Goal: Task Accomplishment & Management: Use online tool/utility

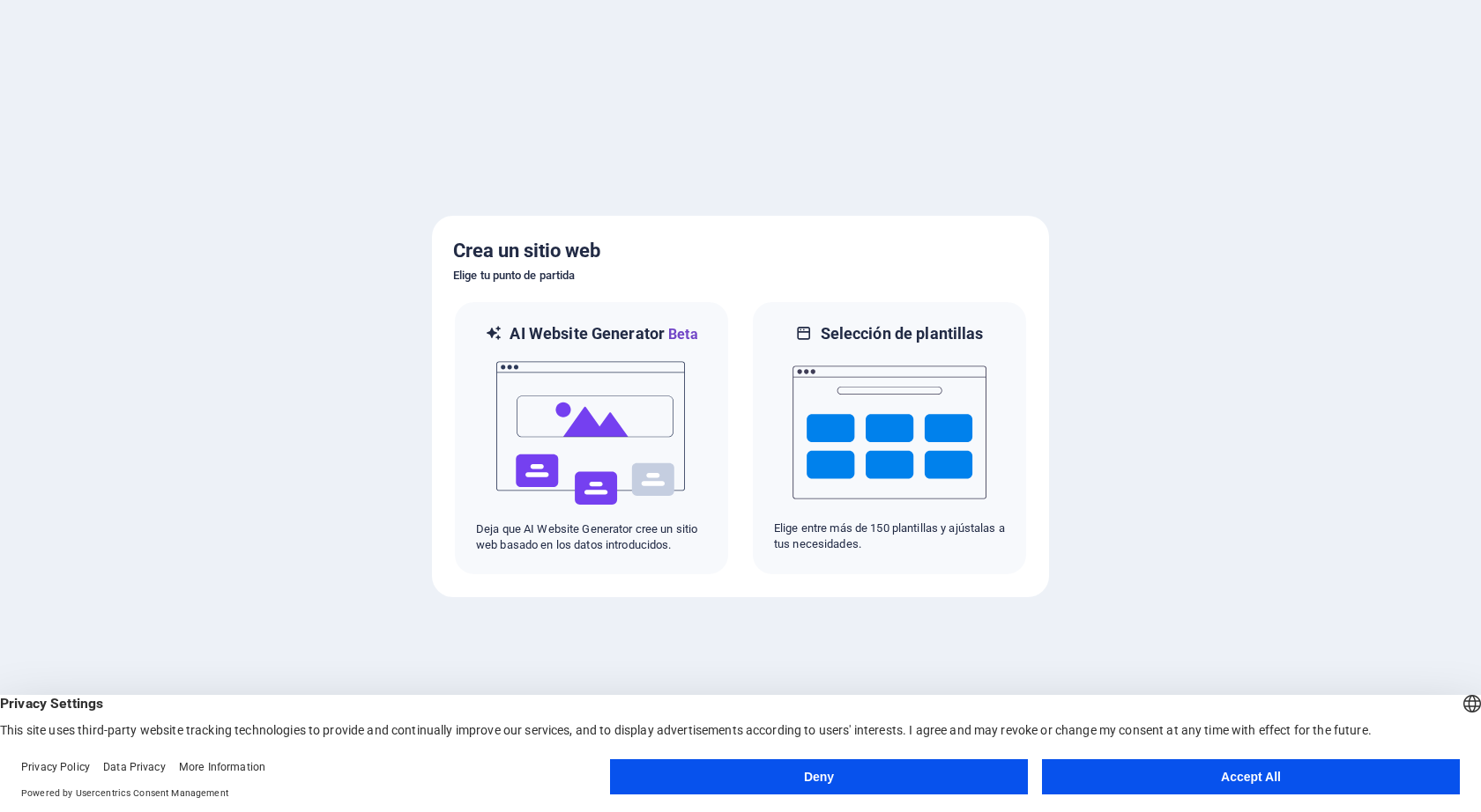
click at [1239, 770] on button "Accept All" at bounding box center [1251, 776] width 418 height 36
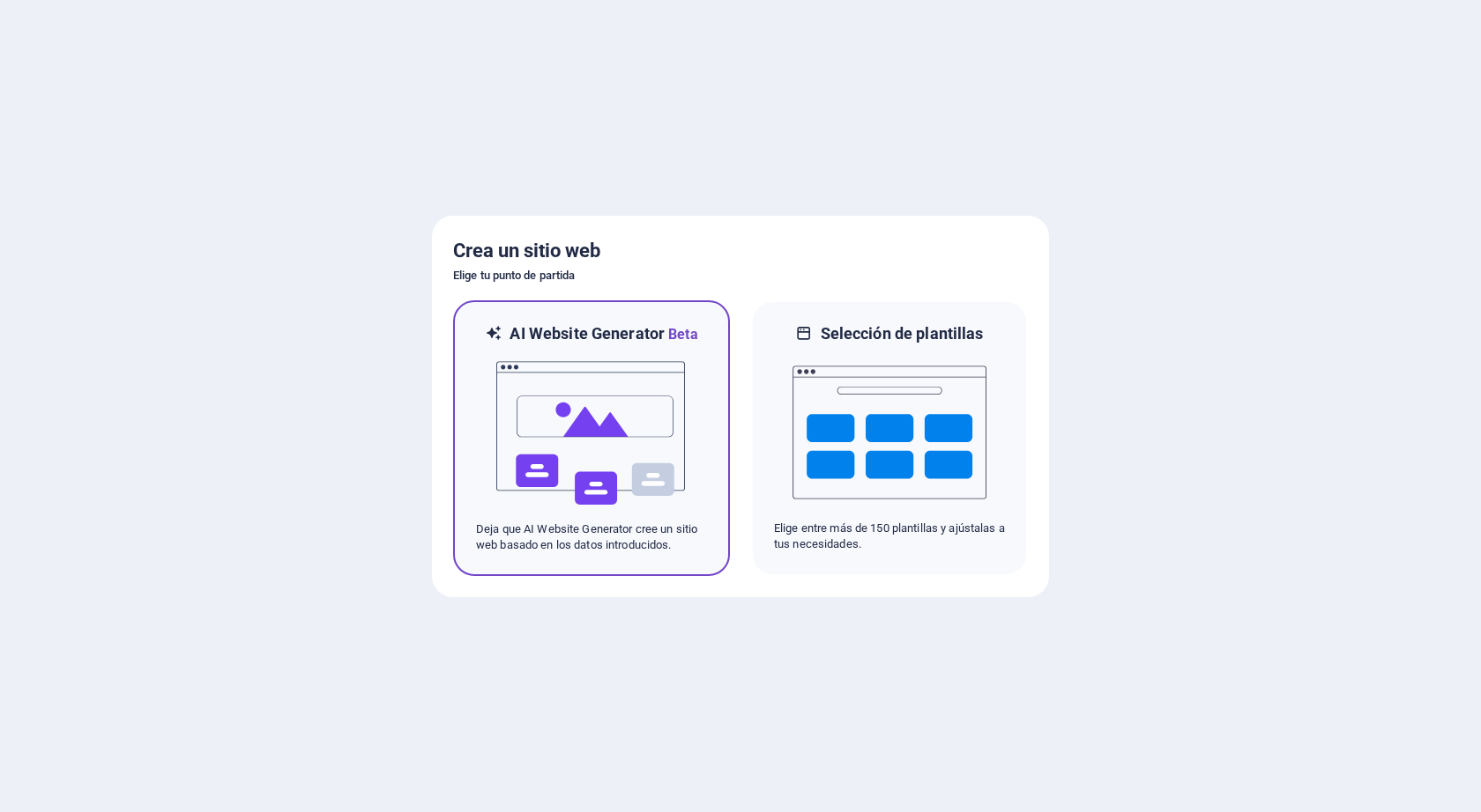
click at [682, 438] on img at bounding box center [591, 433] width 194 height 176
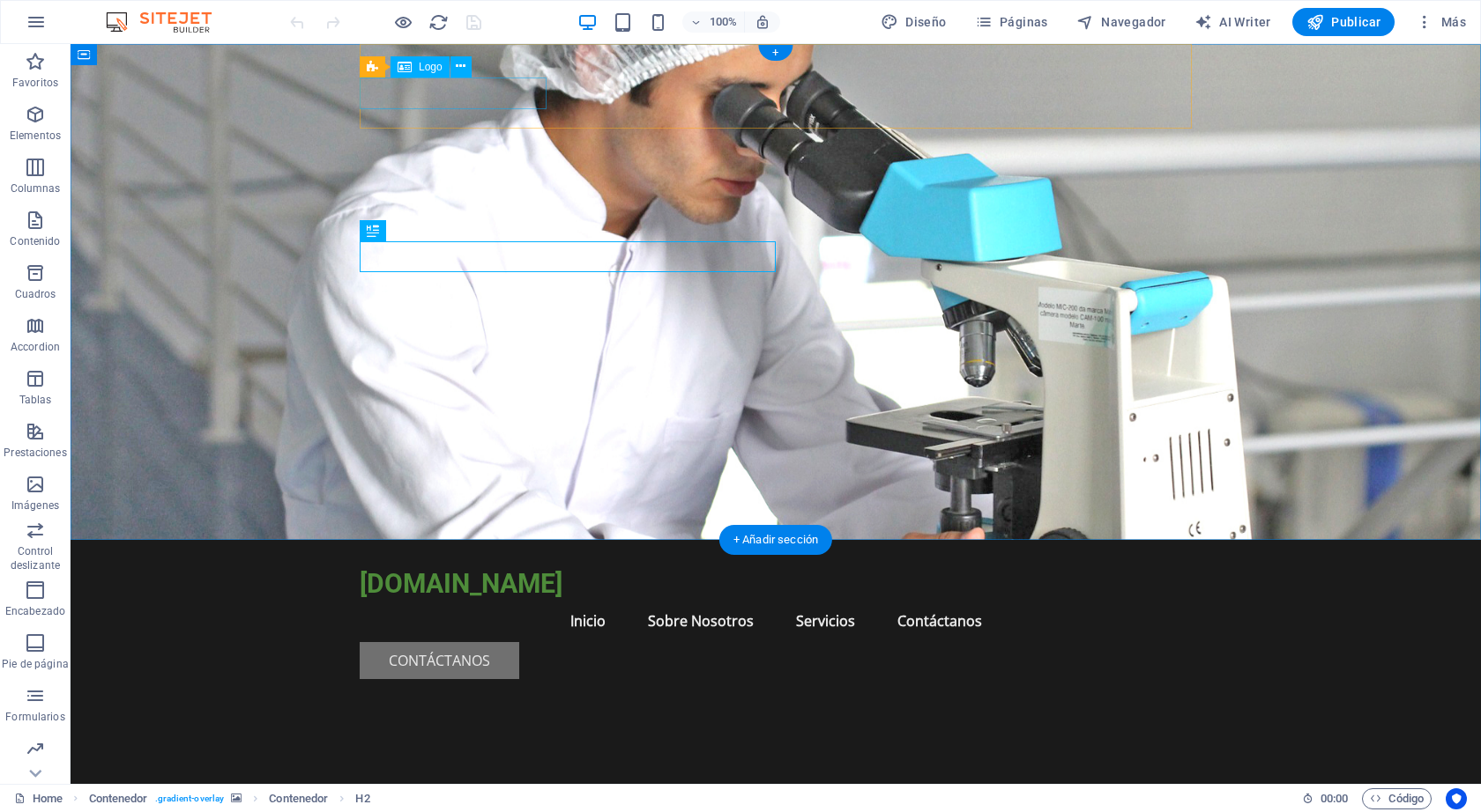
click at [519, 568] on div "[DOMAIN_NAME]" at bounding box center [775, 584] width 832 height 32
click at [359, 568] on div "[DOMAIN_NAME]" at bounding box center [775, 584] width 832 height 32
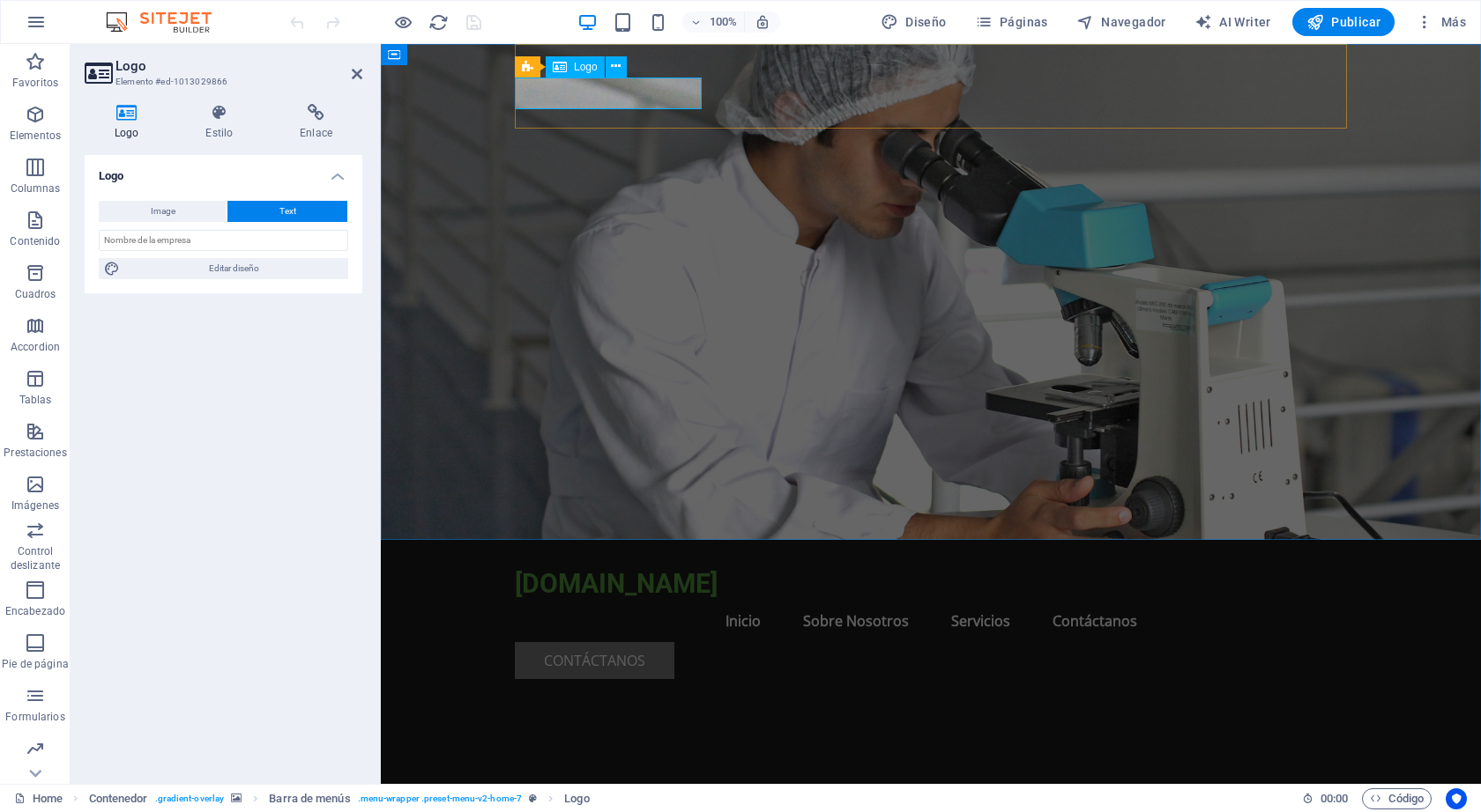
click at [679, 568] on div "[DOMAIN_NAME]" at bounding box center [930, 584] width 832 height 32
click at [771, 600] on nav "Inicio Sobre Nosotros Servicios Contáctanos" at bounding box center [930, 621] width 832 height 42
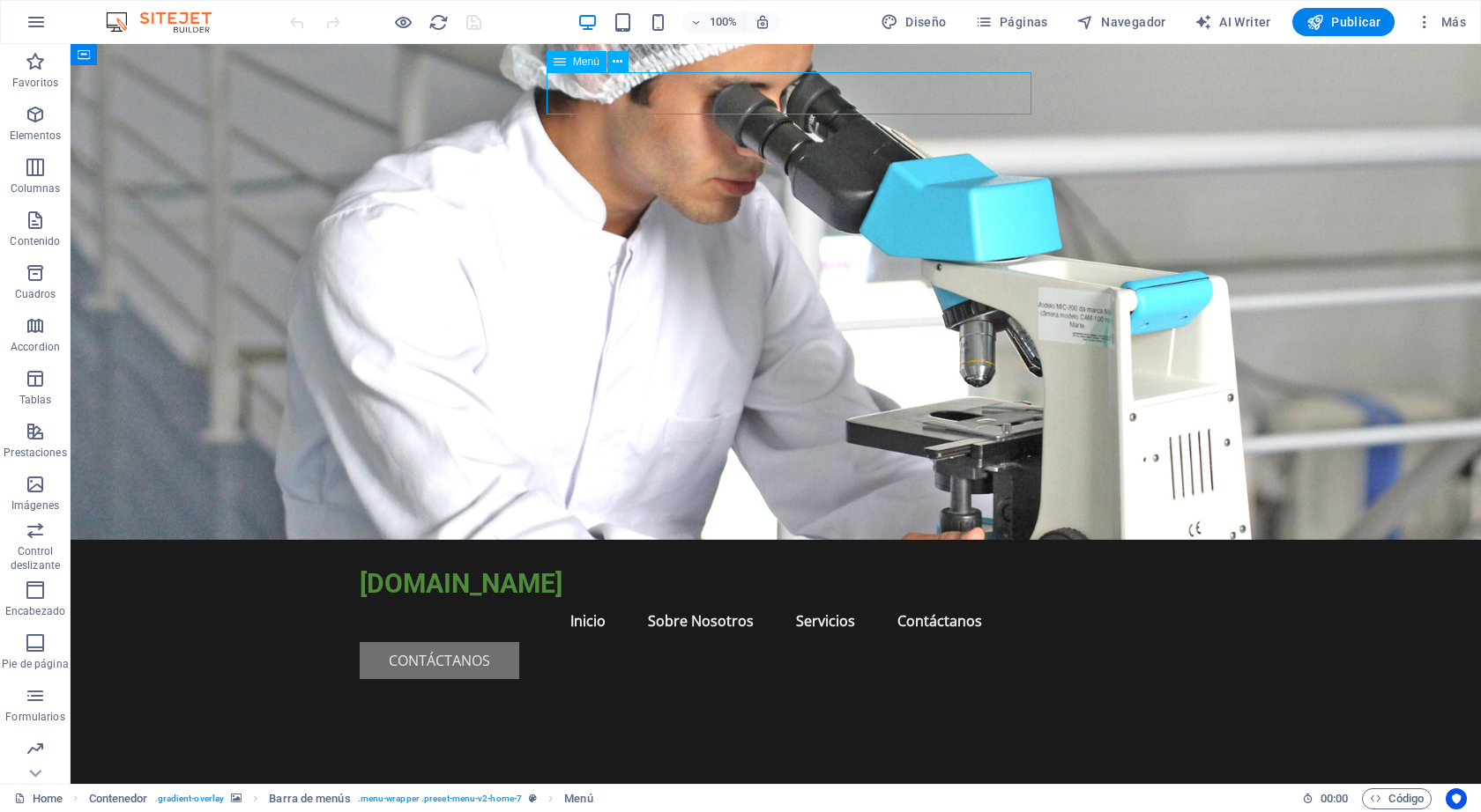
click at [751, 600] on nav "Inicio Sobre Nosotros Servicios Contáctanos" at bounding box center [775, 621] width 832 height 42
click at [674, 600] on nav "Inicio Sobre Nosotros Servicios Contáctanos" at bounding box center [775, 621] width 832 height 42
click at [860, 600] on nav "Inicio Sobre Nosotros Servicios Contáctanos" at bounding box center [775, 621] width 832 height 42
click at [851, 600] on nav "Inicio Sobre Nosotros Servicios Contáctanos" at bounding box center [775, 621] width 832 height 42
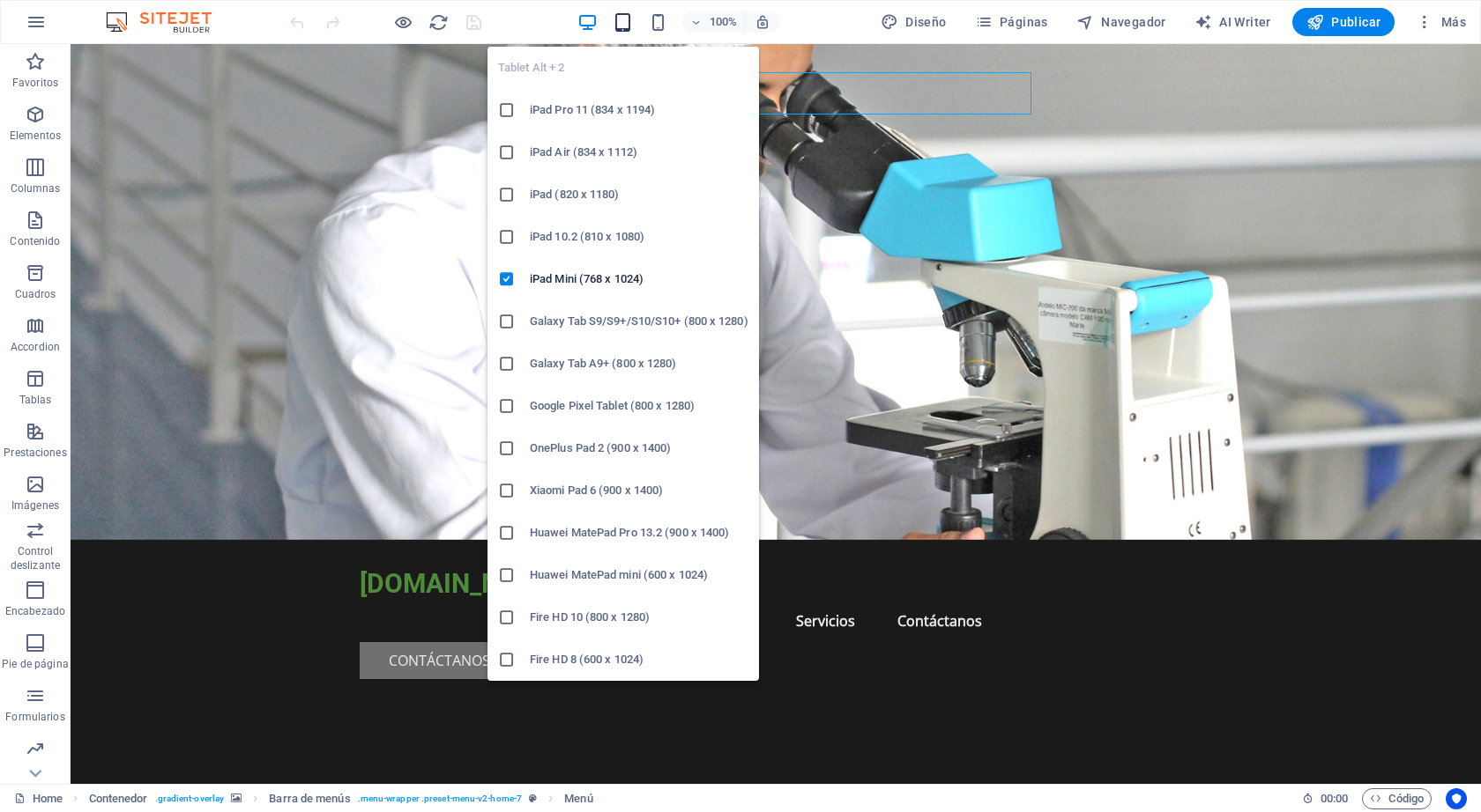
click at [629, 17] on icon "button" at bounding box center [622, 22] width 20 height 20
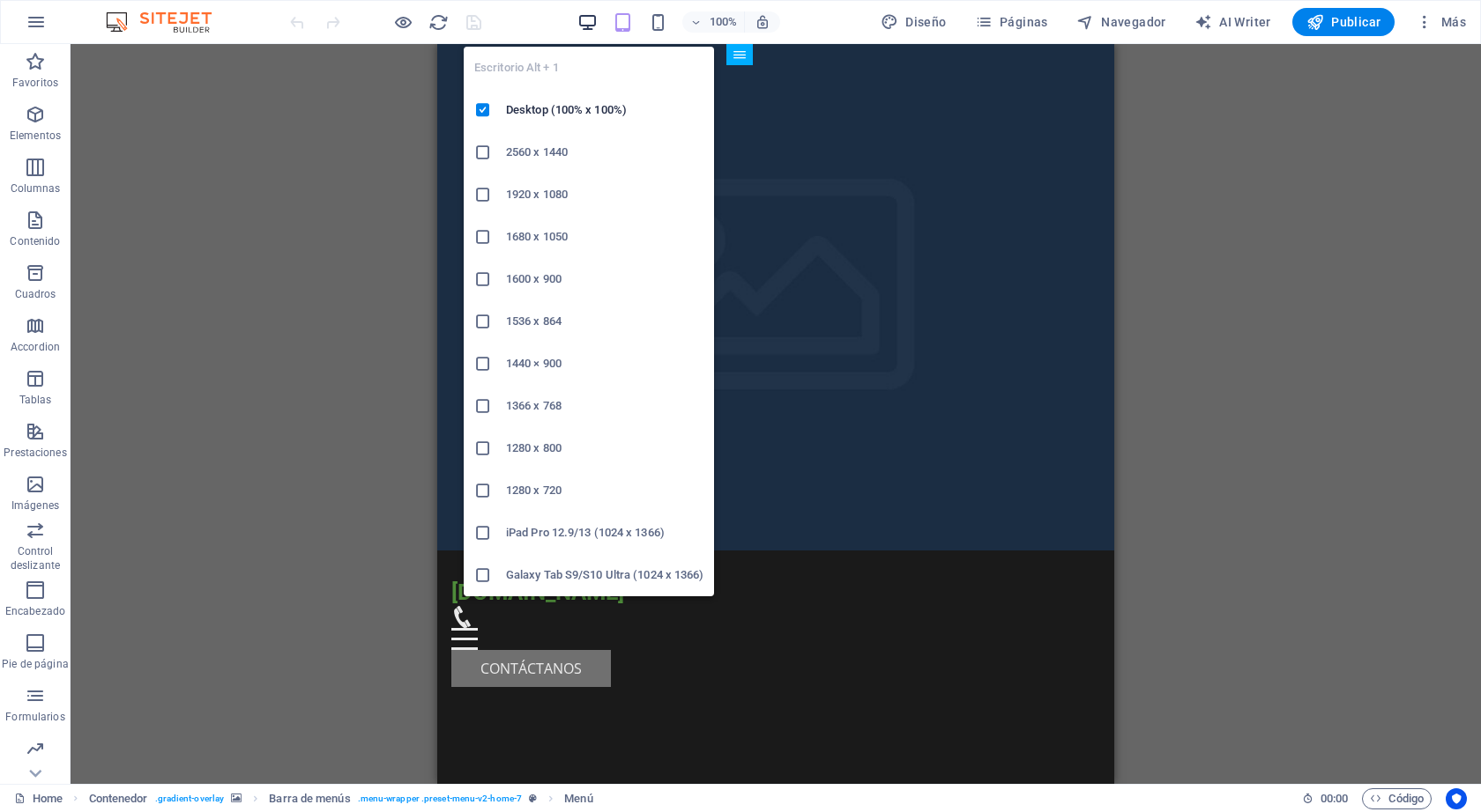
click at [588, 21] on icon "button" at bounding box center [587, 22] width 20 height 20
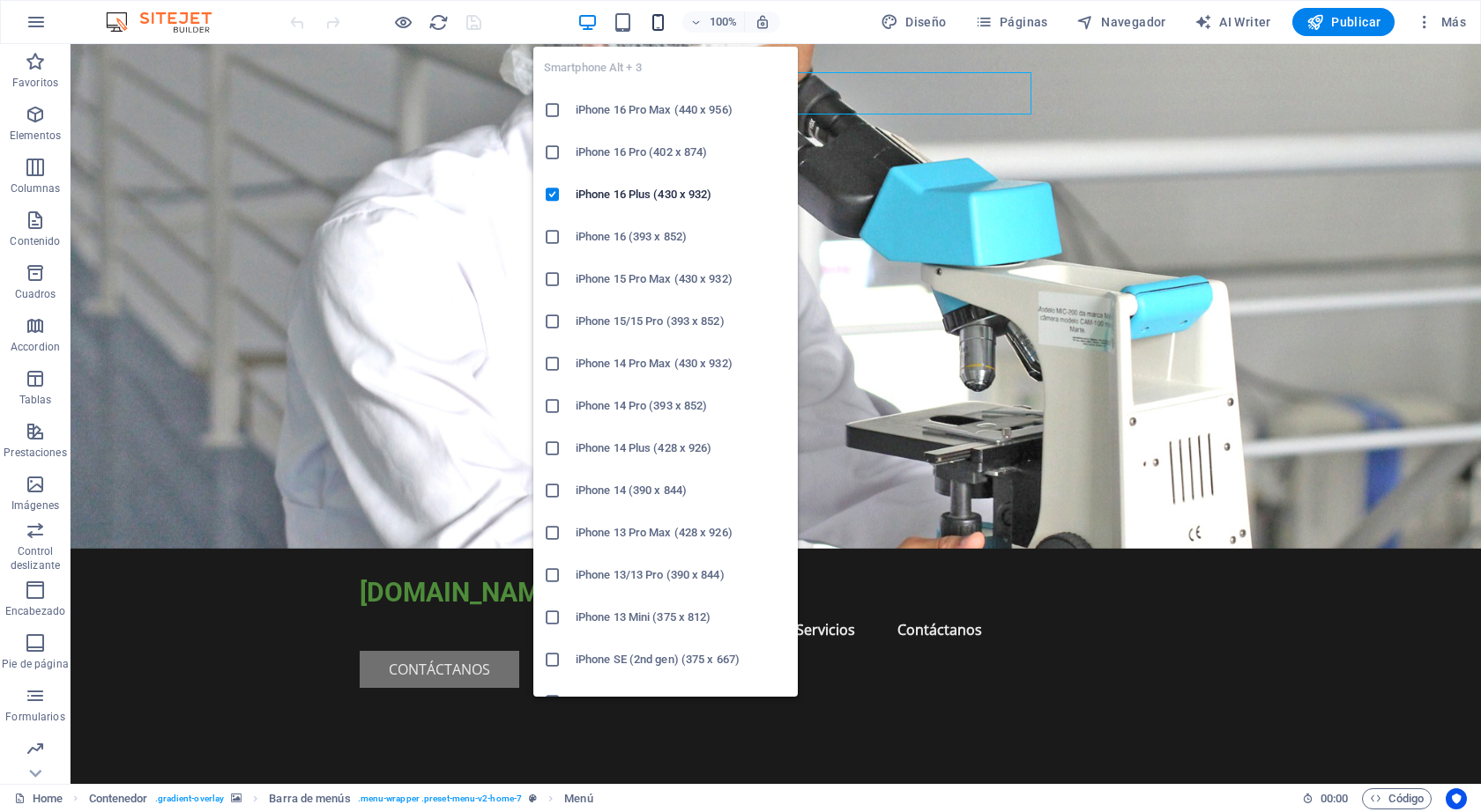
click at [660, 18] on icon "button" at bounding box center [657, 22] width 20 height 20
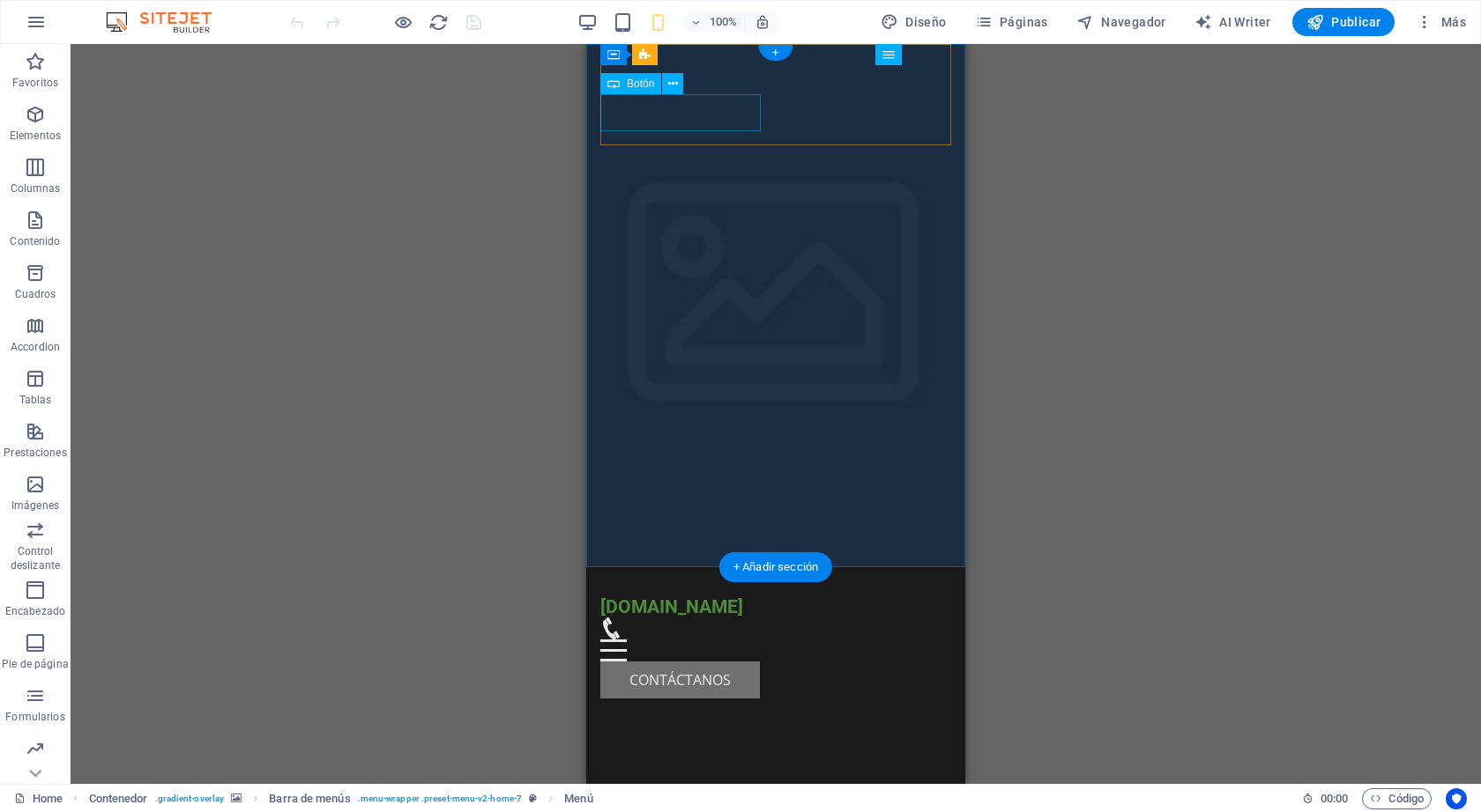
click at [728, 662] on div "Contáctanos" at bounding box center [776, 680] width 351 height 37
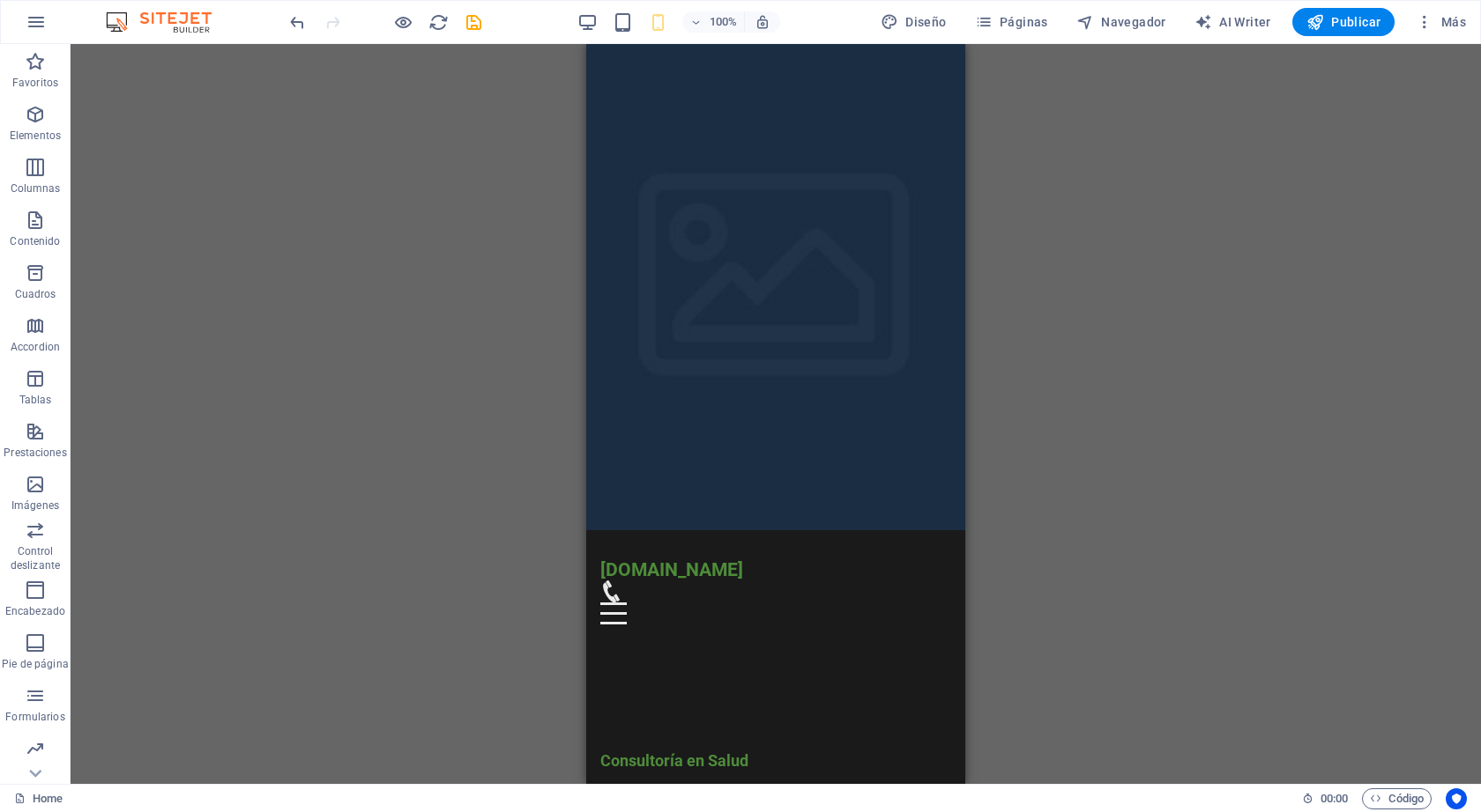
click at [1077, 219] on div "H2 Contenedor Contenedor Separador Contenedor Barra de menús Logo Menú Botón Co…" at bounding box center [775, 414] width 1410 height 740
click at [1139, 26] on span "Navegador" at bounding box center [1121, 22] width 90 height 17
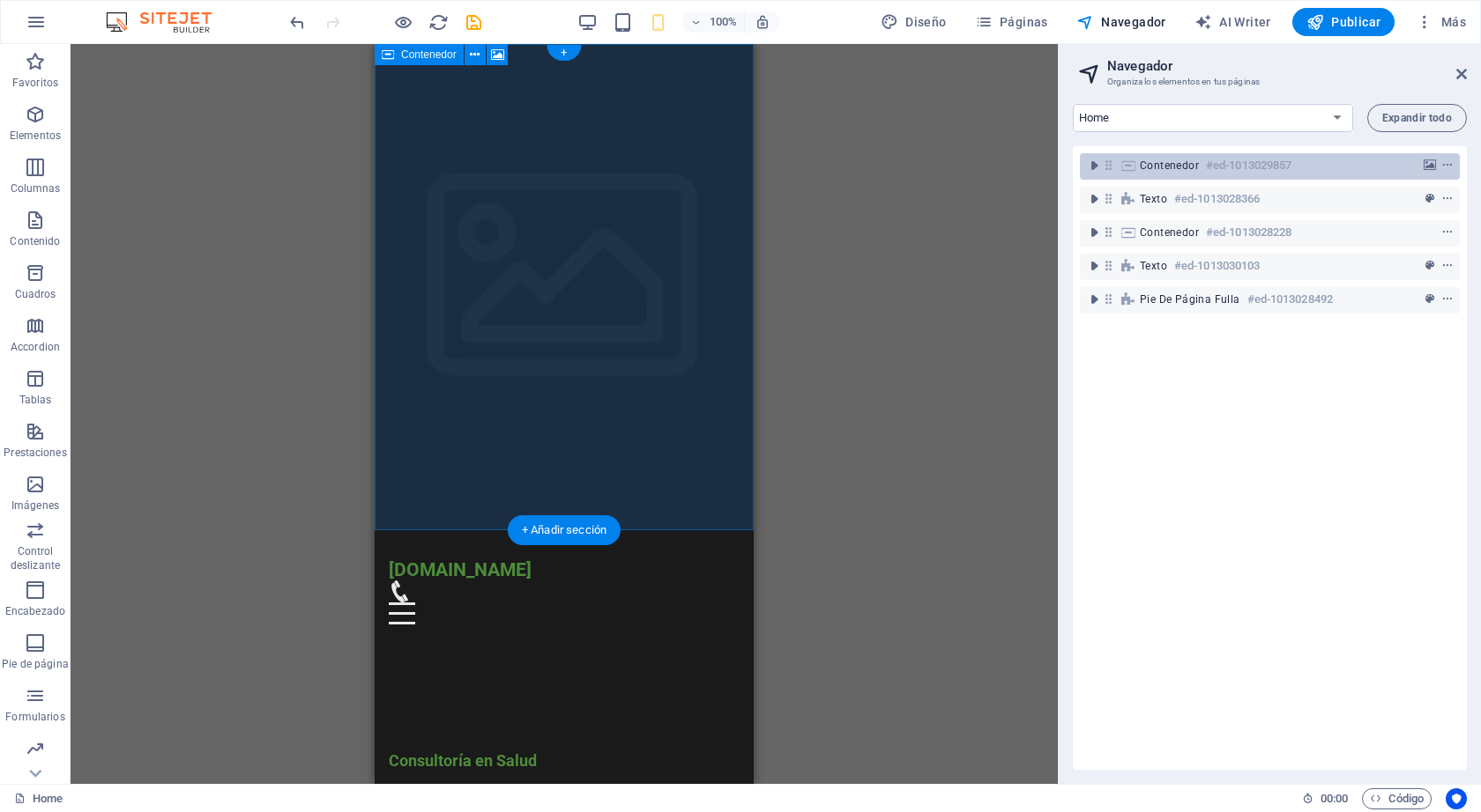
click at [1177, 168] on span "Contenedor" at bounding box center [1169, 166] width 59 height 14
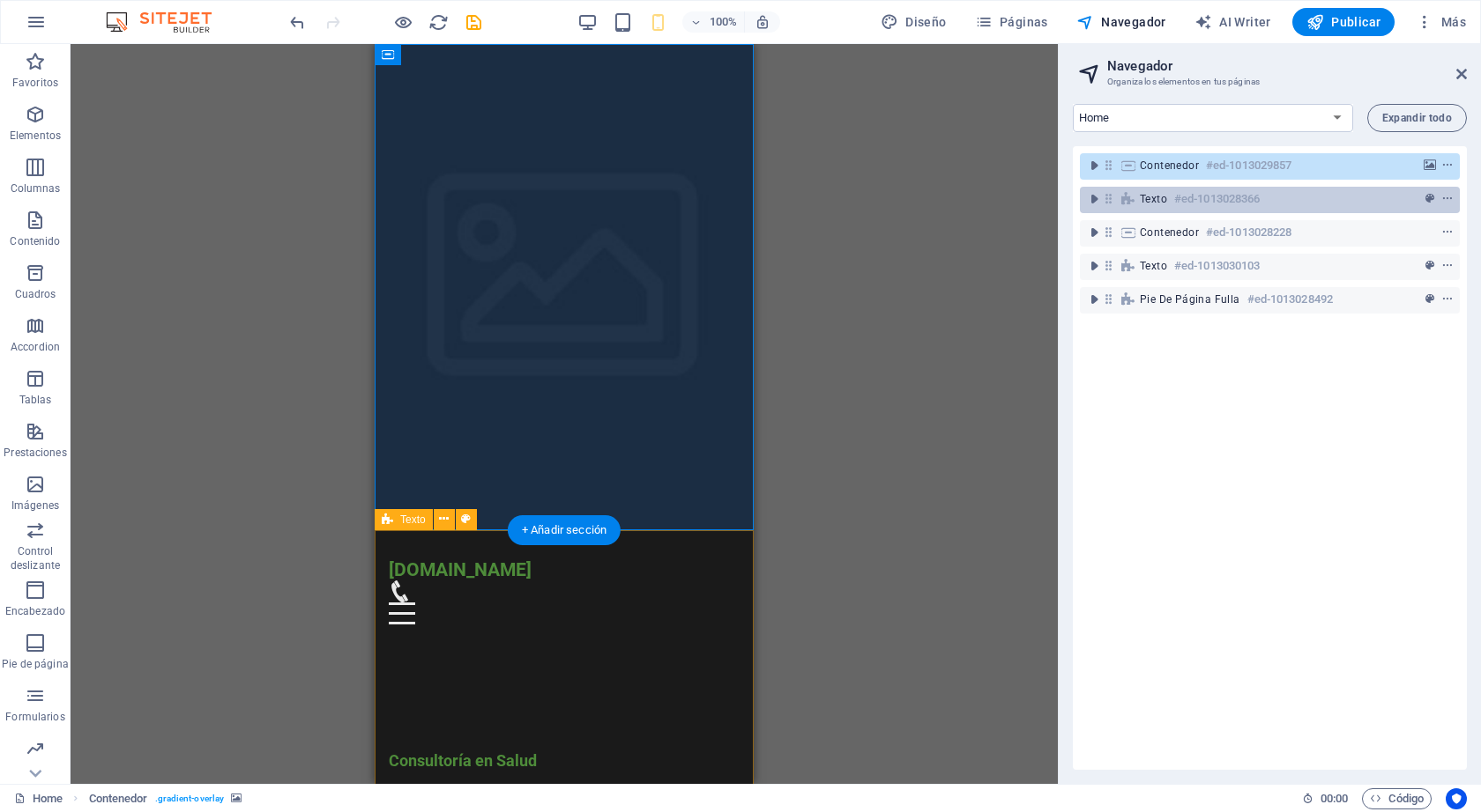
click at [1169, 192] on div "Texto #ed-1013028366" at bounding box center [1256, 199] width 232 height 21
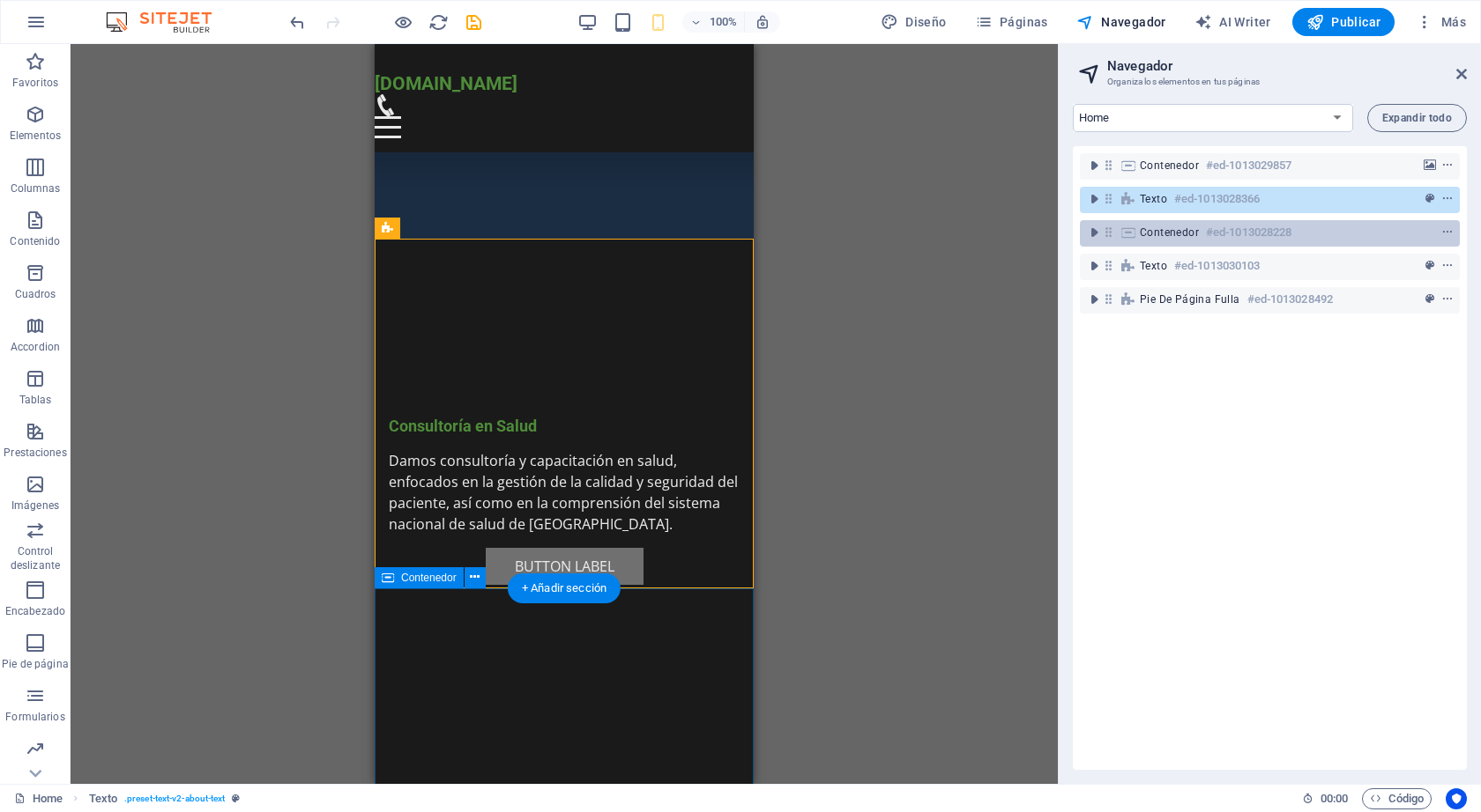
click at [1172, 221] on div "Contenedor #ed-1013028228" at bounding box center [1269, 233] width 380 height 26
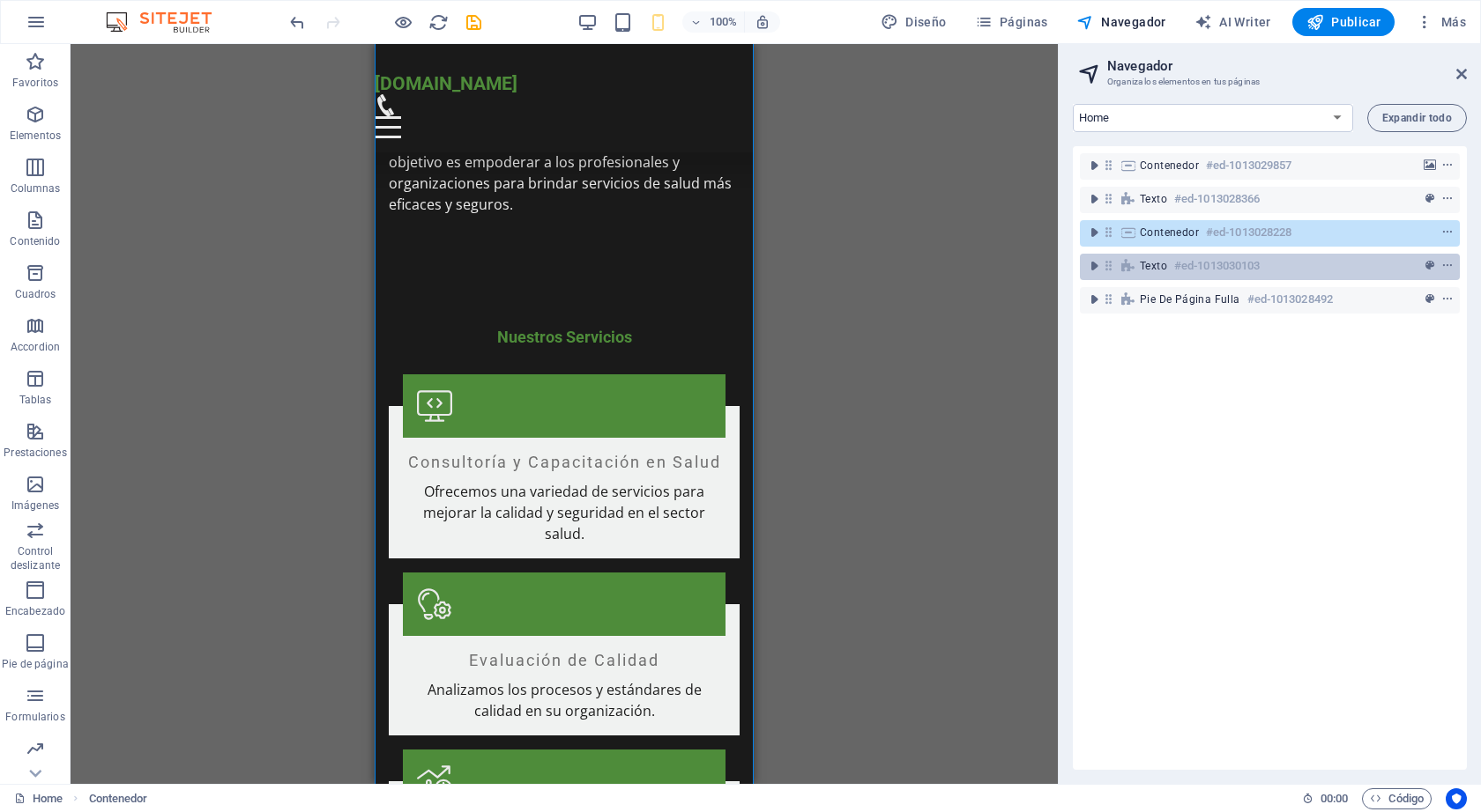
click at [1189, 278] on div "Texto #ed-1013030103" at bounding box center [1269, 266] width 380 height 26
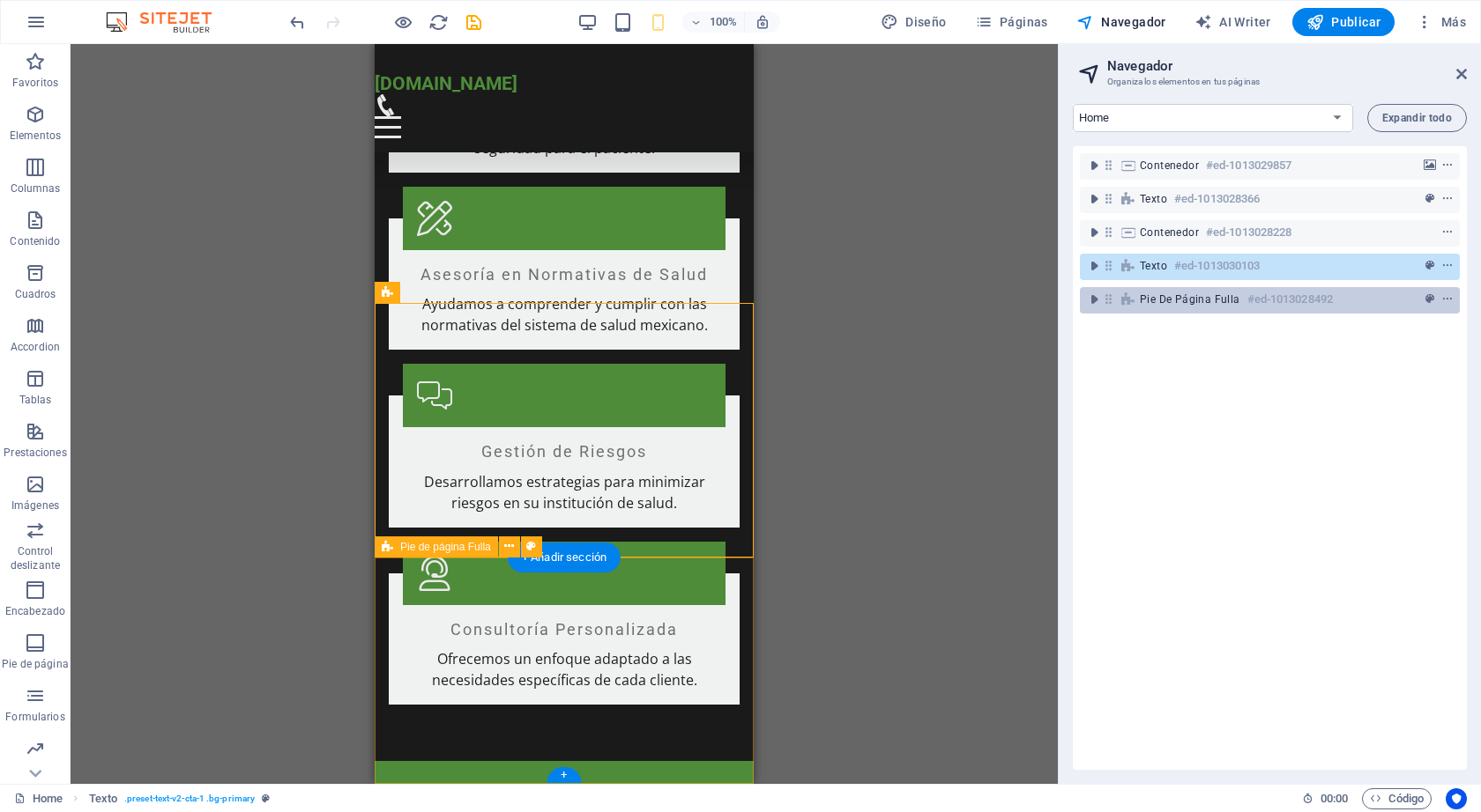
click at [1193, 294] on span "Pie de página Fulla" at bounding box center [1190, 300] width 100 height 14
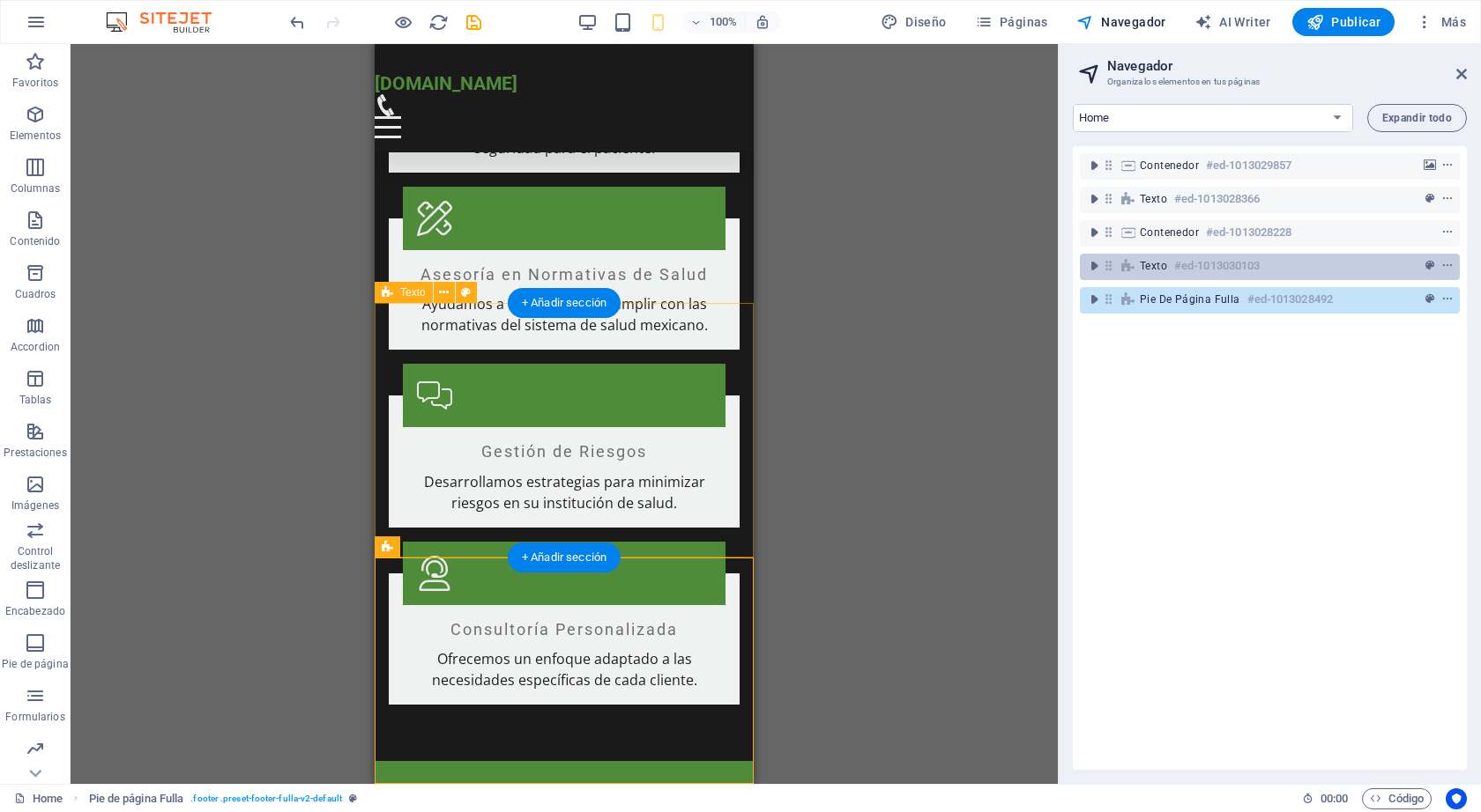
click at [1190, 257] on h6 "#ed-1013030103" at bounding box center [1216, 266] width 86 height 21
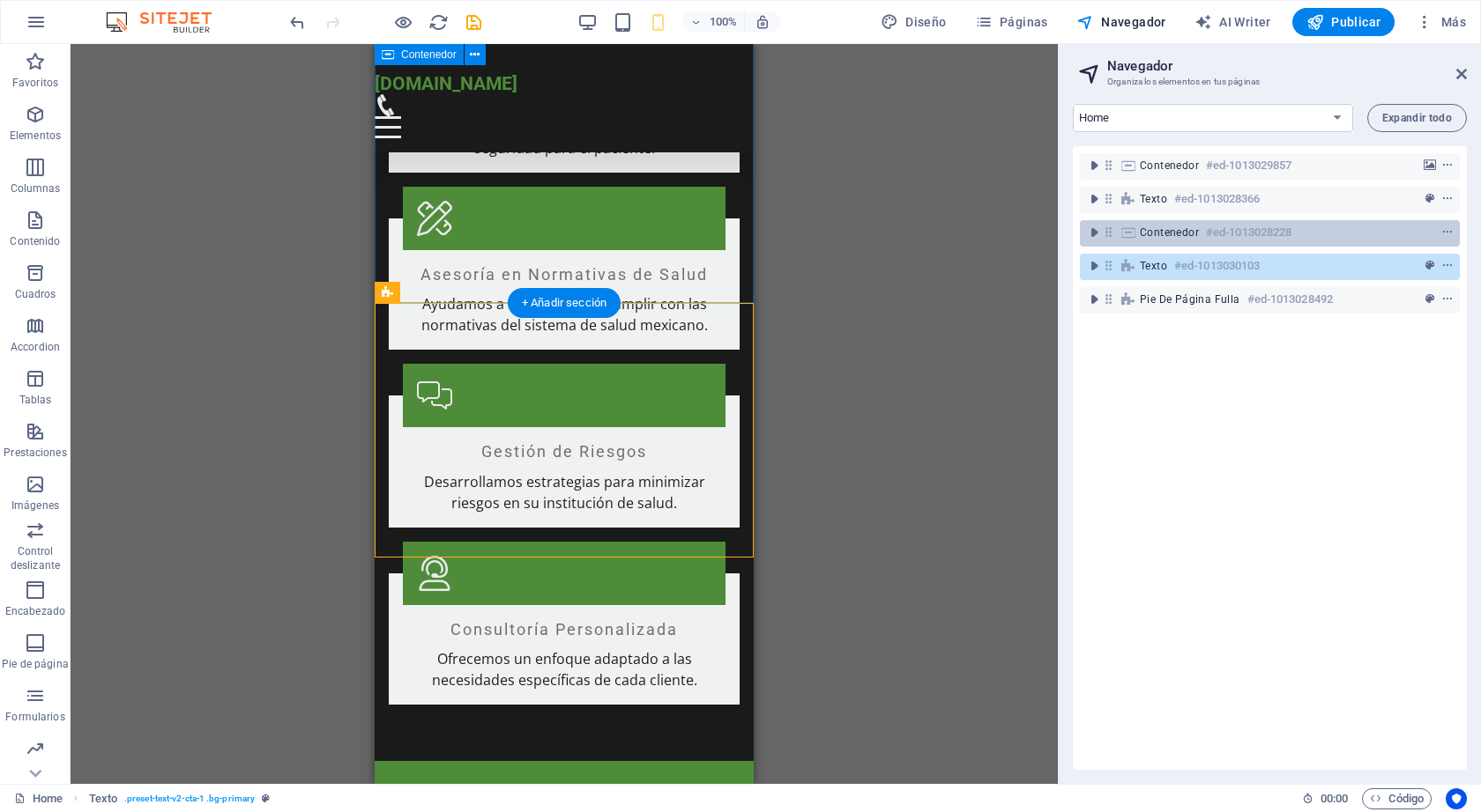
click at [1197, 241] on div "Contenedor #ed-1013028228" at bounding box center [1256, 232] width 232 height 21
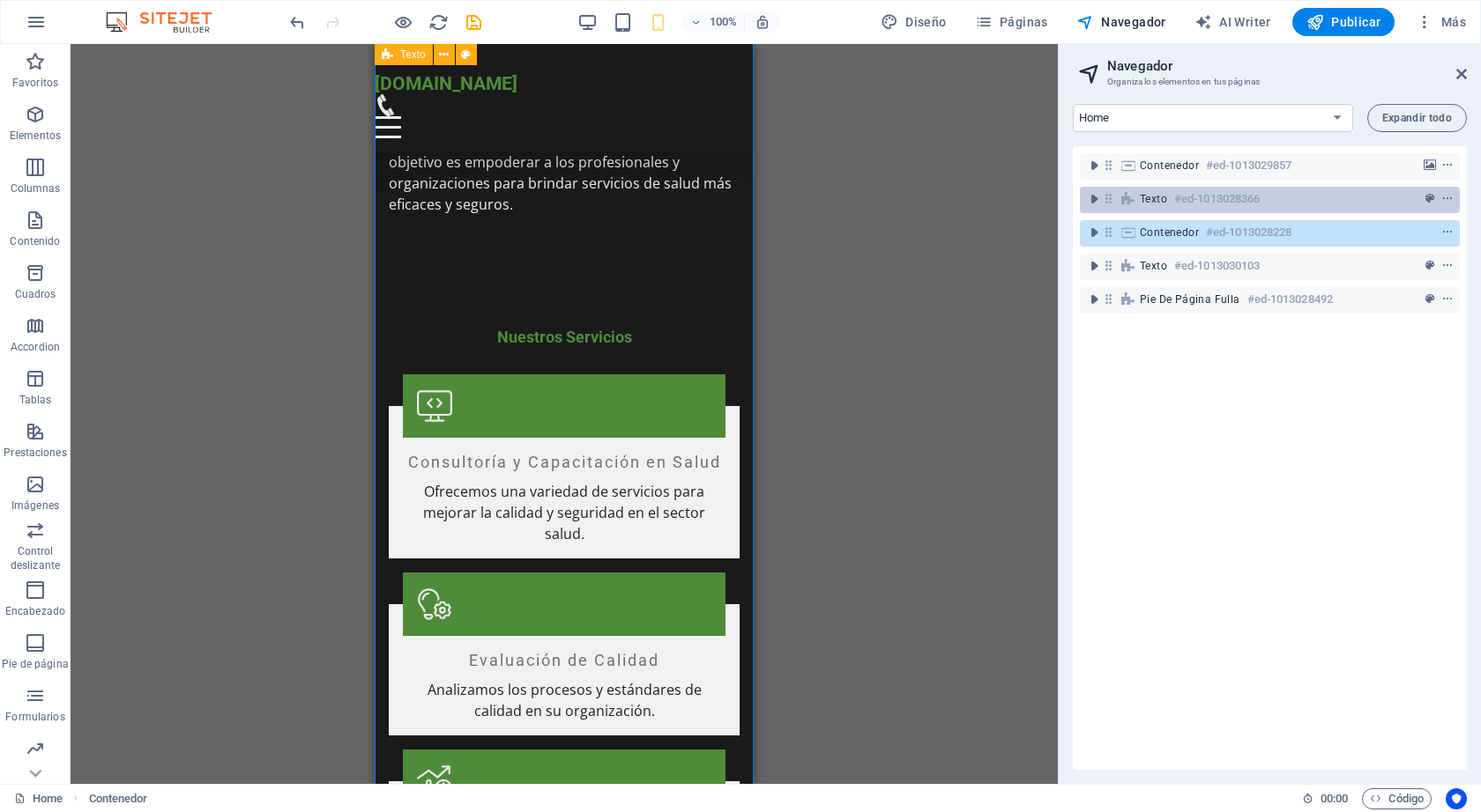
click at [1198, 212] on div "Texto #ed-1013028366" at bounding box center [1269, 199] width 380 height 26
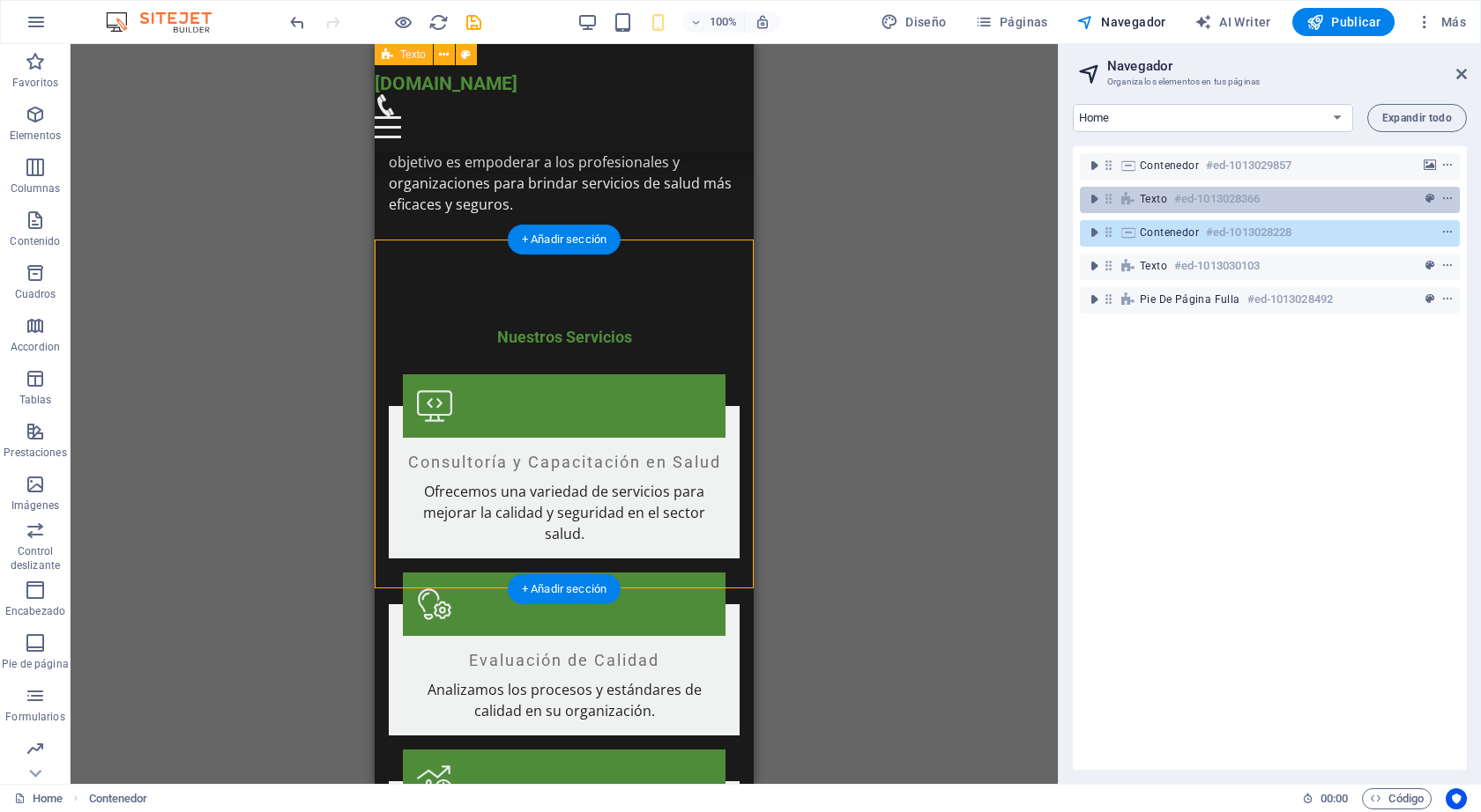
scroll to position [291, 0]
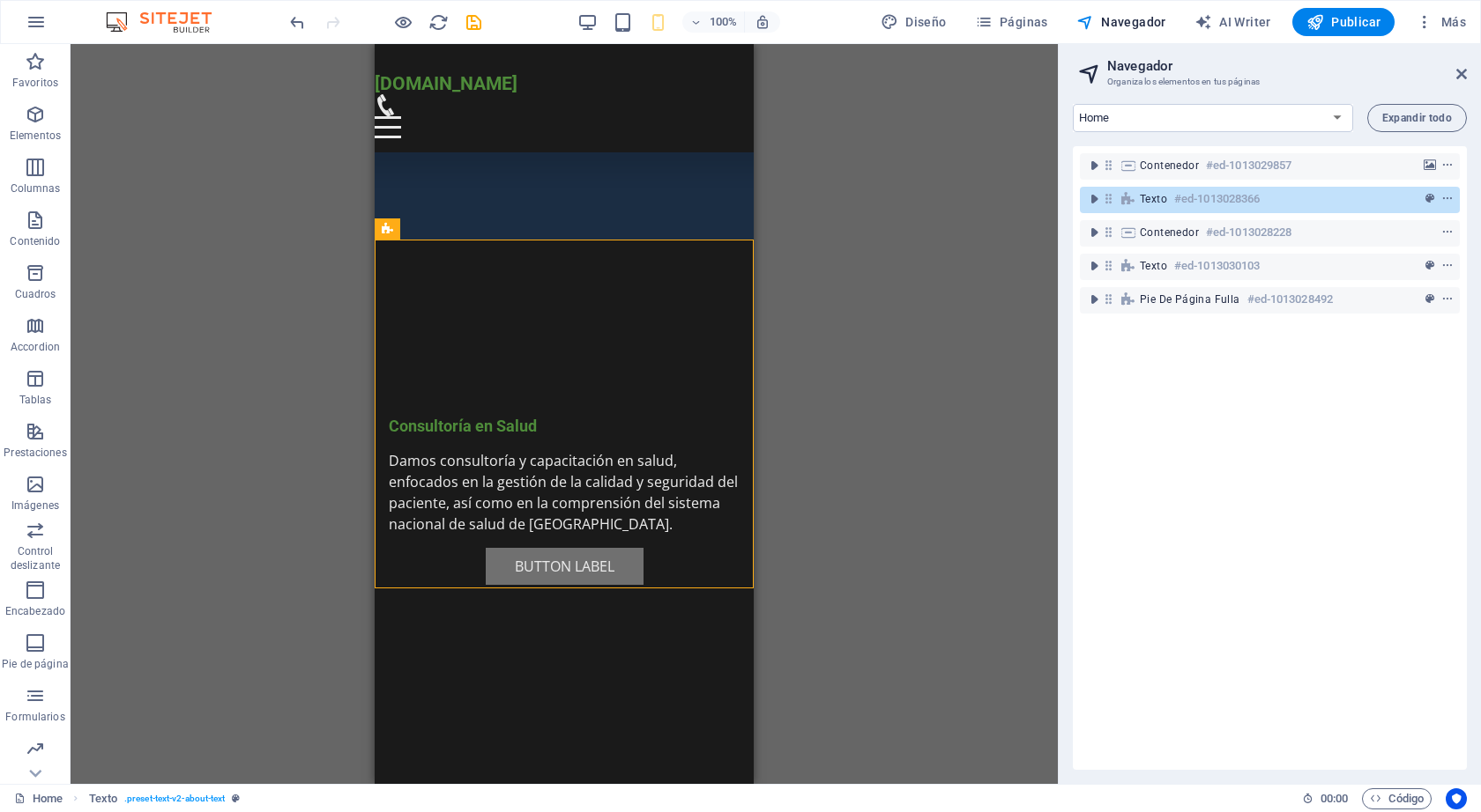
click at [923, 217] on div "H2 Contenedor Contenedor Separador Barra de menús Logo Menú Botón Contenedor Te…" at bounding box center [564, 414] width 987 height 740
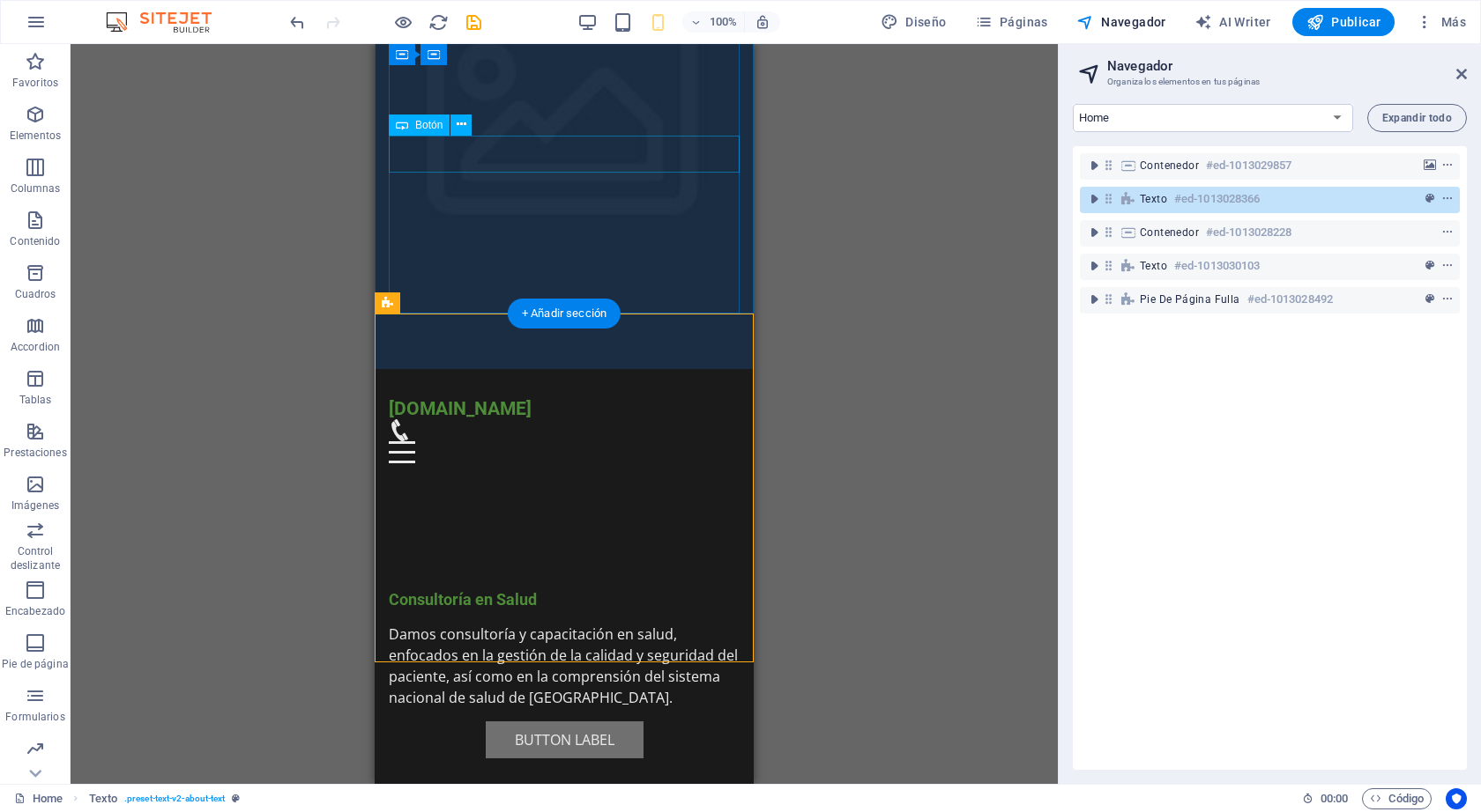
scroll to position [0, 0]
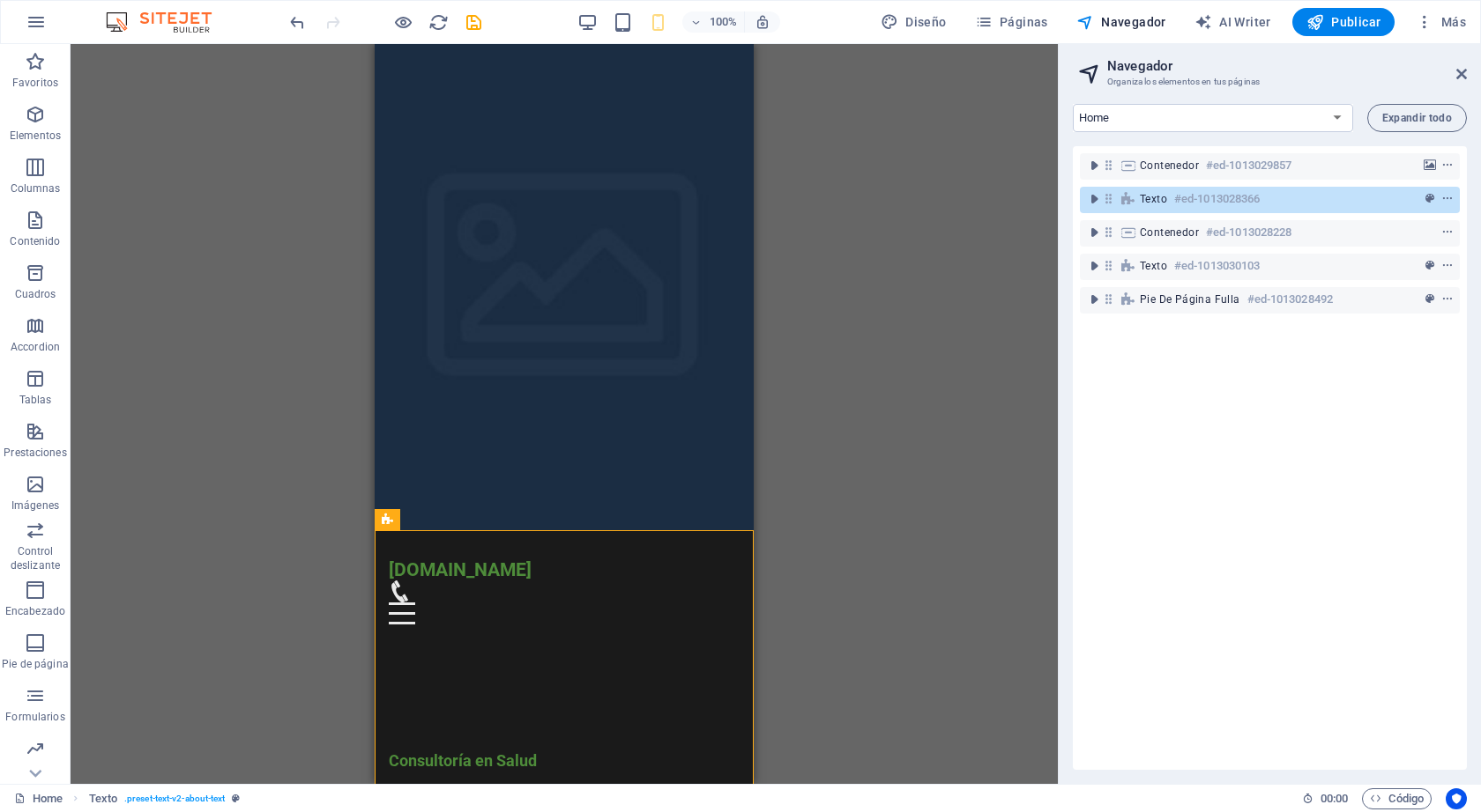
click at [824, 166] on div "H2 Contenedor Contenedor Separador Barra de menús Logo Menú Botón Contenedor Te…" at bounding box center [564, 414] width 987 height 740
click at [921, 150] on div "H2 Contenedor Contenedor Separador Contenedor Barra de menús Contenedor Logo Me…" at bounding box center [564, 414] width 987 height 740
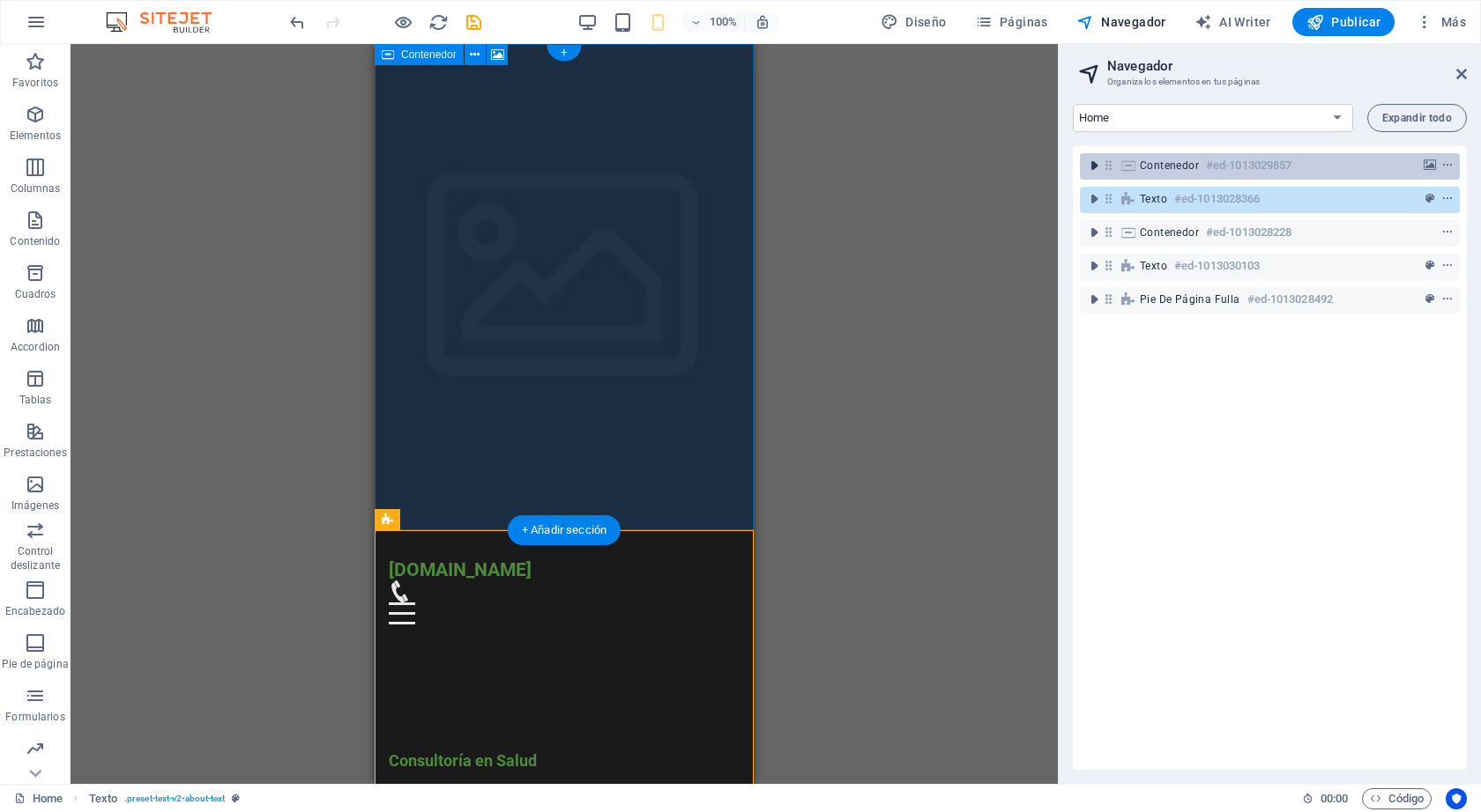
click at [1093, 166] on icon "toggle-expand" at bounding box center [1094, 166] width 17 height 17
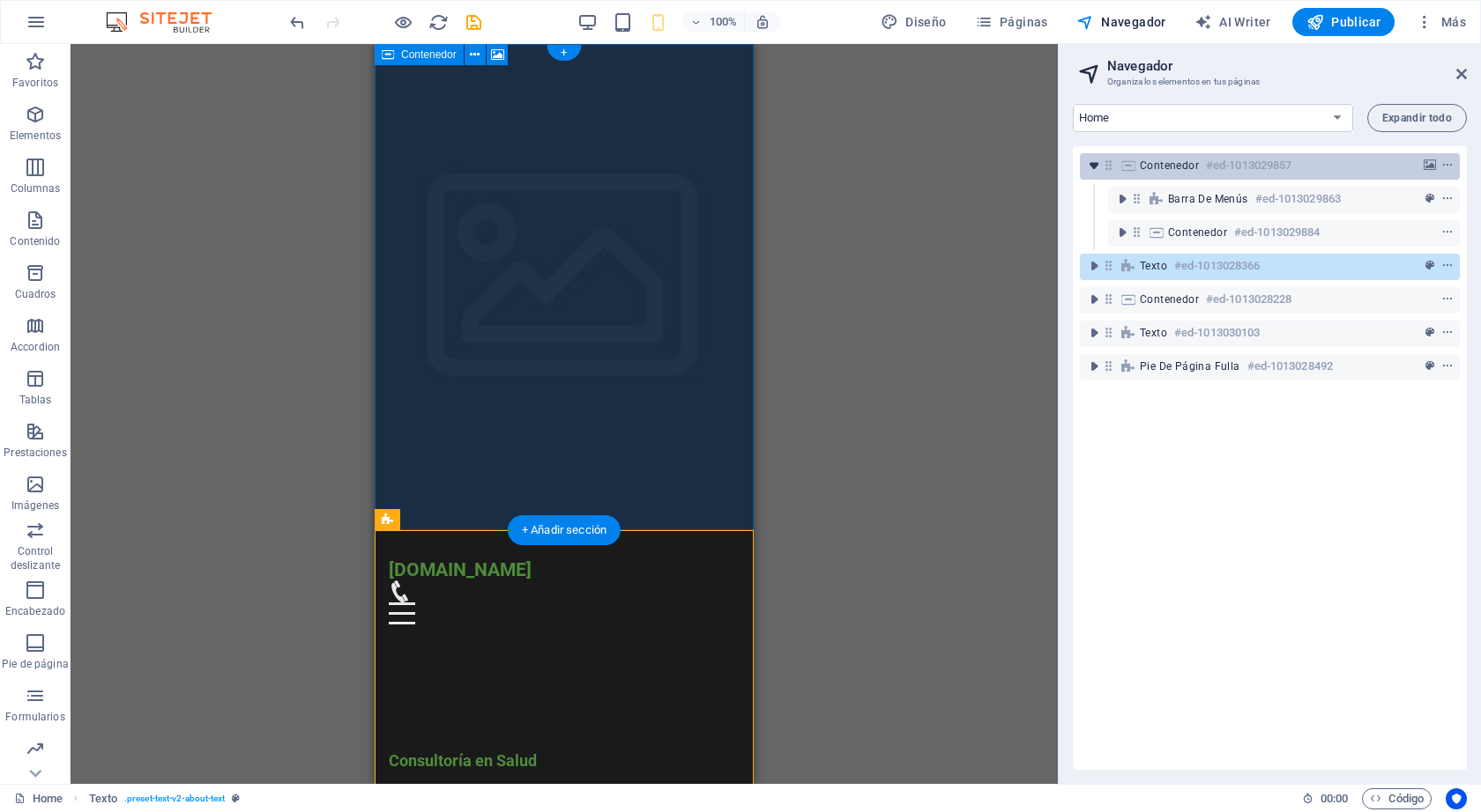
click at [1093, 166] on icon "toggle-expand" at bounding box center [1094, 166] width 17 height 17
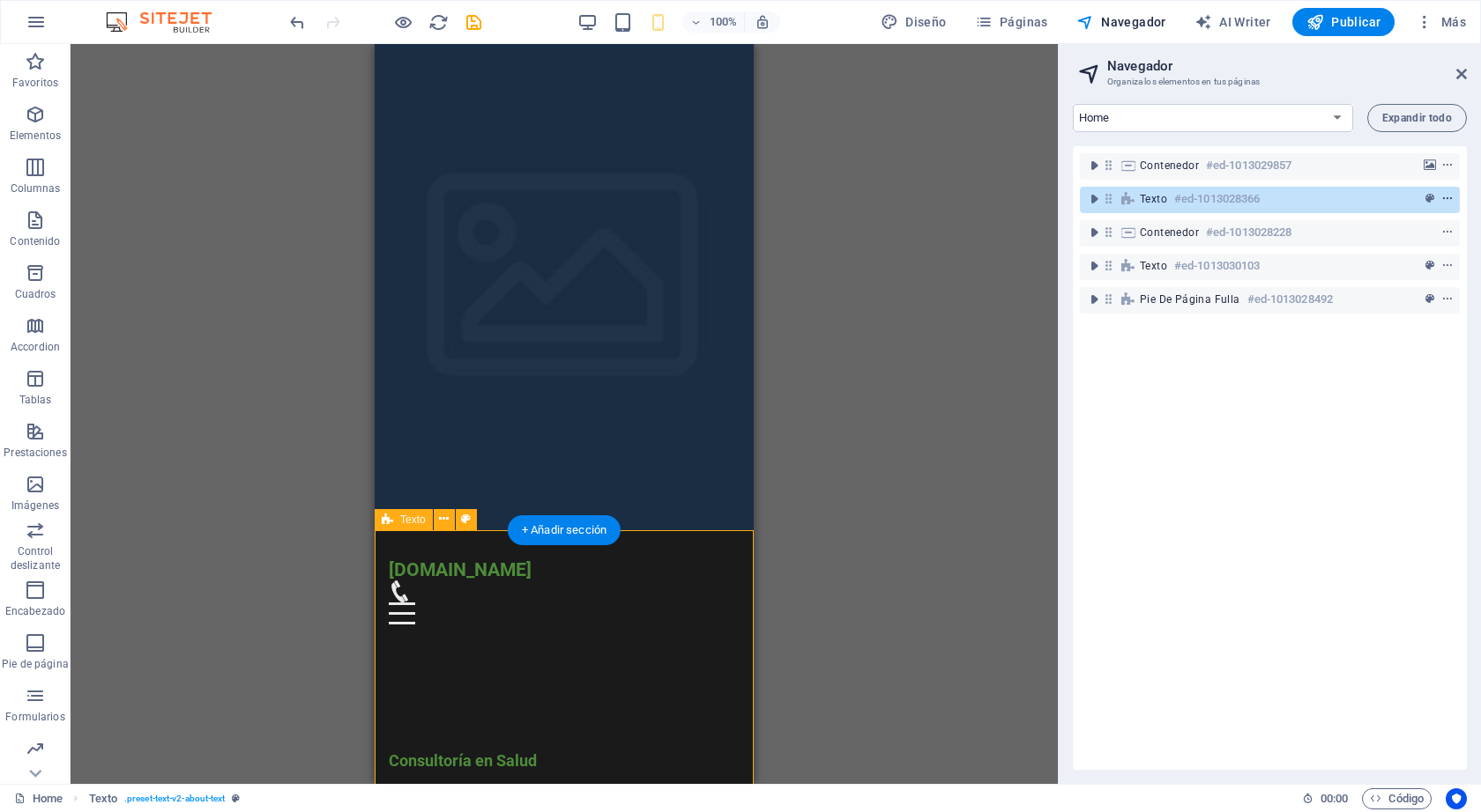
click at [1447, 200] on icon "context-menu" at bounding box center [1446, 198] width 13 height 13
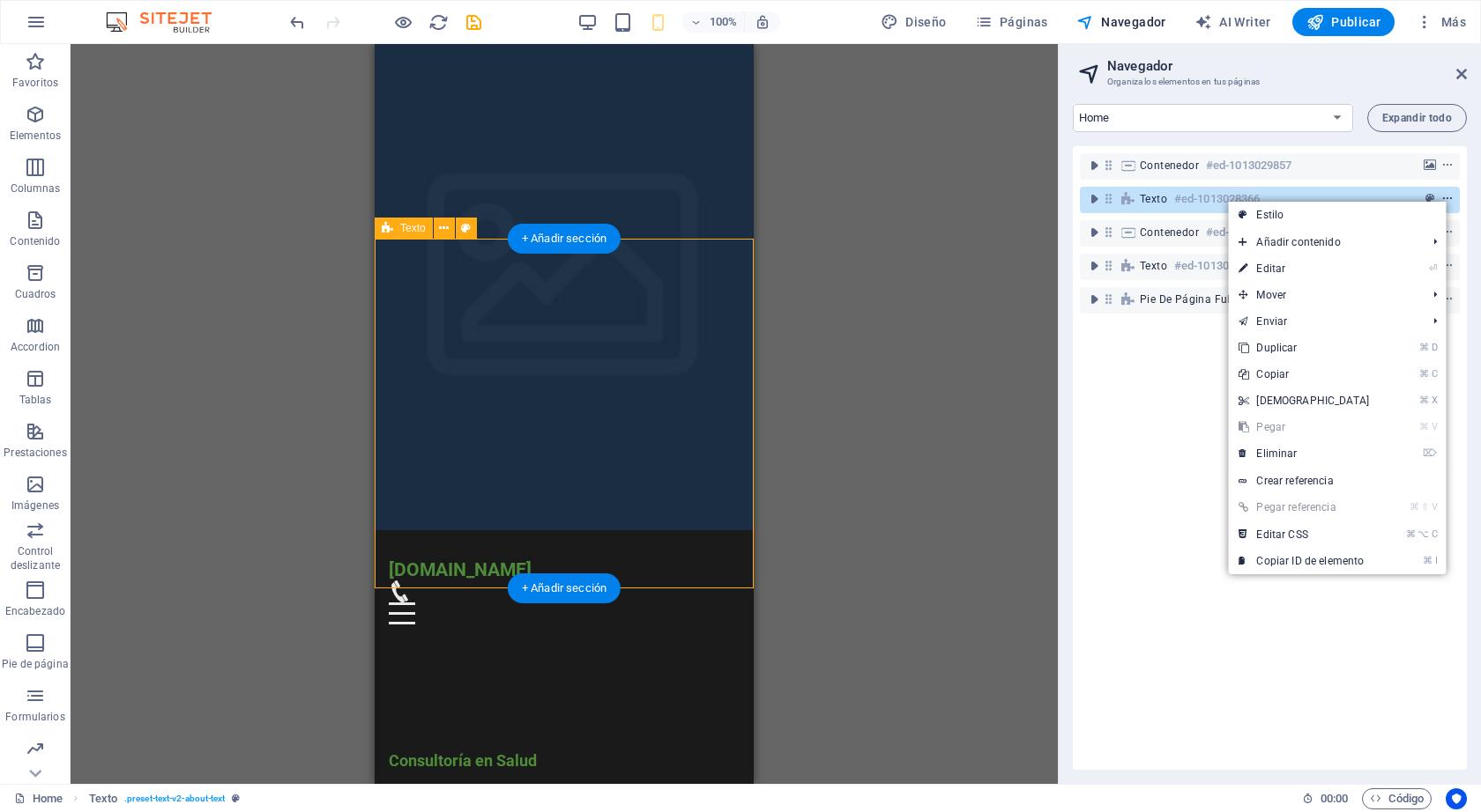
scroll to position [291, 0]
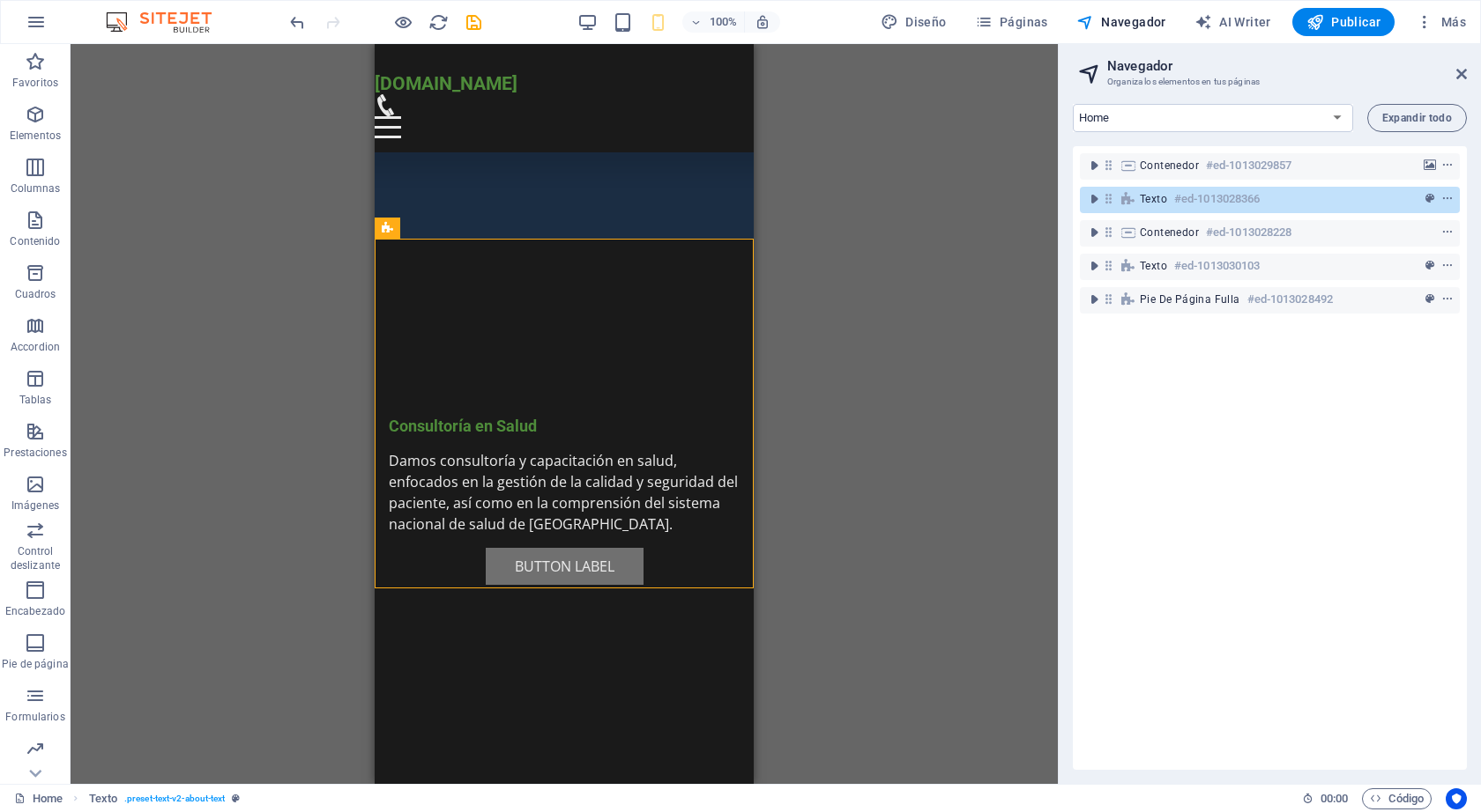
click at [1296, 472] on div "Contenedor #ed-1013029857 Texto #ed-1013028366 Contenedor #ed-1013028228 Texto …" at bounding box center [1269, 458] width 394 height 624
click at [1243, 294] on div "Pie de página Fulla #ed-1013028492" at bounding box center [1256, 300] width 232 height 21
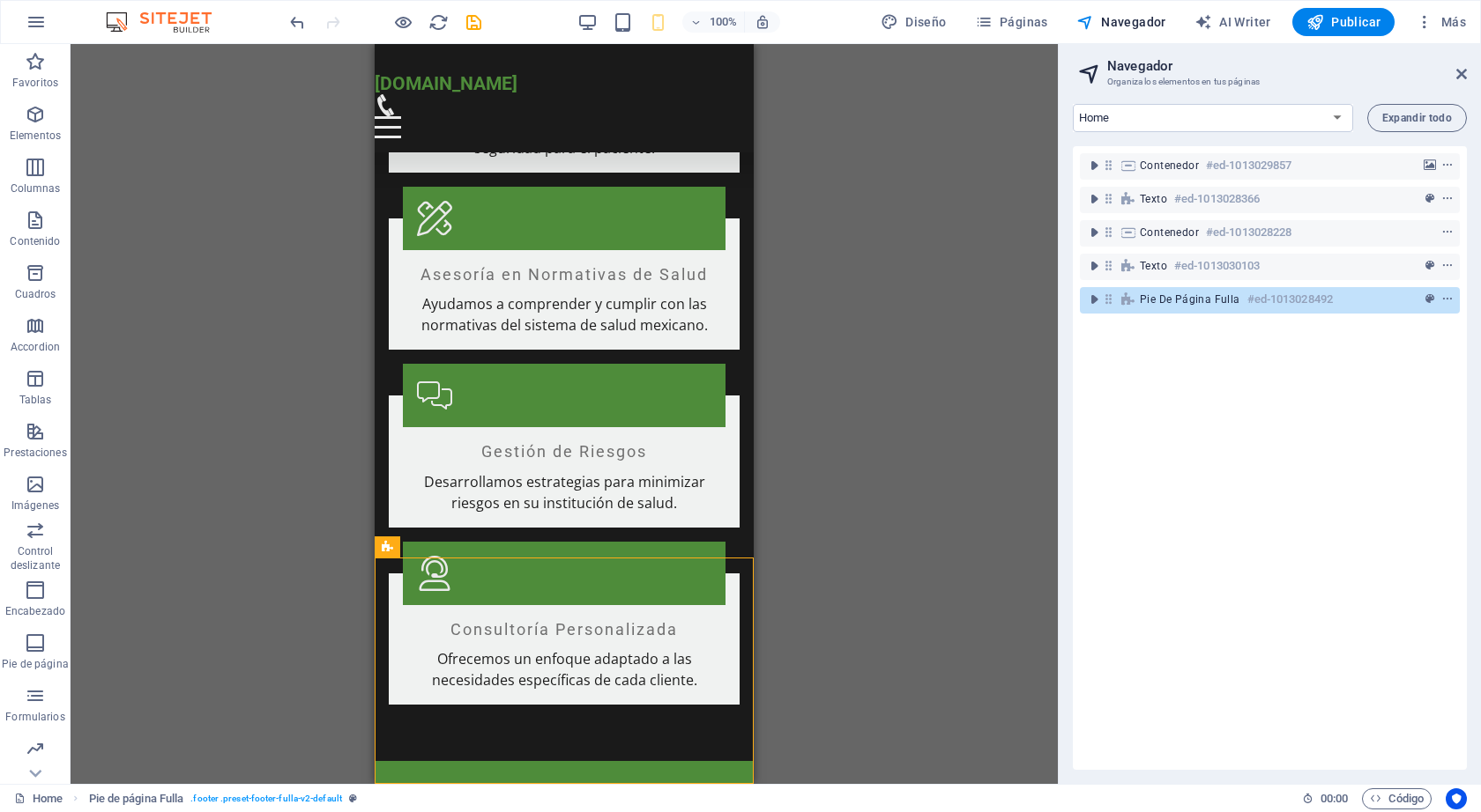
click at [1222, 281] on div "Texto #ed-1013030103" at bounding box center [1269, 267] width 380 height 34
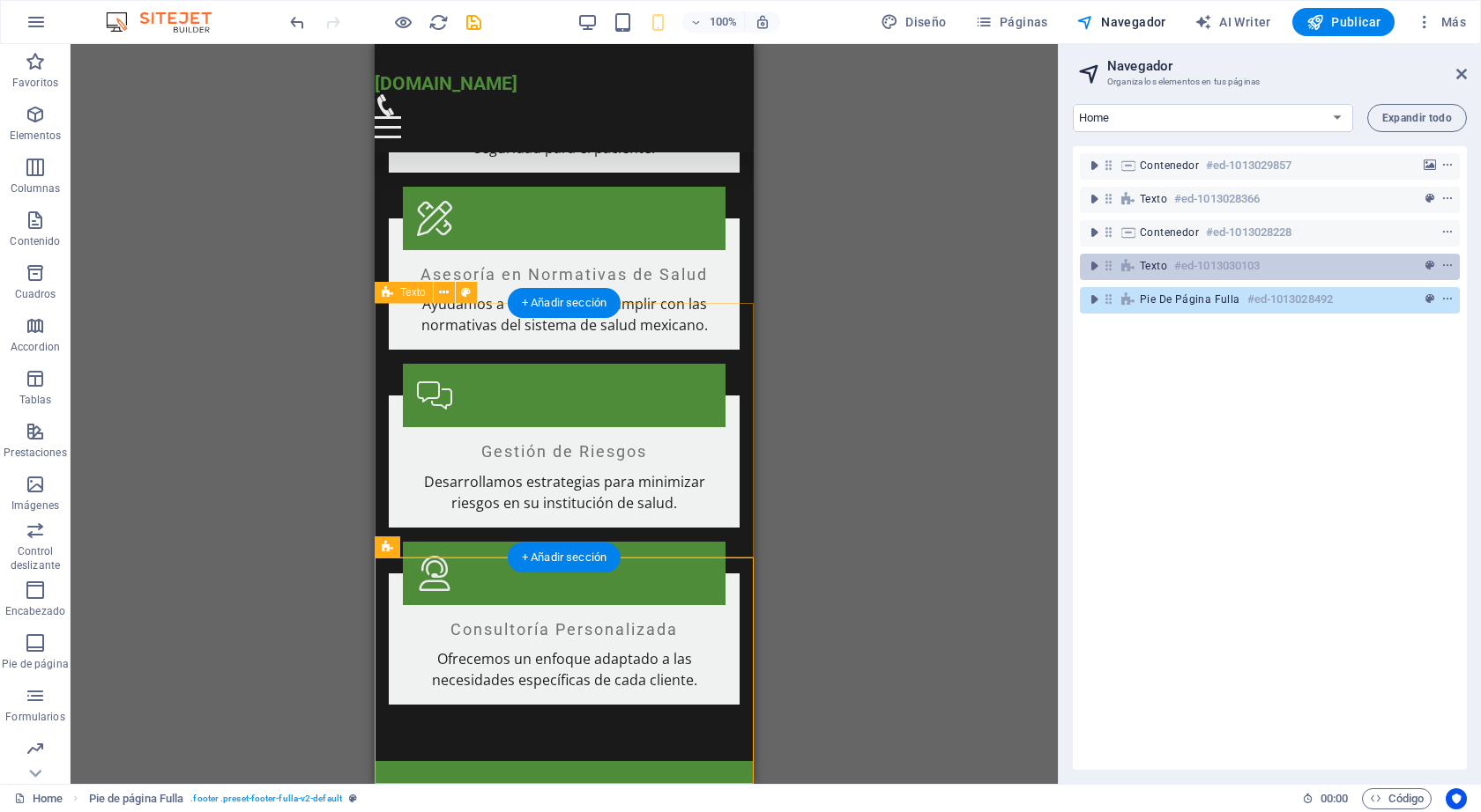
click at [1220, 272] on h6 "#ed-1013030103" at bounding box center [1216, 266] width 86 height 21
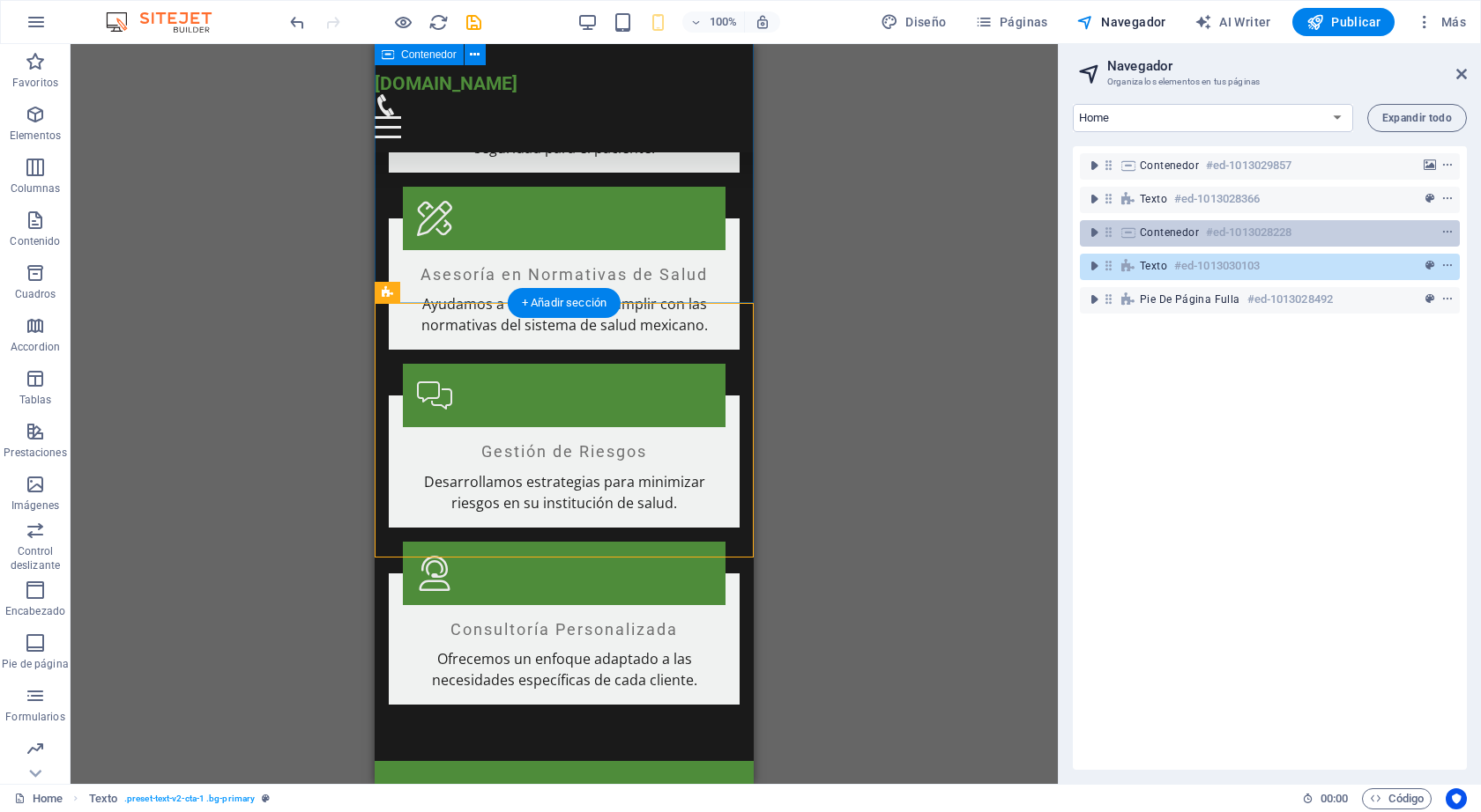
click at [1207, 235] on h6 "#ed-1013028228" at bounding box center [1248, 232] width 86 height 21
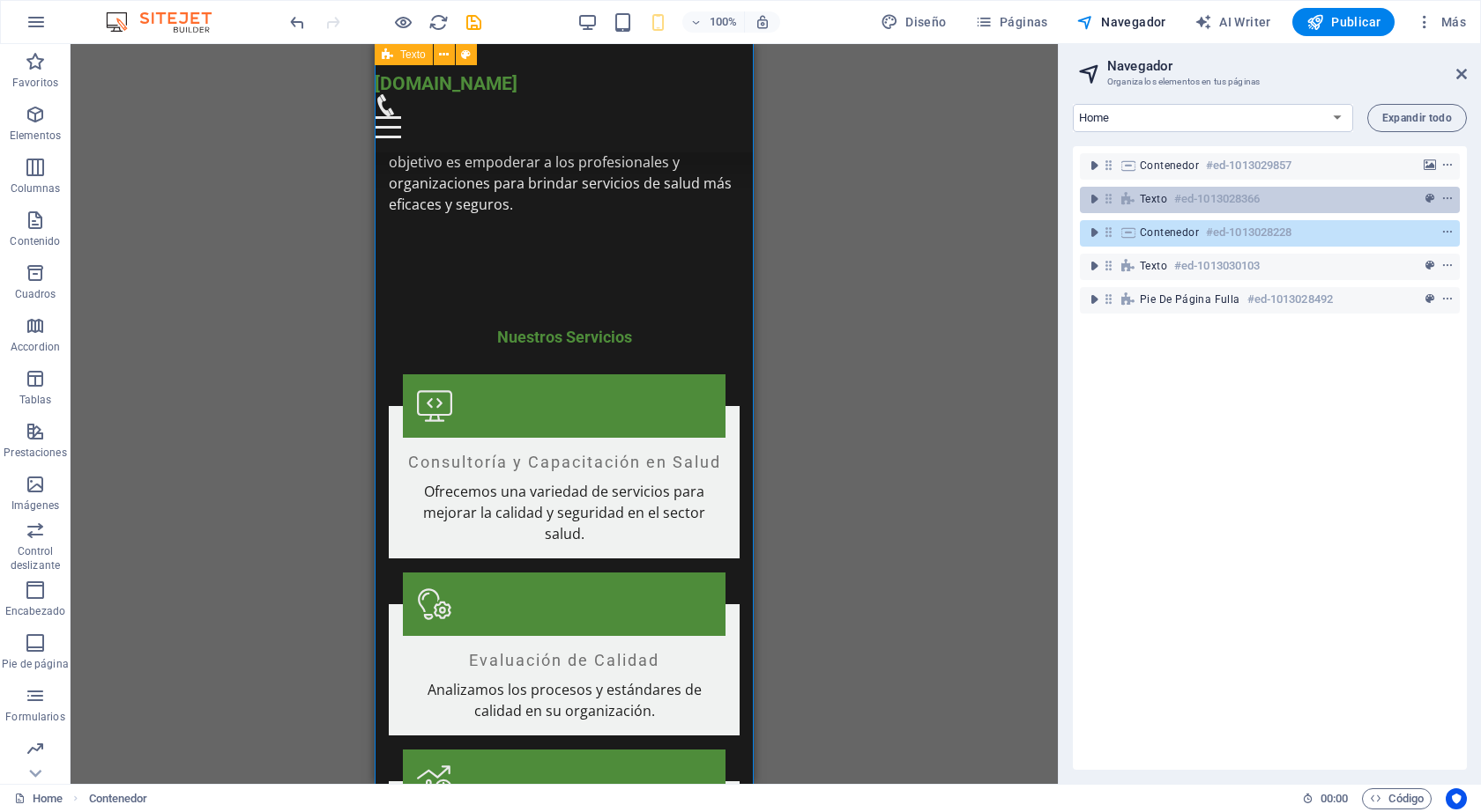
click at [1192, 199] on h6 "#ed-1013028366" at bounding box center [1216, 199] width 86 height 21
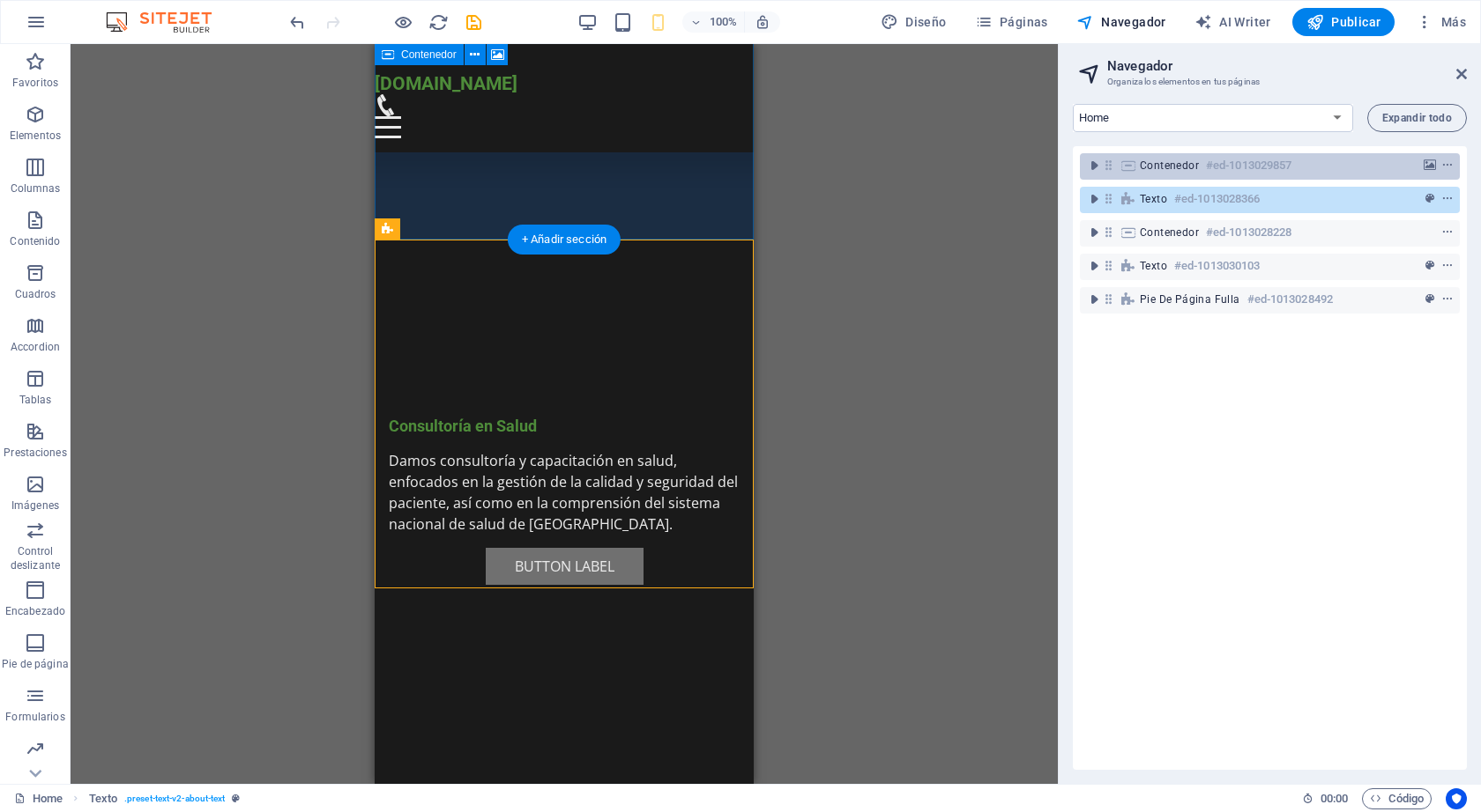
click at [1192, 170] on span "Contenedor" at bounding box center [1169, 166] width 59 height 14
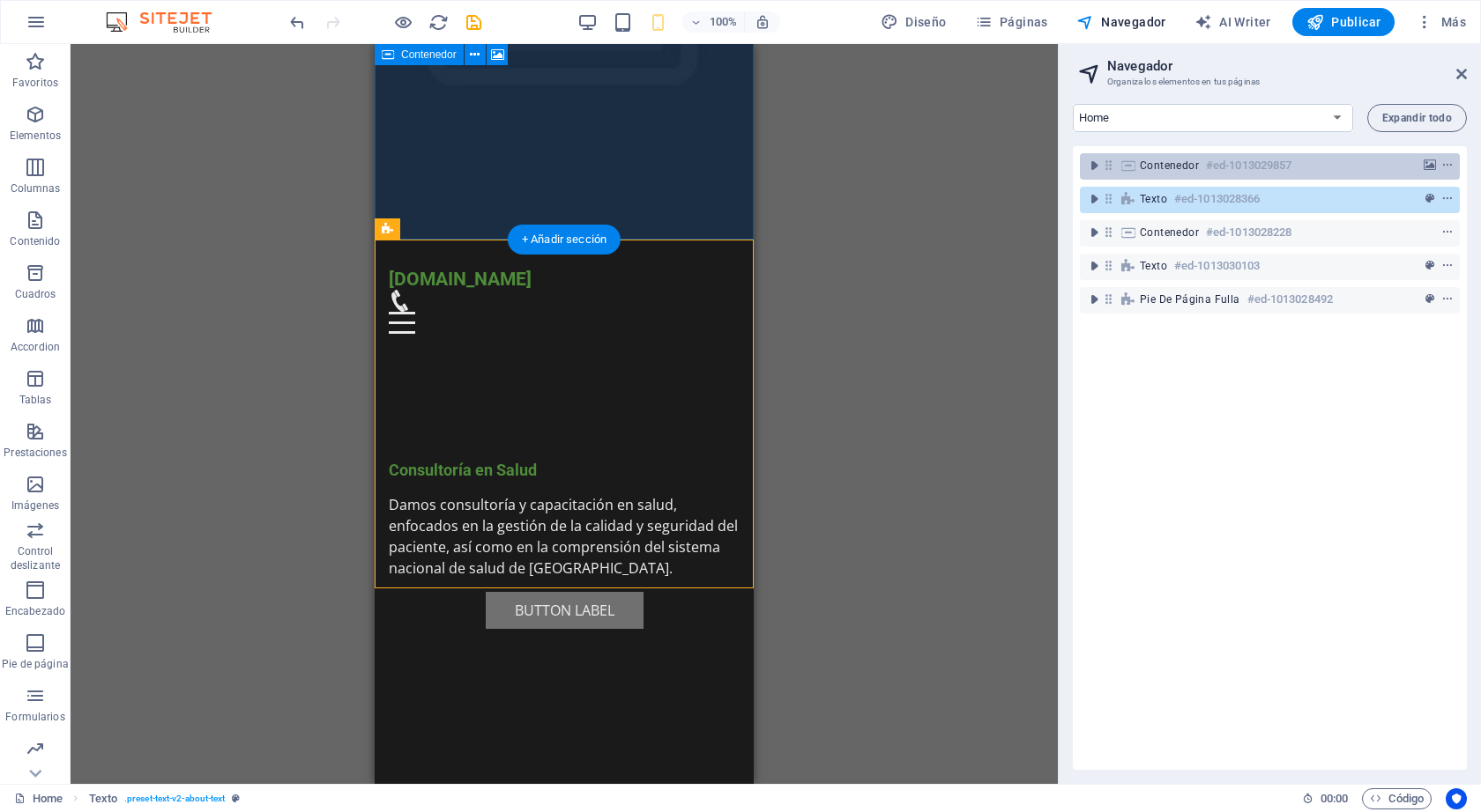
scroll to position [0, 0]
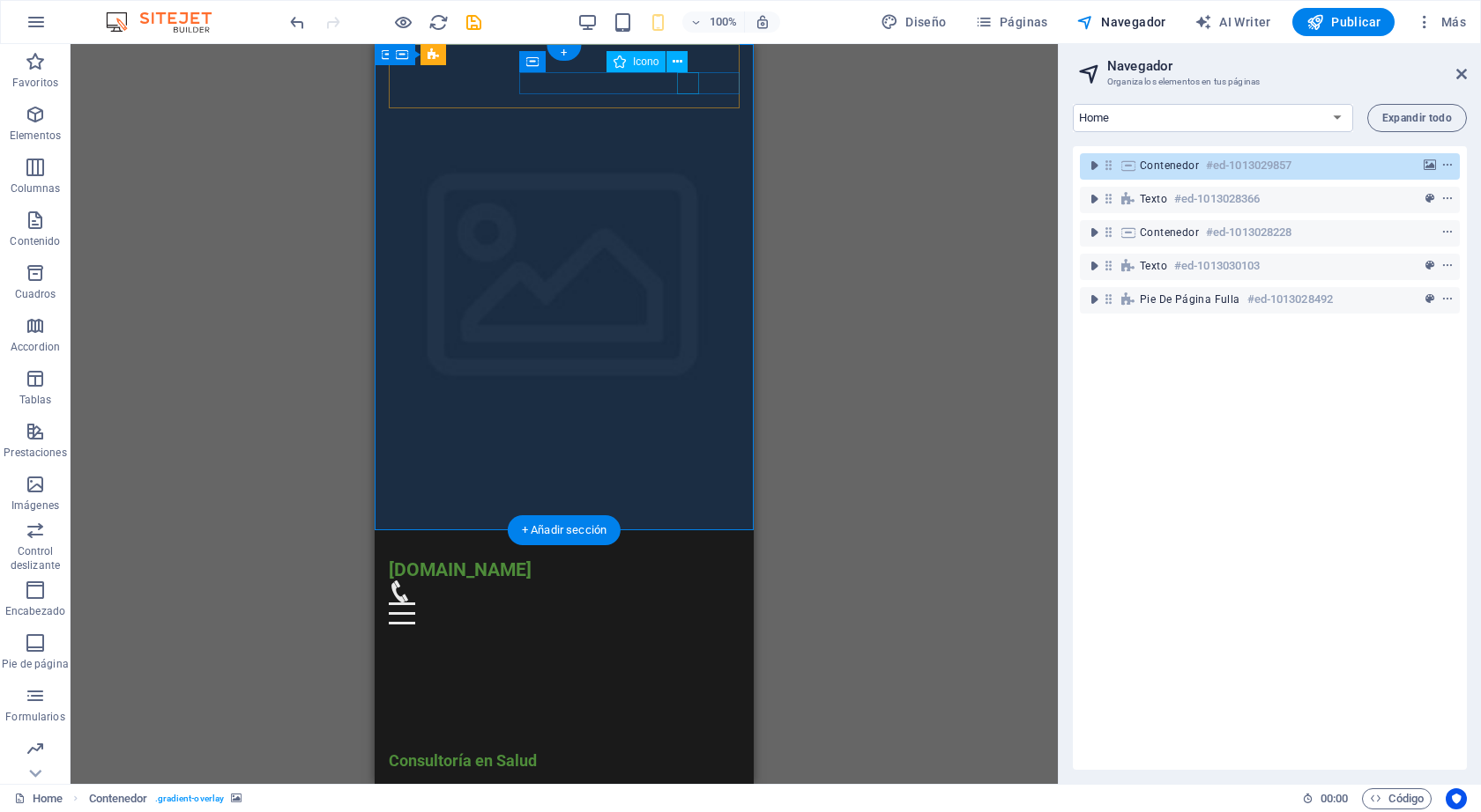
click at [693, 581] on figure at bounding box center [556, 591] width 336 height 22
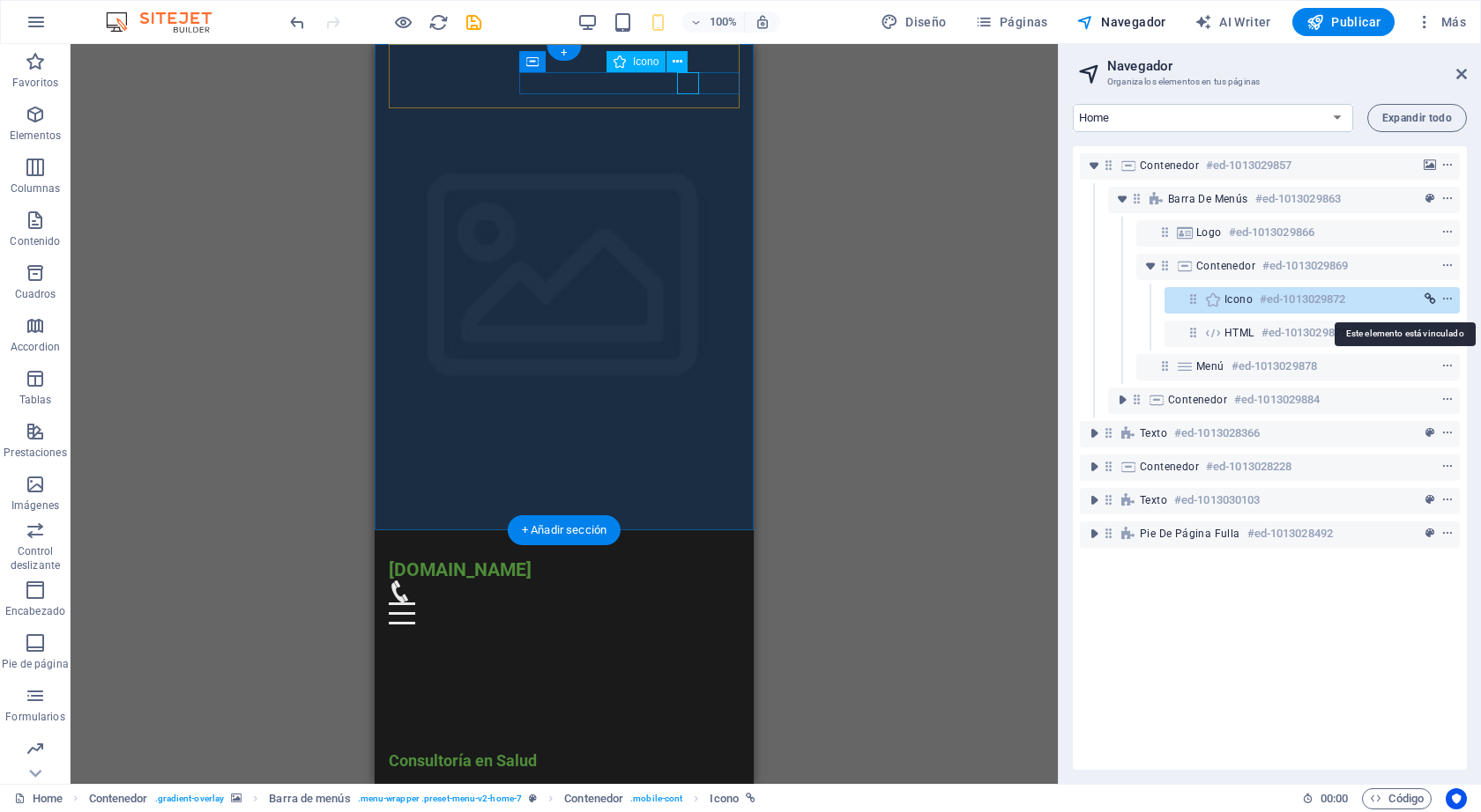
click at [1425, 300] on icon "link" at bounding box center [1430, 300] width 12 height 13
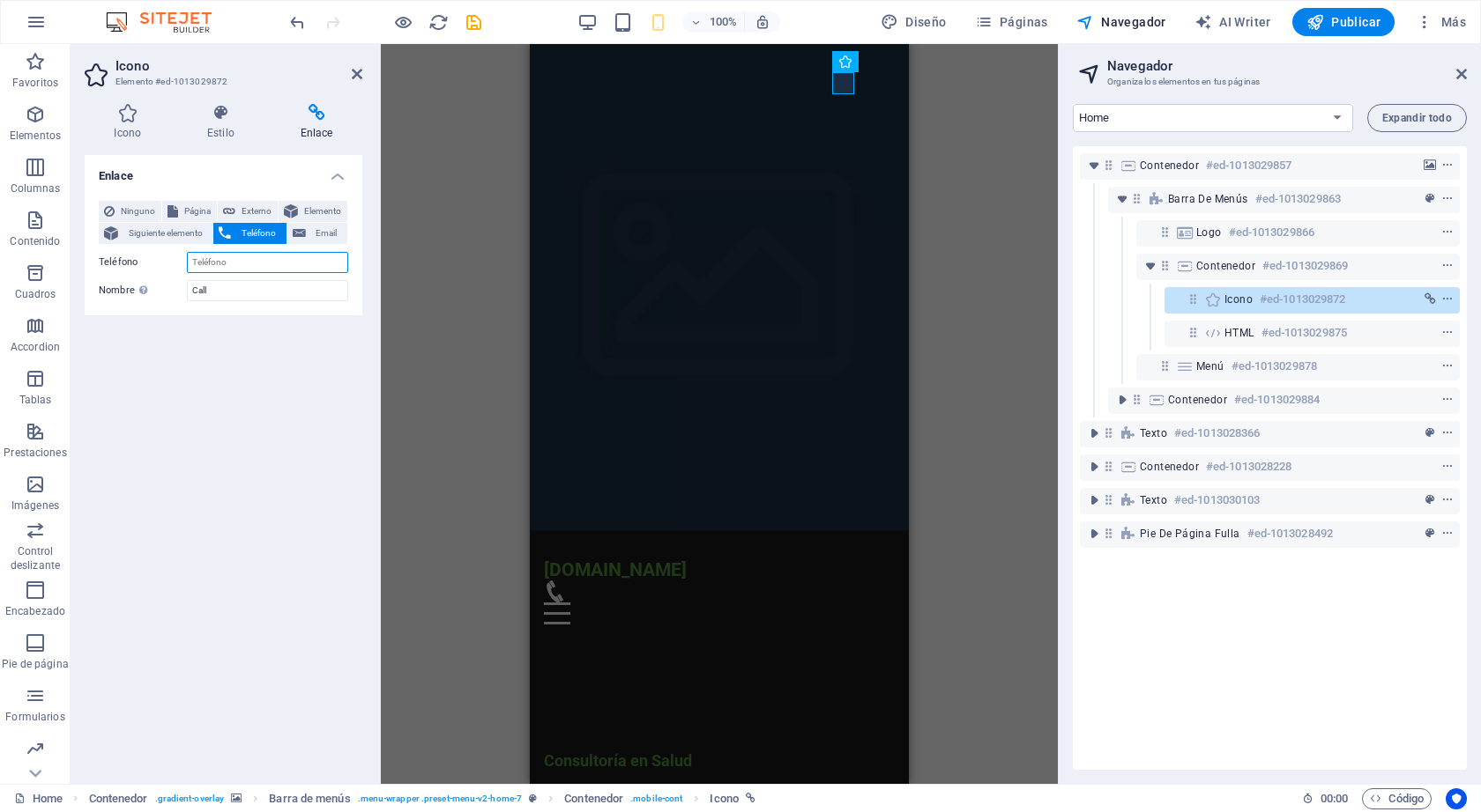
click at [220, 269] on input "Teléfono" at bounding box center [267, 263] width 161 height 21
type input "3338099706"
click at [227, 290] on input "Call" at bounding box center [267, 291] width 161 height 21
type input "l"
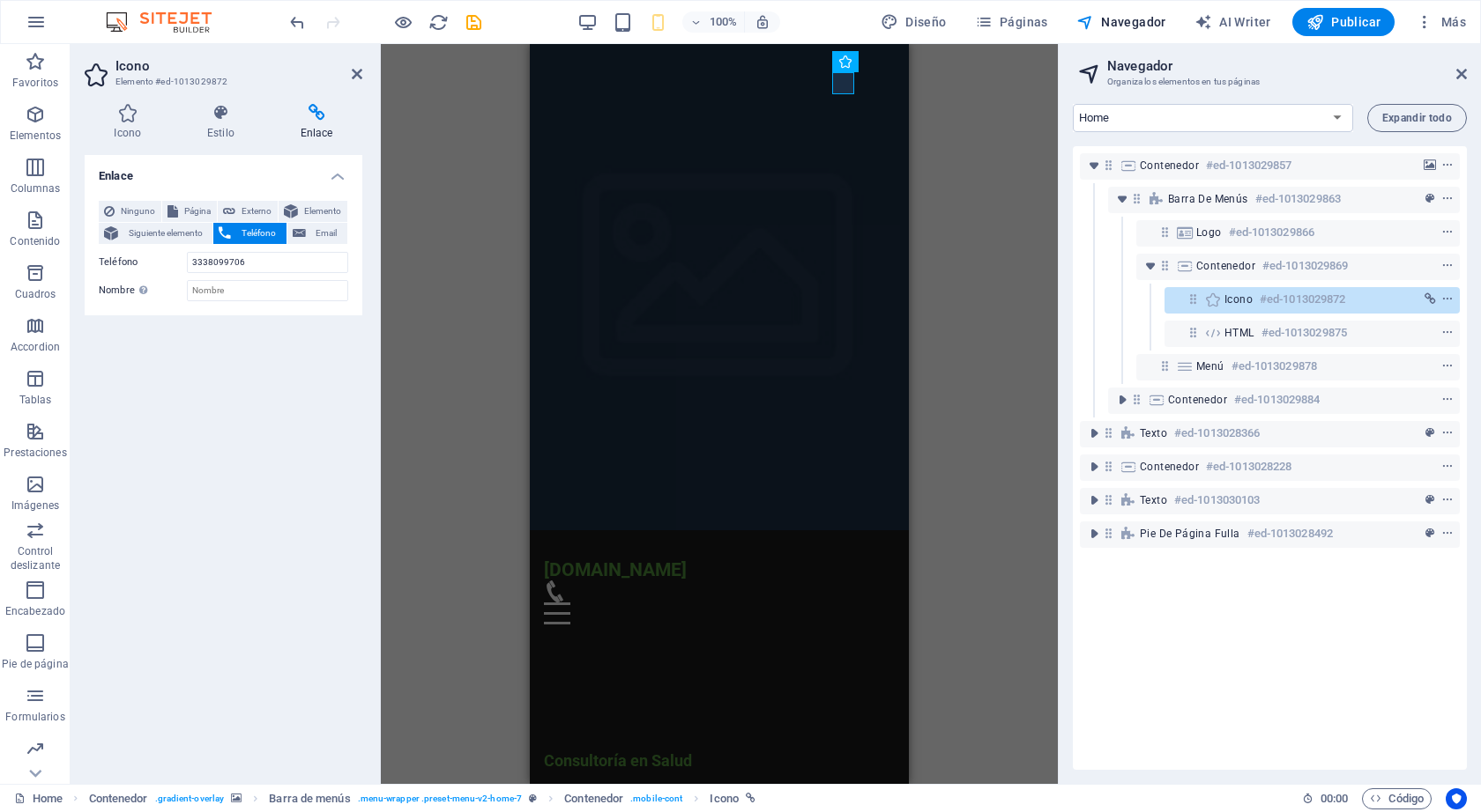
click at [340, 343] on div "Enlace Ninguno Página Externo Elemento Siguiente elemento Teléfono Email Página…" at bounding box center [224, 462] width 278 height 615
click at [847, 581] on figure at bounding box center [711, 591] width 336 height 22
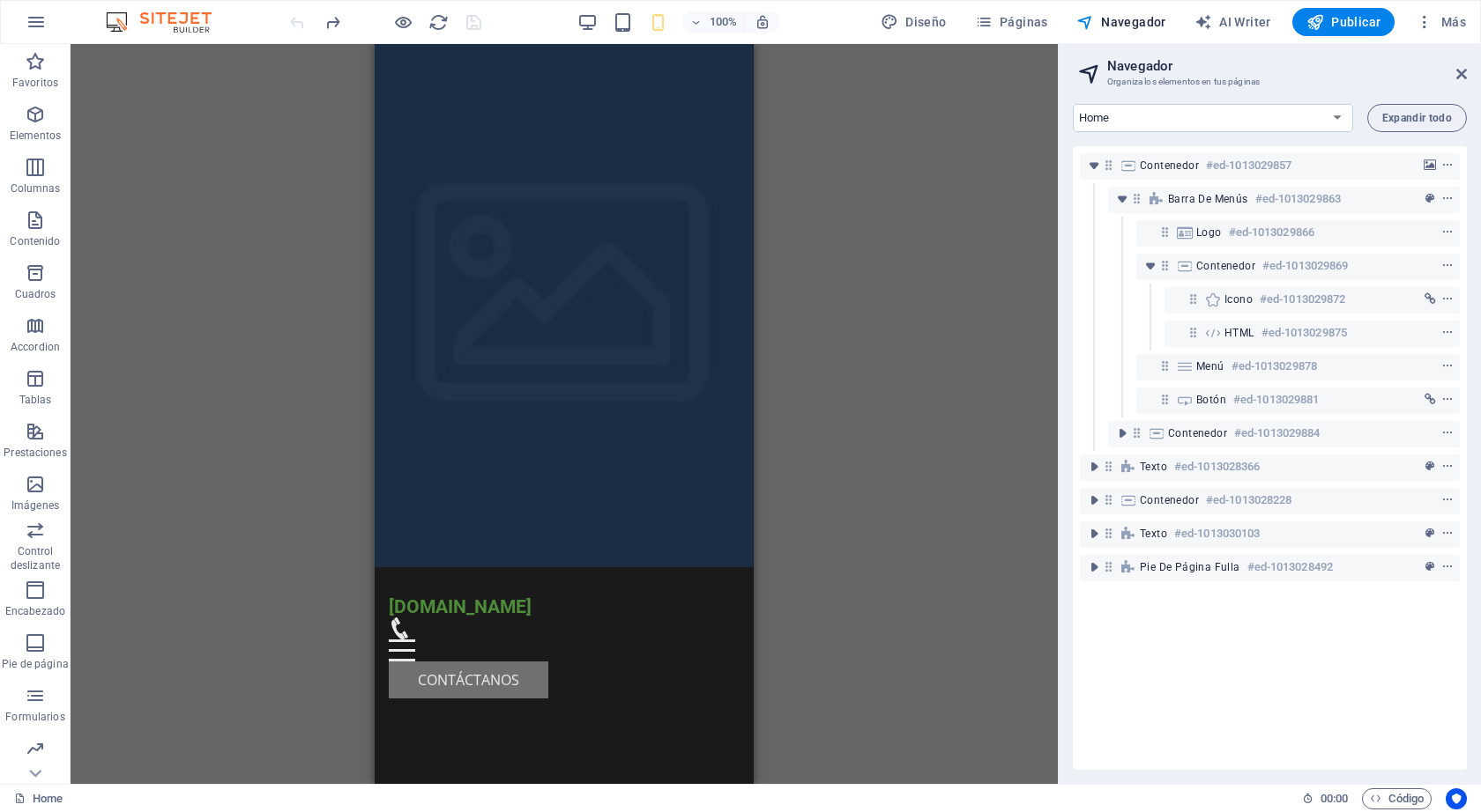
click at [304, 26] on div at bounding box center [384, 21] width 198 height 28
click at [331, 23] on icon "redo" at bounding box center [332, 22] width 20 height 20
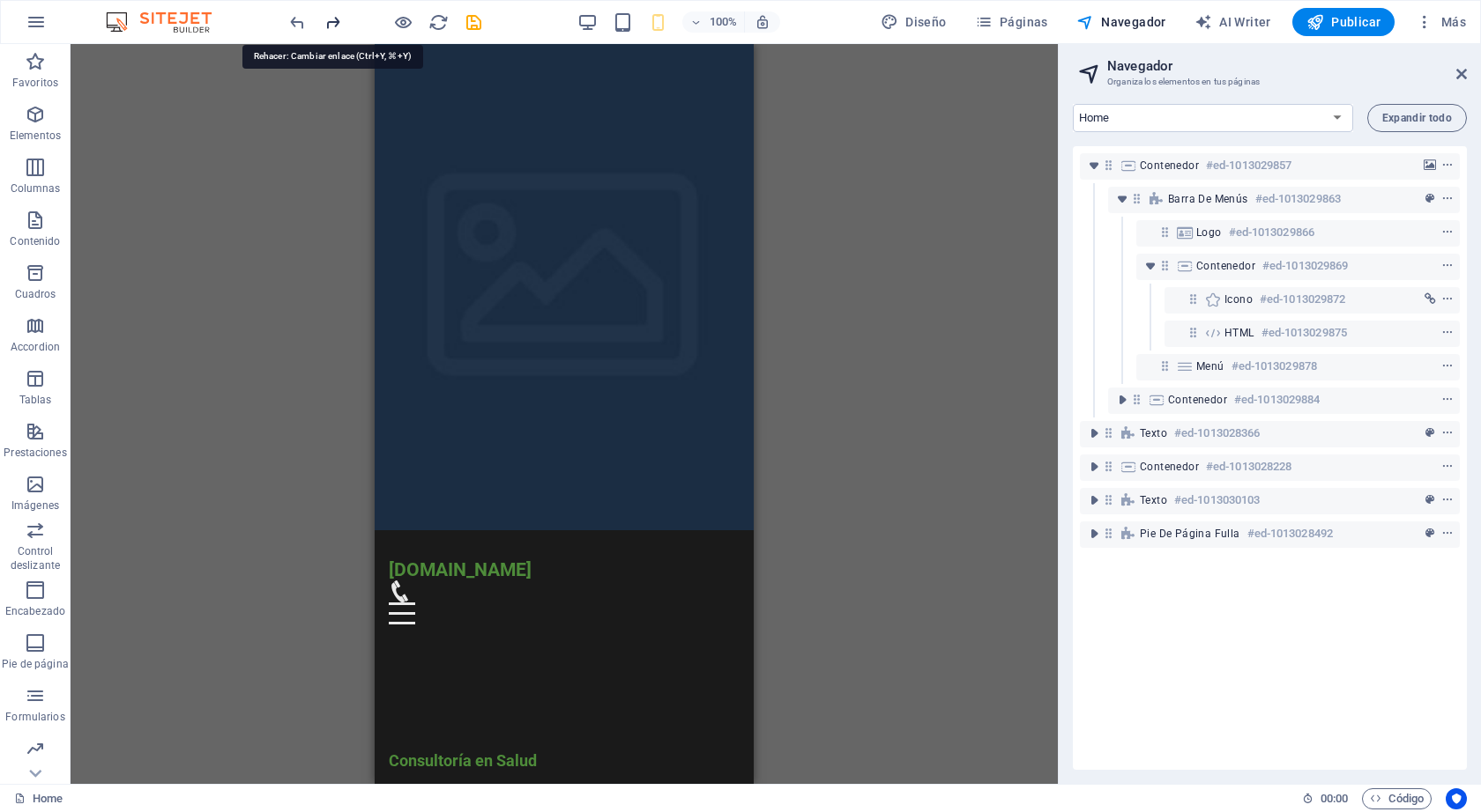
click at [331, 23] on icon "redo" at bounding box center [332, 22] width 20 height 20
click at [293, 22] on icon "undo" at bounding box center [297, 22] width 20 height 20
click at [323, 22] on icon "redo" at bounding box center [332, 22] width 20 height 20
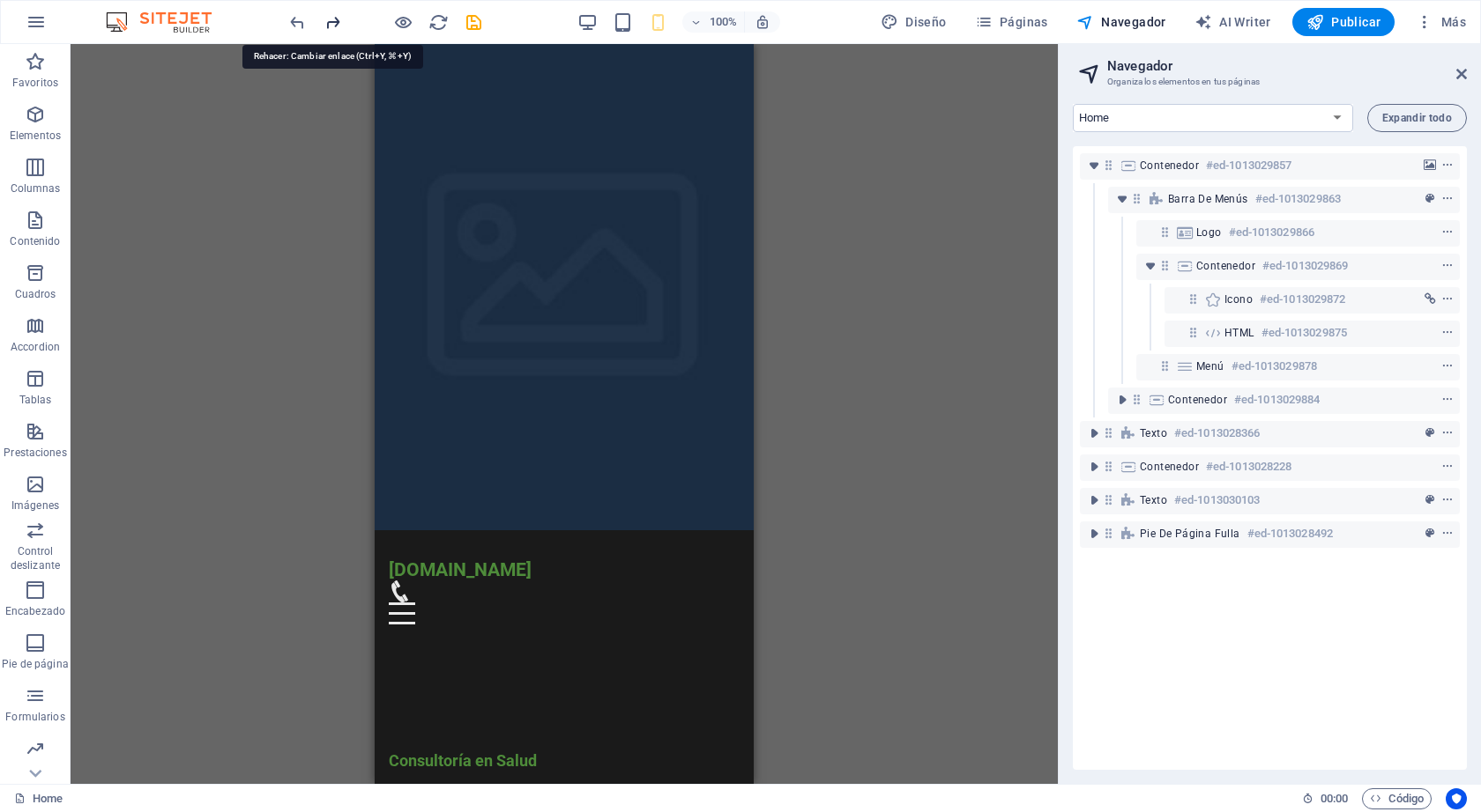
click at [323, 22] on icon "redo" at bounding box center [332, 22] width 20 height 20
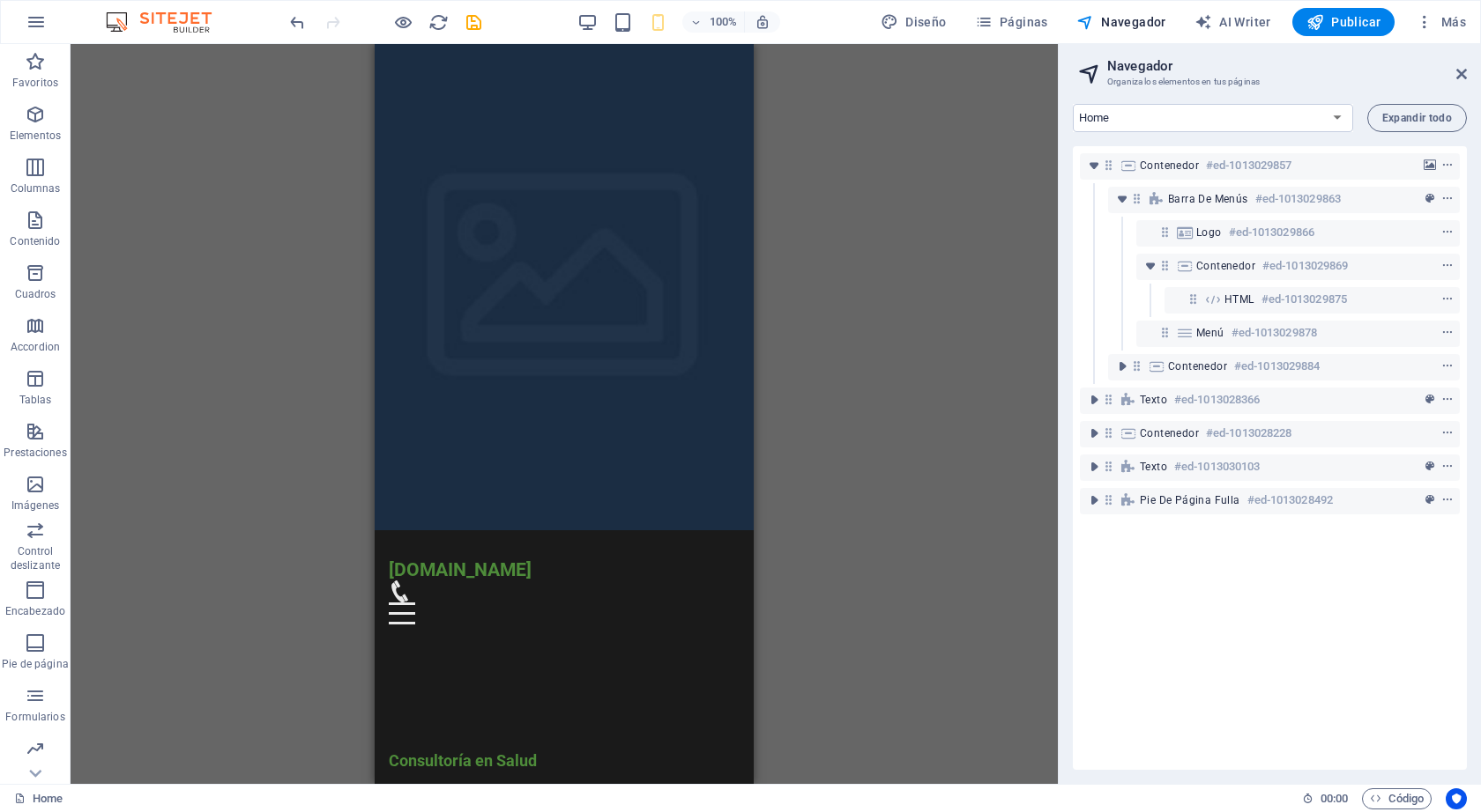
click at [322, 22] on div at bounding box center [384, 21] width 198 height 28
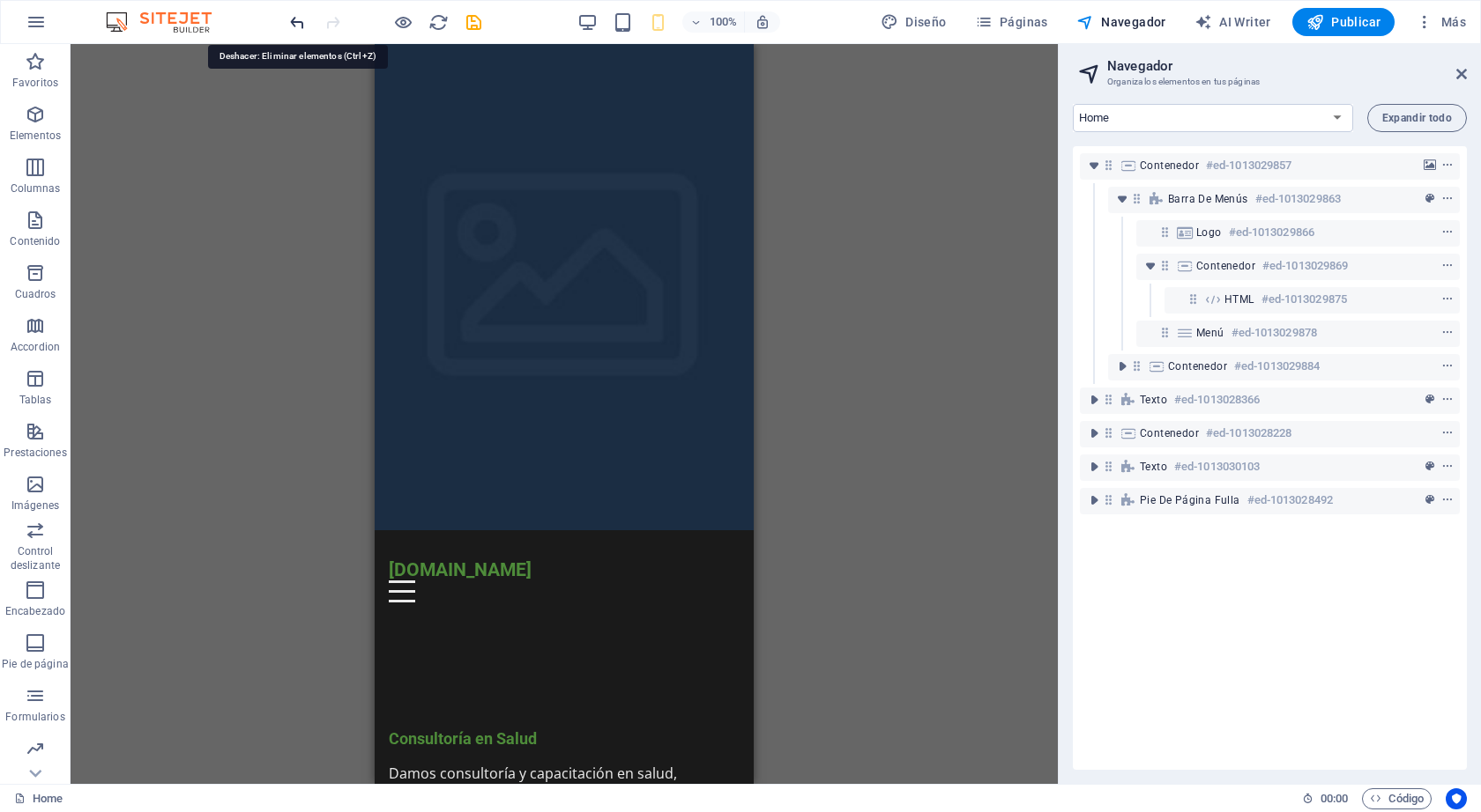
click at [298, 18] on icon "undo" at bounding box center [297, 22] width 20 height 20
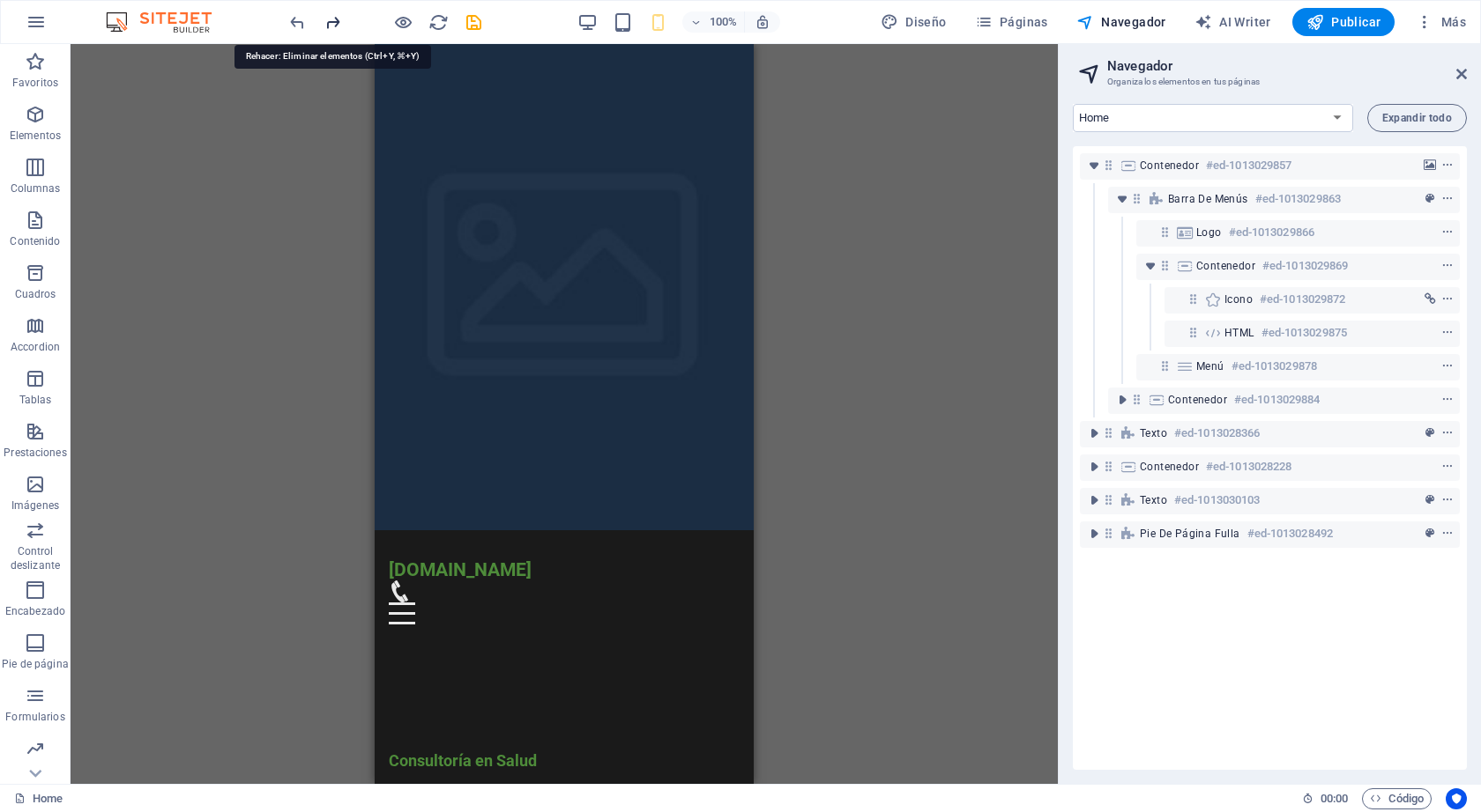
click at [335, 21] on icon "redo" at bounding box center [332, 22] width 20 height 20
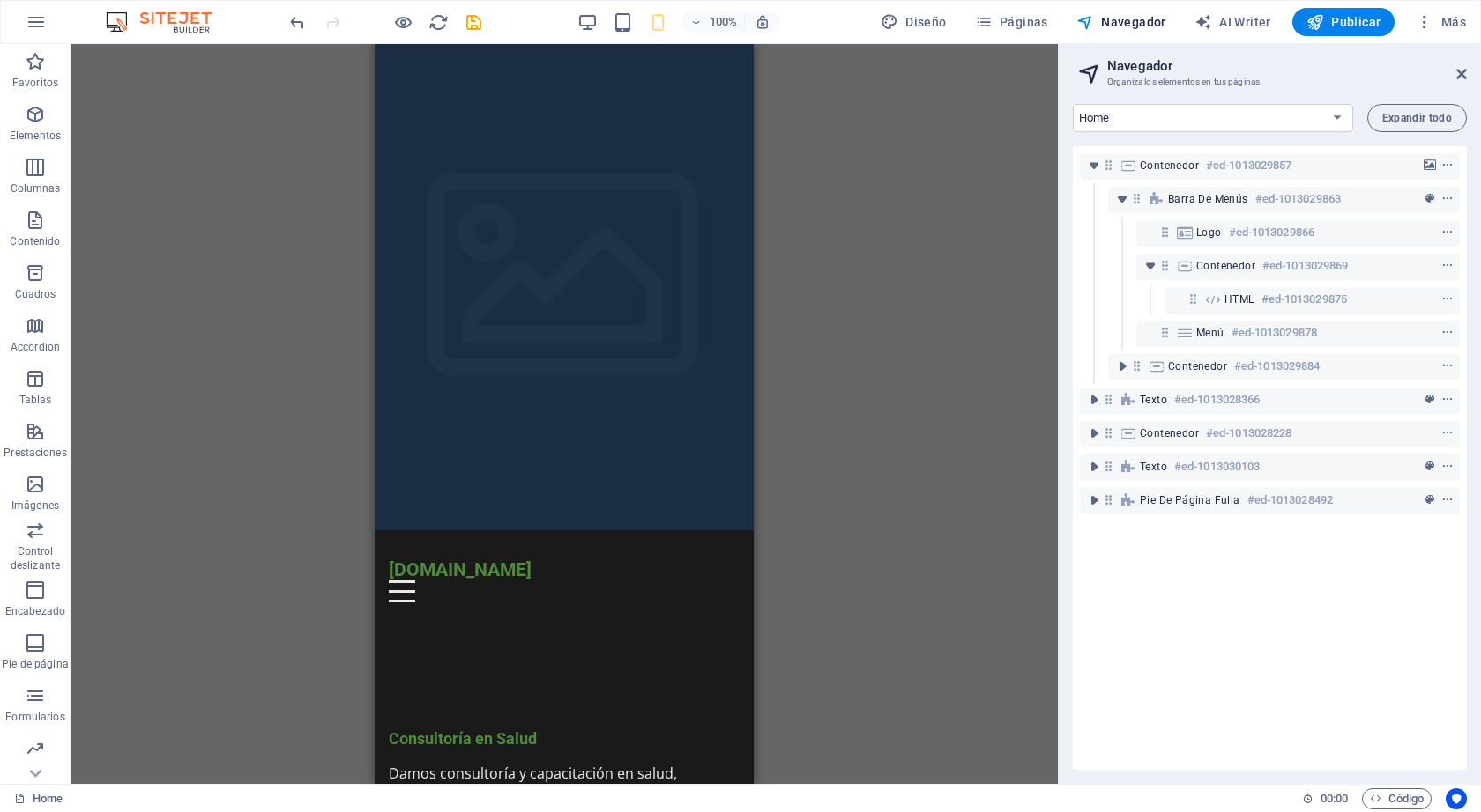
click at [886, 276] on div "H2 Contenedor Contenedor Separador Barra de menús Barra de menús Contenedor Log…" at bounding box center [564, 414] width 987 height 740
click at [483, 559] on div "[DOMAIN_NAME]" at bounding box center [564, 569] width 351 height 22
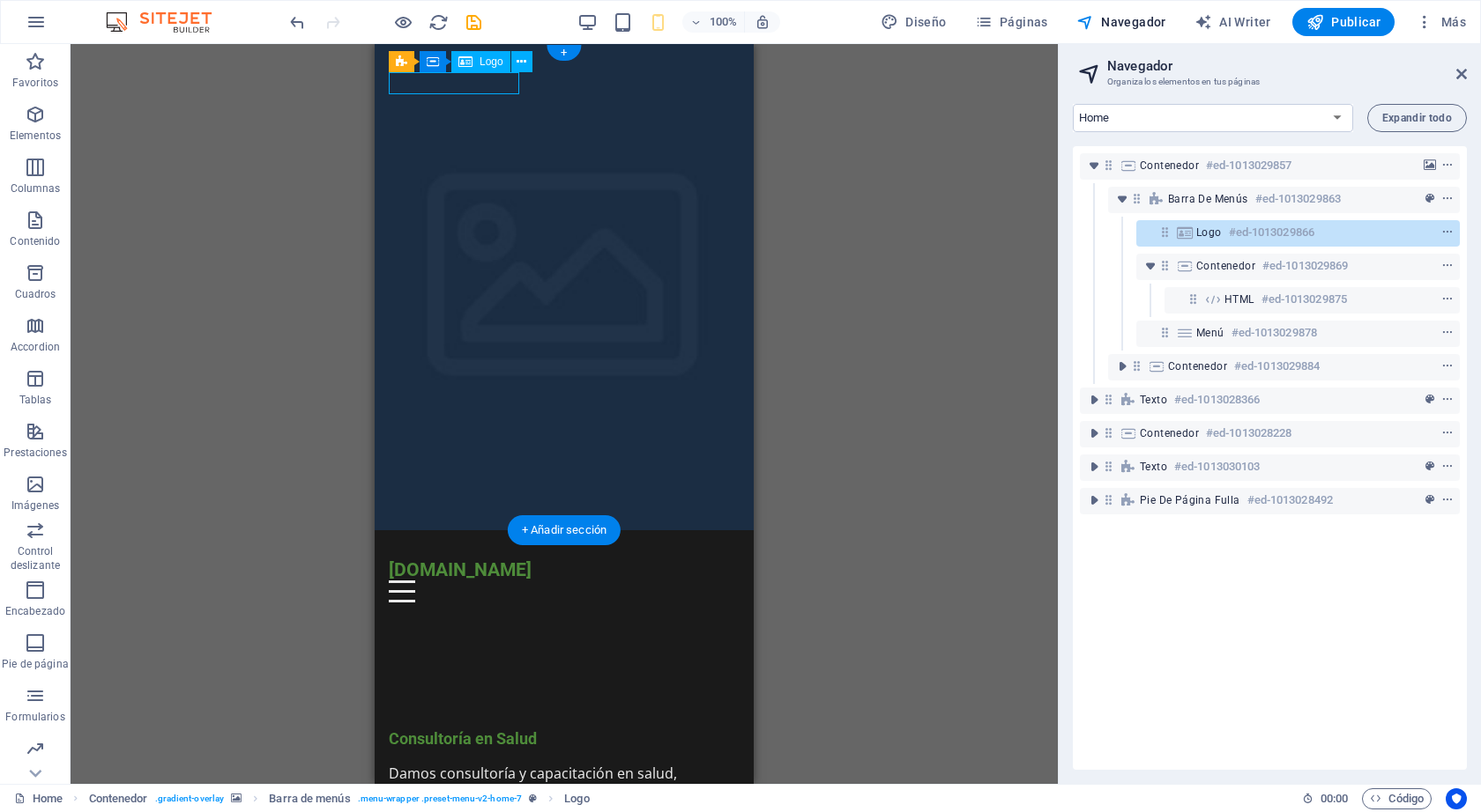
click at [474, 559] on div "[DOMAIN_NAME]" at bounding box center [564, 569] width 351 height 22
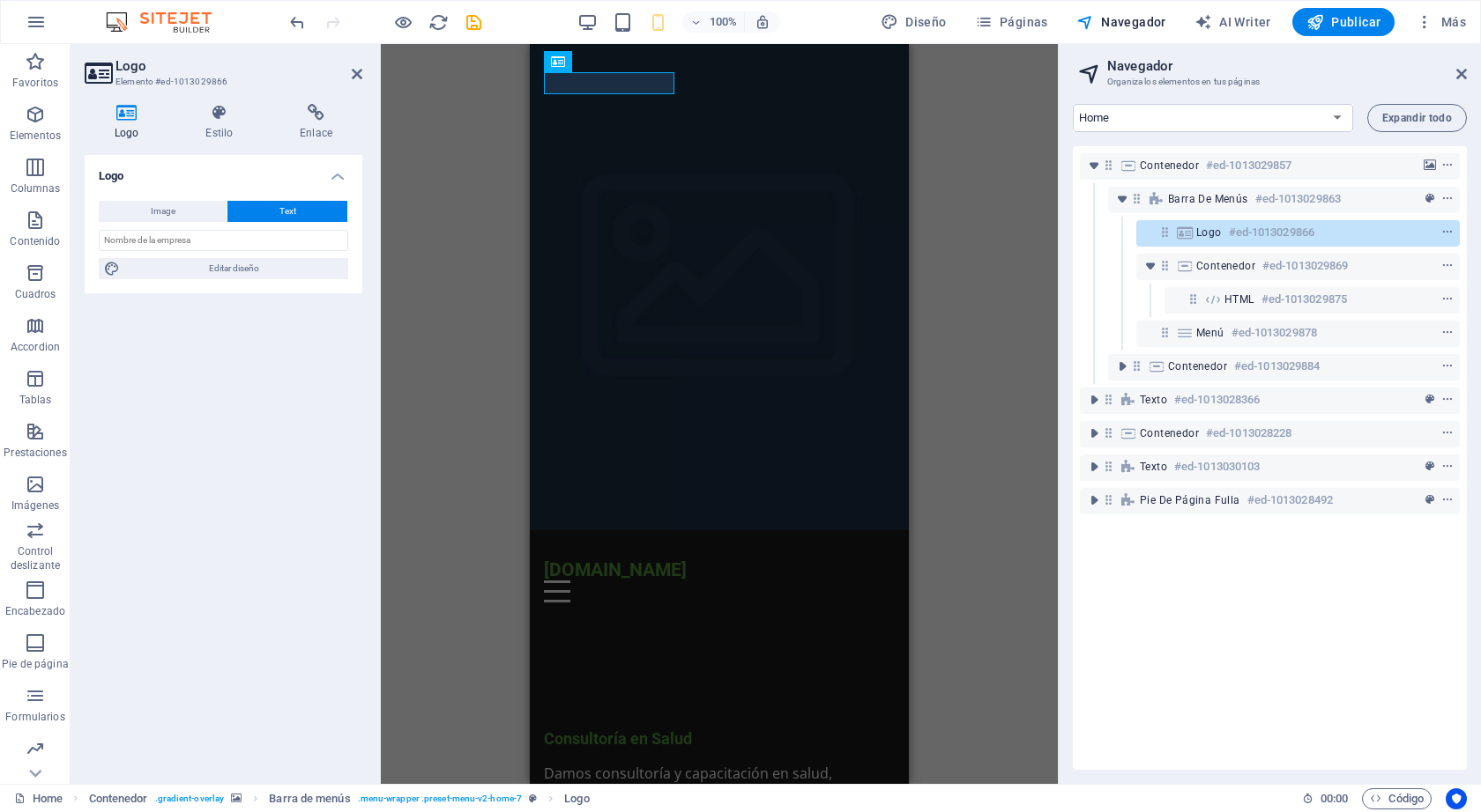
click at [278, 209] on button "Text" at bounding box center [287, 212] width 119 height 21
click at [224, 249] on input "text" at bounding box center [223, 241] width 250 height 21
drag, startPoint x: 131, startPoint y: 242, endPoint x: 94, endPoint y: 237, distance: 37.3
click at [94, 237] on div "Image Text Arrastra archivos aquí, haz clic para escoger archivos o selecciona …" at bounding box center [224, 240] width 278 height 107
type input "[DOMAIN_NAME]"
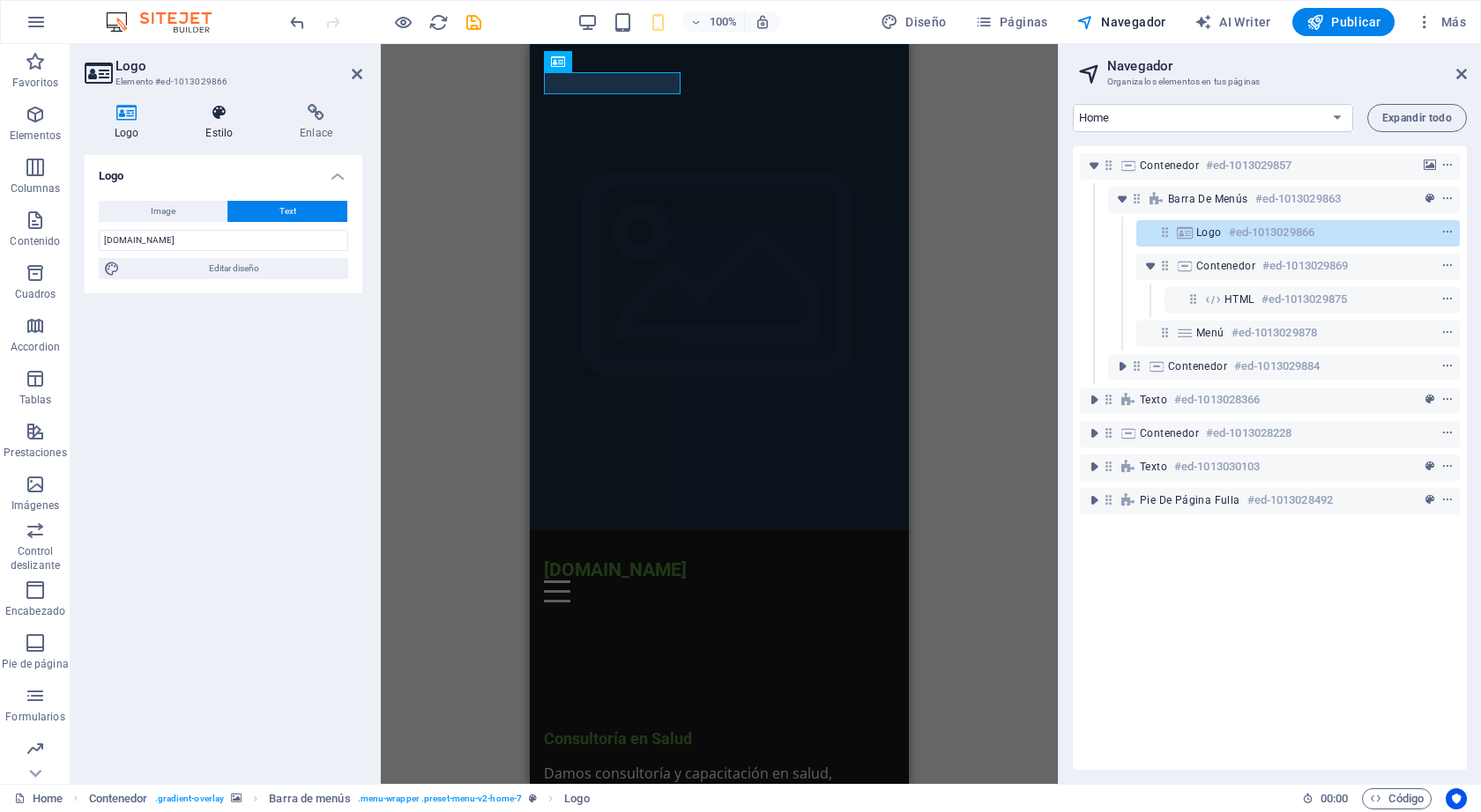
click at [225, 122] on h4 "Estilo" at bounding box center [223, 122] width 94 height 37
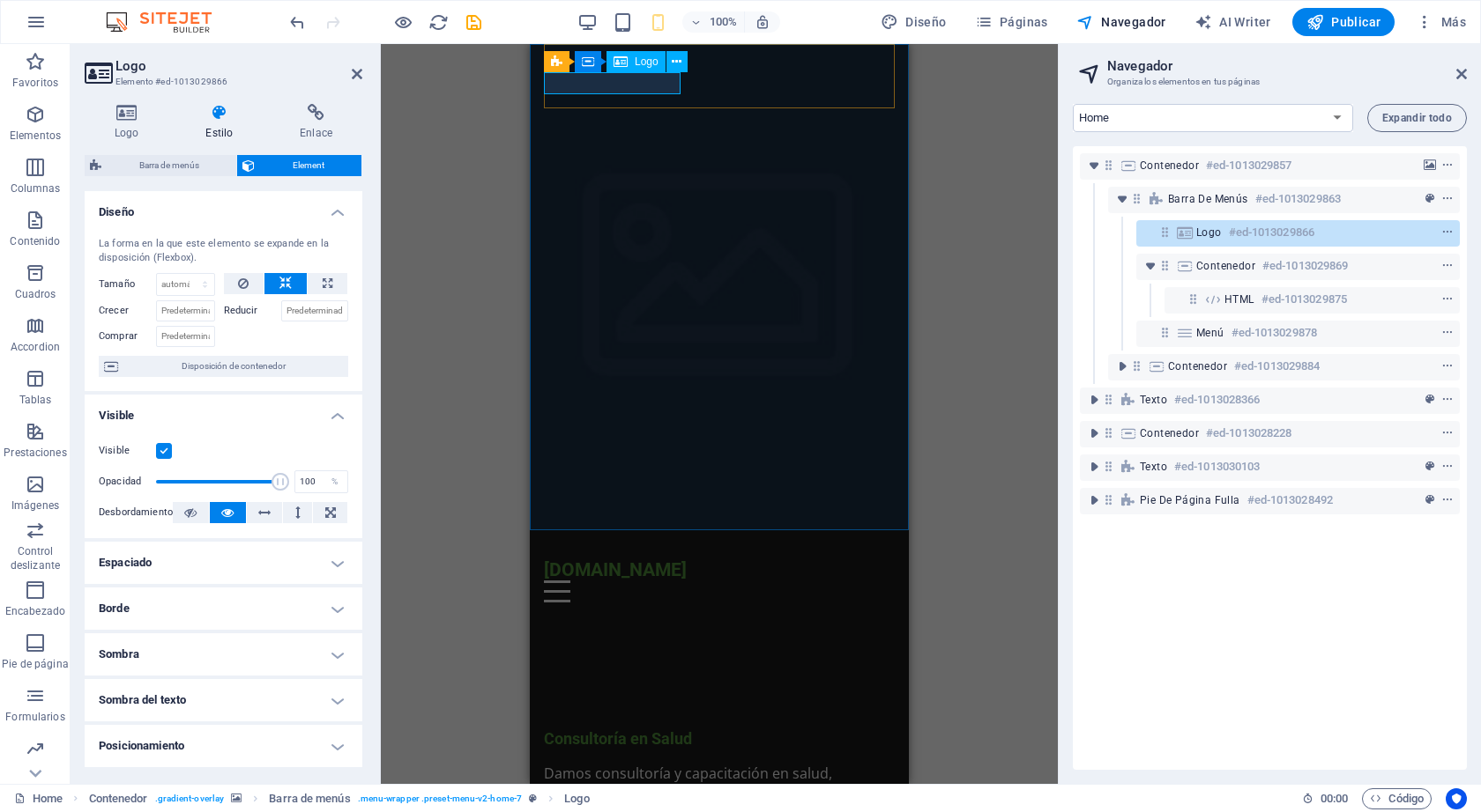
click at [626, 559] on div "[DOMAIN_NAME]" at bounding box center [719, 569] width 351 height 22
click at [614, 559] on div "[DOMAIN_NAME]" at bounding box center [719, 569] width 351 height 22
click at [221, 118] on icon at bounding box center [219, 113] width 88 height 17
click at [282, 168] on span "Element" at bounding box center [308, 166] width 96 height 21
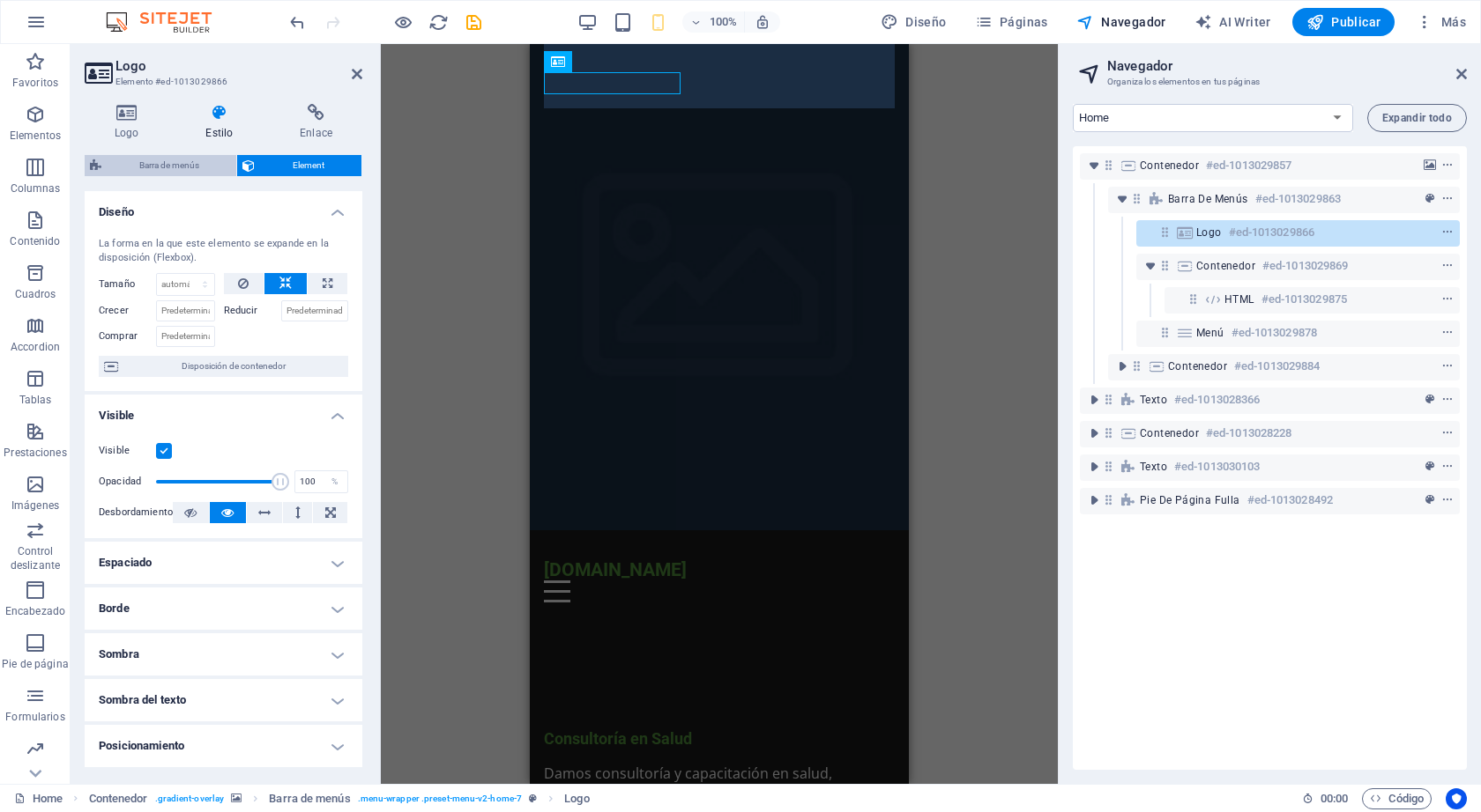
click at [188, 166] on span "Barra de menús" at bounding box center [169, 166] width 124 height 21
select select "rem"
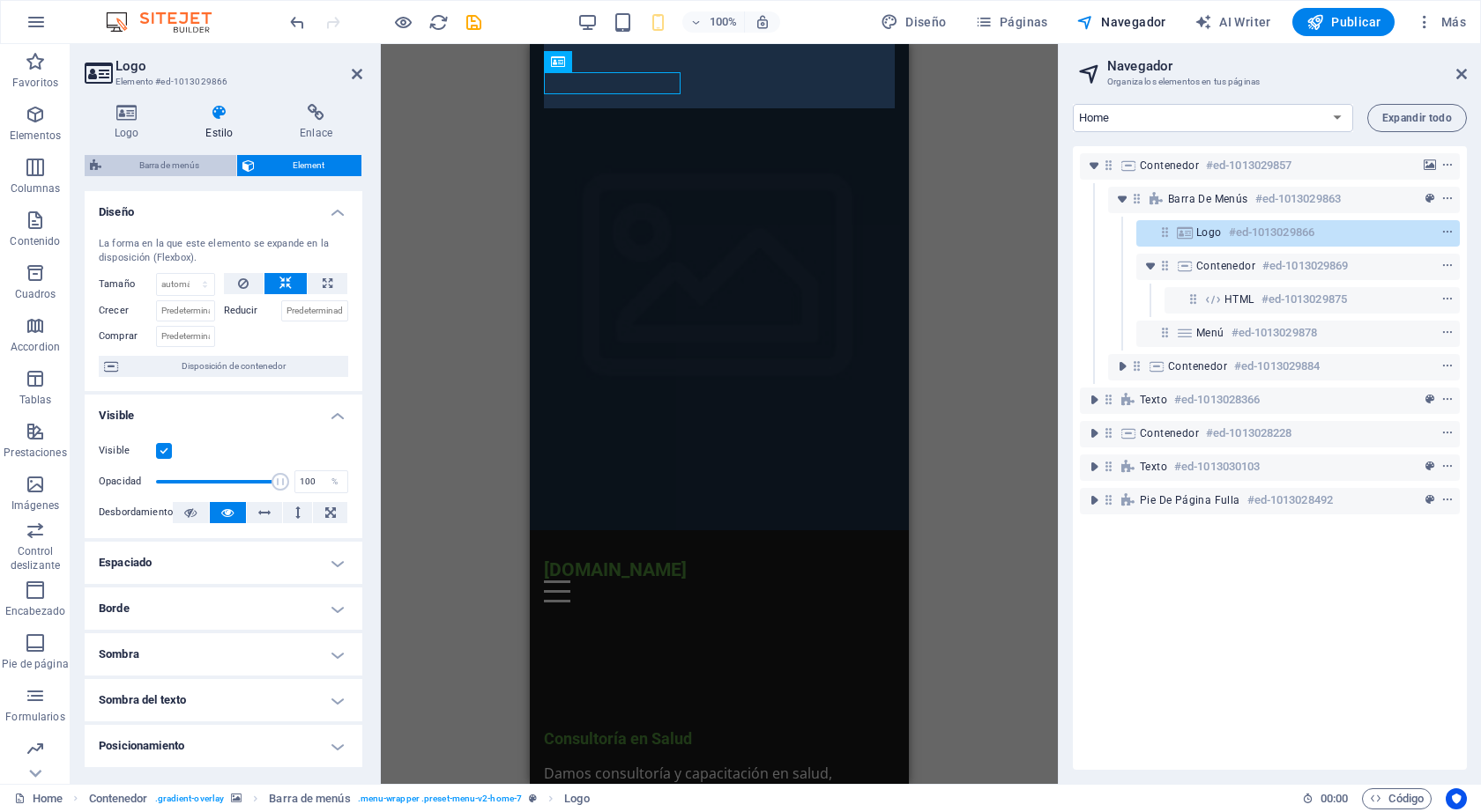
select select "preset-menu-v2-home-7"
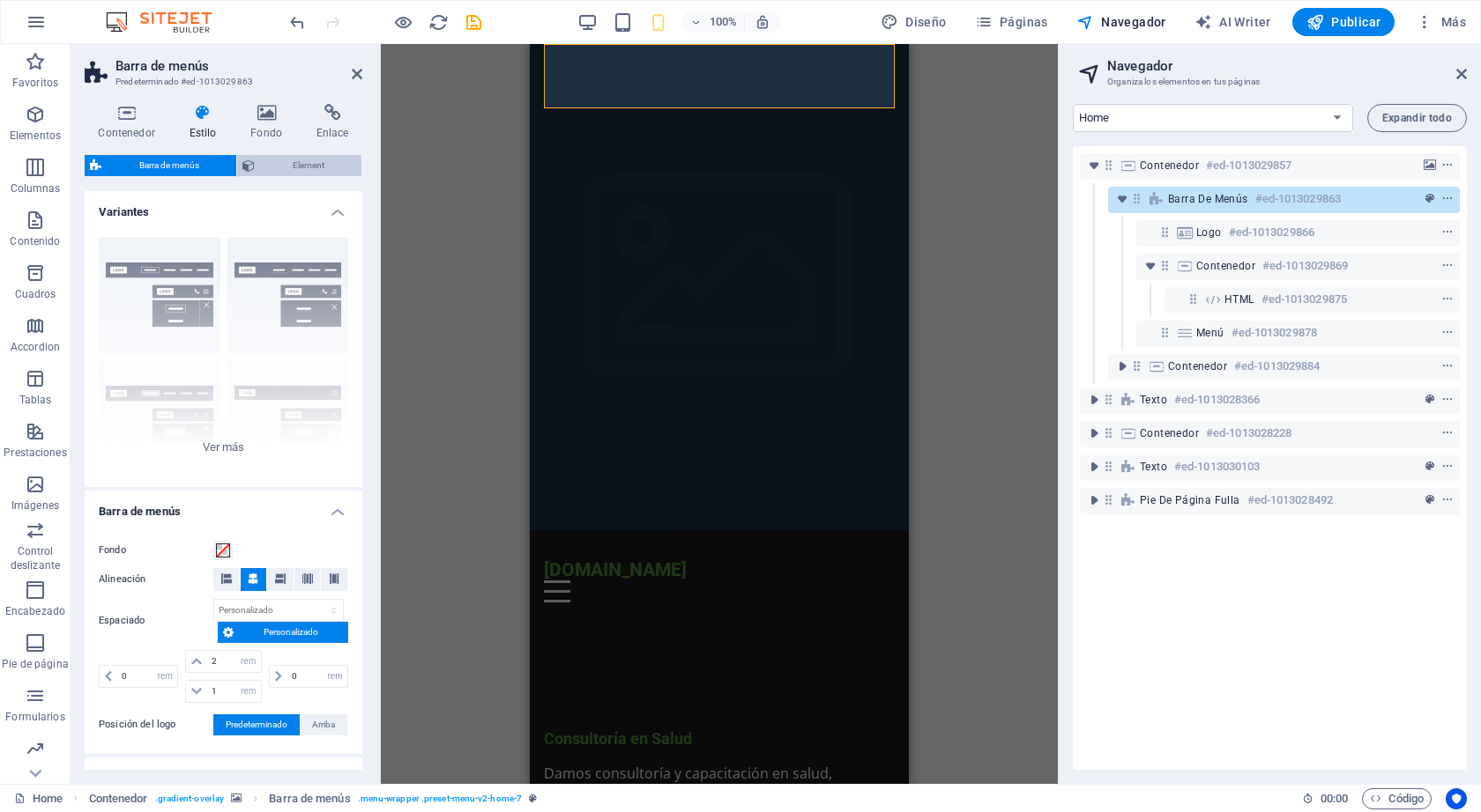
click at [294, 165] on span "Element" at bounding box center [308, 166] width 96 height 21
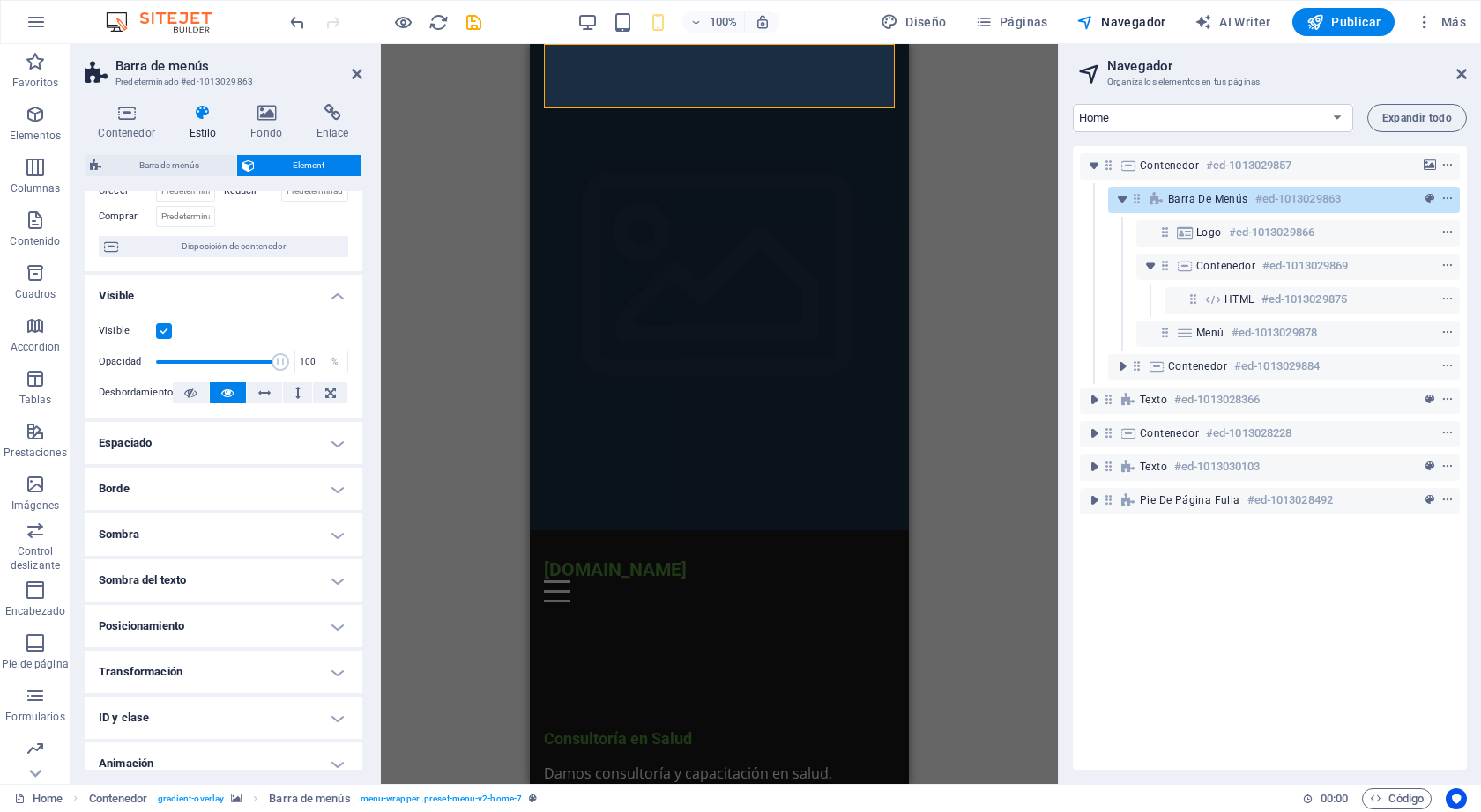
scroll to position [180, 0]
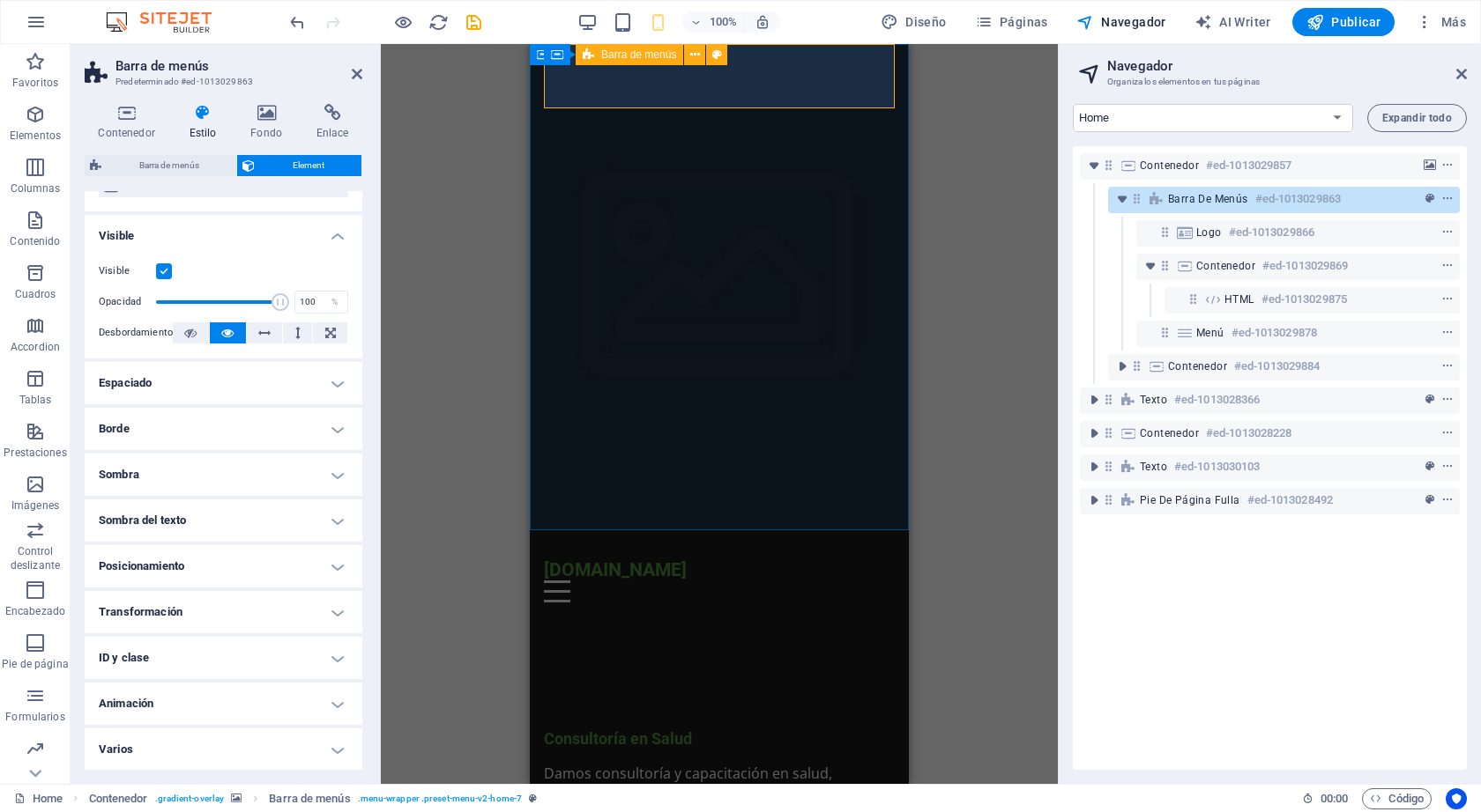
click at [584, 531] on div "[DOMAIN_NAME] Menu Inicio Sobre Nosotros Servicios Contáctanos" at bounding box center [719, 574] width 351 height 87
click at [584, 559] on div "[DOMAIN_NAME]" at bounding box center [719, 569] width 351 height 22
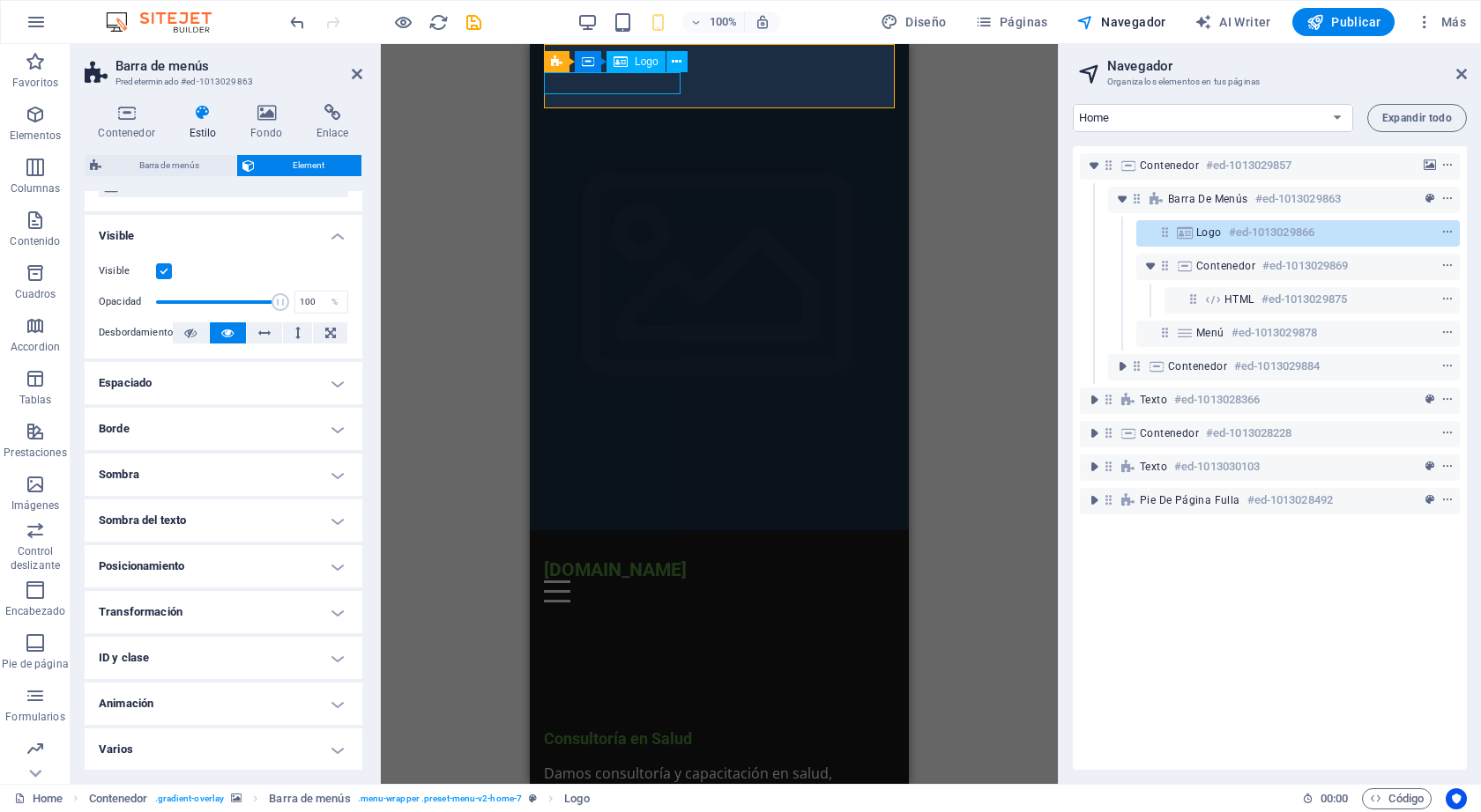
click at [615, 559] on div "[DOMAIN_NAME]" at bounding box center [719, 569] width 351 height 22
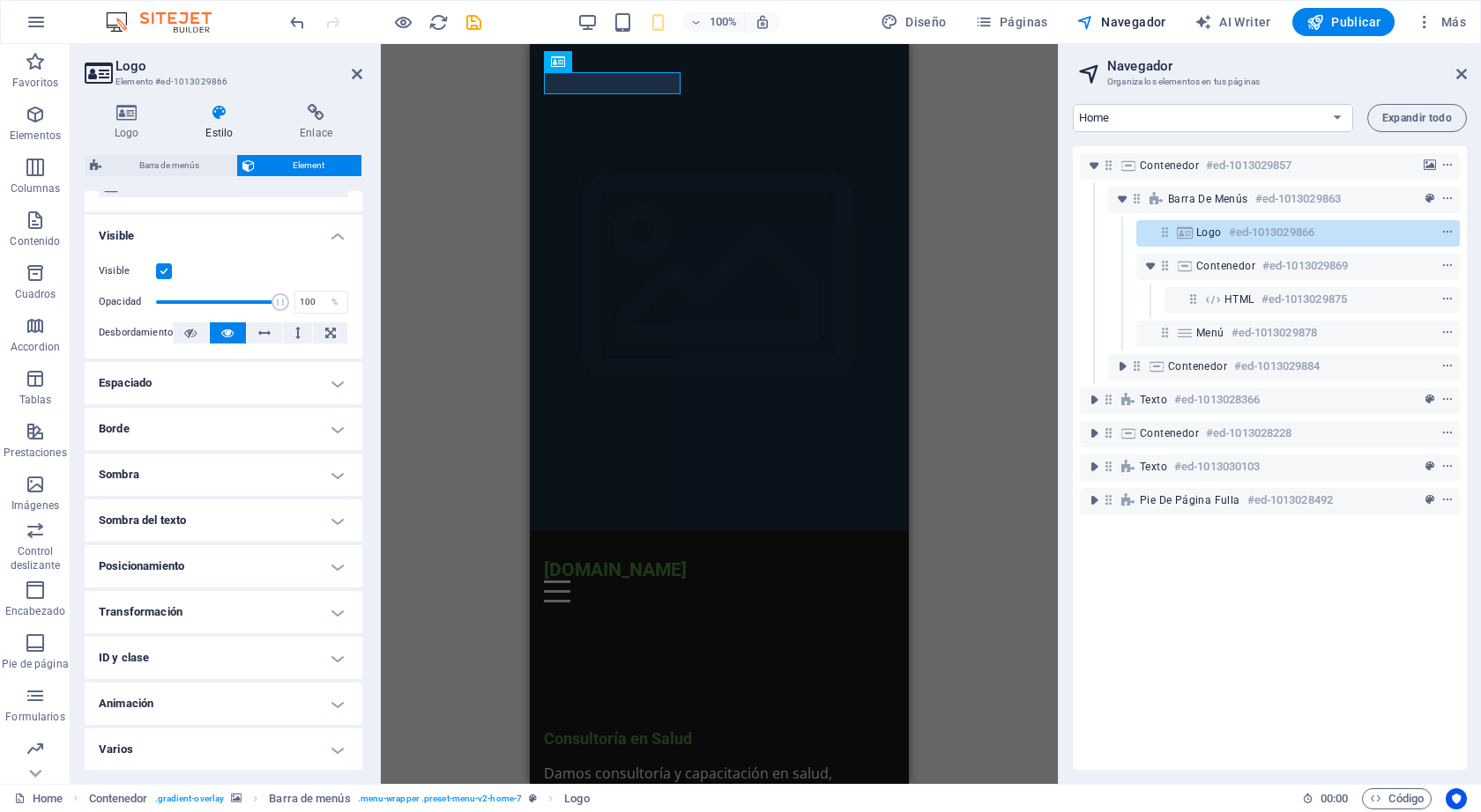
click at [340, 612] on h4 "Transformación" at bounding box center [224, 613] width 278 height 42
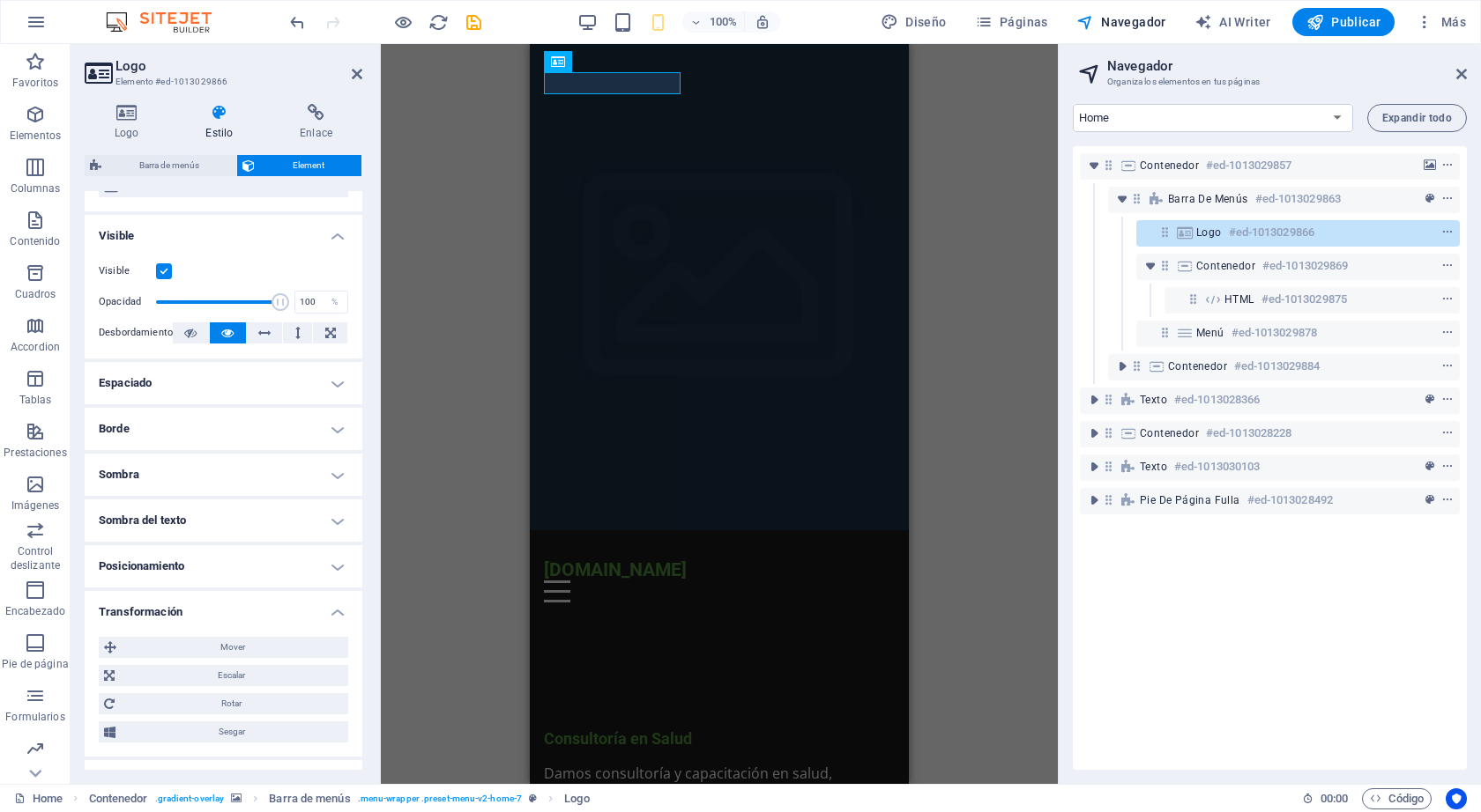
click at [340, 612] on h4 "Transformación" at bounding box center [224, 607] width 278 height 32
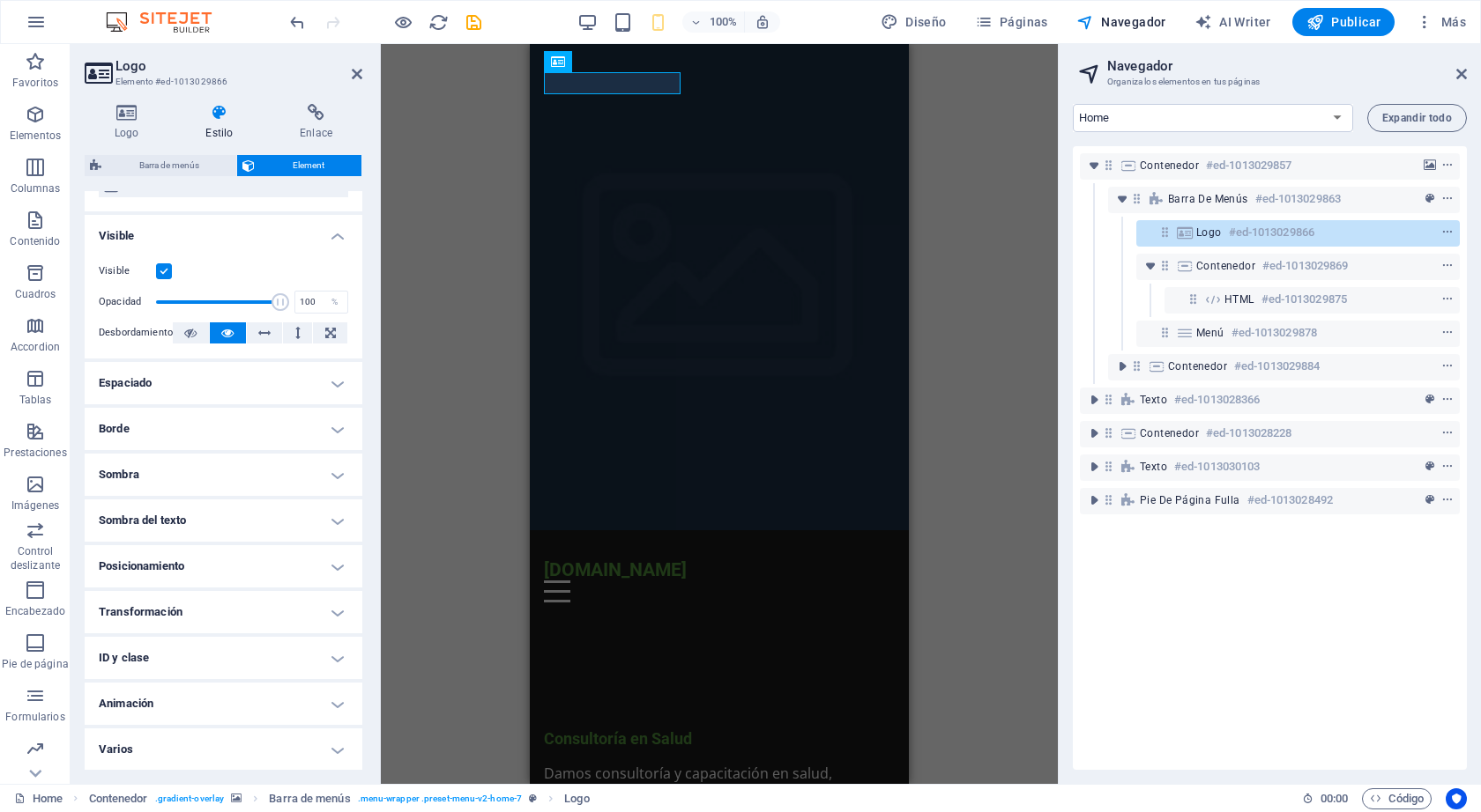
click at [332, 706] on h4 "Animación" at bounding box center [224, 704] width 278 height 42
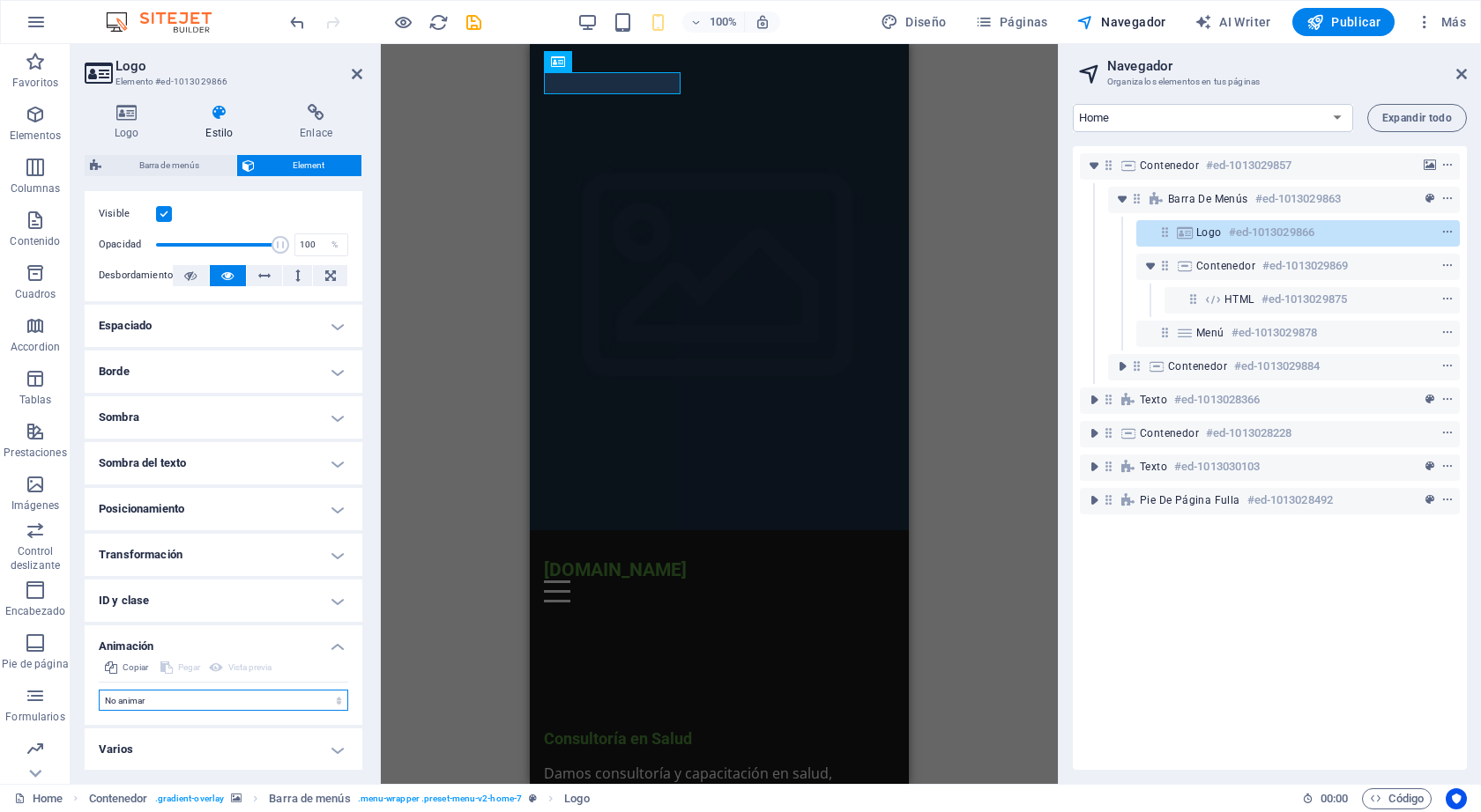
click at [335, 702] on select "No animar Mostrar / Ocultar Subir/bajar Acercar/alejar Deslizar de izquierda a …" at bounding box center [223, 700] width 250 height 21
select select "fade"
click at [98, 690] on select "No animar Mostrar / Ocultar Subir/bajar Acercar/alejar Deslizar de izquierda a …" at bounding box center [223, 700] width 250 height 21
select select "scroll"
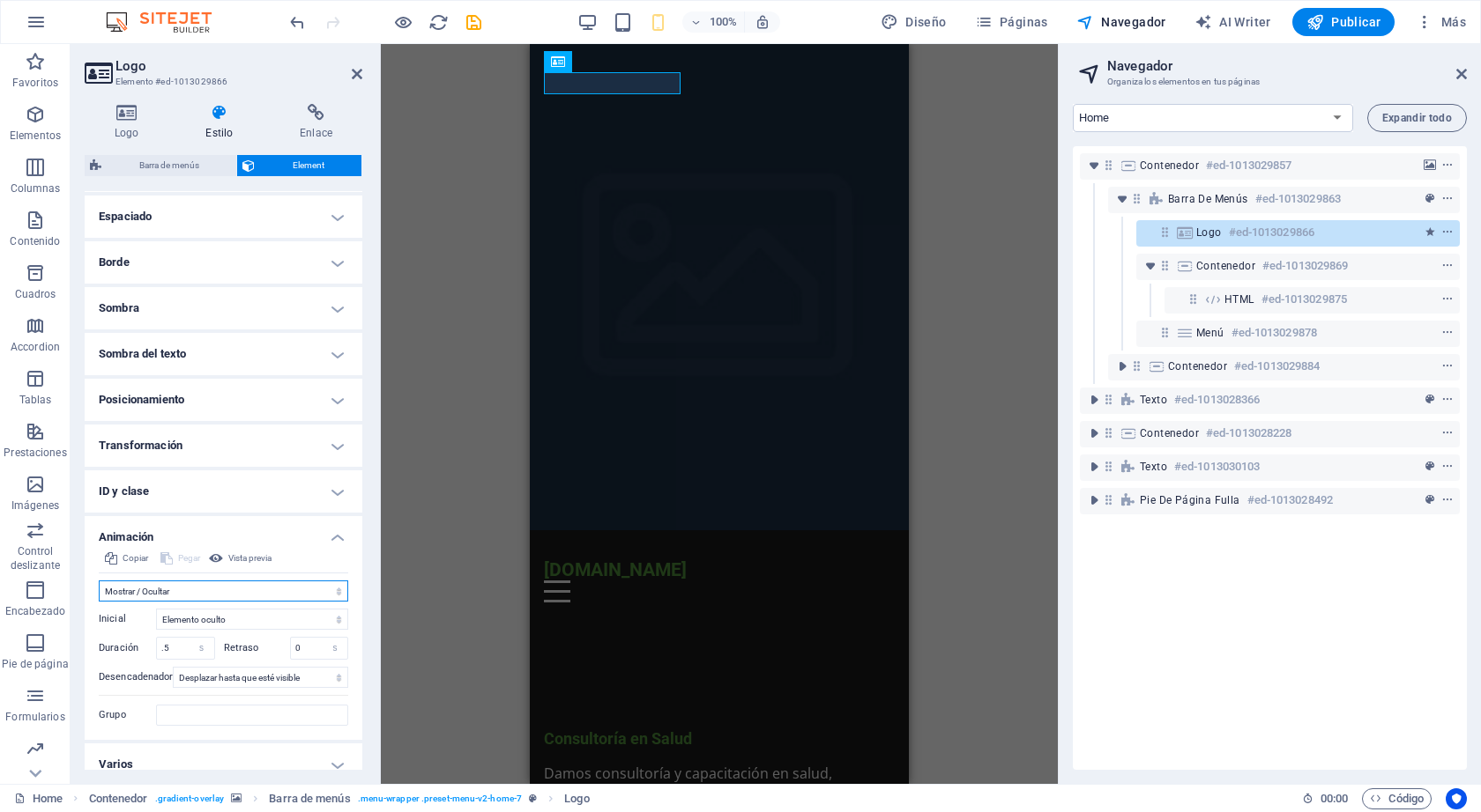
scroll to position [361, 0]
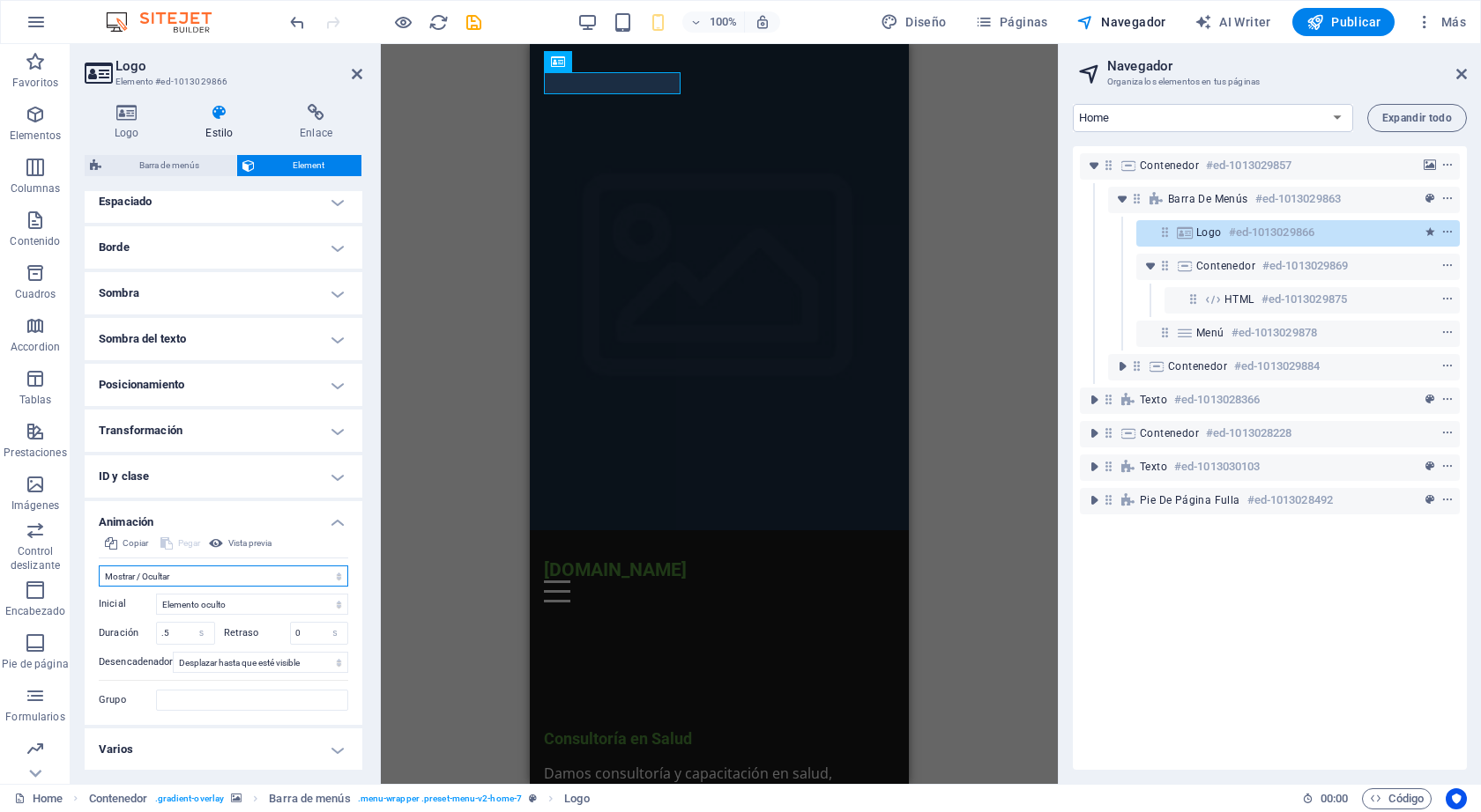
click at [336, 577] on select "No animar Mostrar / Ocultar Subir/bajar Acercar/alejar Deslizar de izquierda a …" at bounding box center [223, 576] width 250 height 21
click at [98, 565] on select "No animar Mostrar / Ocultar Subir/bajar Acercar/alejar Deslizar de izquierda a …" at bounding box center [223, 576] width 250 height 21
click at [328, 576] on select "No animar Mostrar / Ocultar Subir/bajar Acercar/alejar Deslizar de izquierda a …" at bounding box center [223, 576] width 250 height 21
click at [98, 565] on select "No animar Mostrar / Ocultar Subir/bajar Acercar/alejar Deslizar de izquierda a …" at bounding box center [223, 576] width 250 height 21
click at [336, 579] on select "No animar Mostrar / Ocultar Subir/bajar Acercar/alejar Deslizar de izquierda a …" at bounding box center [223, 576] width 250 height 21
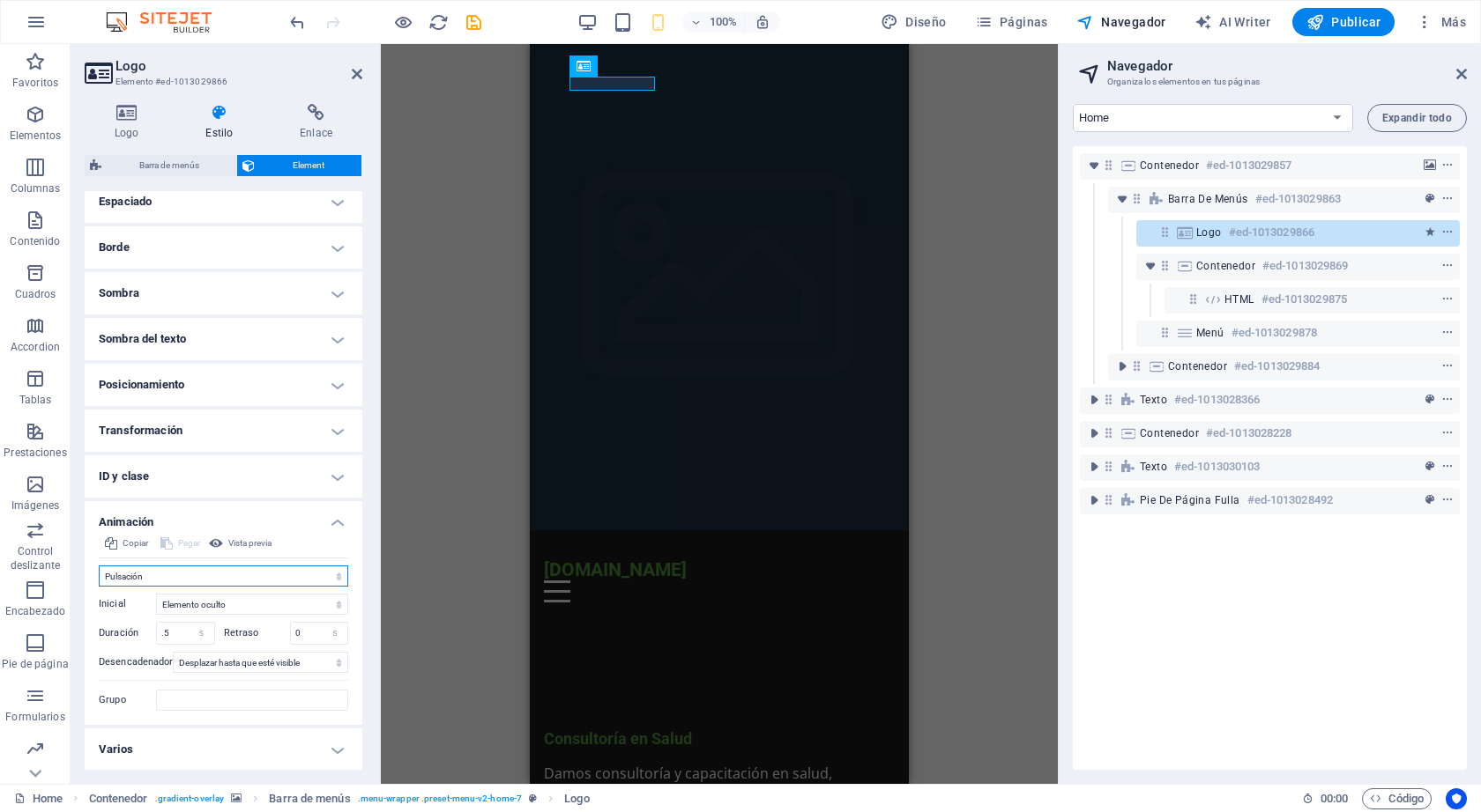
click at [98, 586] on select "No animar Mostrar / Ocultar Subir/bajar Acercar/alejar Deslizar de izquierda a …" at bounding box center [223, 576] width 250 height 21
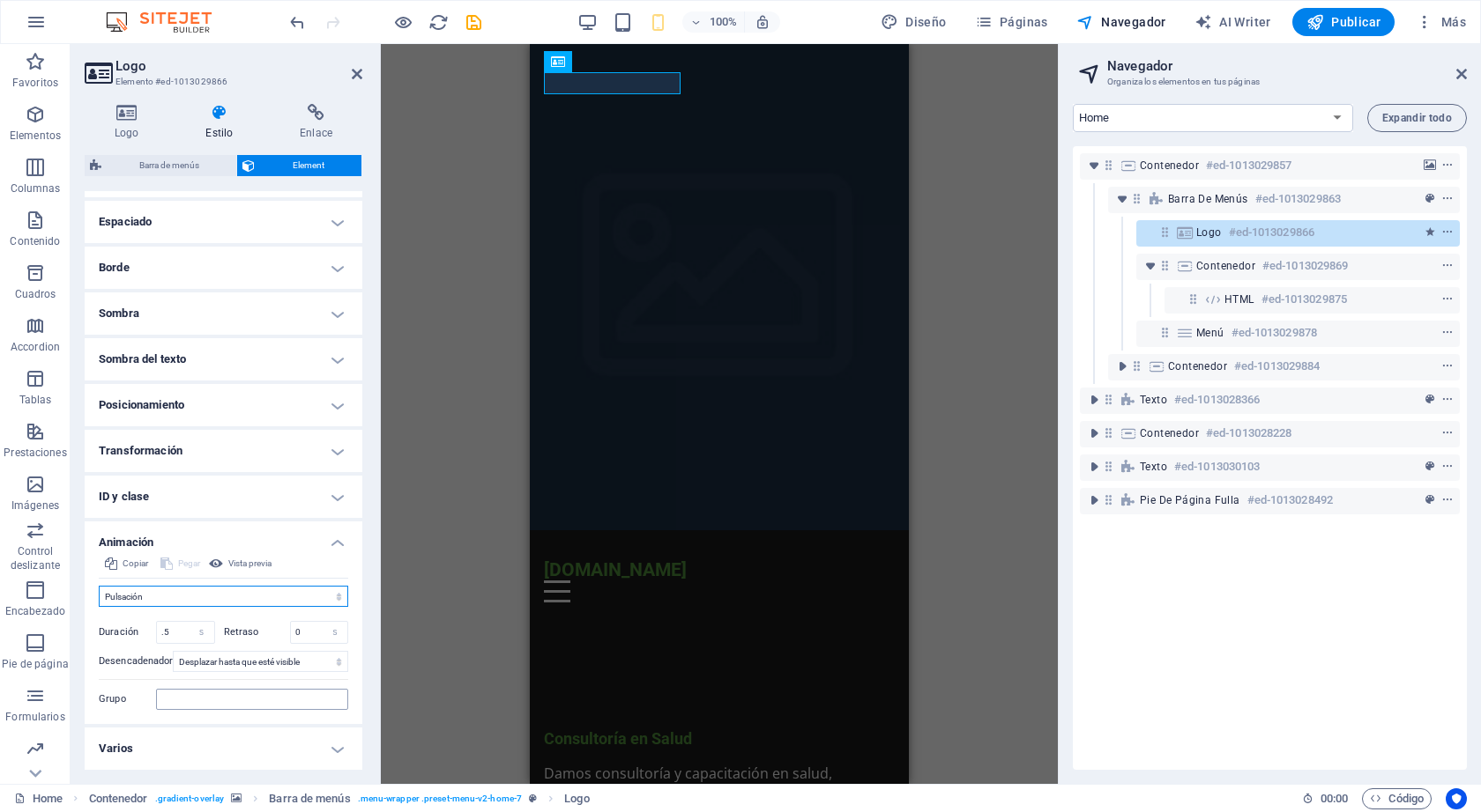
scroll to position [340, 0]
click at [307, 593] on select "No animar Mostrar / Ocultar Subir/bajar Acercar/alejar Deslizar de izquierda a …" at bounding box center [223, 597] width 250 height 21
click at [98, 587] on select "No animar Mostrar / Ocultar Subir/bajar Acercar/alejar Deslizar de izquierda a …" at bounding box center [223, 597] width 250 height 21
click at [320, 600] on select "No animar Mostrar / Ocultar Subir/bajar Acercar/alejar Deslizar de izquierda a …" at bounding box center [223, 597] width 250 height 21
click at [98, 587] on select "No animar Mostrar / Ocultar Subir/bajar Acercar/alejar Deslizar de izquierda a …" at bounding box center [223, 597] width 250 height 21
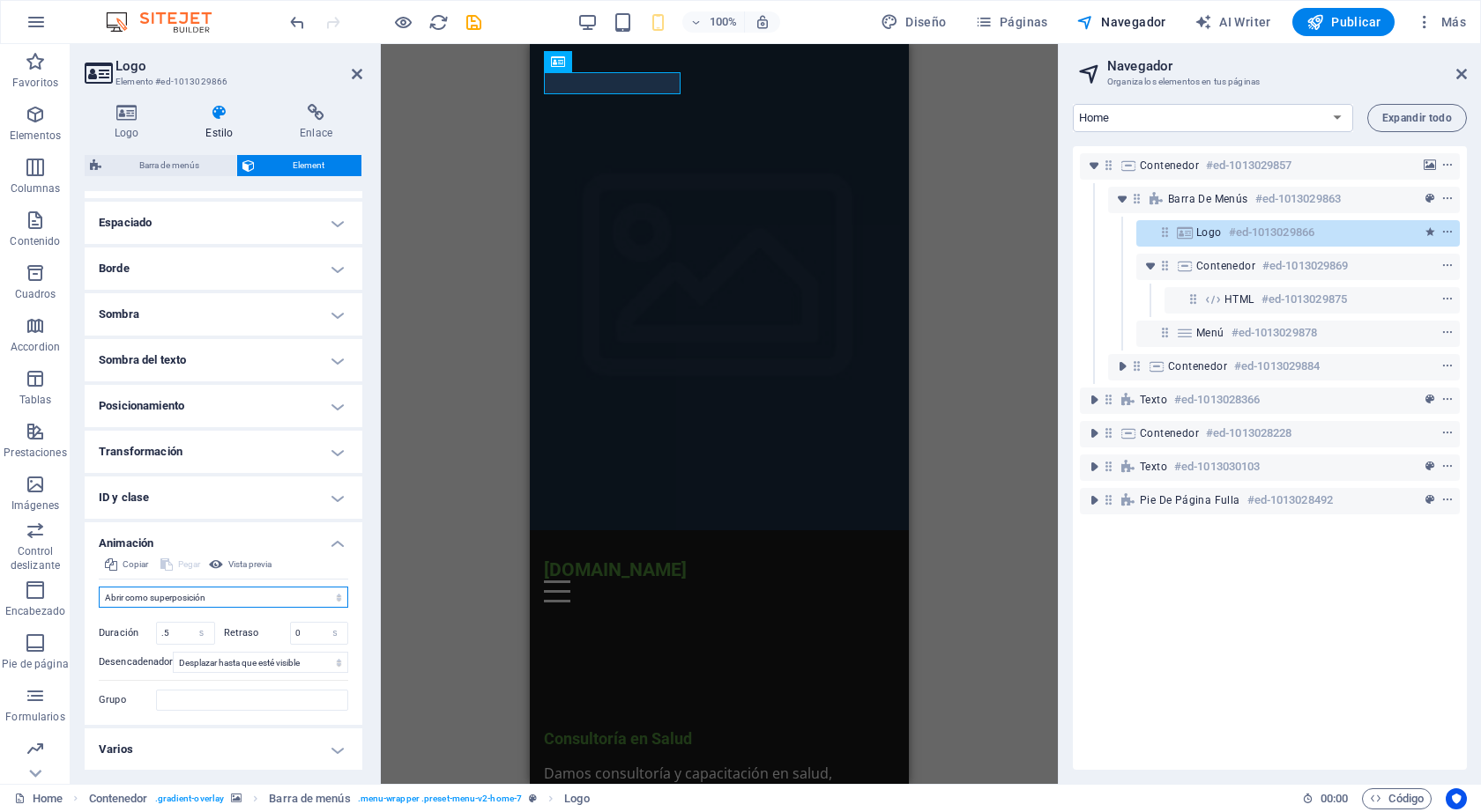
scroll to position [348, 0]
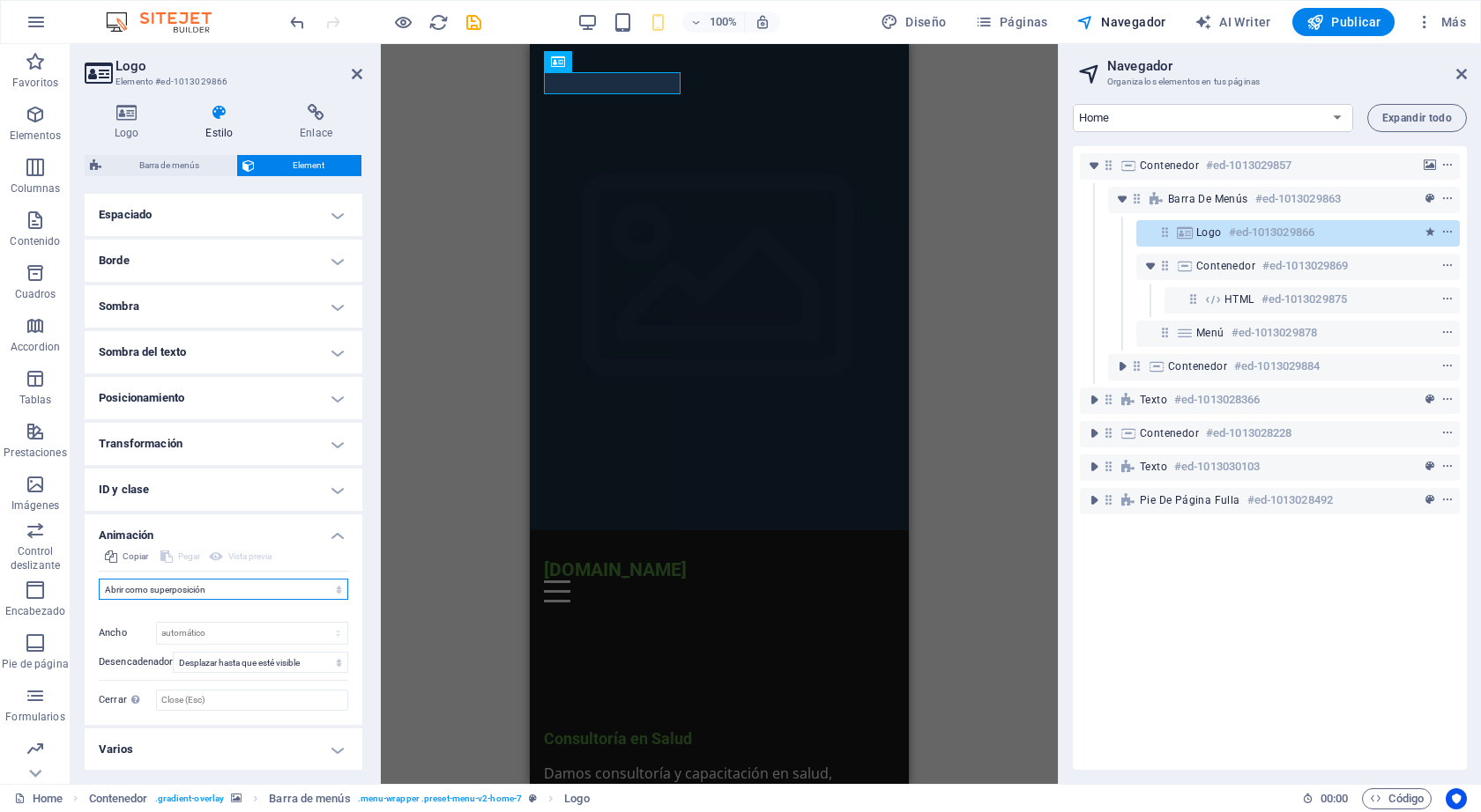
click at [326, 586] on select "No animar Mostrar / Ocultar Subir/bajar Acercar/alejar Deslizar de izquierda a …" at bounding box center [223, 589] width 250 height 21
select select "pulse"
click at [98, 586] on select "No animar Mostrar / Ocultar Subir/bajar Acercar/alejar Deslizar de izquierda a …" at bounding box center [223, 589] width 250 height 21
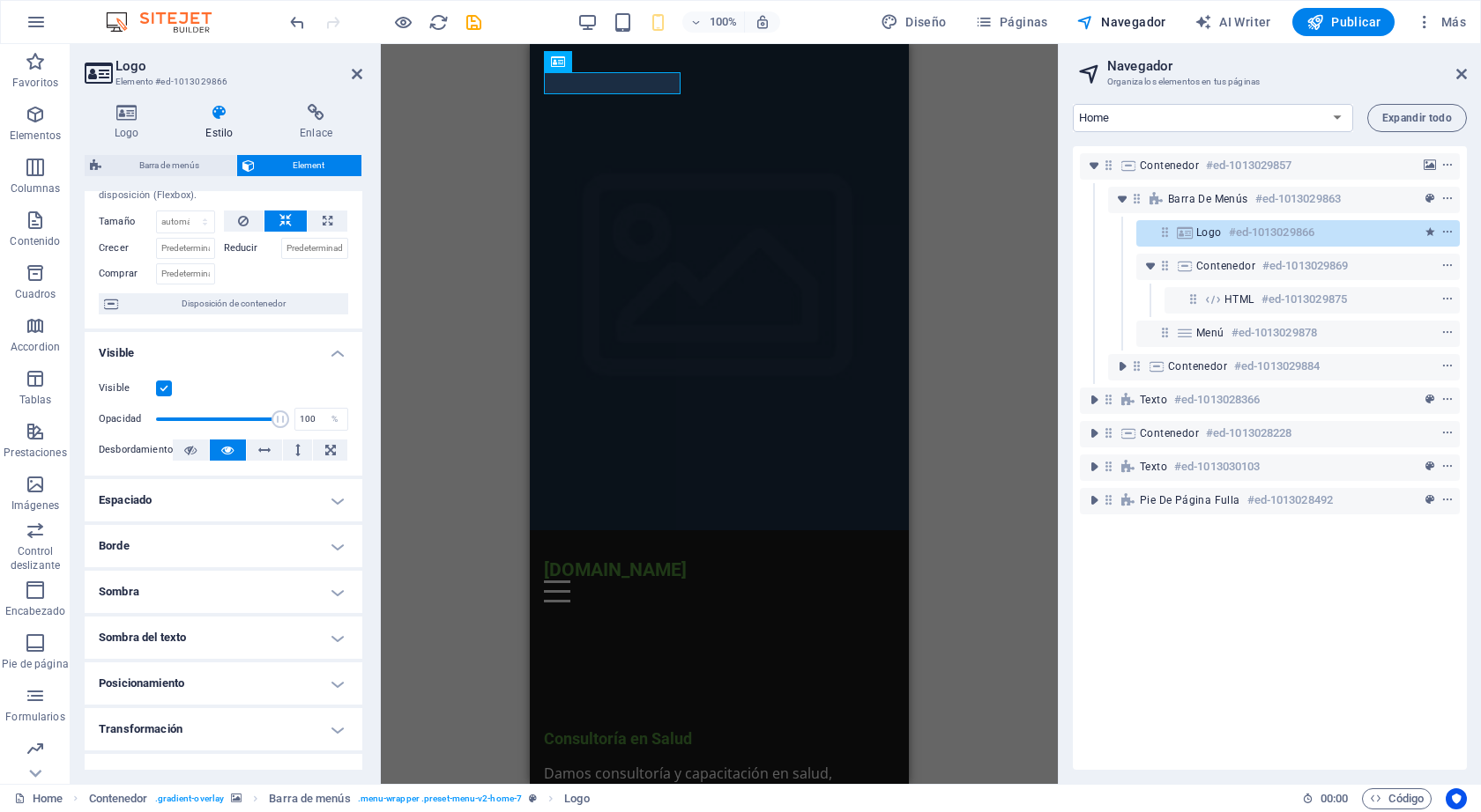
scroll to position [48, 0]
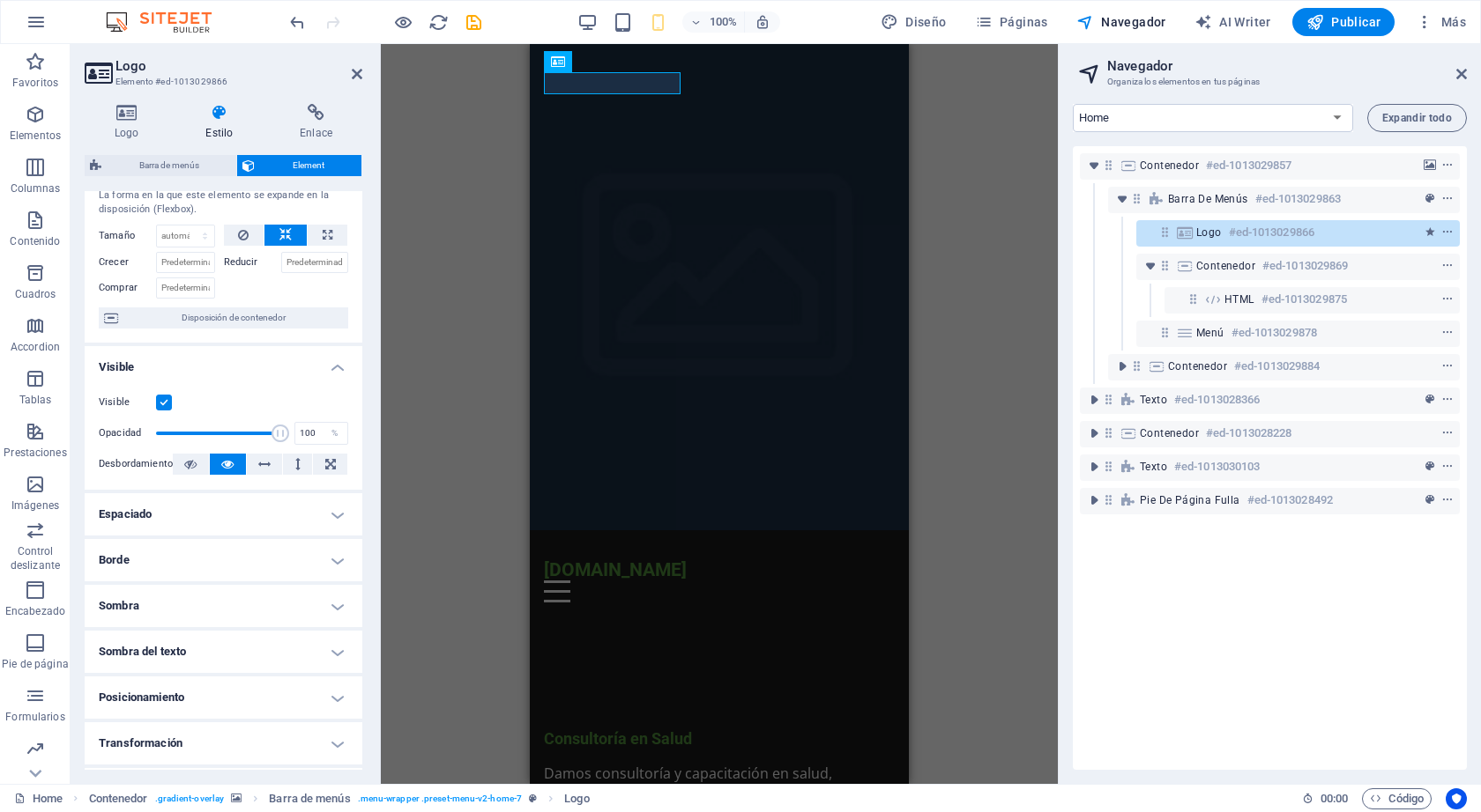
click at [261, 516] on h4 "Espaciado" at bounding box center [224, 514] width 278 height 42
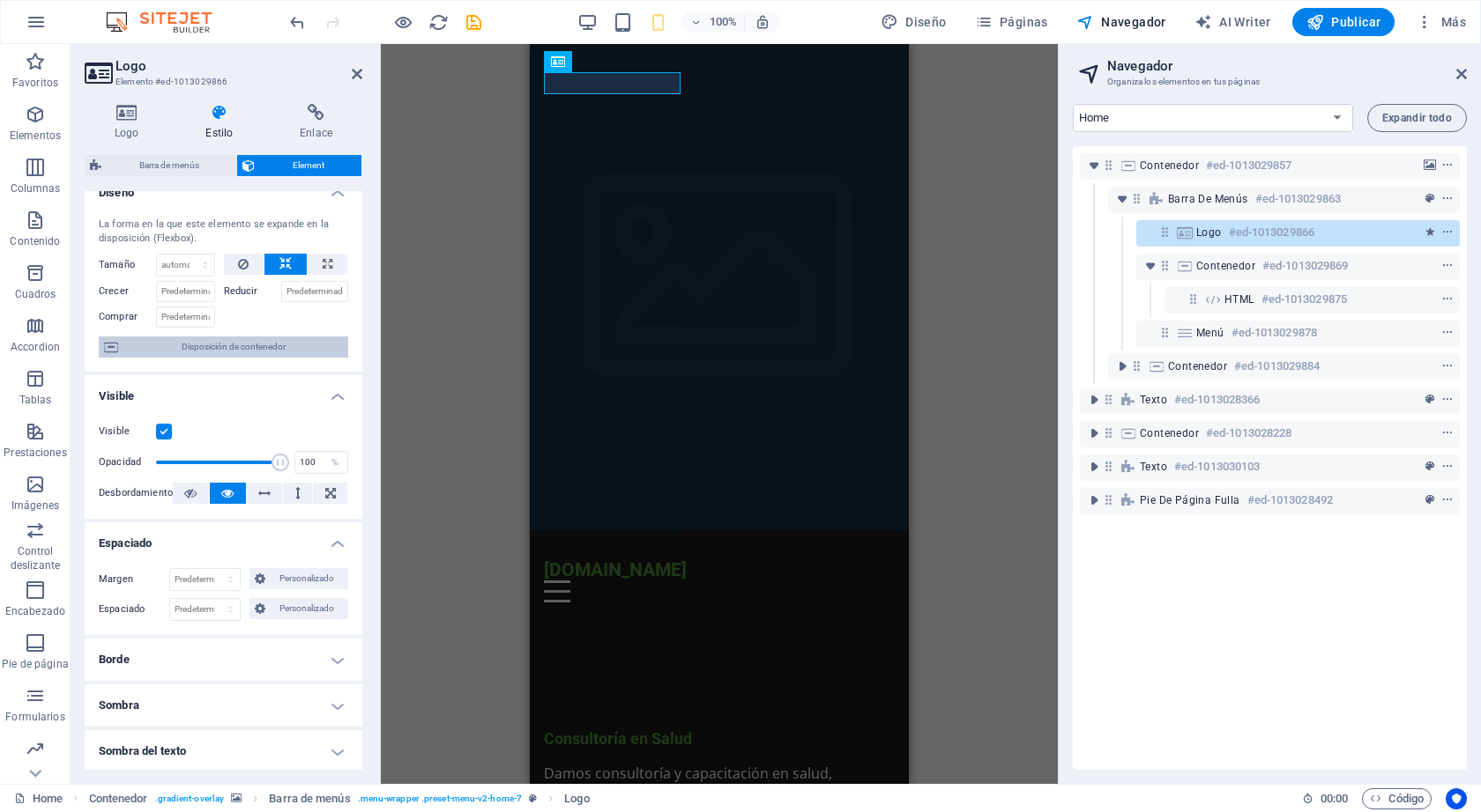
scroll to position [0, 0]
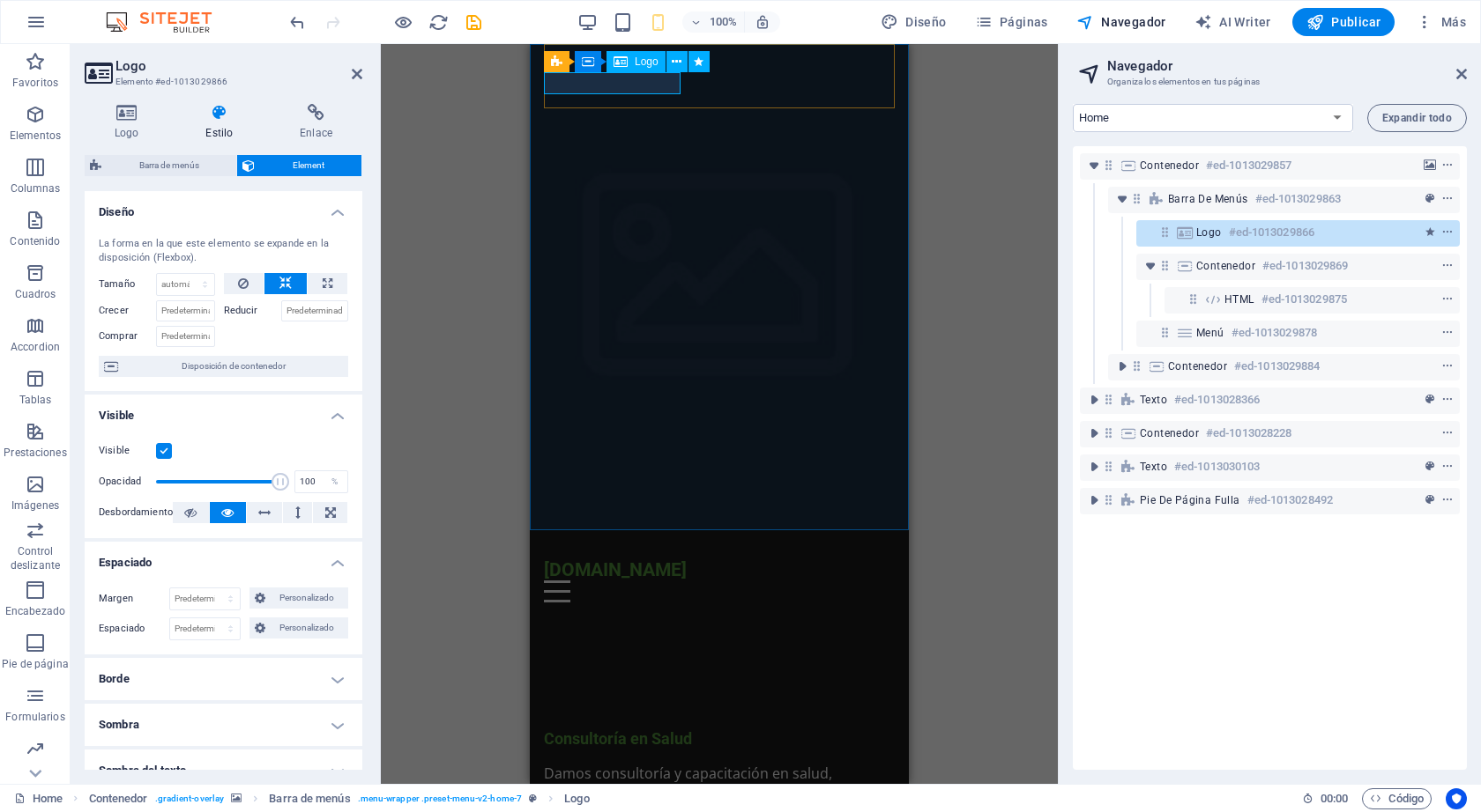
click at [582, 559] on div "[DOMAIN_NAME]" at bounding box center [719, 569] width 351 height 22
click at [674, 66] on icon at bounding box center [676, 62] width 10 height 18
click at [1447, 232] on icon "context-menu" at bounding box center [1446, 232] width 13 height 13
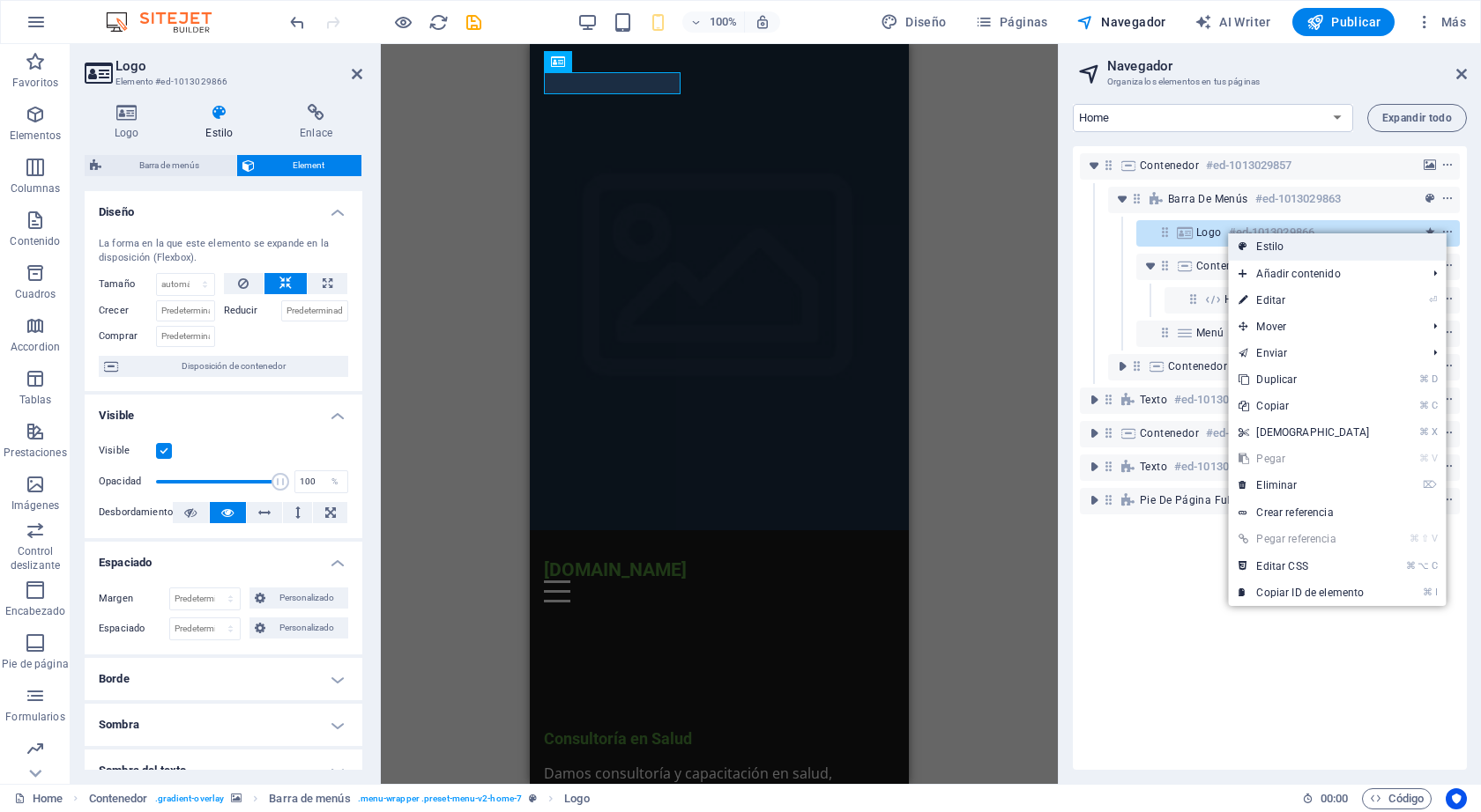
click at [1331, 252] on link "Estilo" at bounding box center [1336, 246] width 218 height 26
select select "rem"
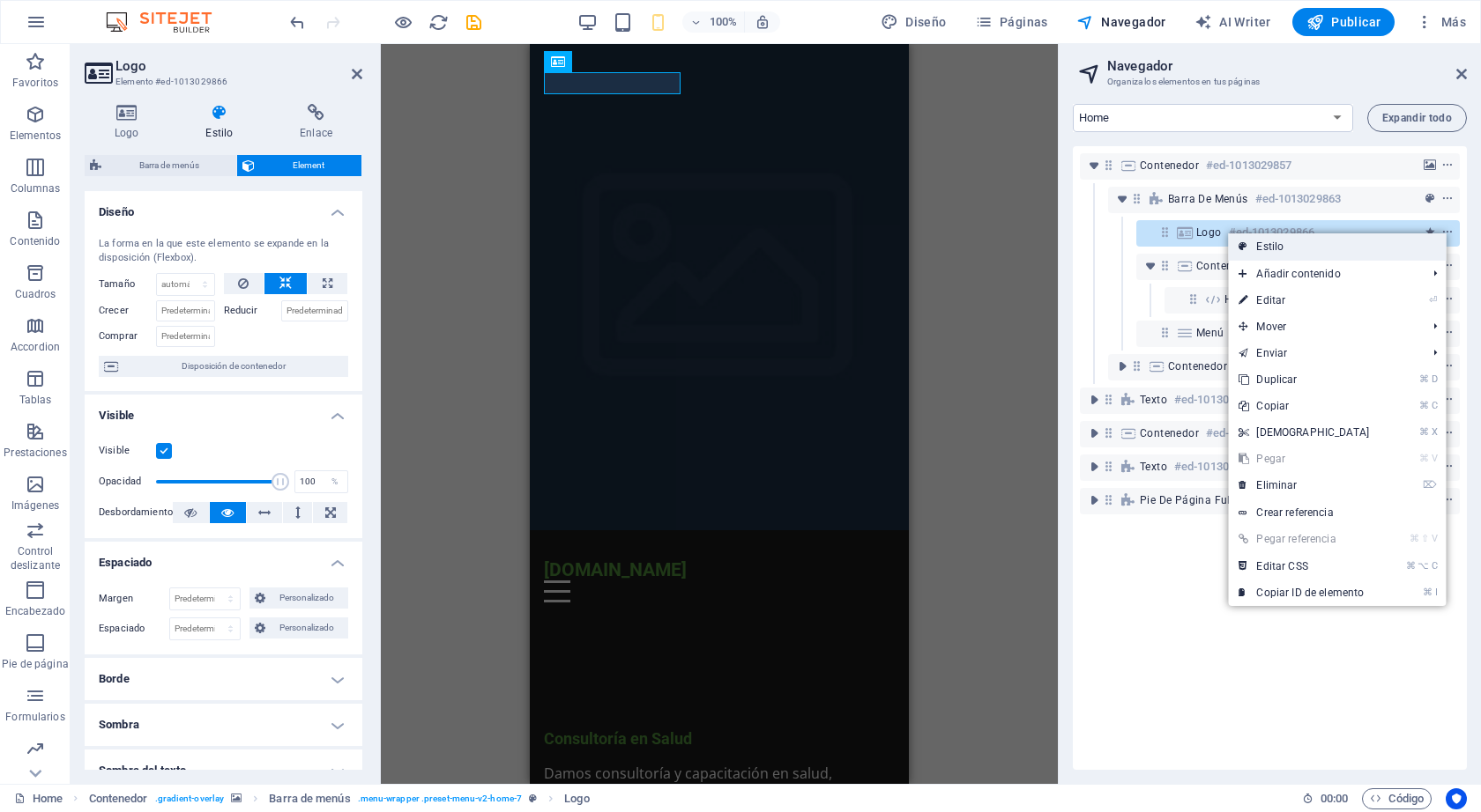
select select "preset-menu-v2-home-7"
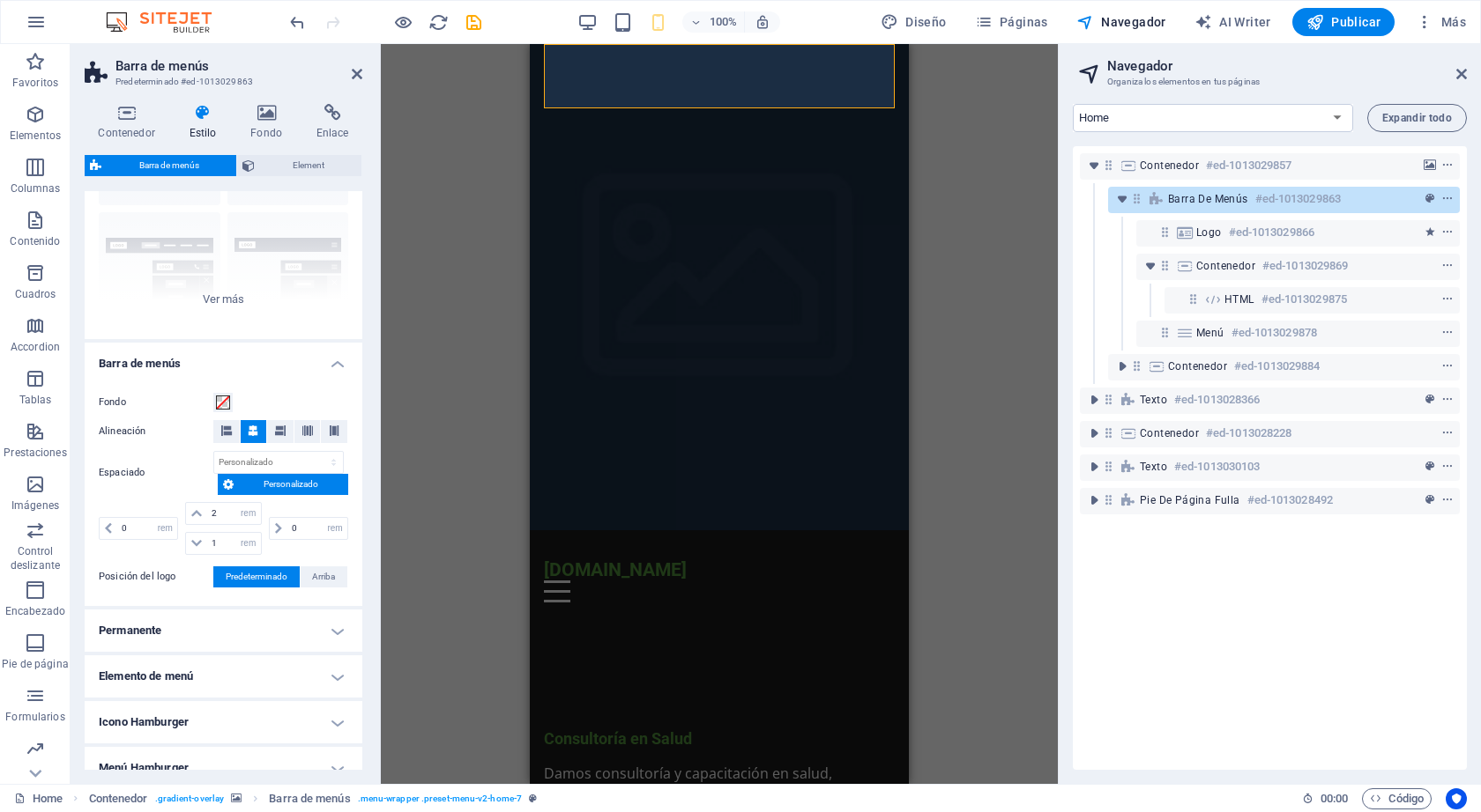
scroll to position [283, 0]
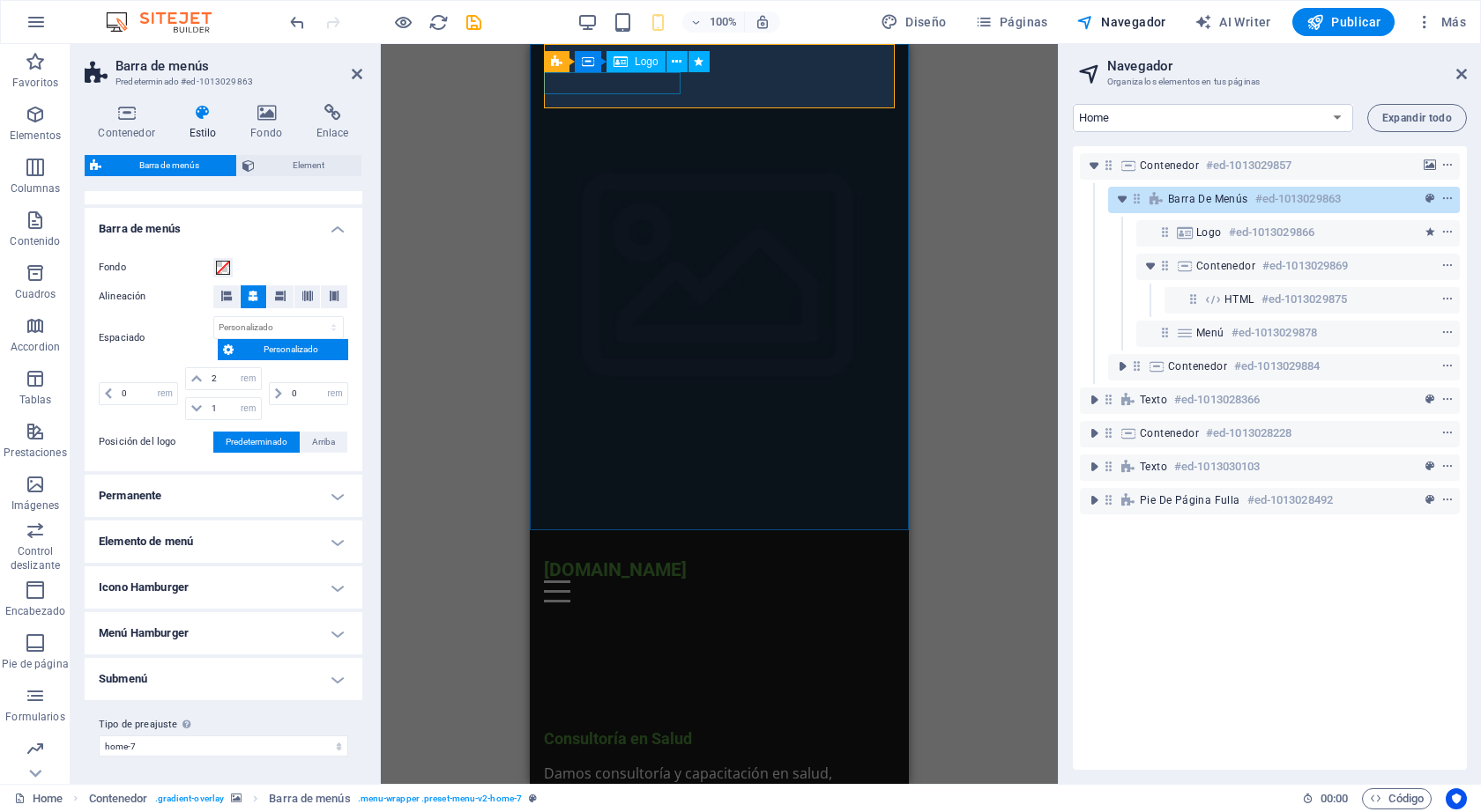
click at [670, 559] on div "[DOMAIN_NAME]" at bounding box center [719, 569] width 351 height 22
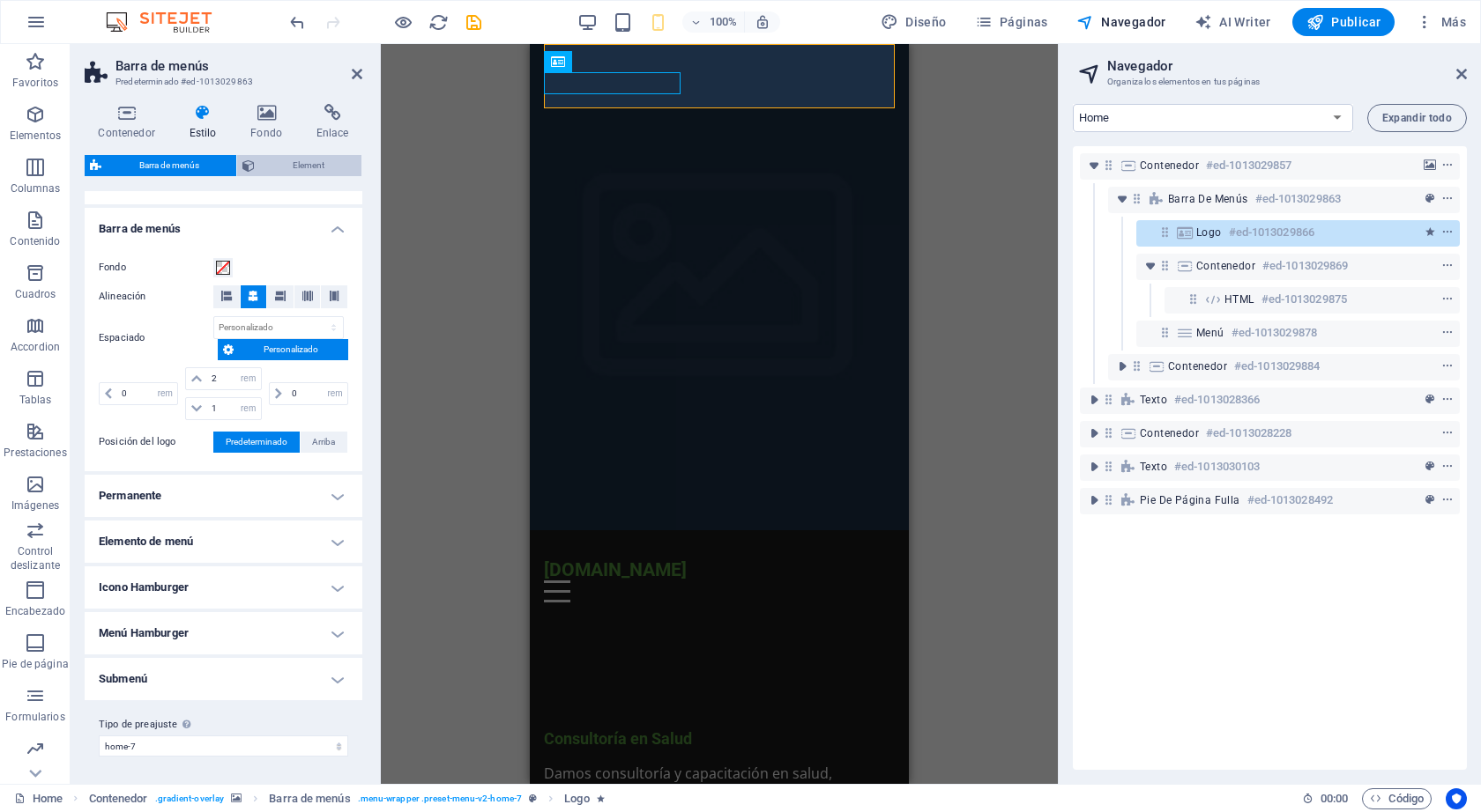
click at [304, 168] on span "Element" at bounding box center [308, 166] width 96 height 21
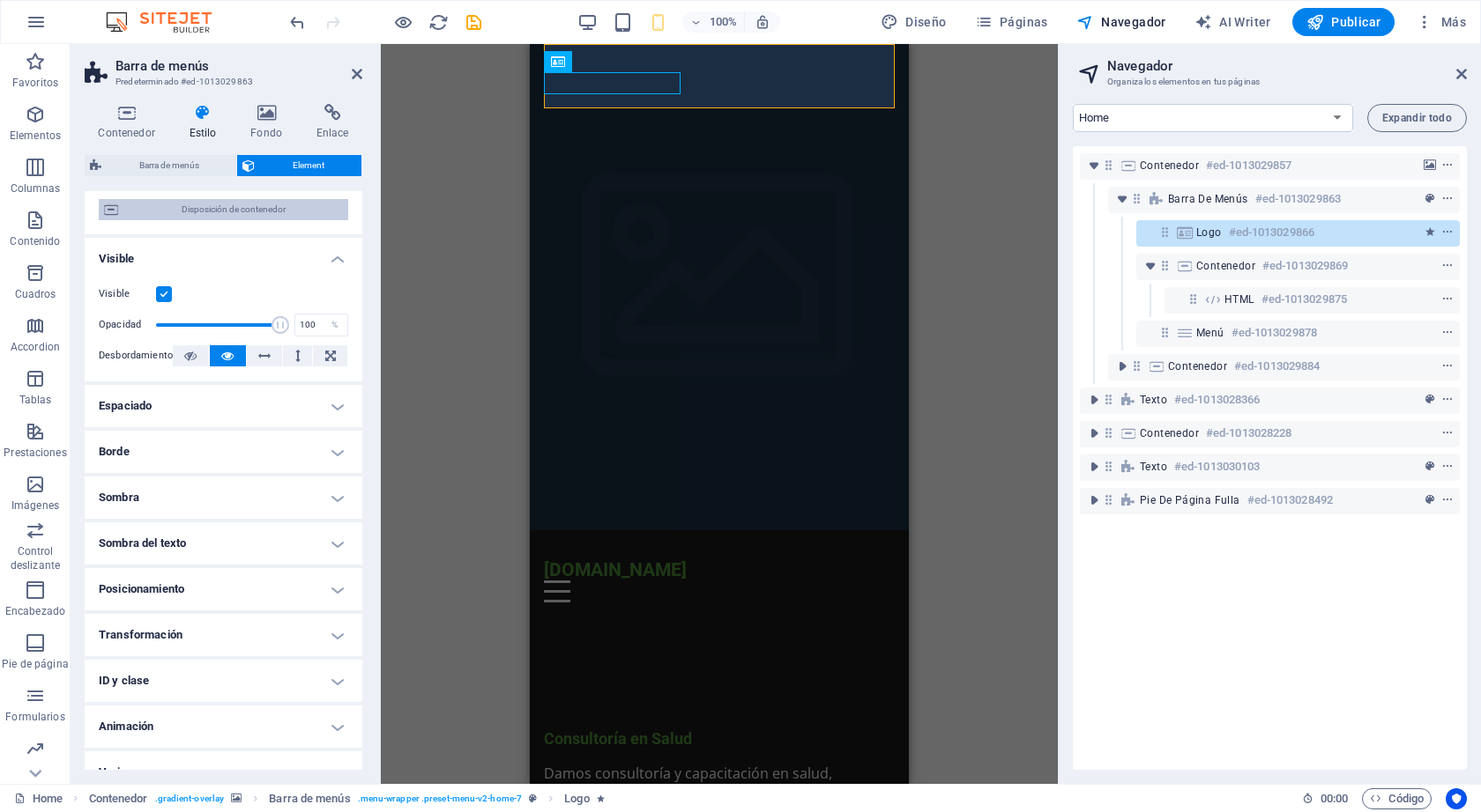
scroll to position [180, 0]
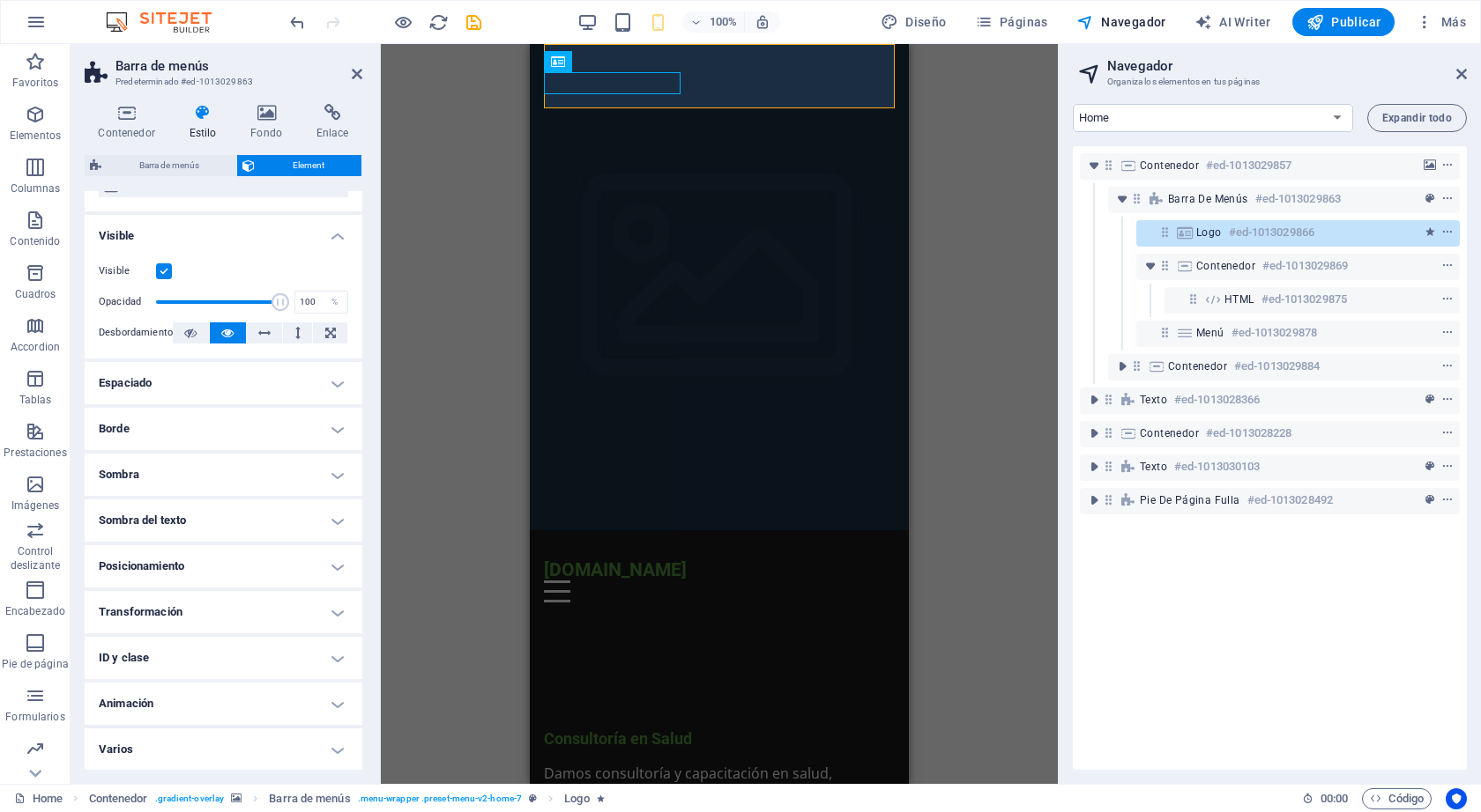
click at [308, 467] on h4 "Sombra" at bounding box center [224, 475] width 278 height 42
click at [284, 512] on button "Fuera" at bounding box center [271, 511] width 47 height 21
type input "2"
type input "4"
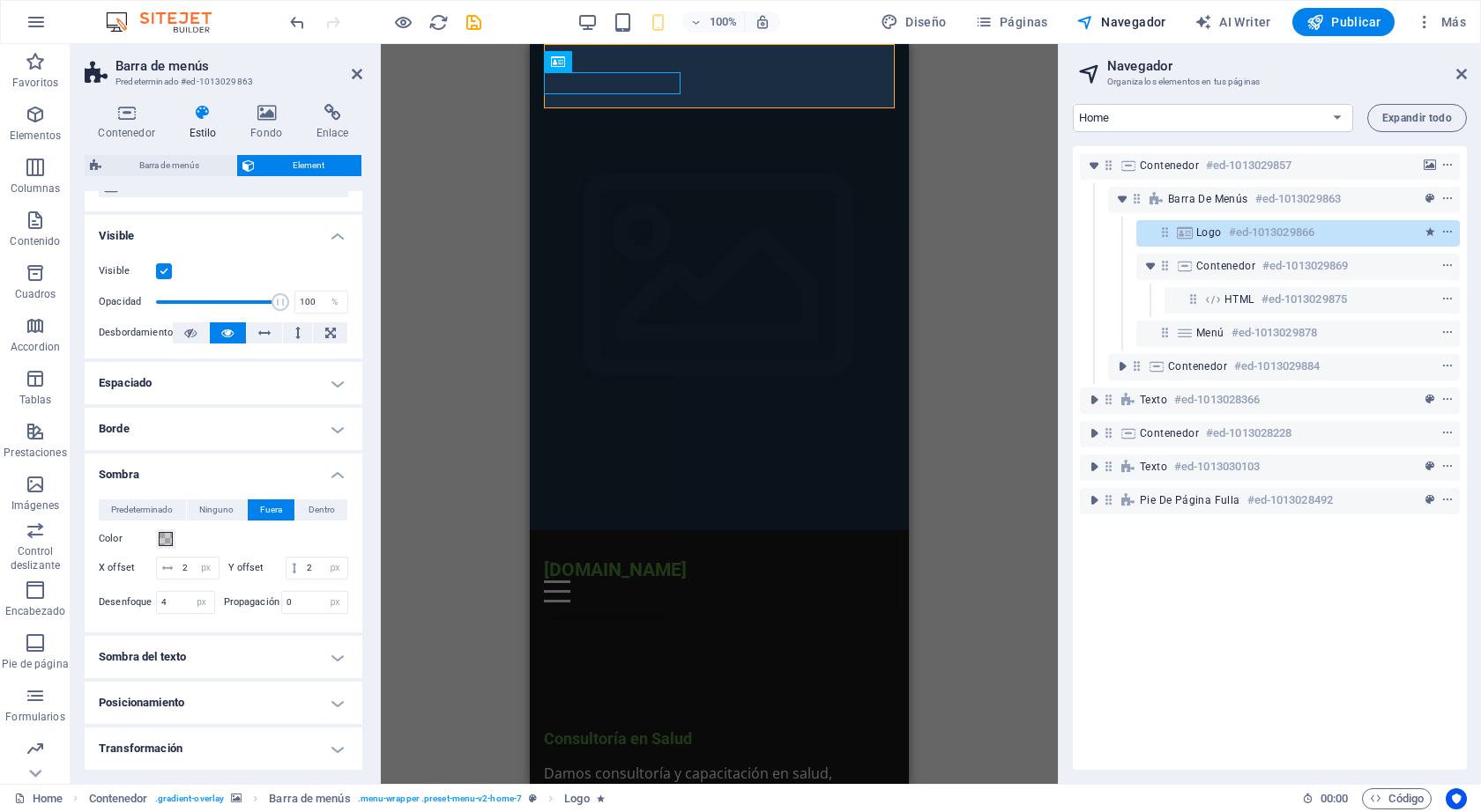
click at [268, 678] on h4 "Sombra del texto" at bounding box center [224, 657] width 278 height 42
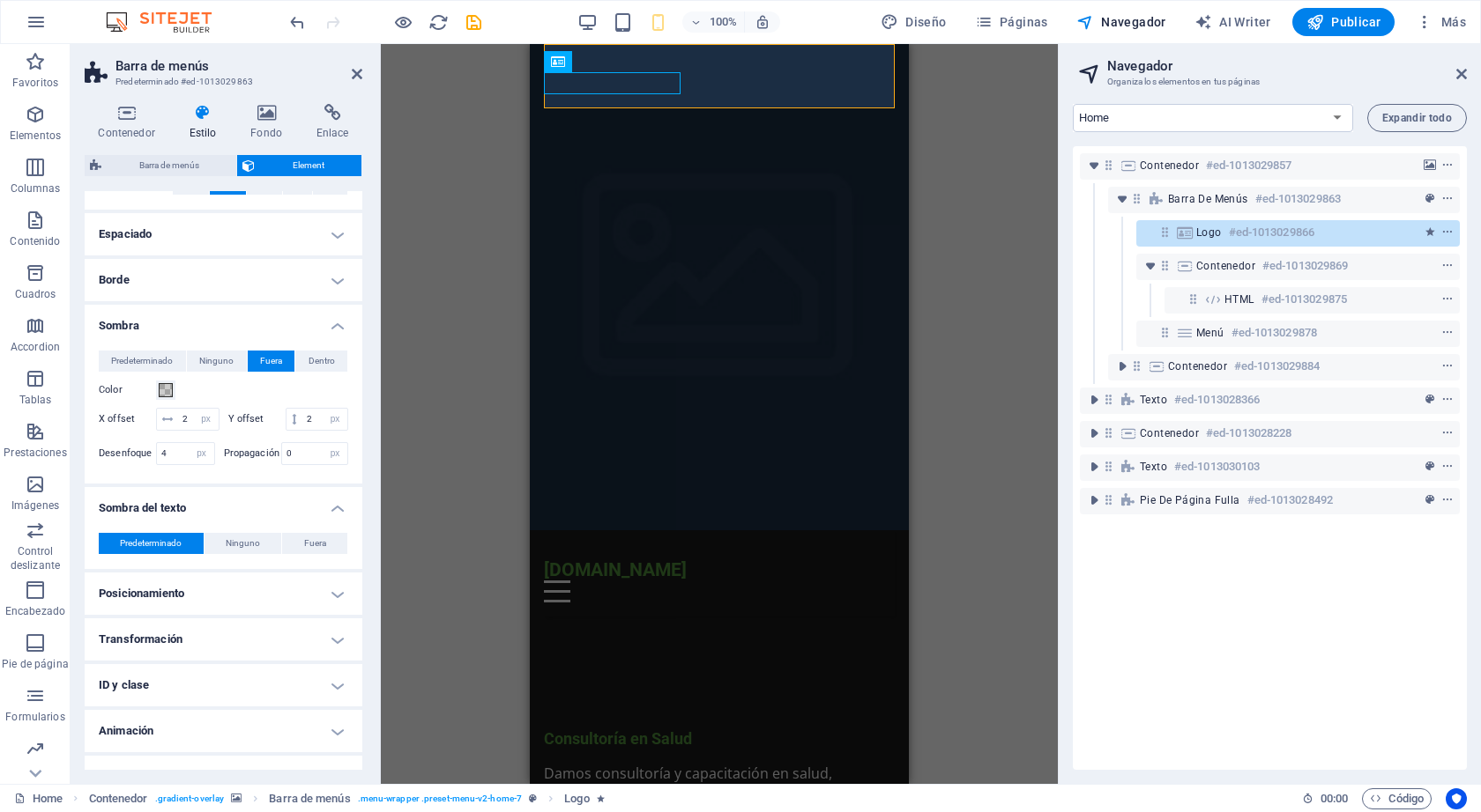
scroll to position [379, 0]
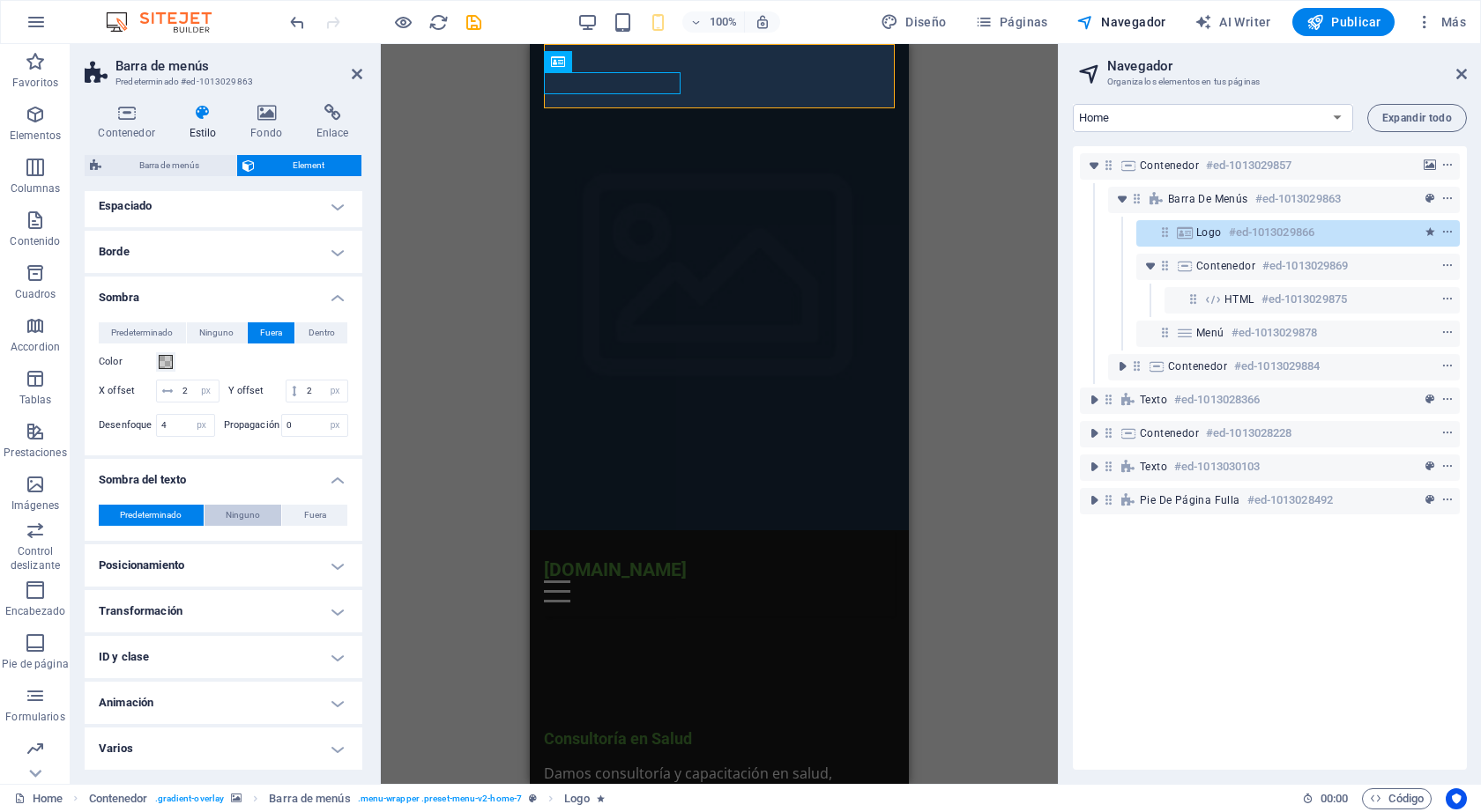
click at [261, 515] on button "Ninguno" at bounding box center [243, 515] width 77 height 21
click at [252, 570] on h4 "Posicionamiento" at bounding box center [224, 565] width 278 height 42
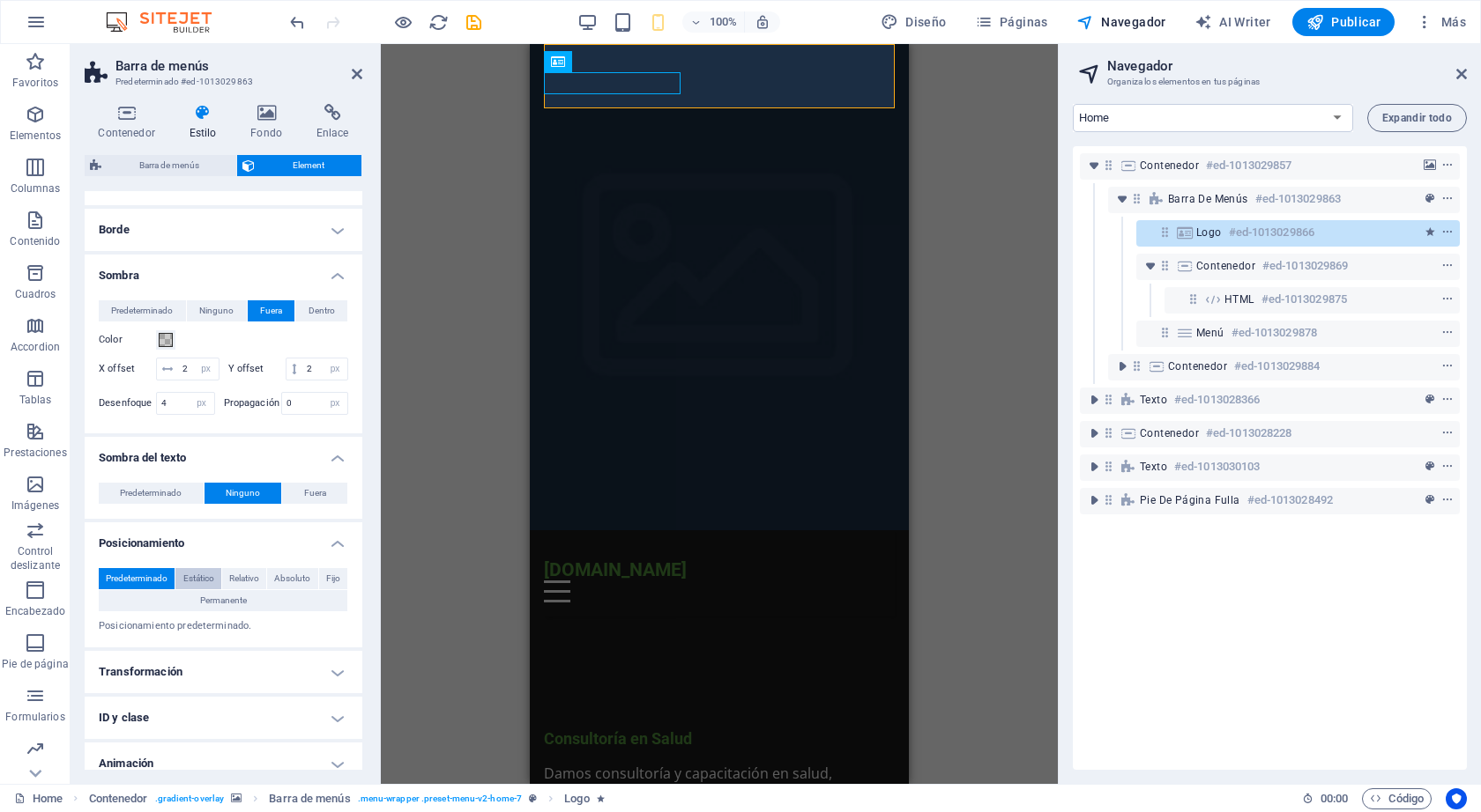
click at [209, 589] on span "Estático" at bounding box center [198, 579] width 31 height 21
click at [237, 589] on span "Relativo" at bounding box center [244, 579] width 30 height 21
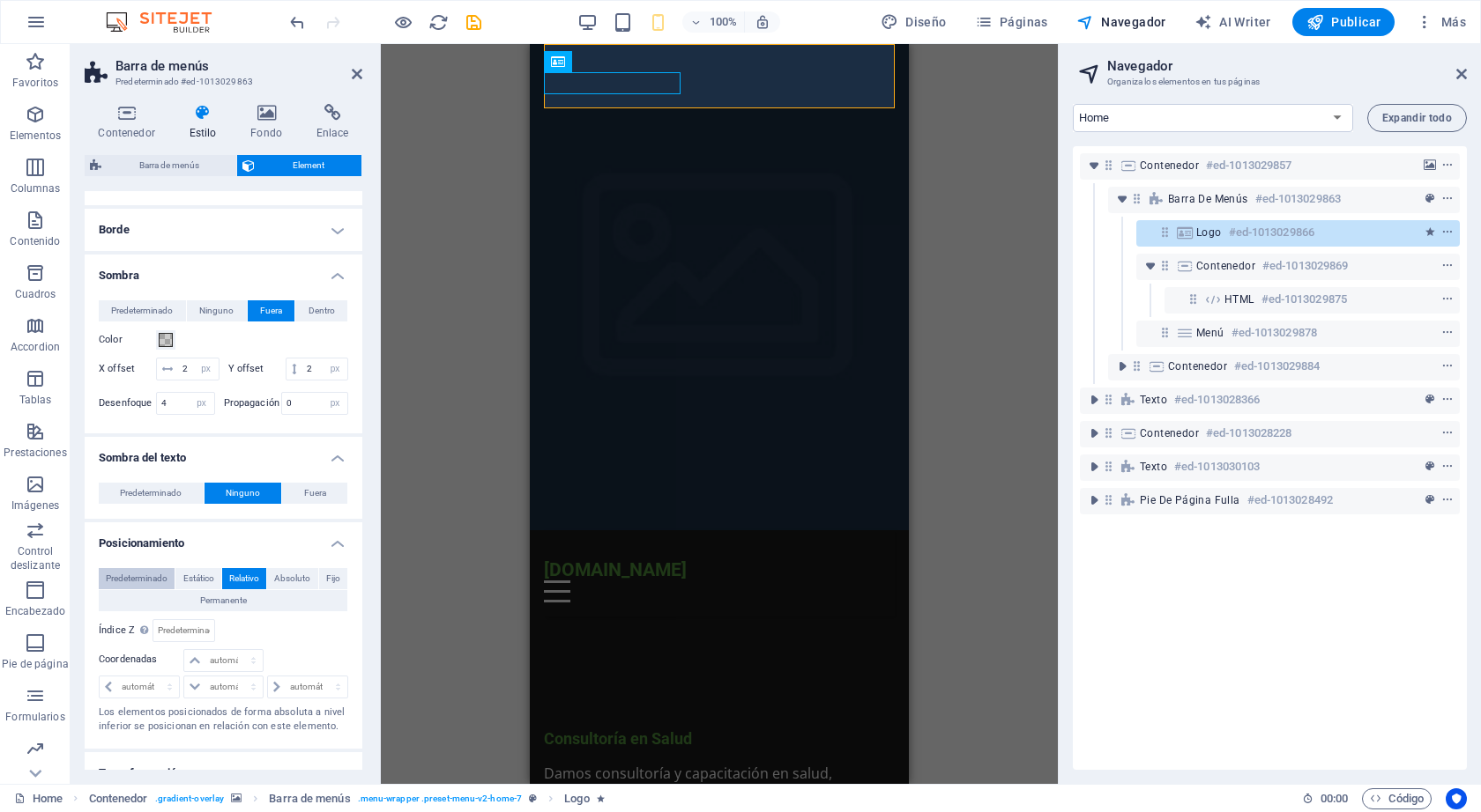
click at [149, 589] on span "Predeterminado" at bounding box center [137, 579] width 62 height 21
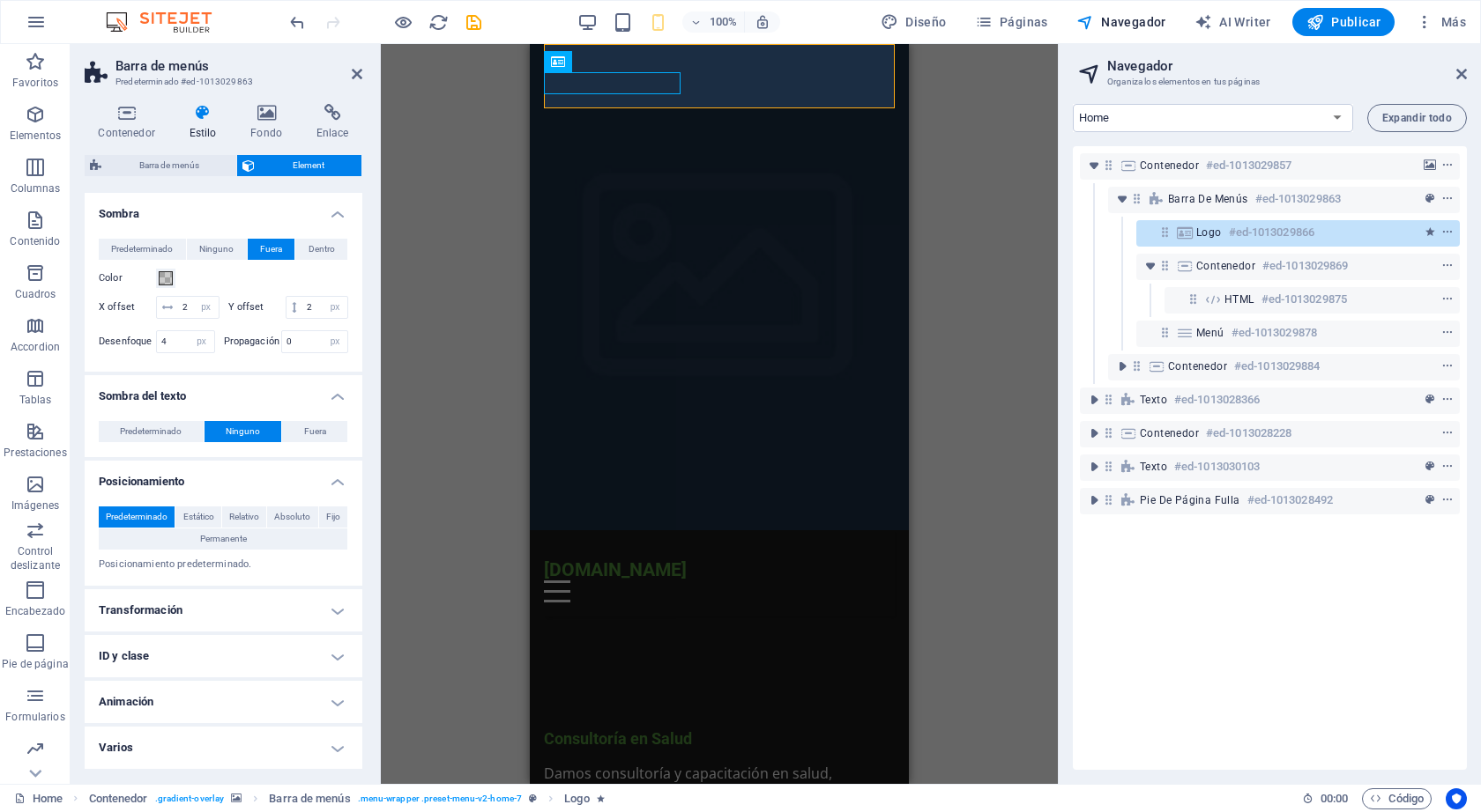
scroll to position [462, 0]
click at [446, 352] on div "H2 Contenedor Contenedor Separador Contenedor Barra de menús Barra de menús Con…" at bounding box center [719, 414] width 676 height 740
click at [274, 115] on icon at bounding box center [266, 113] width 59 height 17
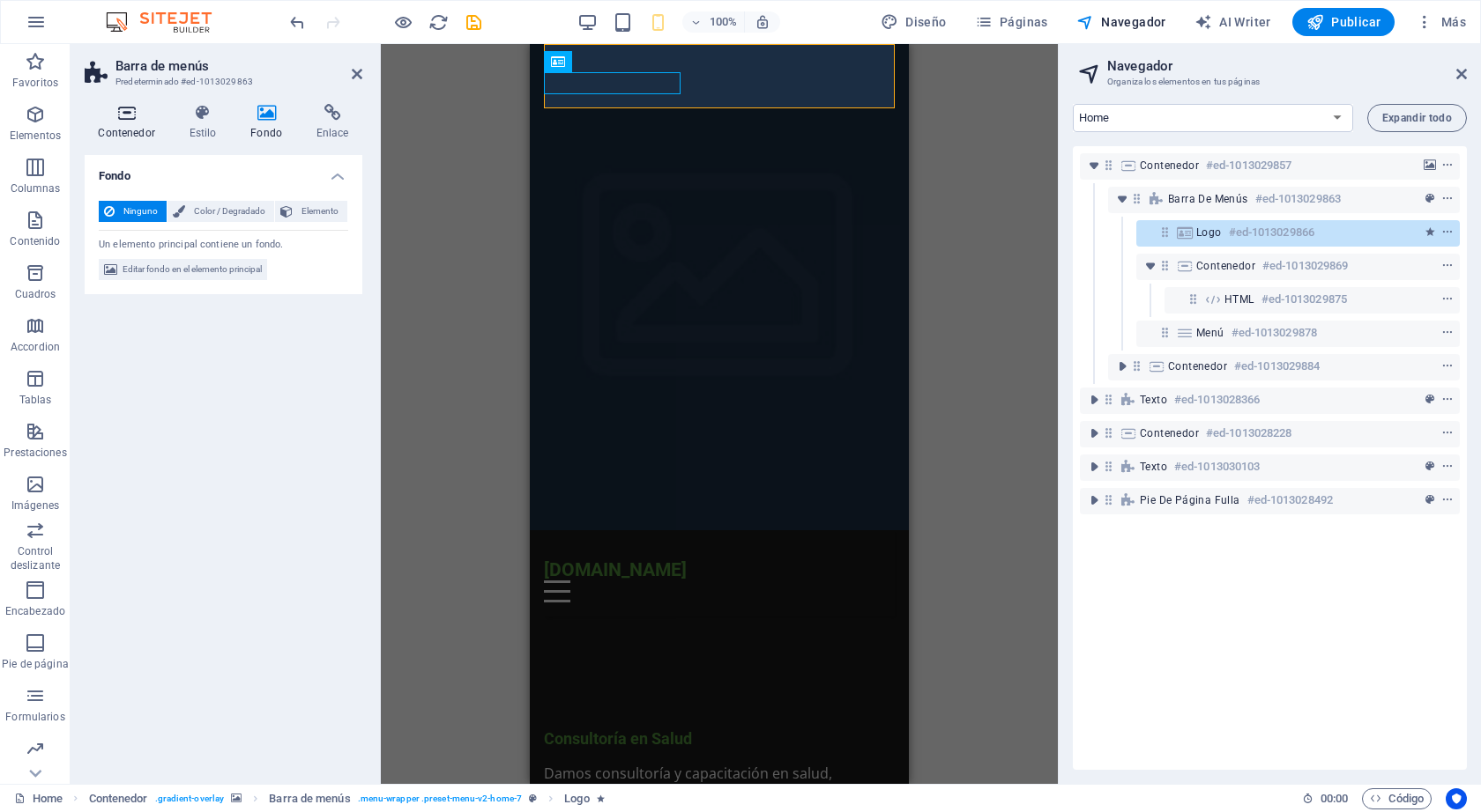
click at [139, 111] on icon at bounding box center [126, 113] width 84 height 17
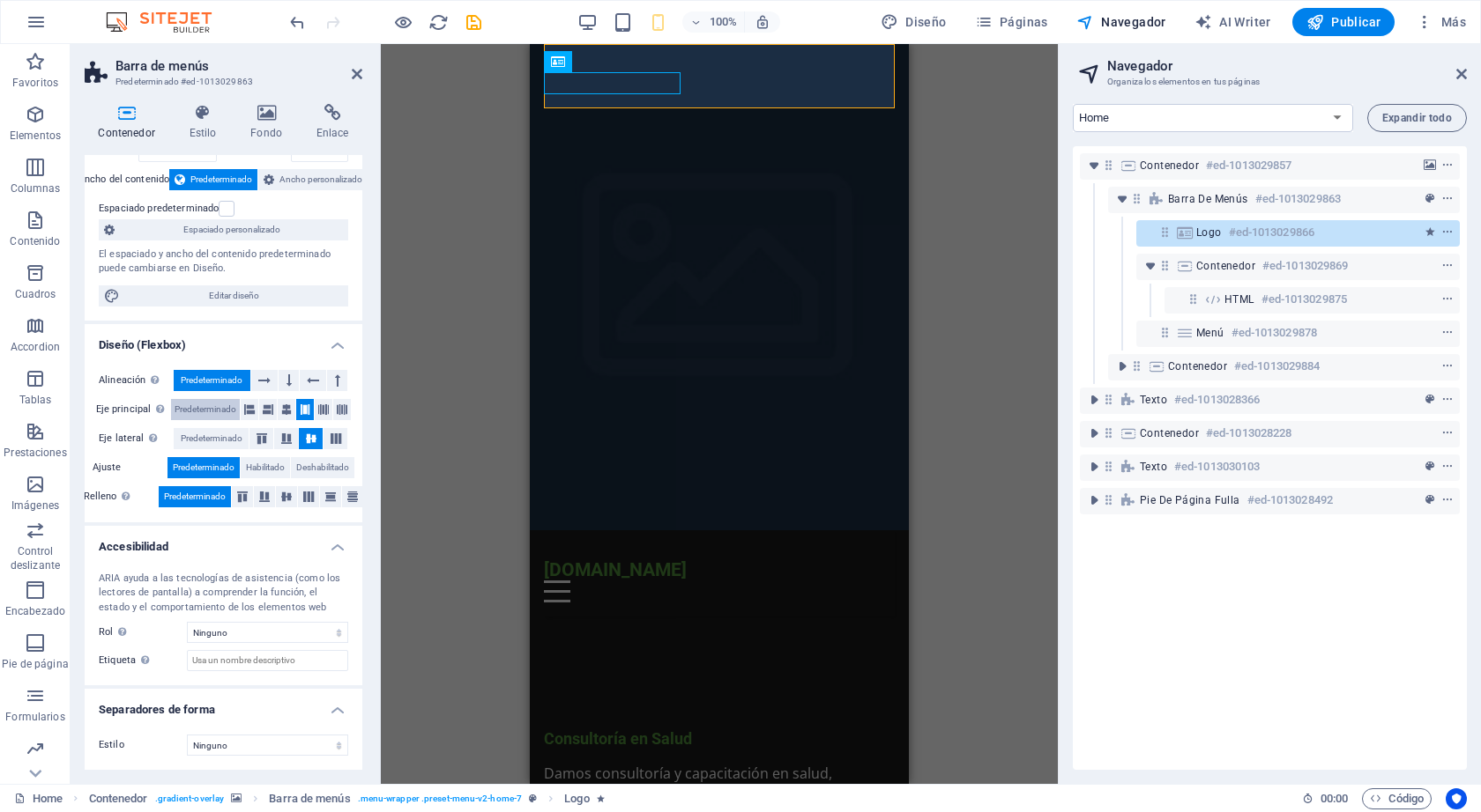
scroll to position [0, 0]
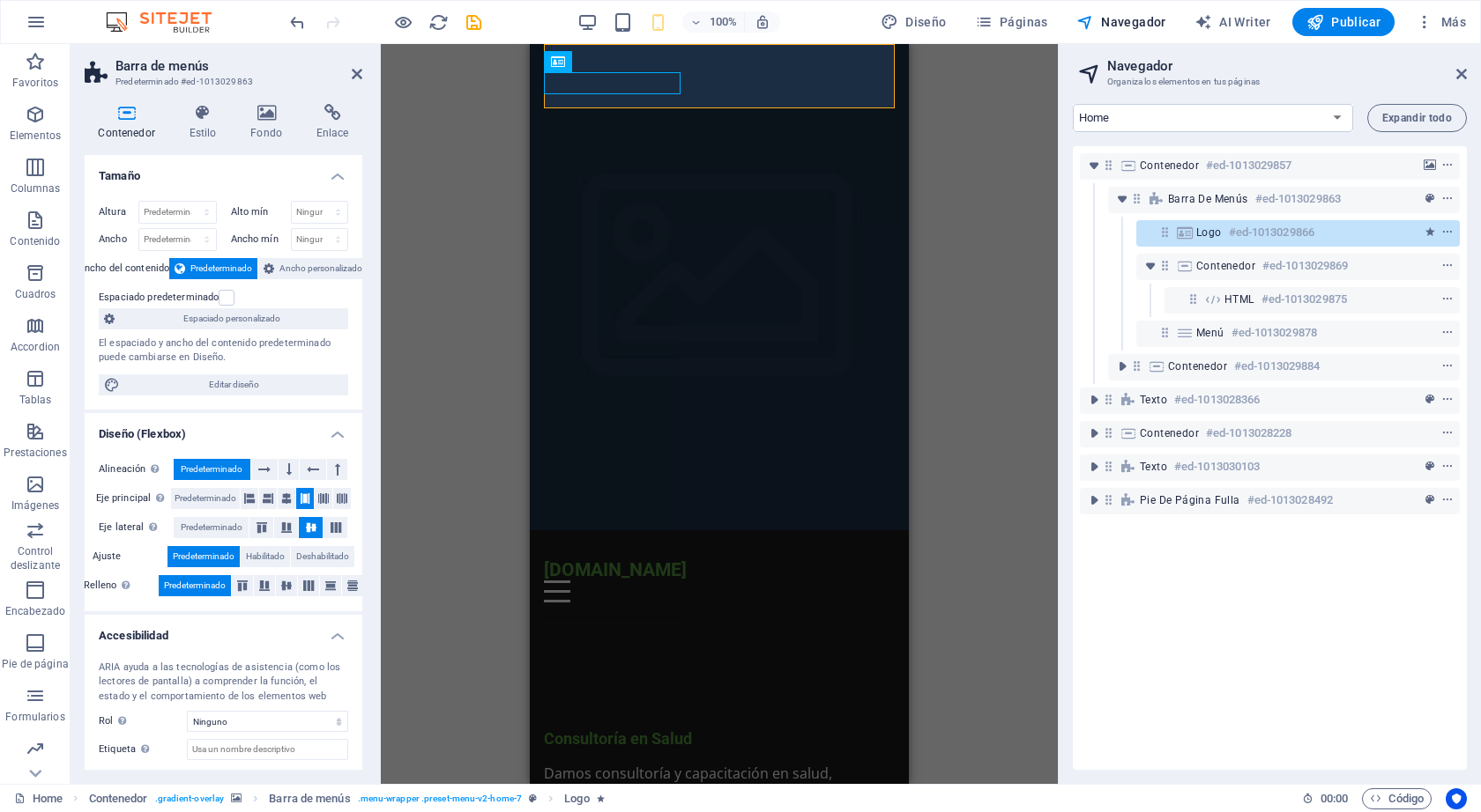
click at [418, 187] on div "H2 Contenedor Contenedor Separador Contenedor Barra de menús Barra de menús Con…" at bounding box center [719, 414] width 676 height 740
click at [1006, 170] on div "H2 Contenedor Contenedor Separador Contenedor Barra de menús Barra de menús Con…" at bounding box center [719, 414] width 676 height 740
click at [934, 311] on div "H2 Contenedor Contenedor Separador Contenedor Barra de menús Barra de menús Con…" at bounding box center [719, 414] width 676 height 740
click at [784, 749] on div at bounding box center [719, 756] width 351 height 13
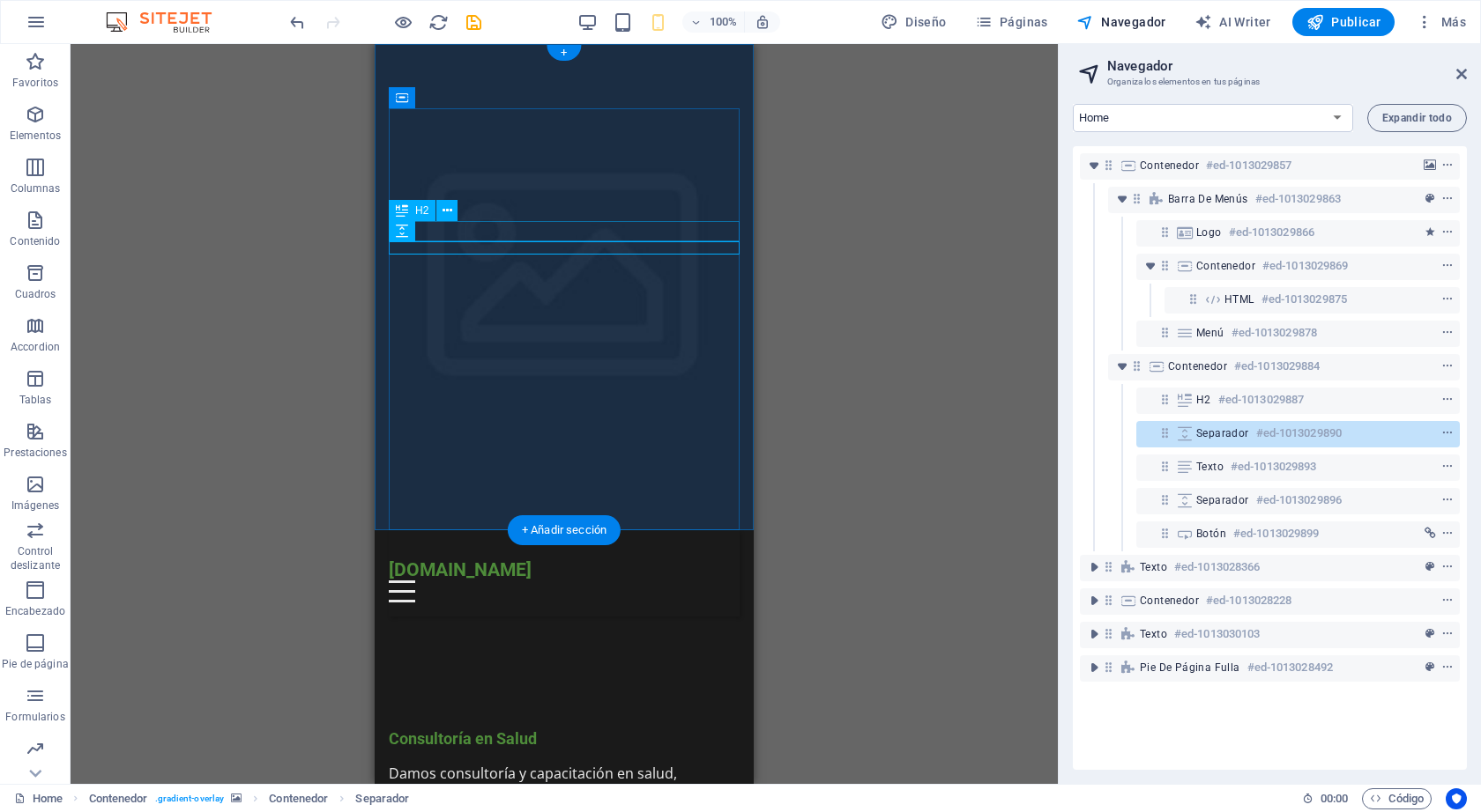
click at [621, 729] on div "Consultoría en Salud" at bounding box center [564, 739] width 351 height 20
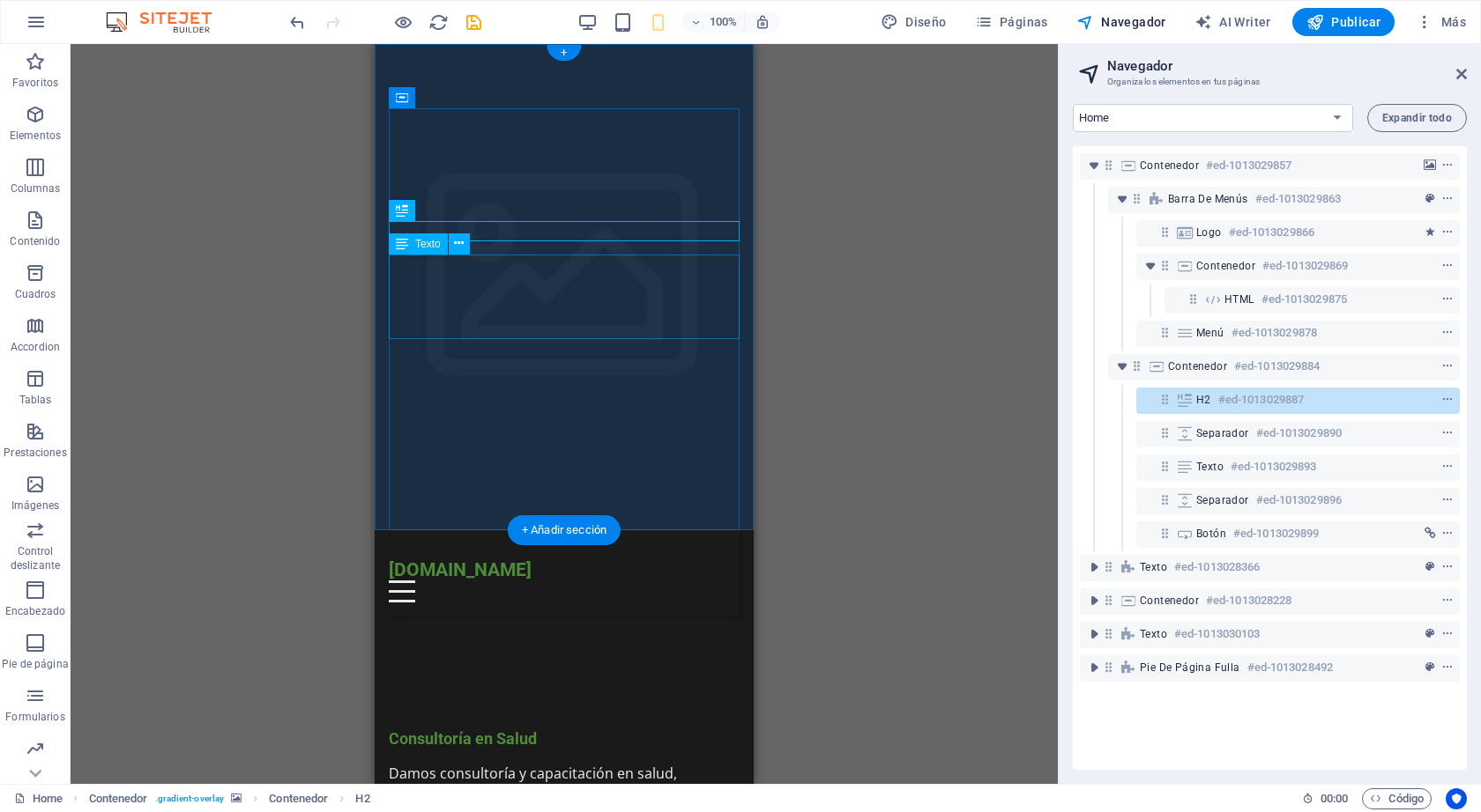
click at [570, 763] on div "Damos consultoría y capacitación en salud, enfocados en la gestión de la calida…" at bounding box center [564, 805] width 351 height 85
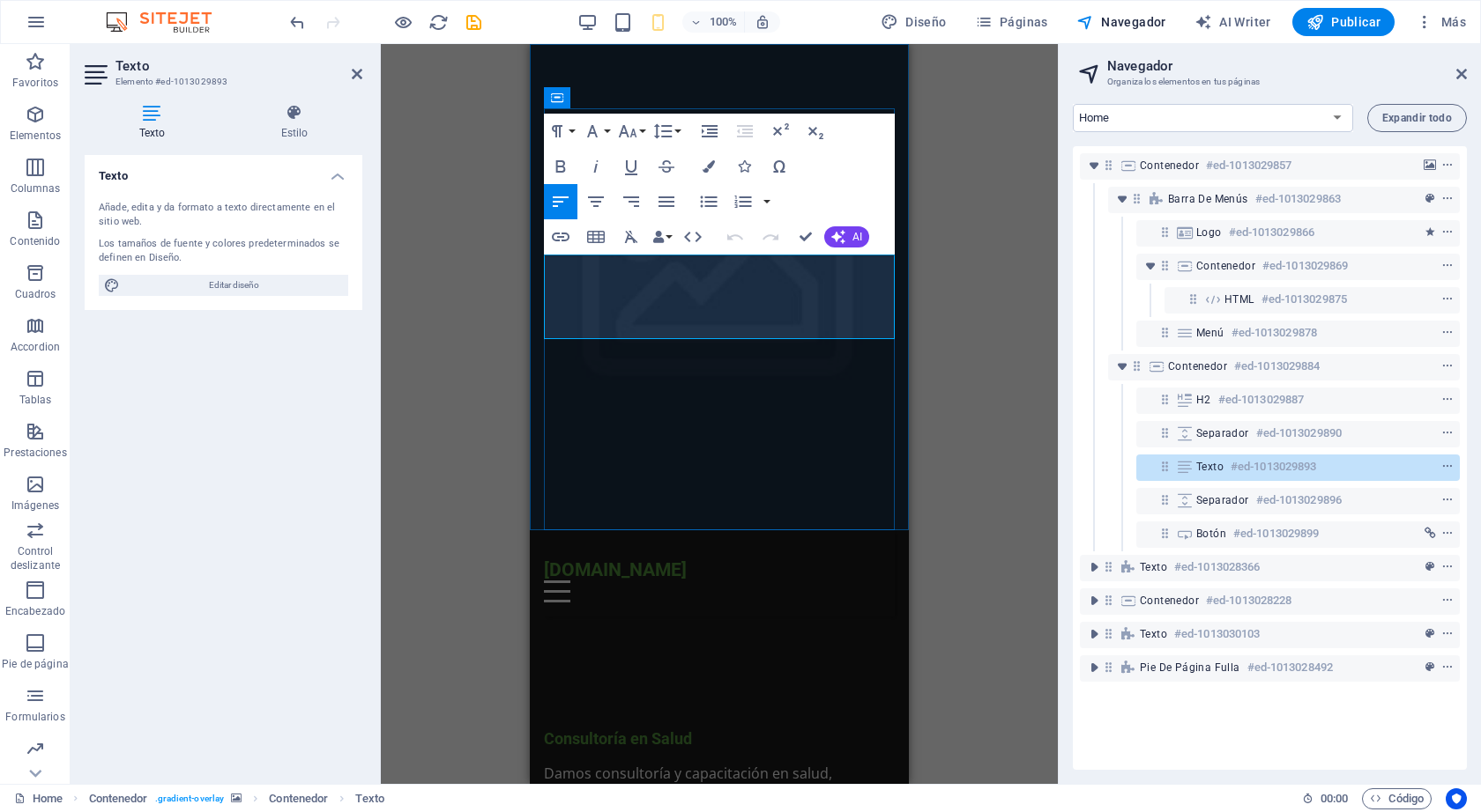
click at [596, 763] on p "Damos consultoría y capacitación en salud, enfocados en la gestión de la calida…" at bounding box center [719, 805] width 351 height 85
click at [558, 763] on p "Damos consultoría y capacitación en salud, enfocados en la gestión de la calida…" at bounding box center [719, 805] width 351 height 85
click at [593, 763] on p "Explorando la consultoría y capacitación en salud, enfocados en la gestión de l…" at bounding box center [719, 805] width 351 height 85
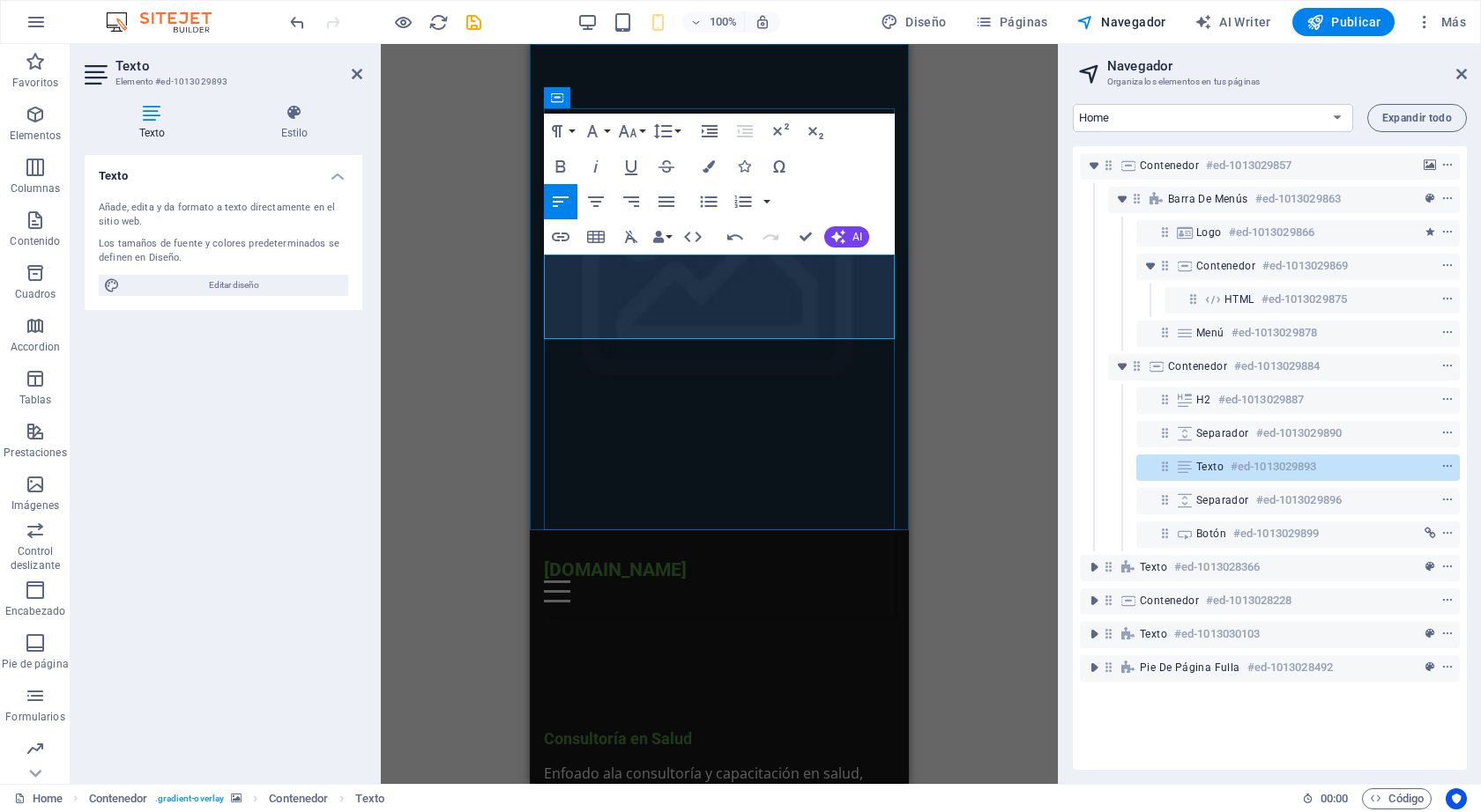
click at [595, 763] on p "Enfoado a la consultoría y capacitación en salud, enfocados en la gestión de la…" at bounding box center [719, 805] width 351 height 85
click at [980, 401] on div "H2 Contenedor Contenedor Separador Contenedor Barra de menús Barra de menús Con…" at bounding box center [719, 414] width 676 height 740
click at [860, 234] on span "AI" at bounding box center [857, 237] width 10 height 11
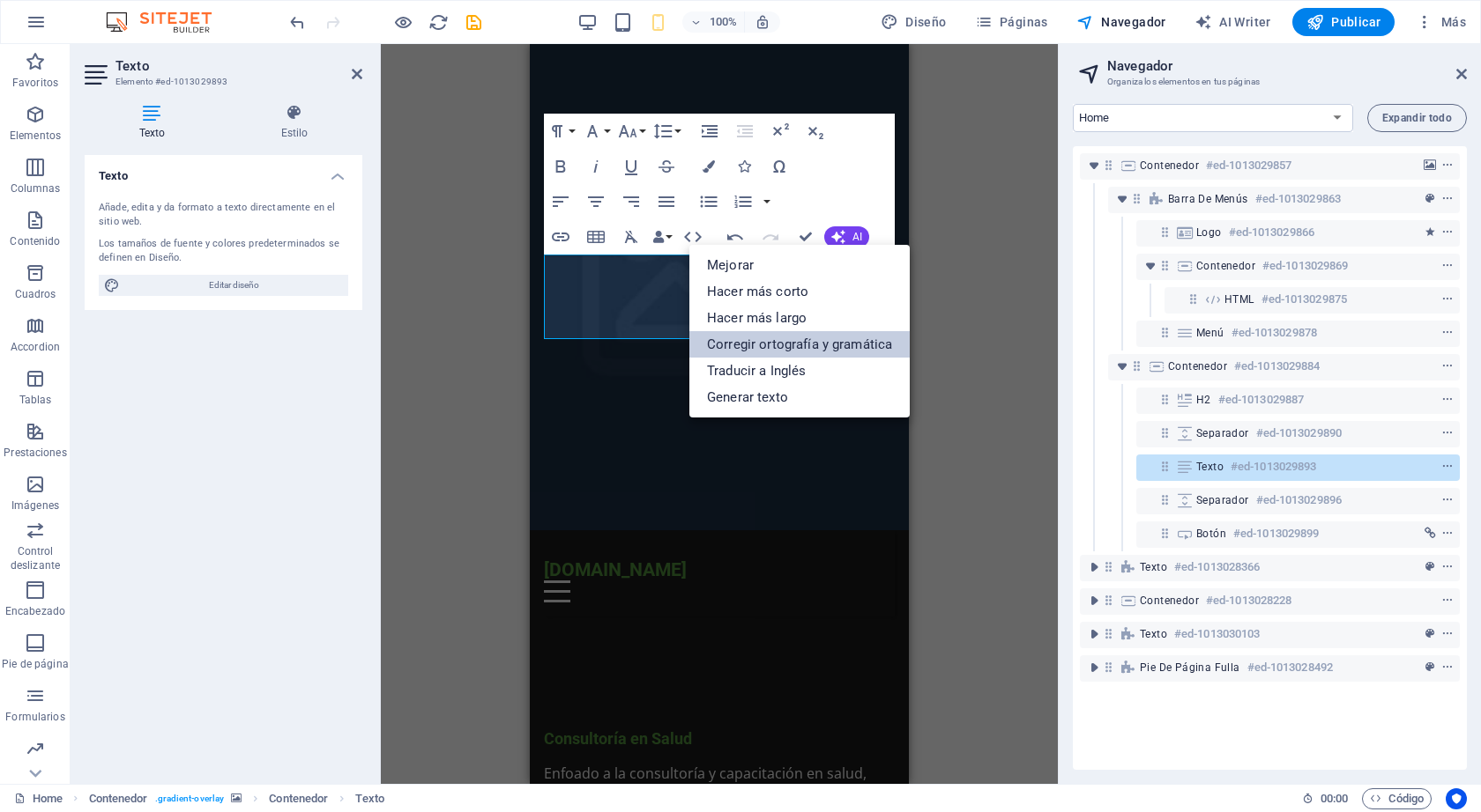
click at [872, 346] on link "Corregir ortografía y gramática" at bounding box center [799, 344] width 221 height 26
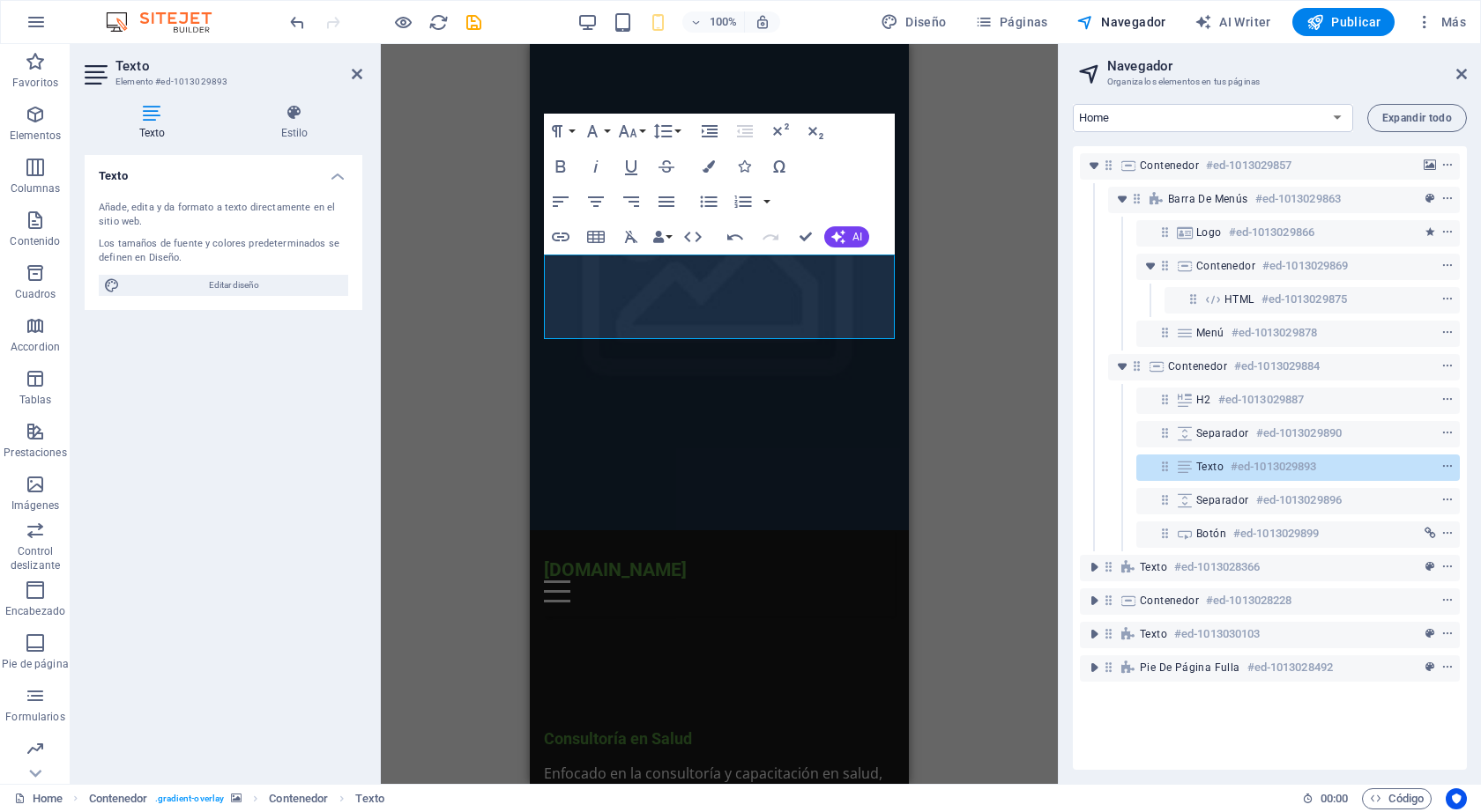
click at [944, 337] on div "H2 Contenedor Contenedor Separador Contenedor Barra de menús Barra de menús Con…" at bounding box center [719, 414] width 676 height 740
click at [876, 763] on p "Enfocado en la consultoría y capacitación en salud, orientado a la gestión de l…" at bounding box center [719, 805] width 351 height 85
click at [926, 327] on div "H2 Contenedor Contenedor Separador Contenedor Barra de menús Barra de menús Con…" at bounding box center [719, 414] width 676 height 740
click at [954, 422] on div "H2 Contenedor Contenedor Separador Contenedor Barra de menús Barra de menús Con…" at bounding box center [719, 414] width 676 height 740
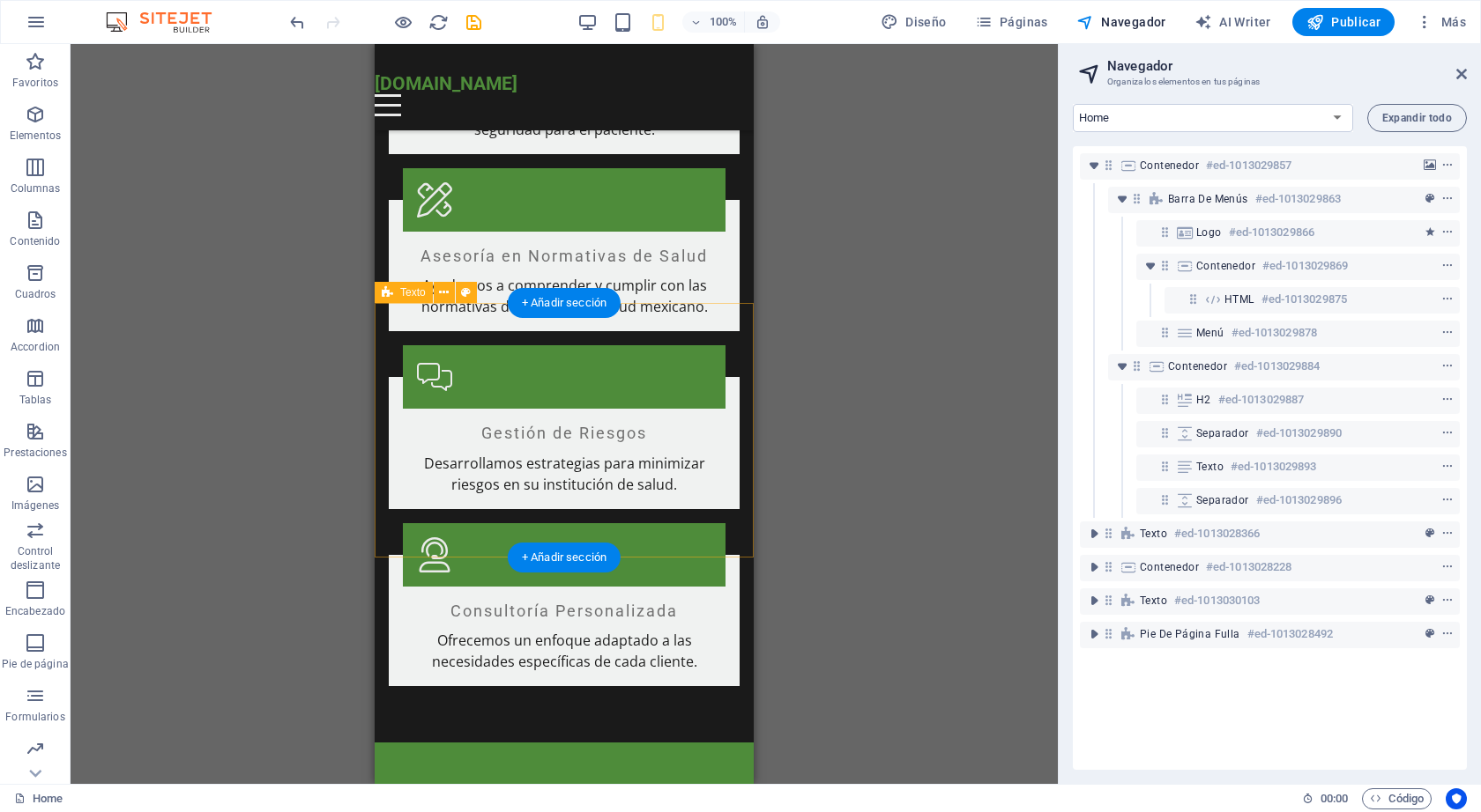
scroll to position [1840, 0]
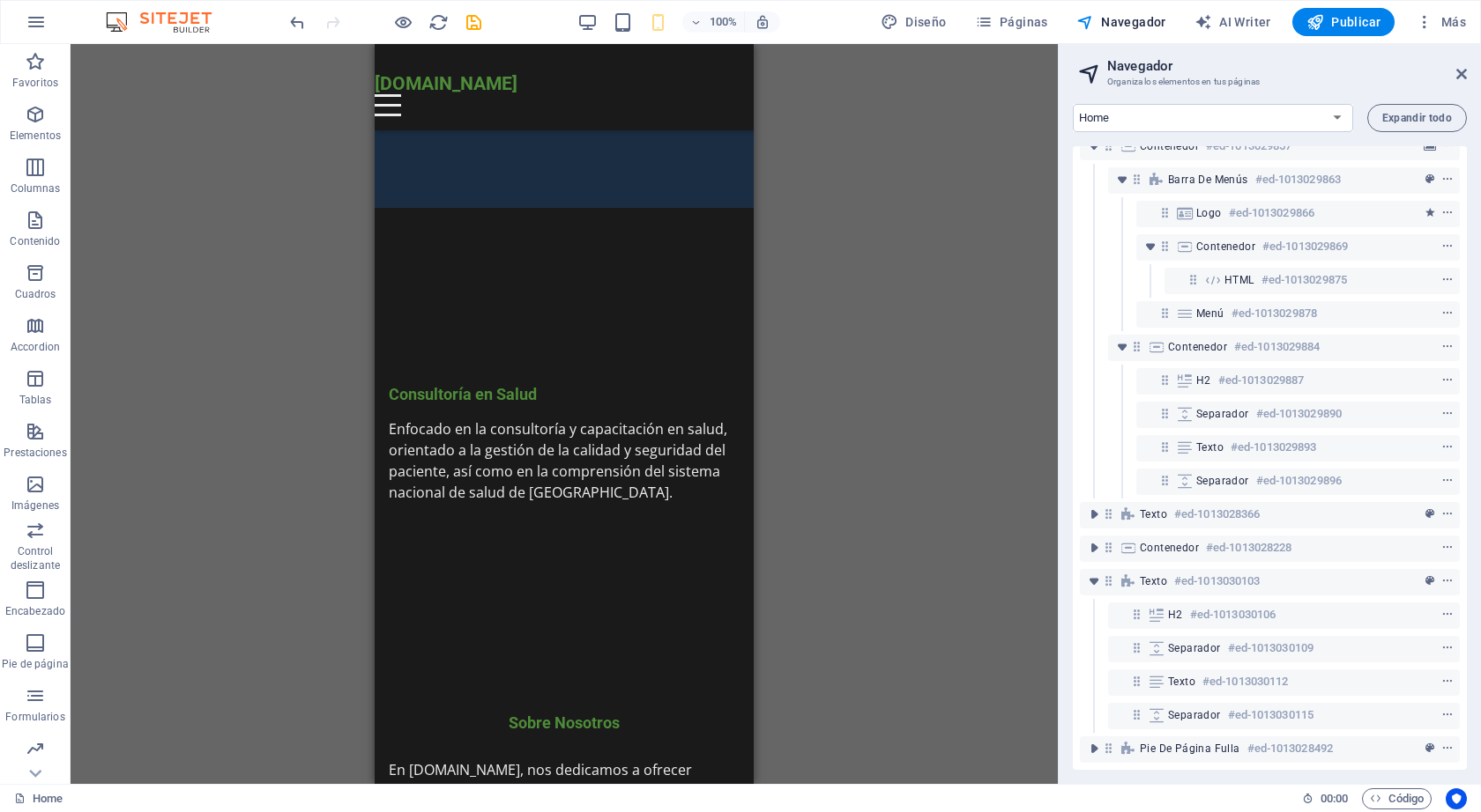
scroll to position [276, 0]
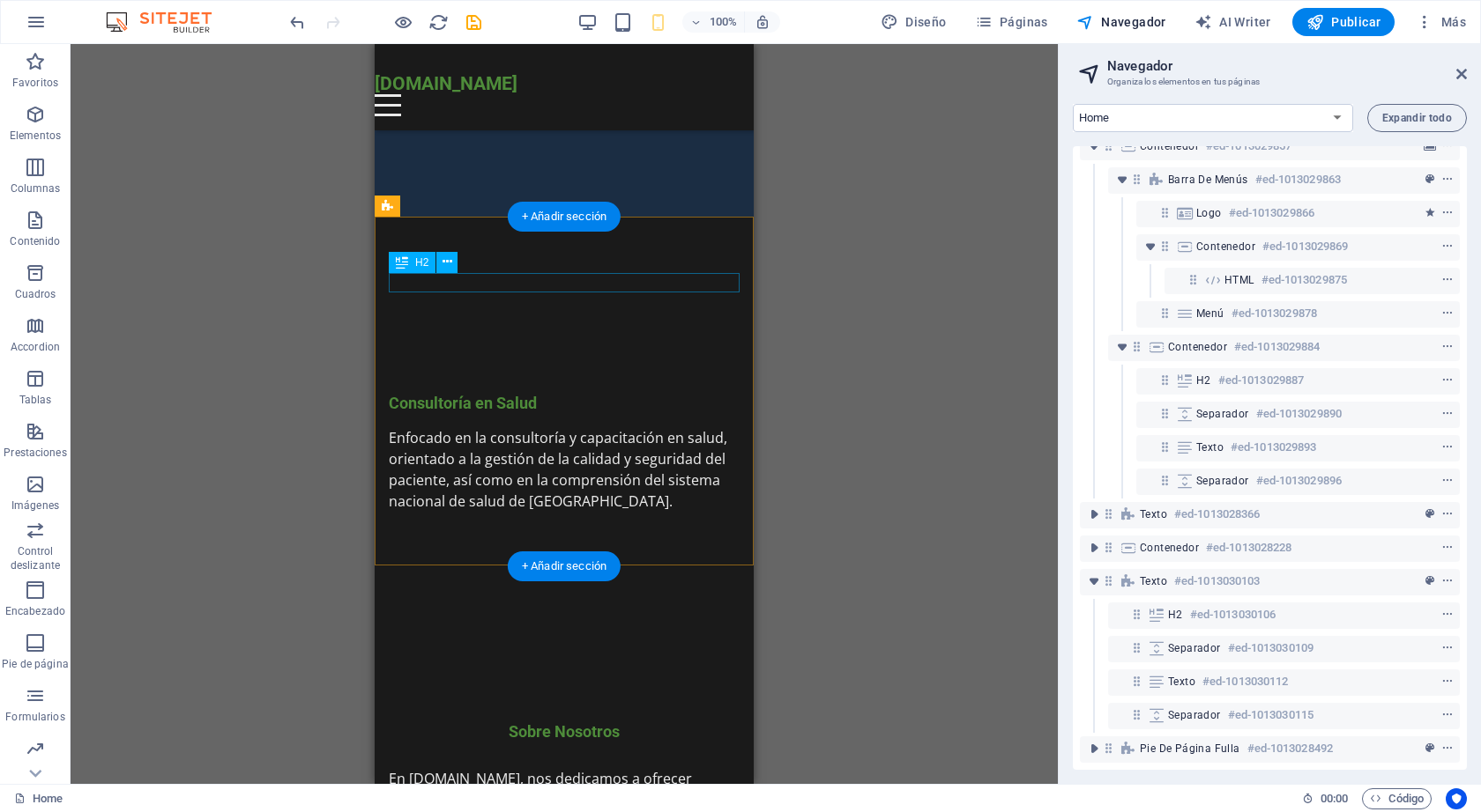
click at [594, 722] on div "Sobre Nosotros" at bounding box center [564, 732] width 351 height 20
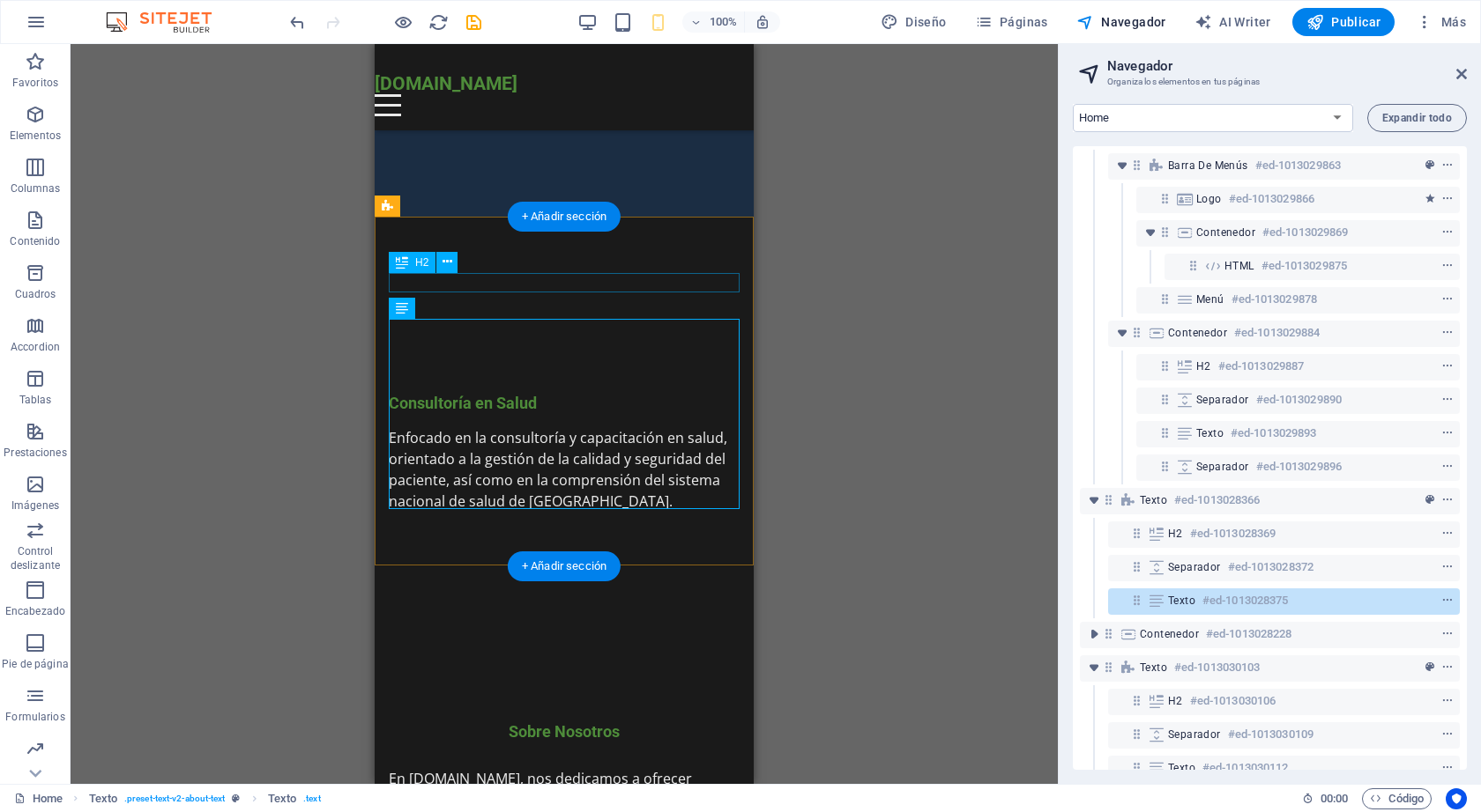
click at [584, 722] on div "Sobre Nosotros" at bounding box center [564, 732] width 351 height 20
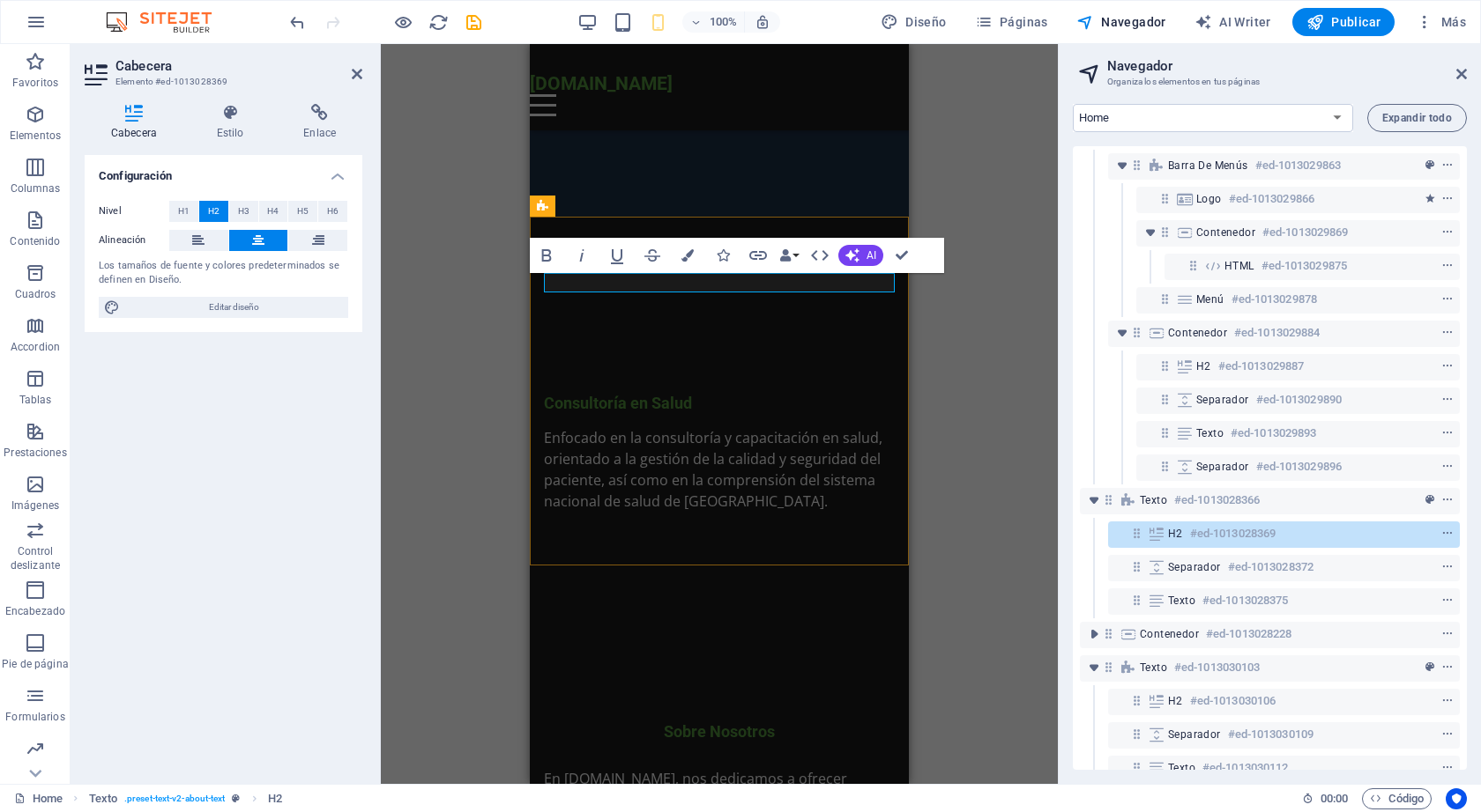
click at [584, 722] on h2 "Sobre Nosotros" at bounding box center [719, 732] width 351 height 20
click at [739, 722] on h2 "Sobre Nosotros" at bounding box center [719, 732] width 351 height 20
click at [937, 377] on div "H2 Contenedor Contenedor Separador Contenedor Barra de menús Barra de menús Con…" at bounding box center [719, 414] width 676 height 740
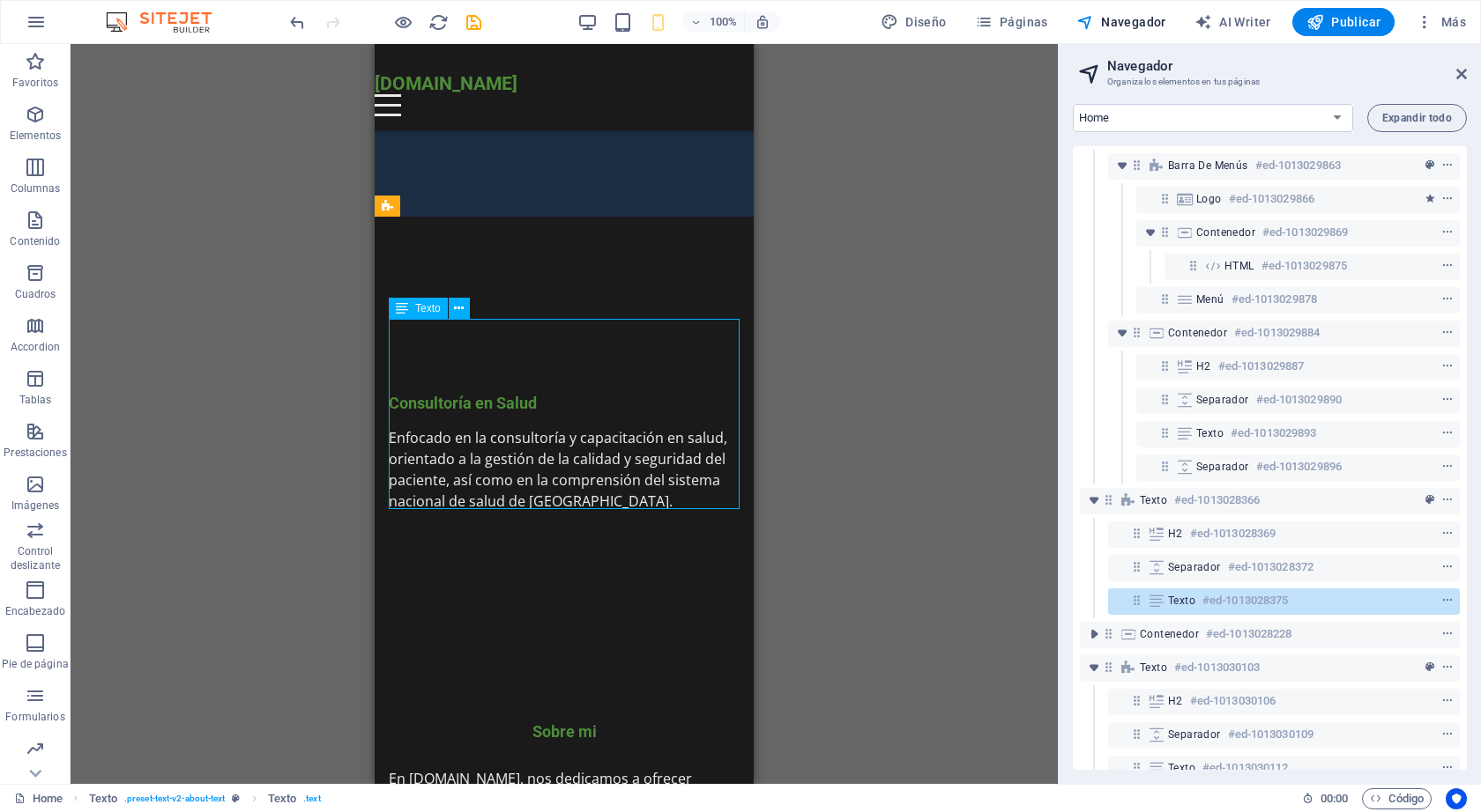
click at [483, 284] on icon at bounding box center [484, 282] width 10 height 18
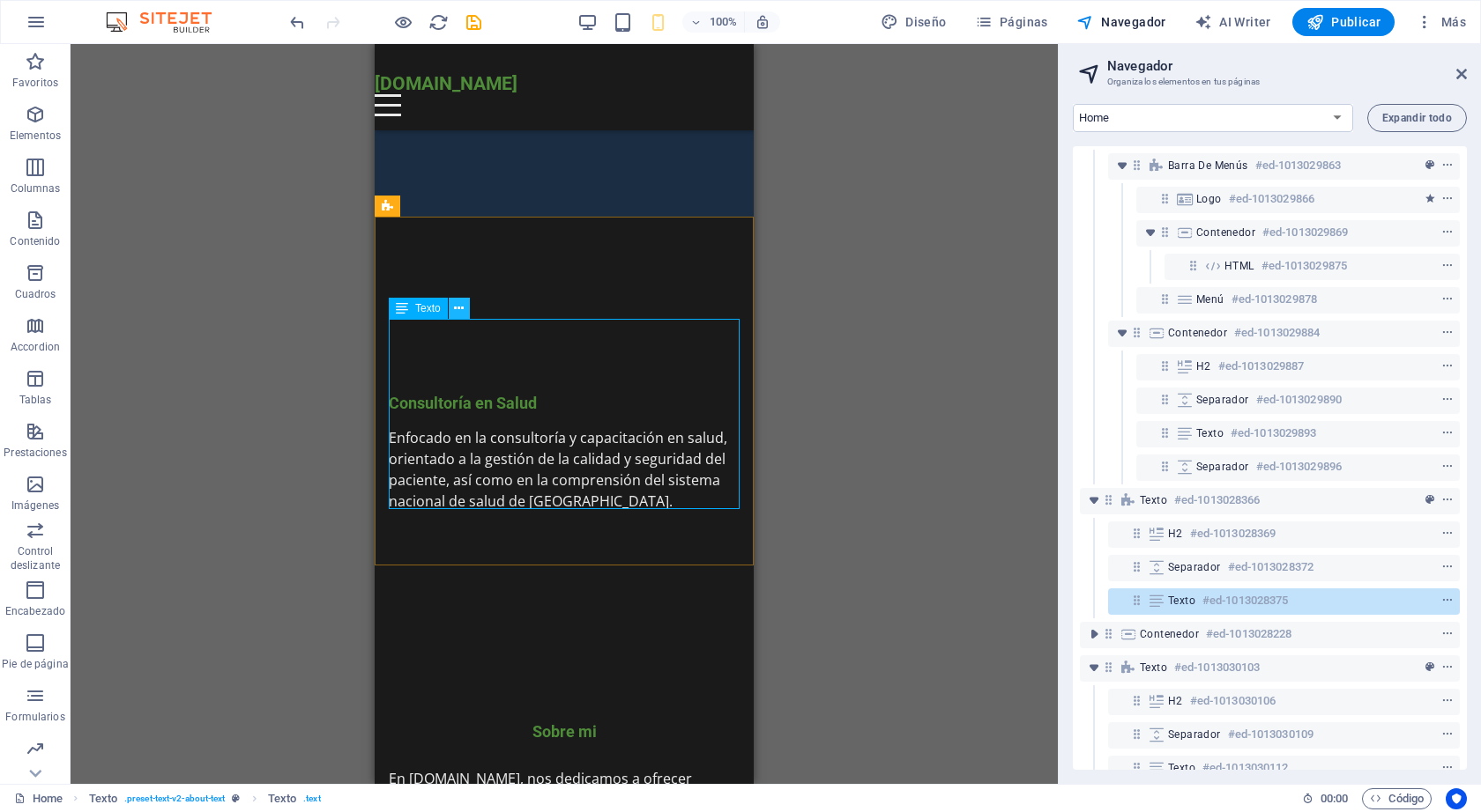
click at [460, 307] on icon at bounding box center [459, 308] width 10 height 18
click at [405, 385] on div "H2 Contenedor Contenedor Separador Contenedor Barra de menús Barra de menús Con…" at bounding box center [564, 414] width 987 height 740
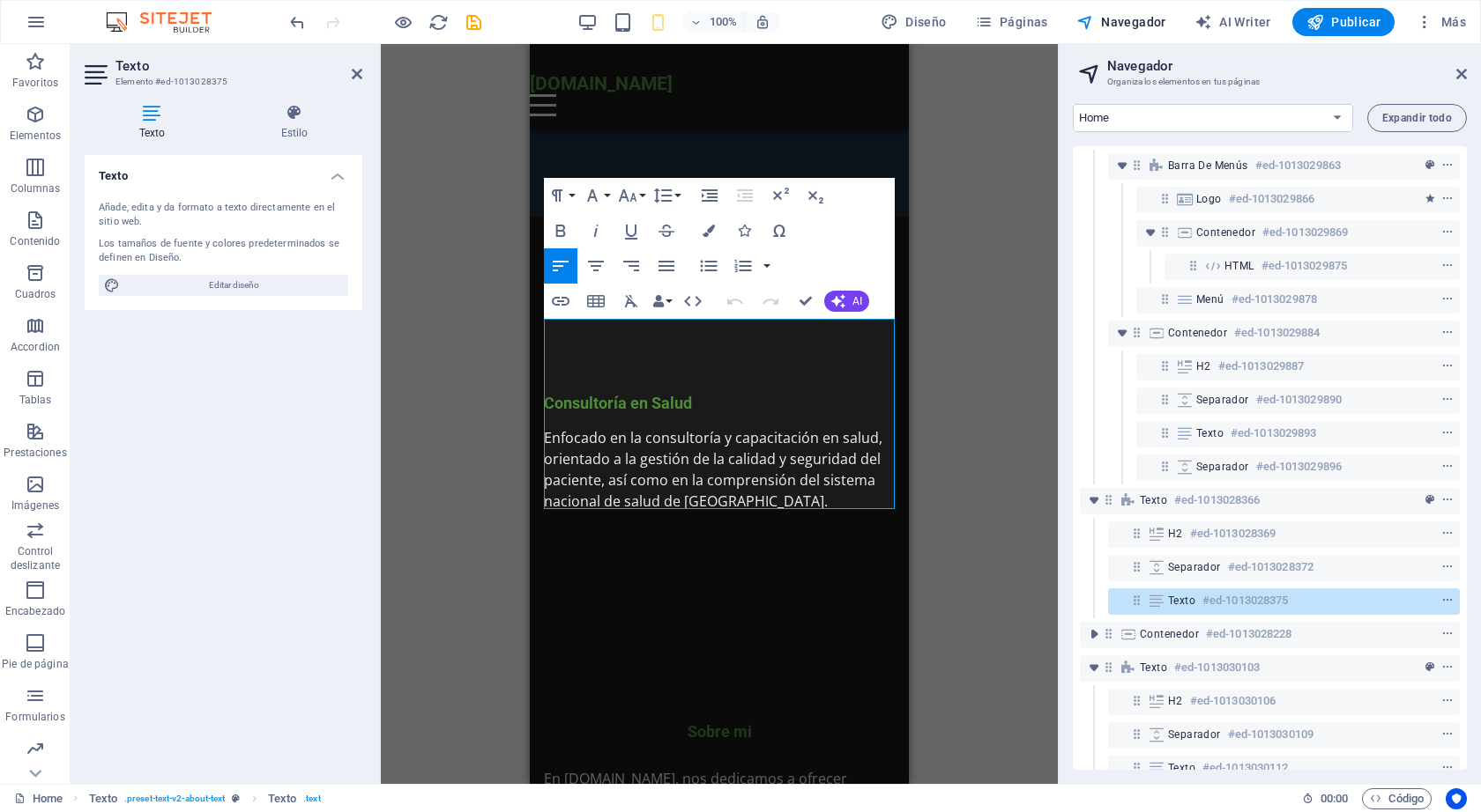
click at [405, 385] on div "Arrastra aquí para reemplazar el contenido existente. Si quieres crear un eleme…" at bounding box center [719, 414] width 676 height 740
click at [852, 301] on span "AI" at bounding box center [857, 301] width 10 height 11
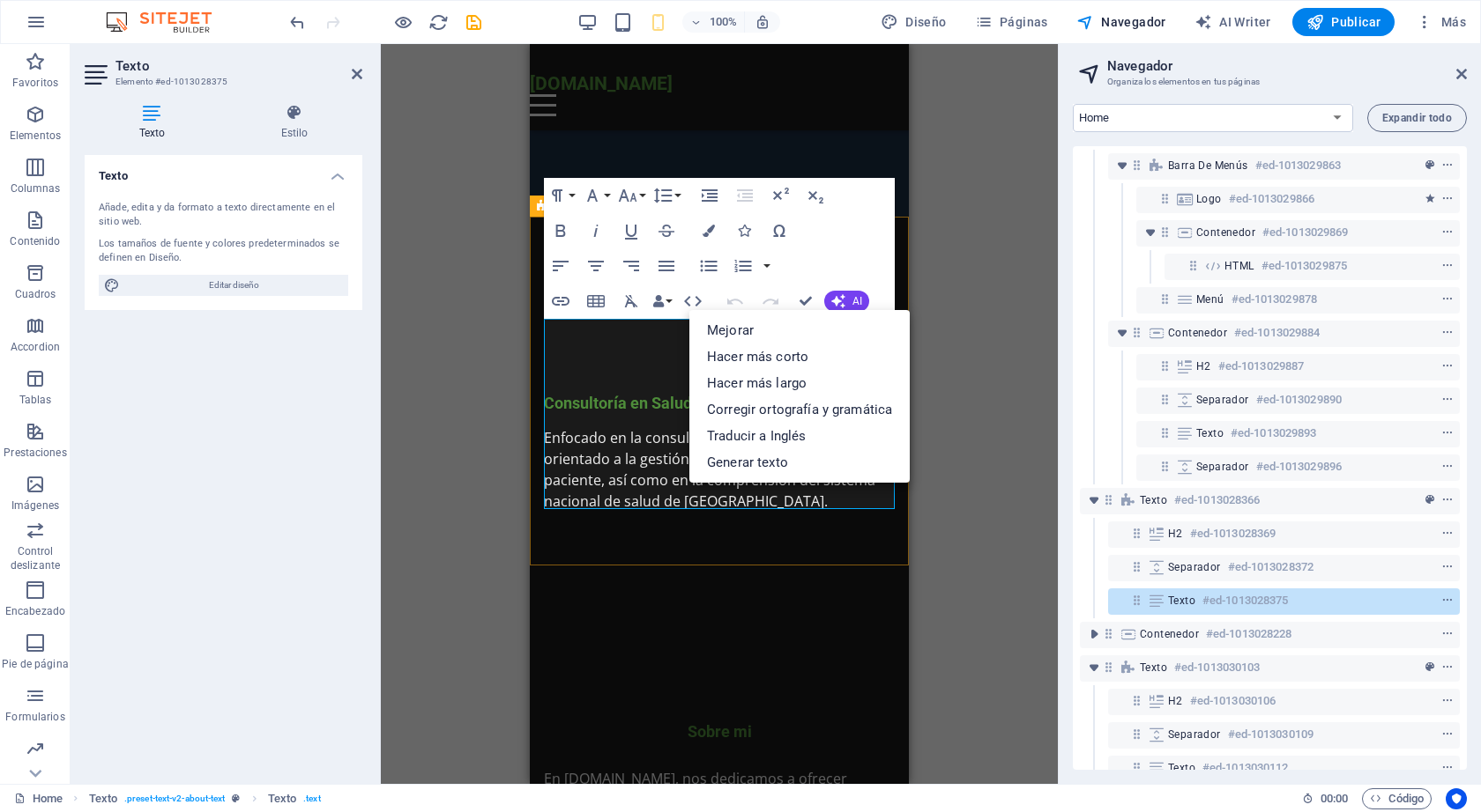
click at [967, 452] on div "Arrastra aquí para reemplazar el contenido existente. Si quieres crear un eleme…" at bounding box center [719, 414] width 676 height 740
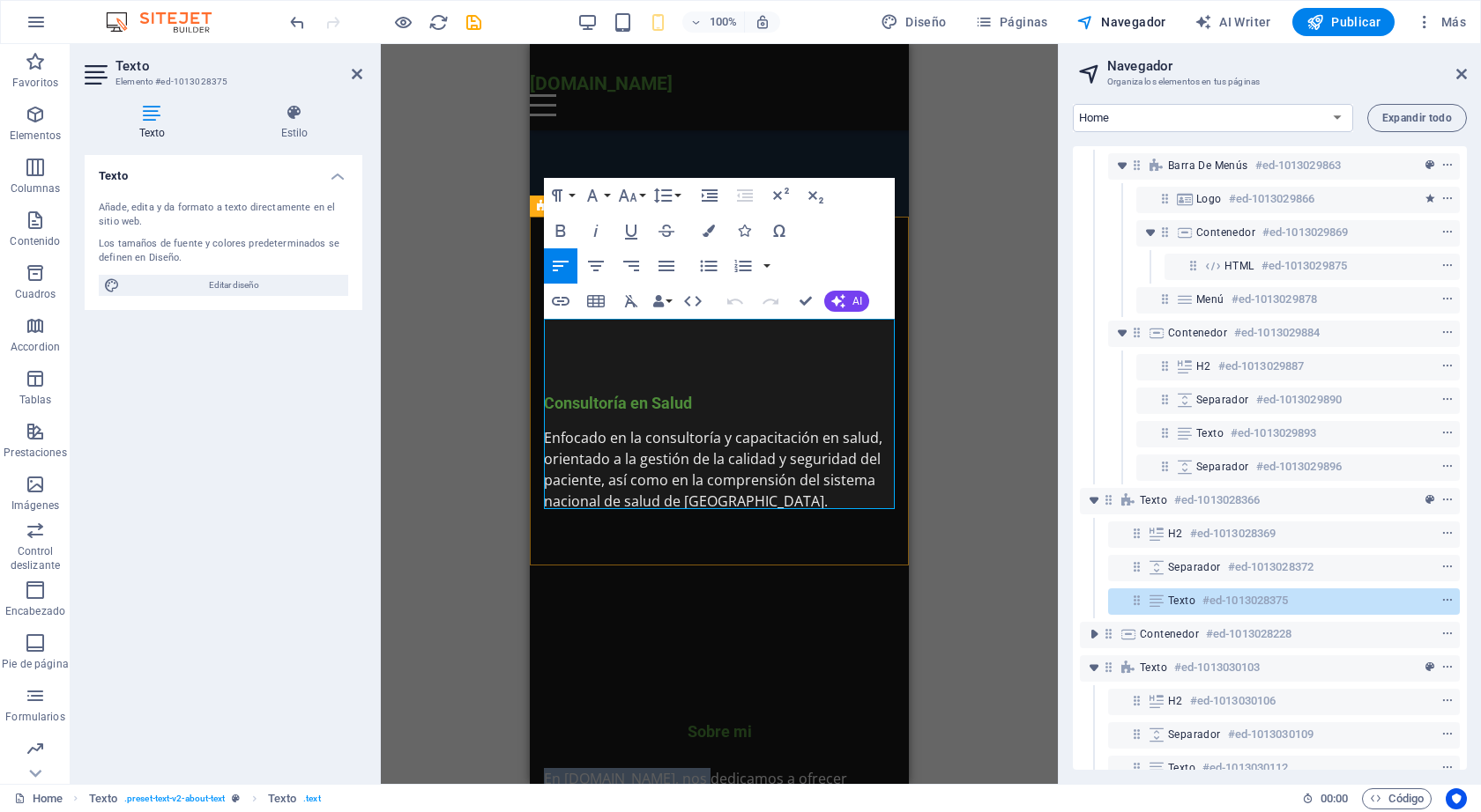
drag, startPoint x: 697, startPoint y: 331, endPoint x: 541, endPoint y: 324, distance: 156.2
click at [950, 146] on div "Arrastra aquí para reemplazar el contenido existente. Si quieres crear un eleme…" at bounding box center [719, 414] width 676 height 740
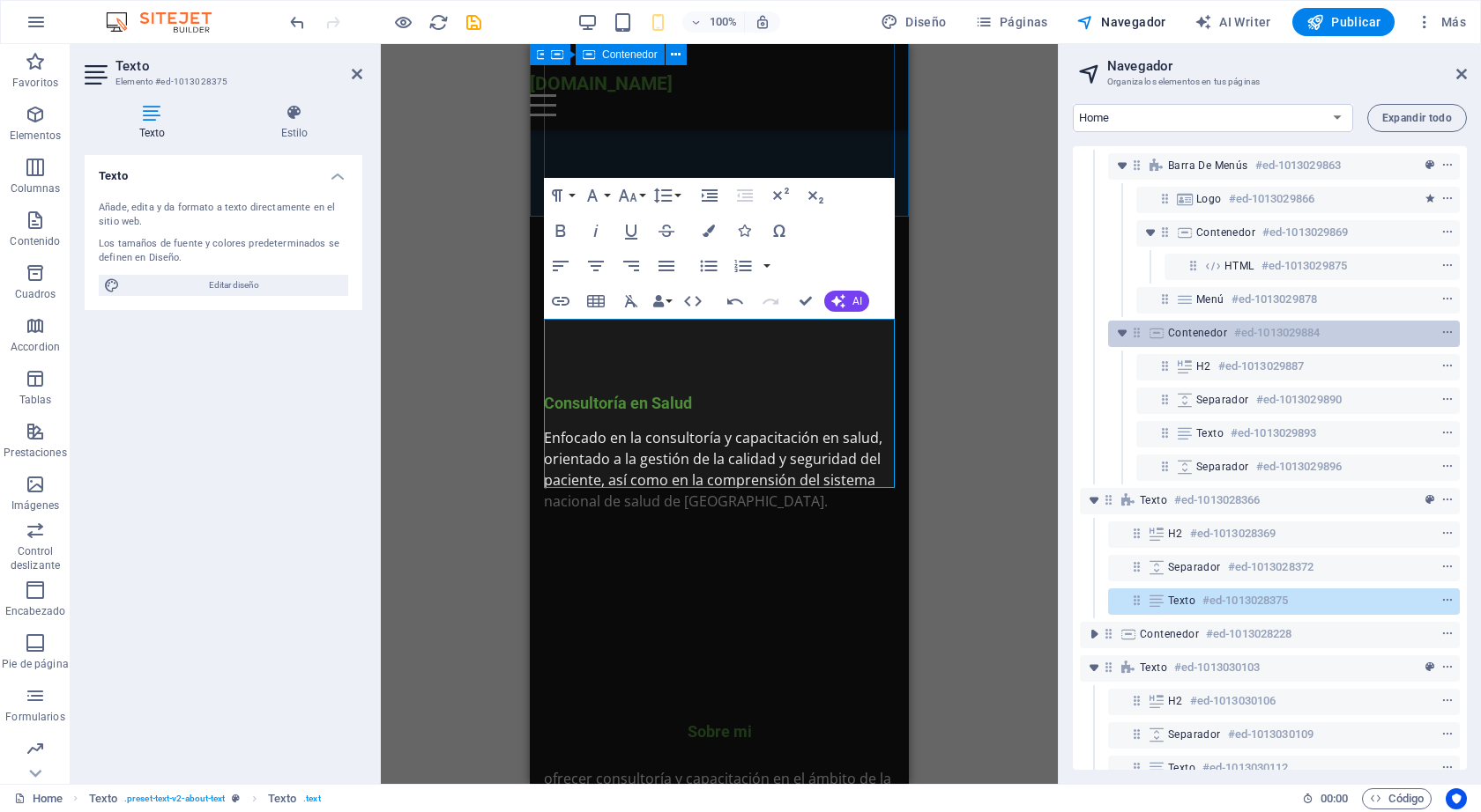
click at [1204, 333] on span "Contenedor" at bounding box center [1197, 332] width 59 height 14
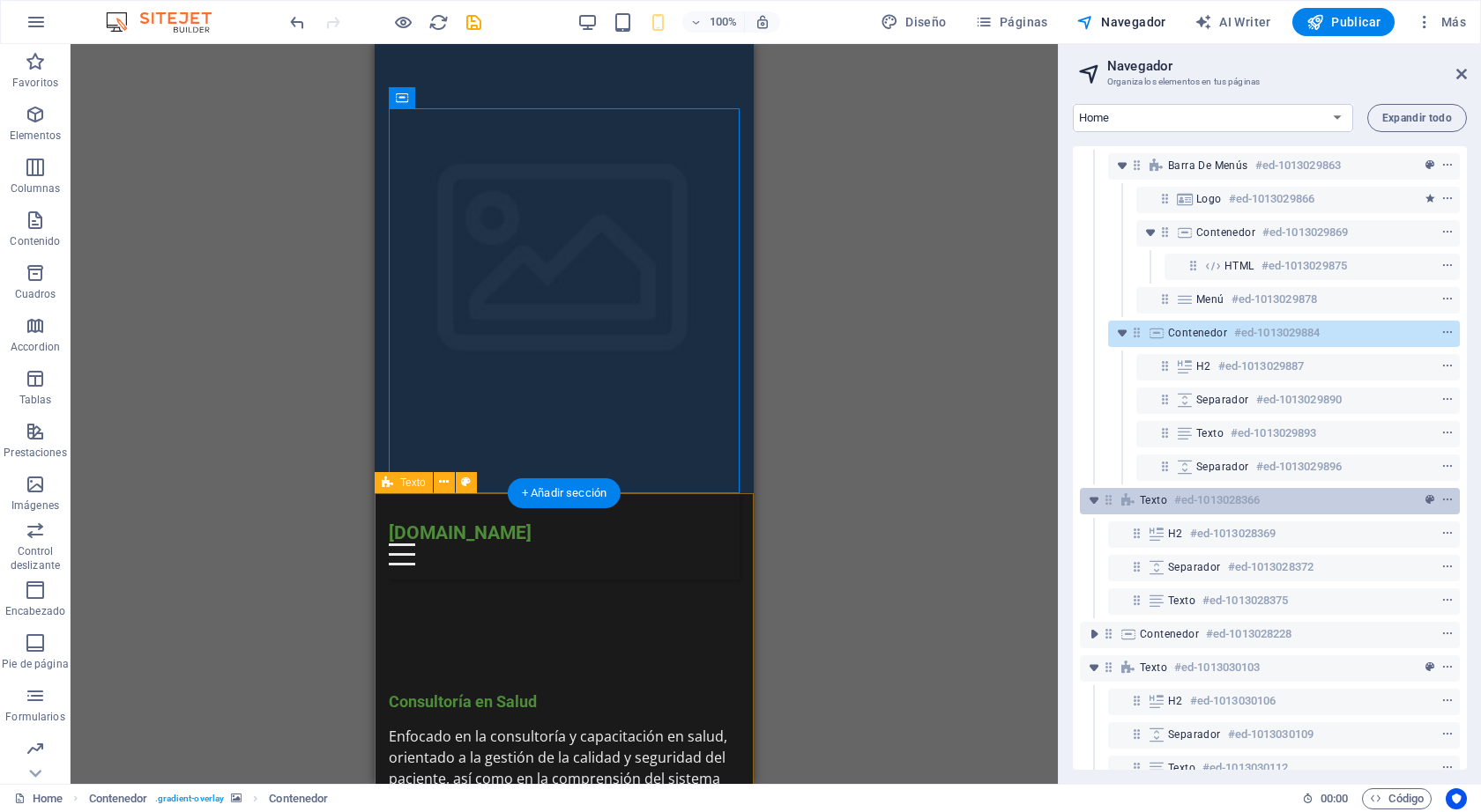
click at [1152, 496] on span "Texto" at bounding box center [1153, 500] width 27 height 14
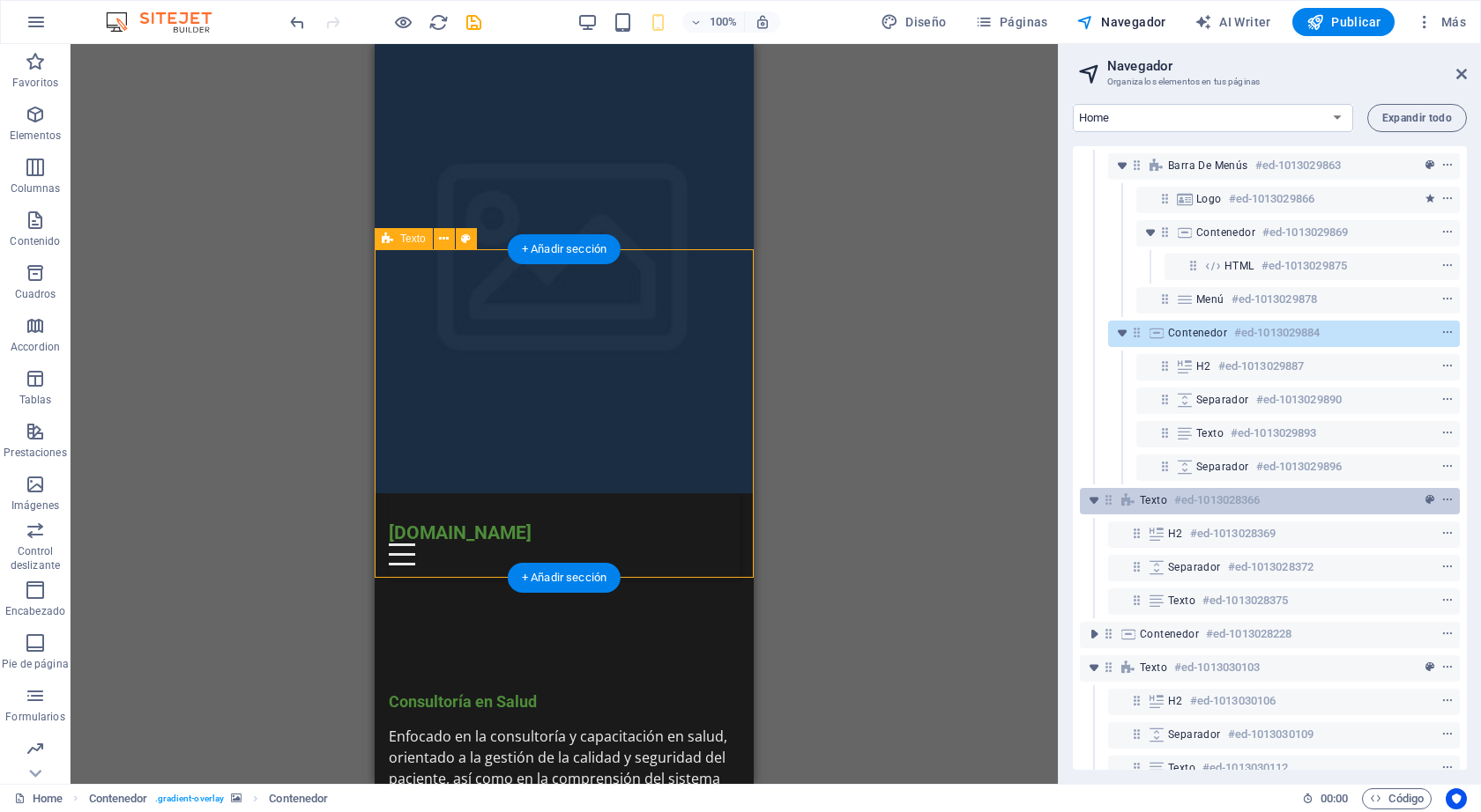
scroll to position [243, 0]
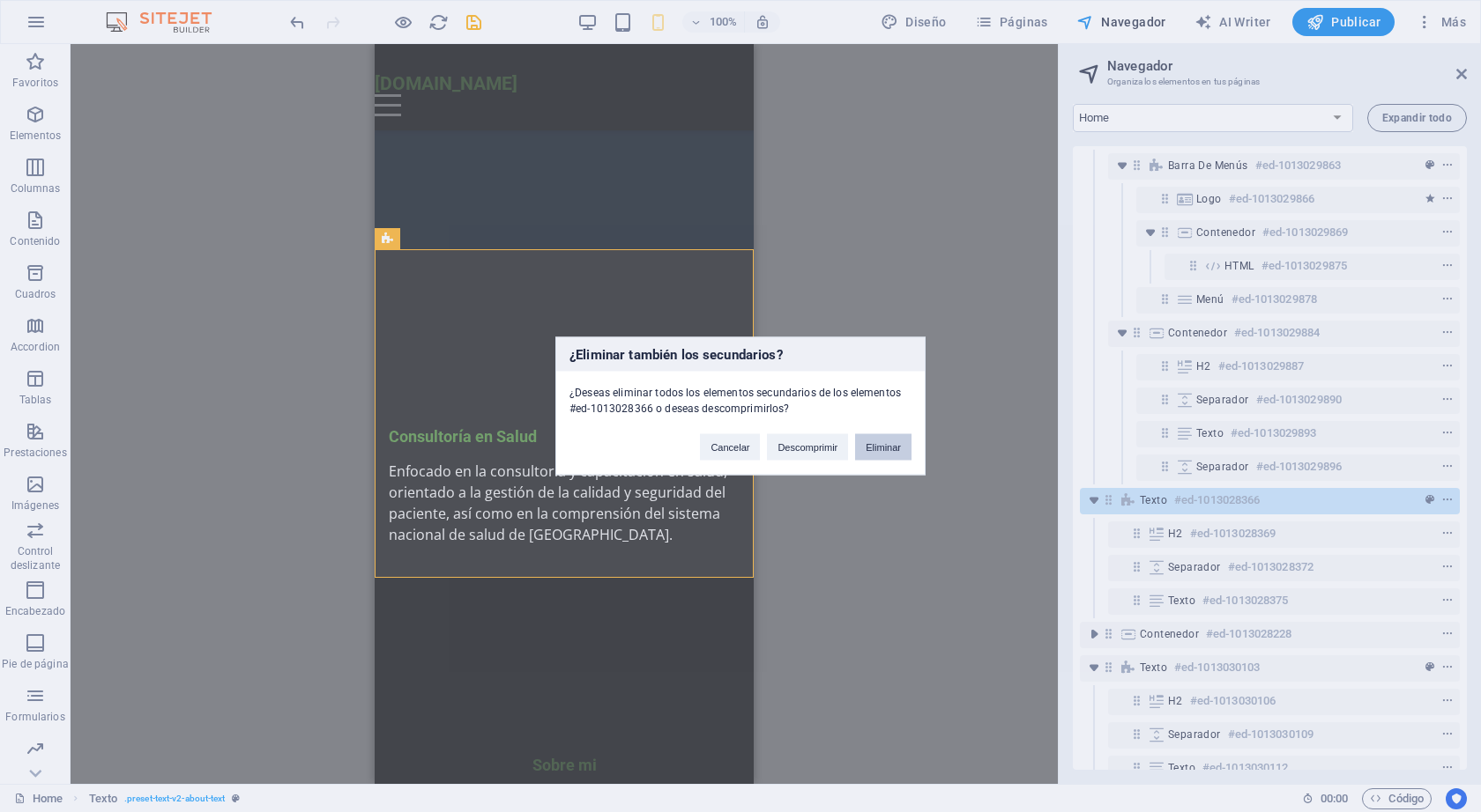
click at [899, 441] on button "Eliminar" at bounding box center [883, 447] width 57 height 26
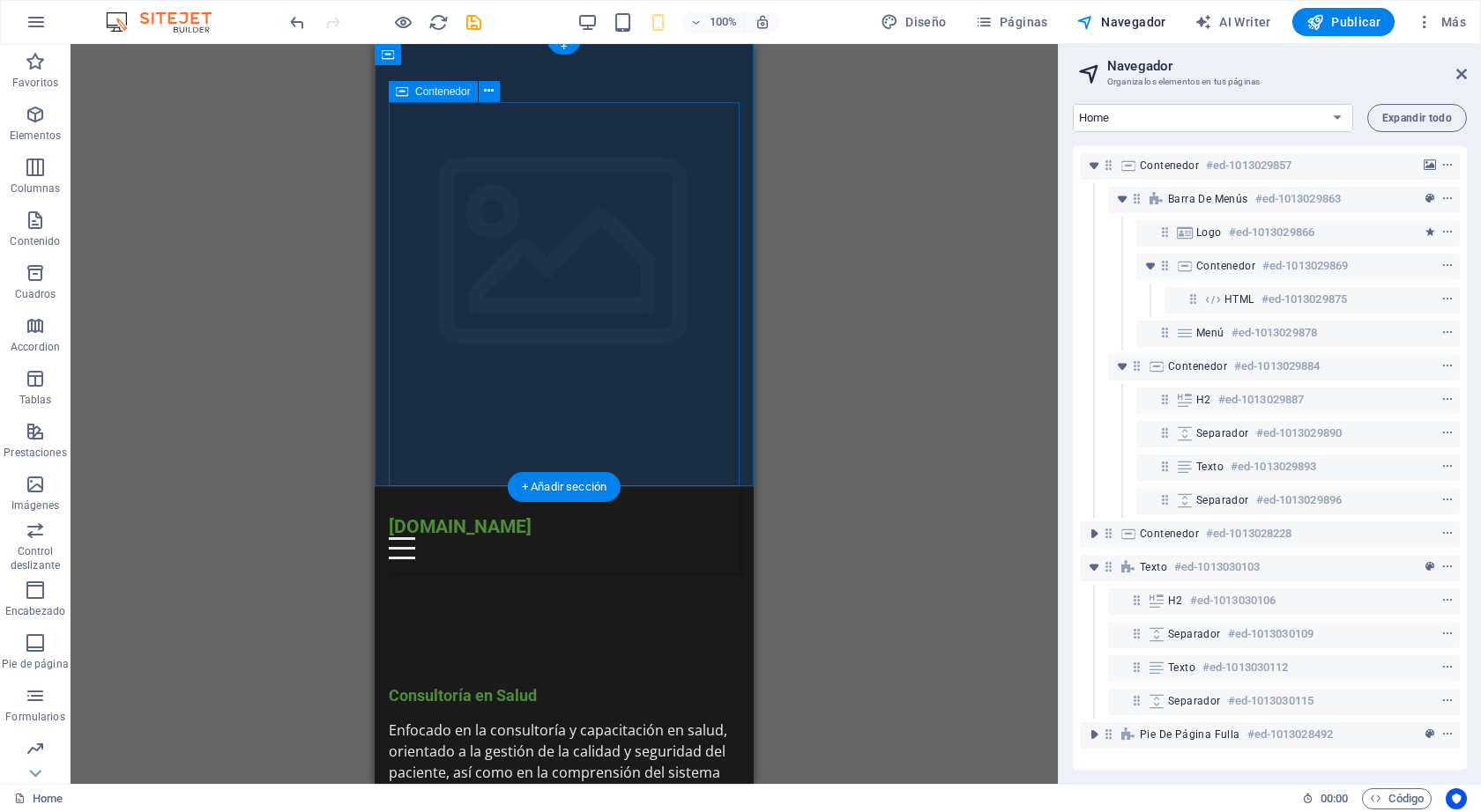
scroll to position [0, 0]
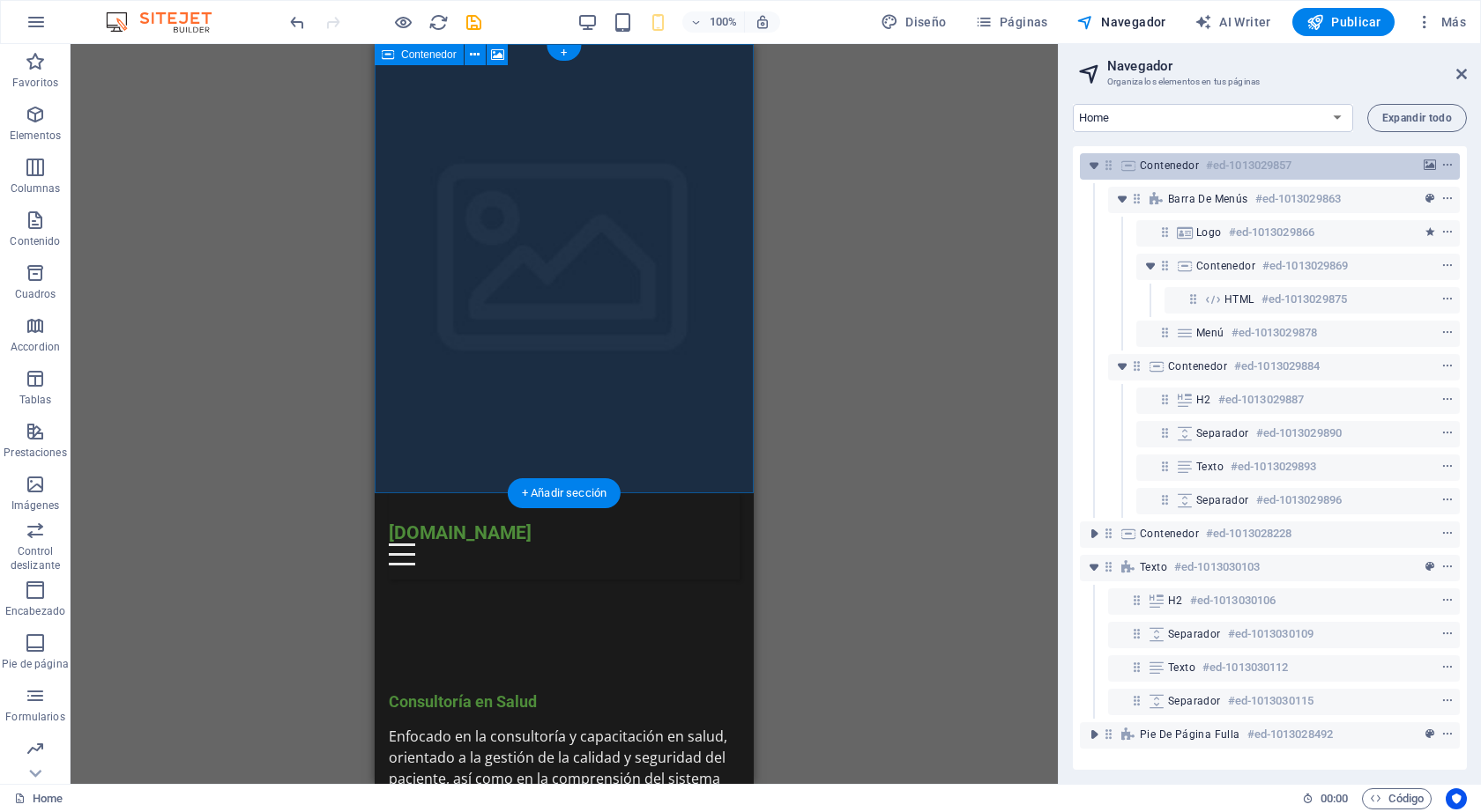
click at [1163, 170] on span "Contenedor" at bounding box center [1169, 166] width 59 height 14
click at [1163, 166] on span "Contenedor" at bounding box center [1169, 166] width 59 height 14
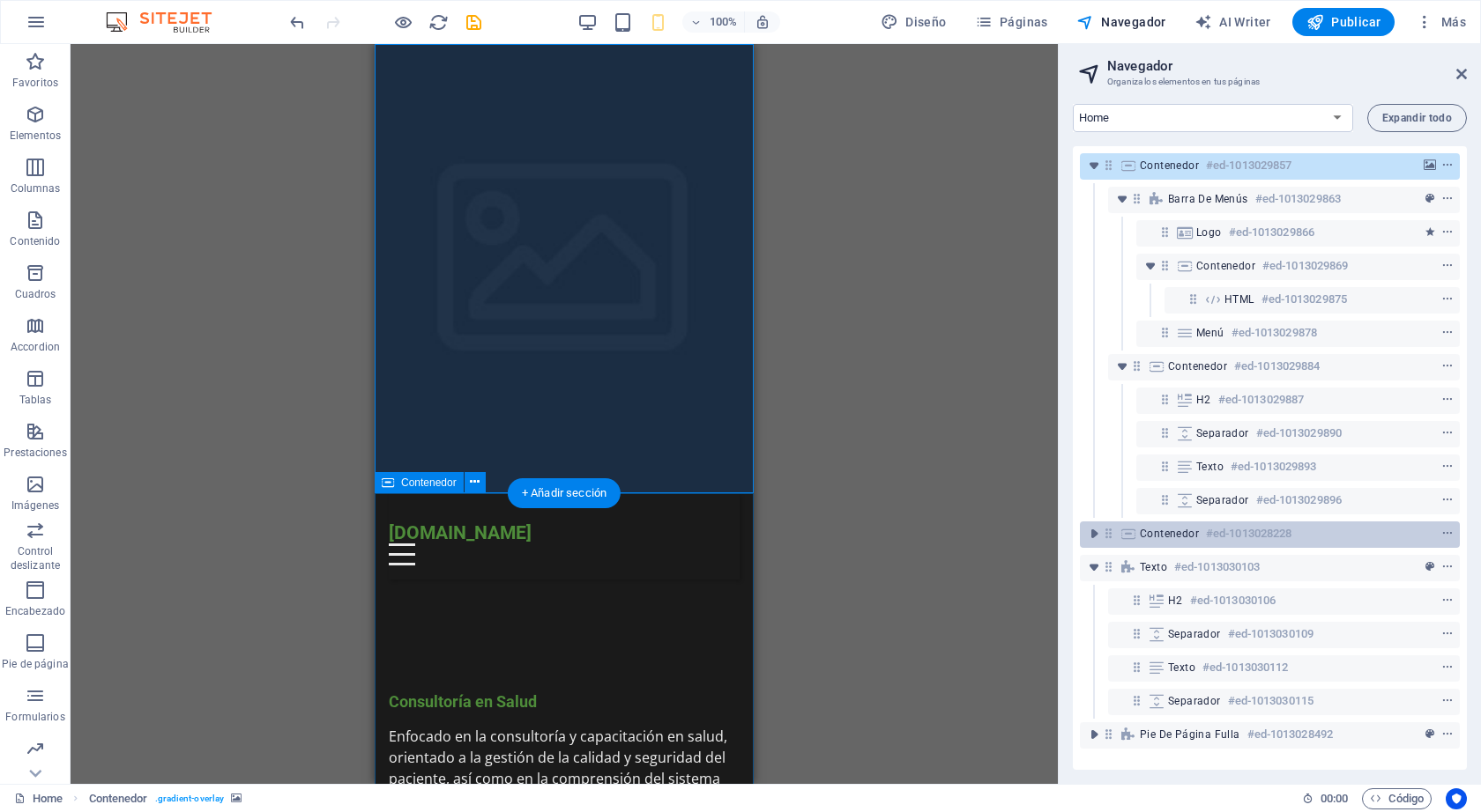
click at [1158, 539] on span "Contenedor" at bounding box center [1169, 534] width 59 height 14
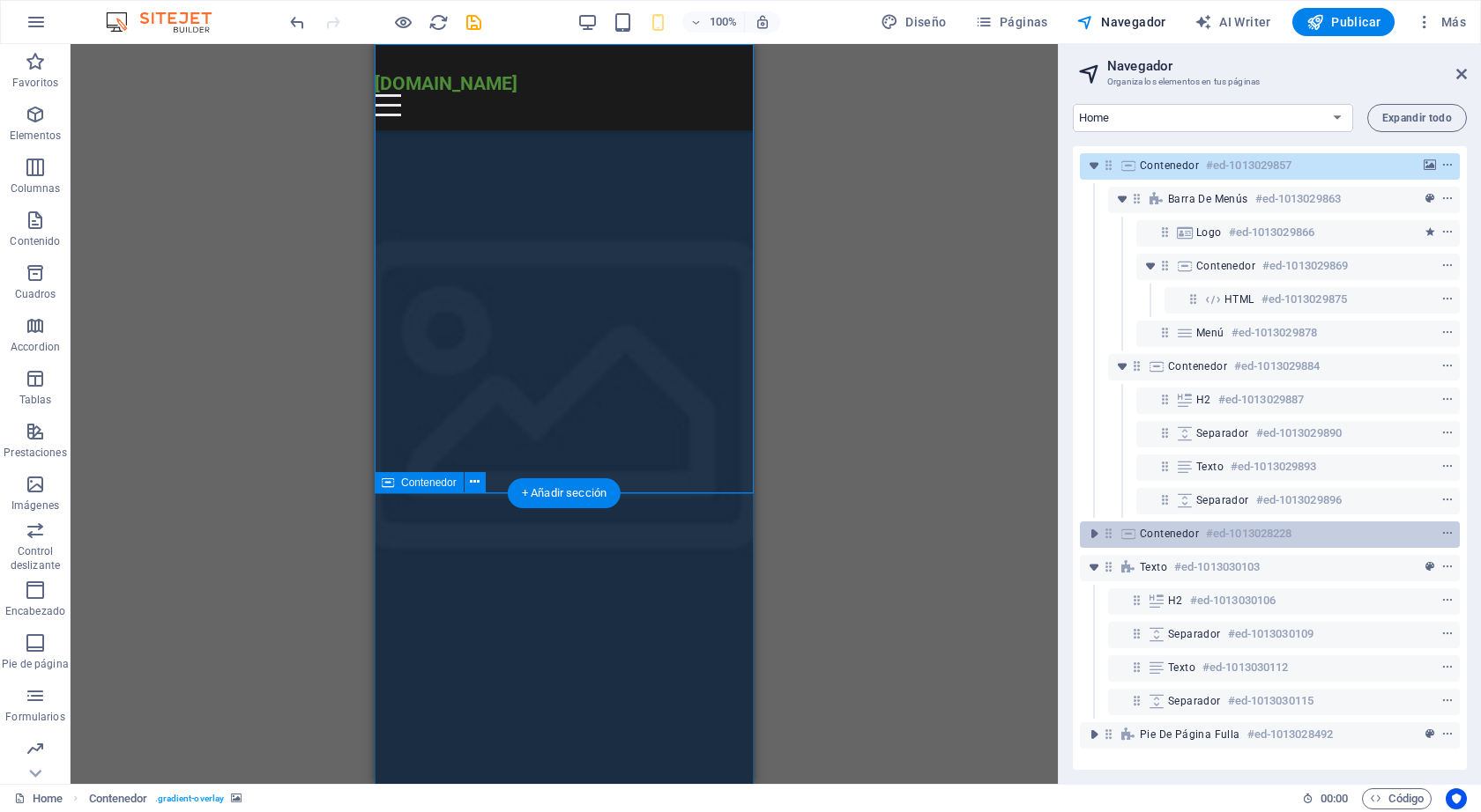
scroll to position [729, 0]
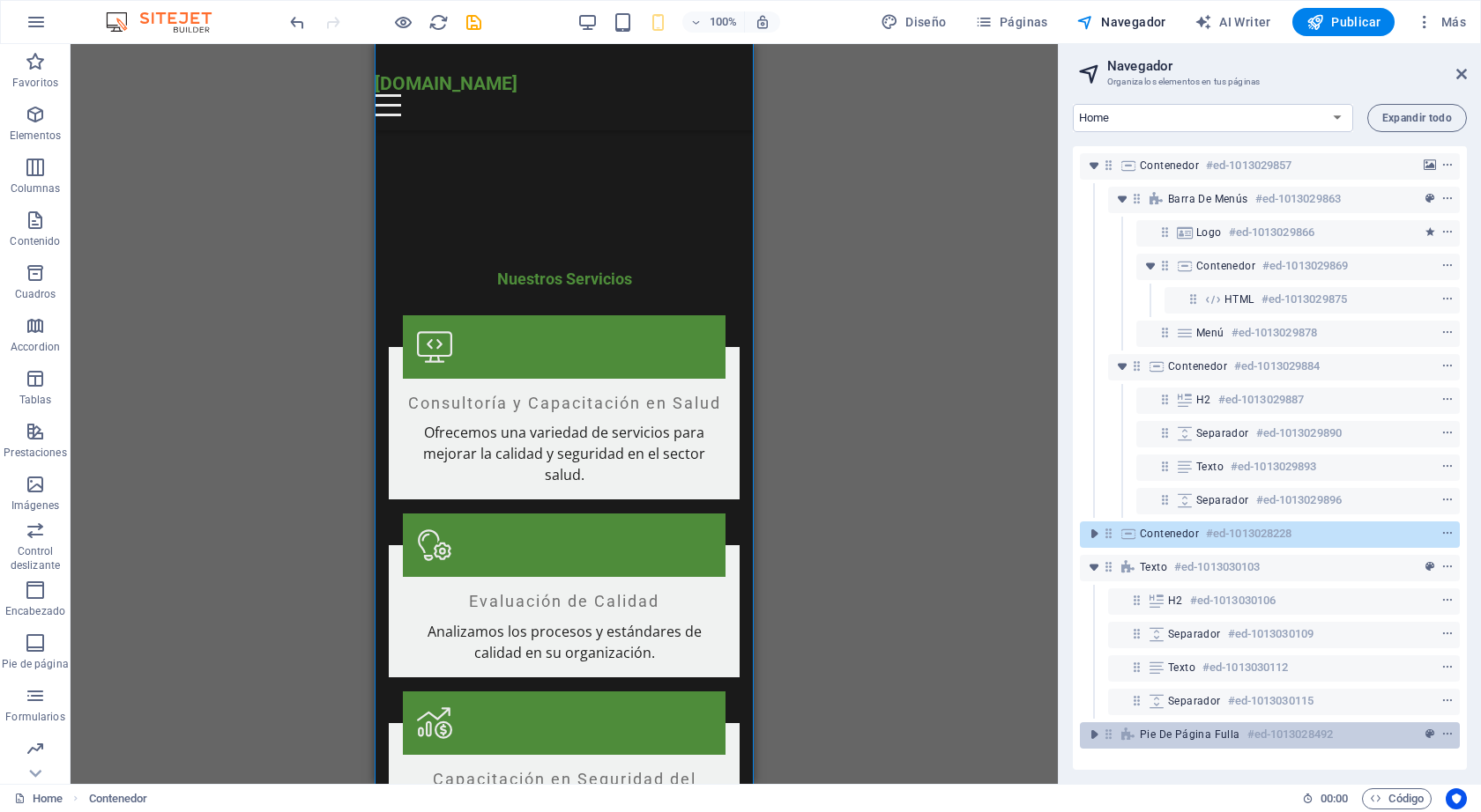
click at [1151, 739] on span "Pie de página Fulla" at bounding box center [1190, 734] width 100 height 14
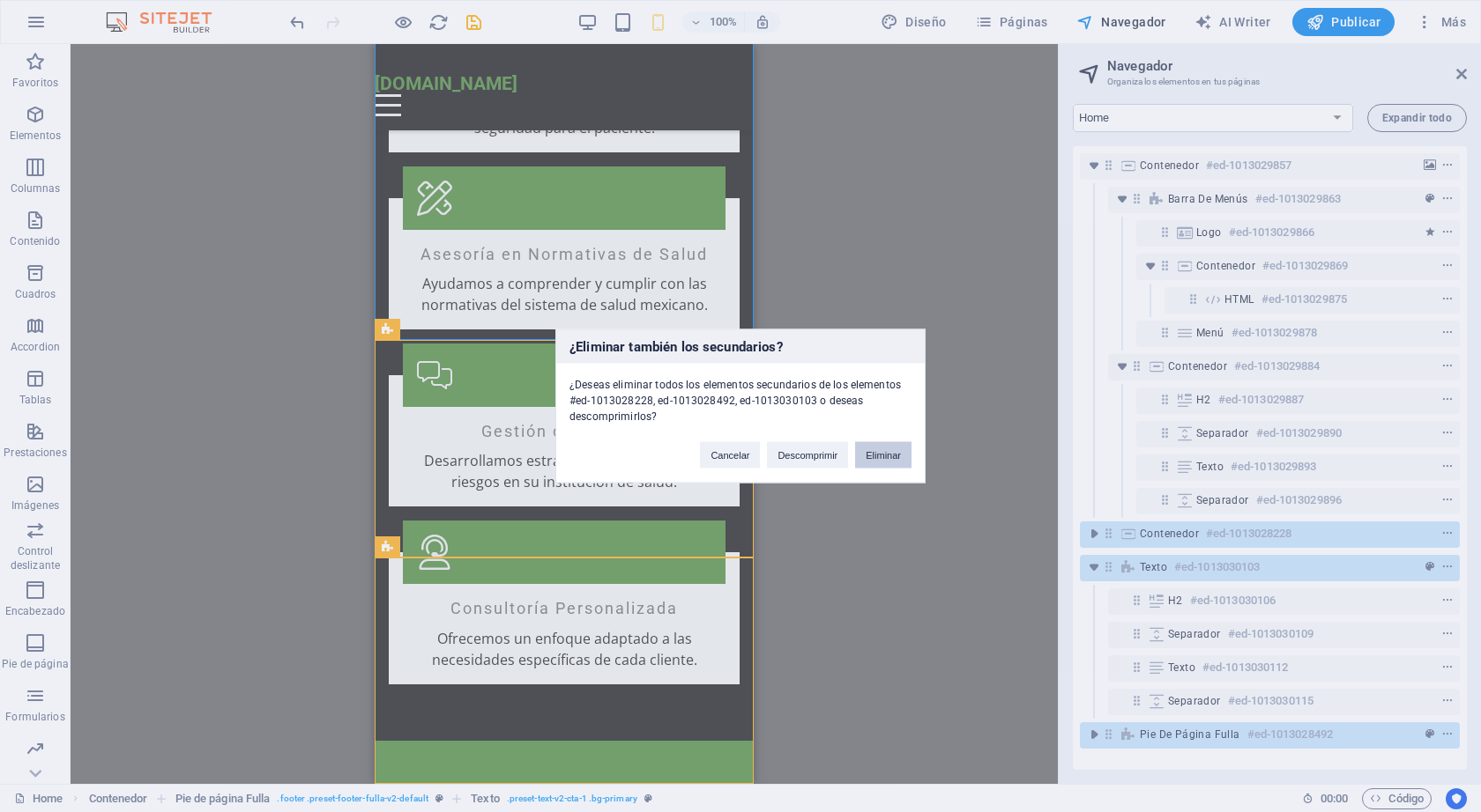
click at [897, 447] on button "Eliminar" at bounding box center [883, 455] width 57 height 26
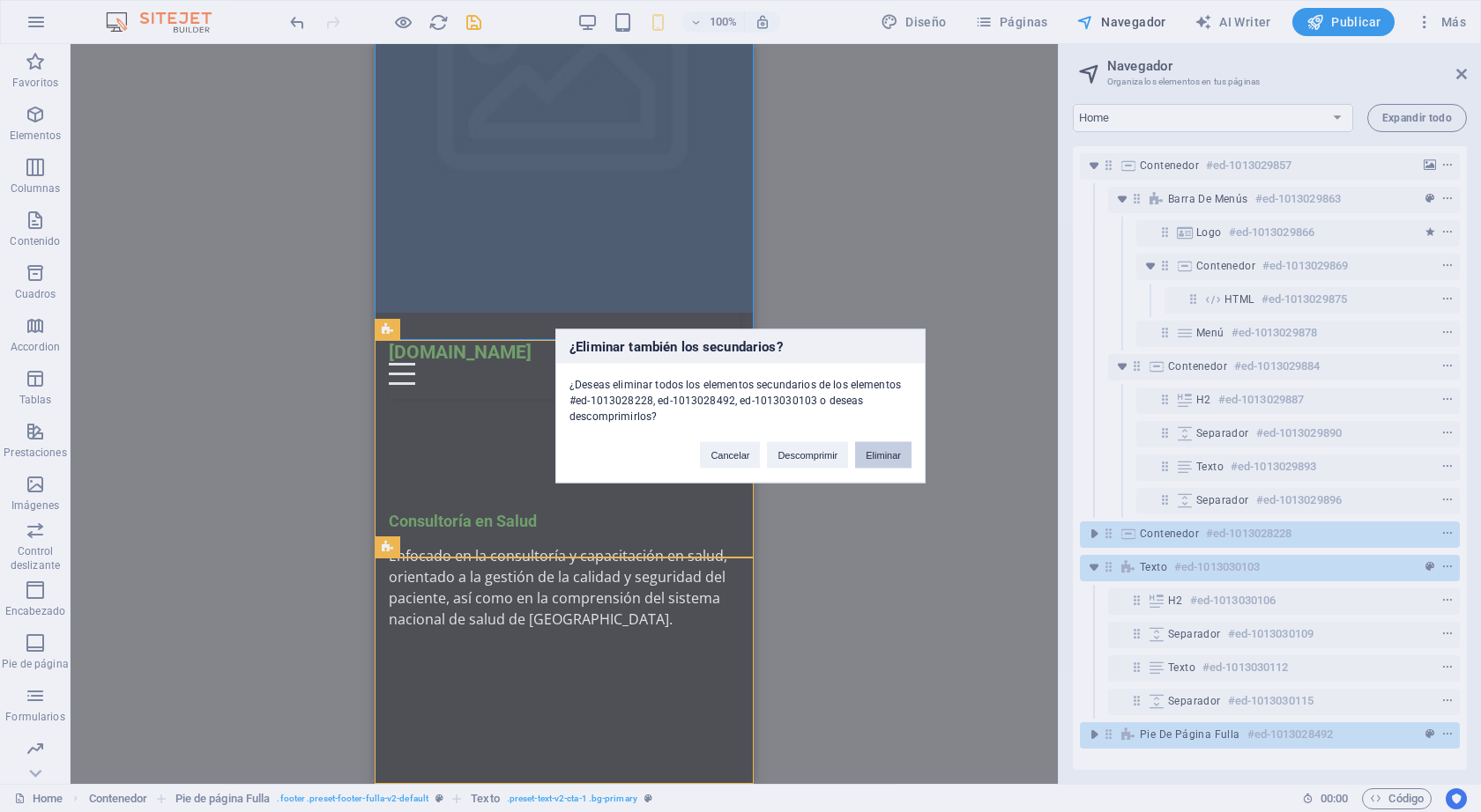
scroll to position [0, 0]
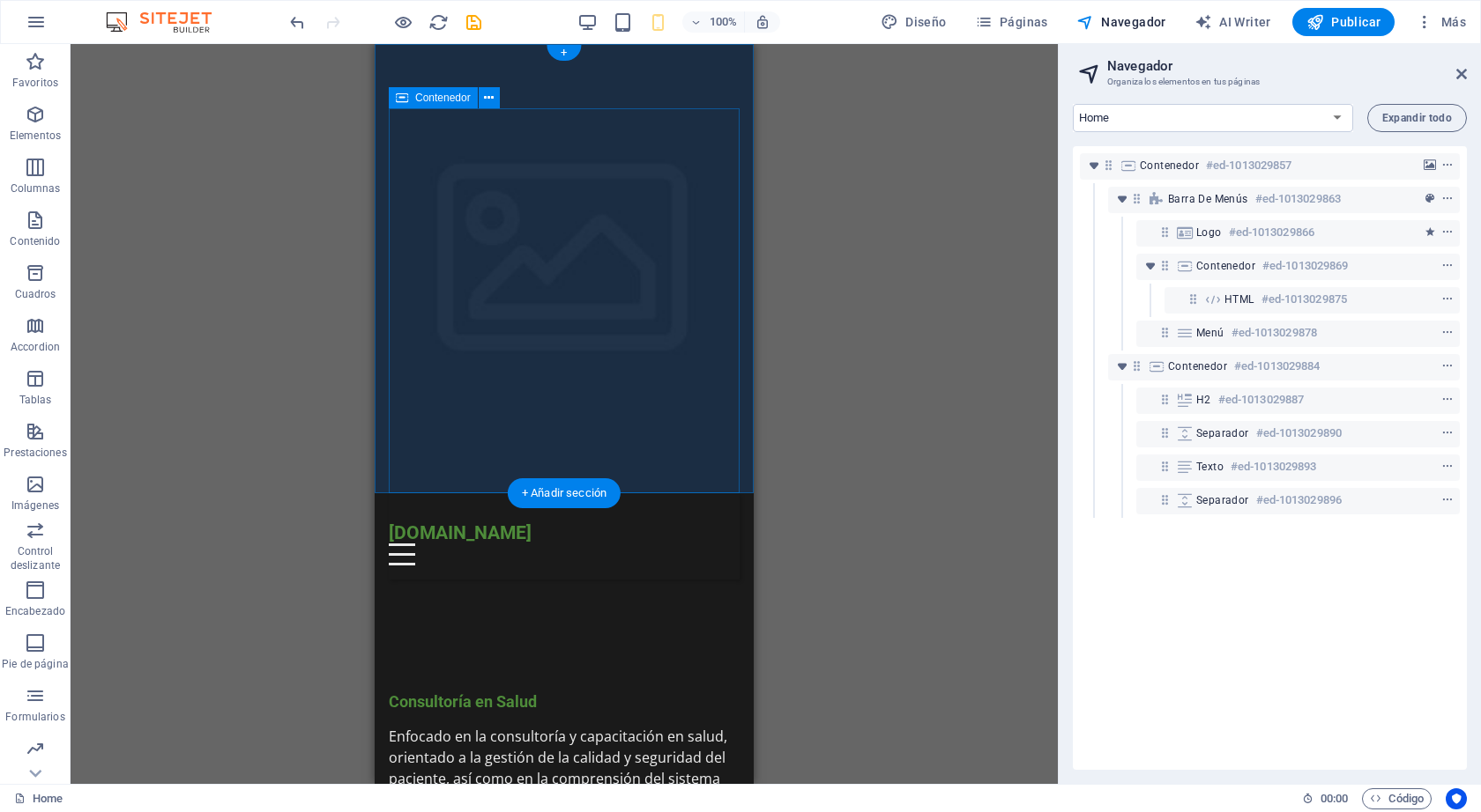
click at [655, 580] on div "Consultoría en Salud Enfocado en la consultoría y capacitación en salud, orient…" at bounding box center [564, 773] width 351 height 385
click at [556, 580] on div "Consultoría en Salud Enfocado en la consultoría y capacitación en salud, orient…" at bounding box center [564, 773] width 351 height 385
click at [559, 580] on div "Consultoría en Salud Enfocado en la consultoría y capacitación en salud, orient…" at bounding box center [564, 773] width 351 height 385
click at [564, 580] on div "Consultoría en Salud Enfocado en la consultoría y capacitación en salud, orient…" at bounding box center [564, 773] width 351 height 385
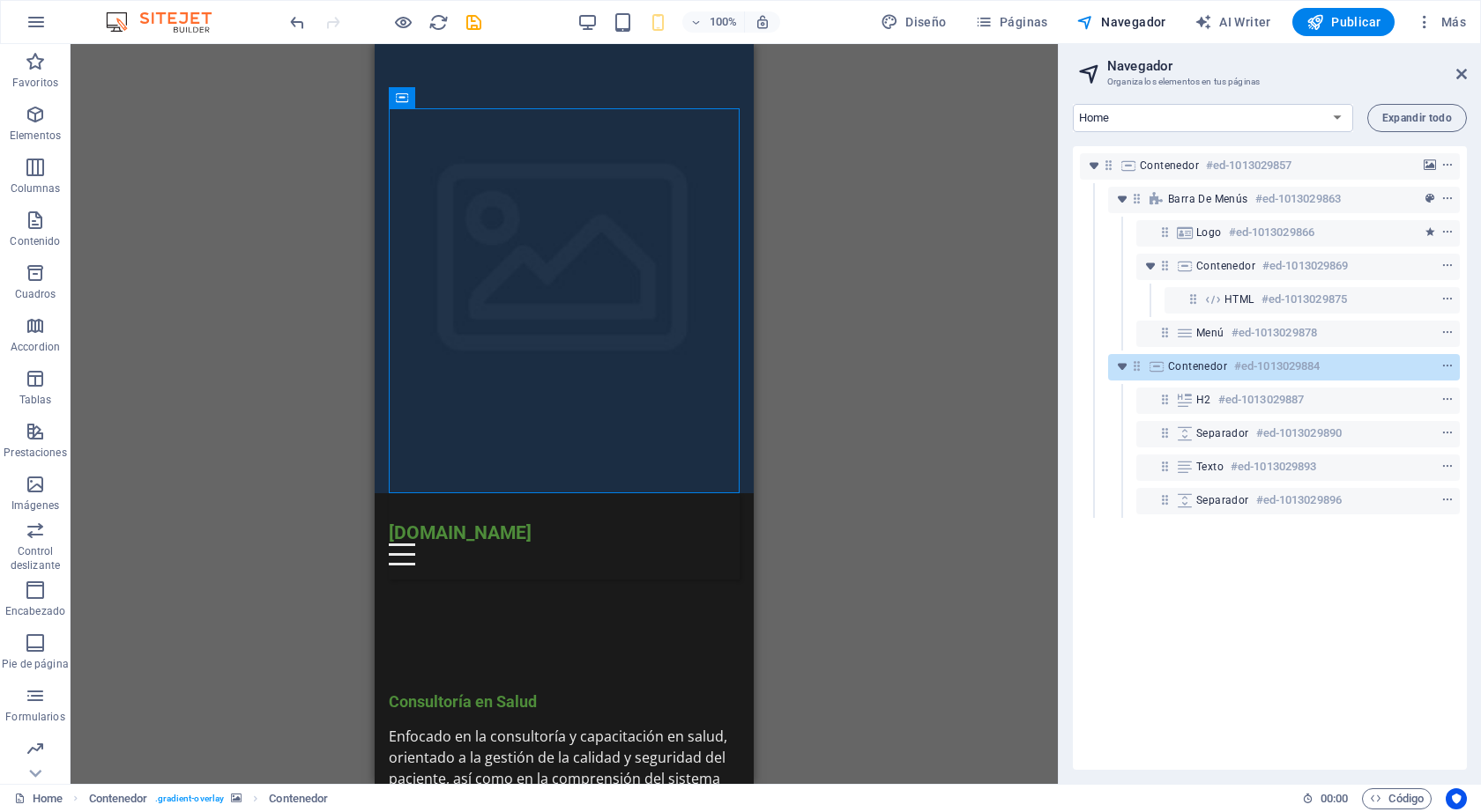
click at [907, 222] on div "Arrastra aquí para reemplazar el contenido existente. Si quieres crear un eleme…" at bounding box center [564, 414] width 987 height 740
click at [726, 543] on div "Menu" at bounding box center [564, 554] width 351 height 22
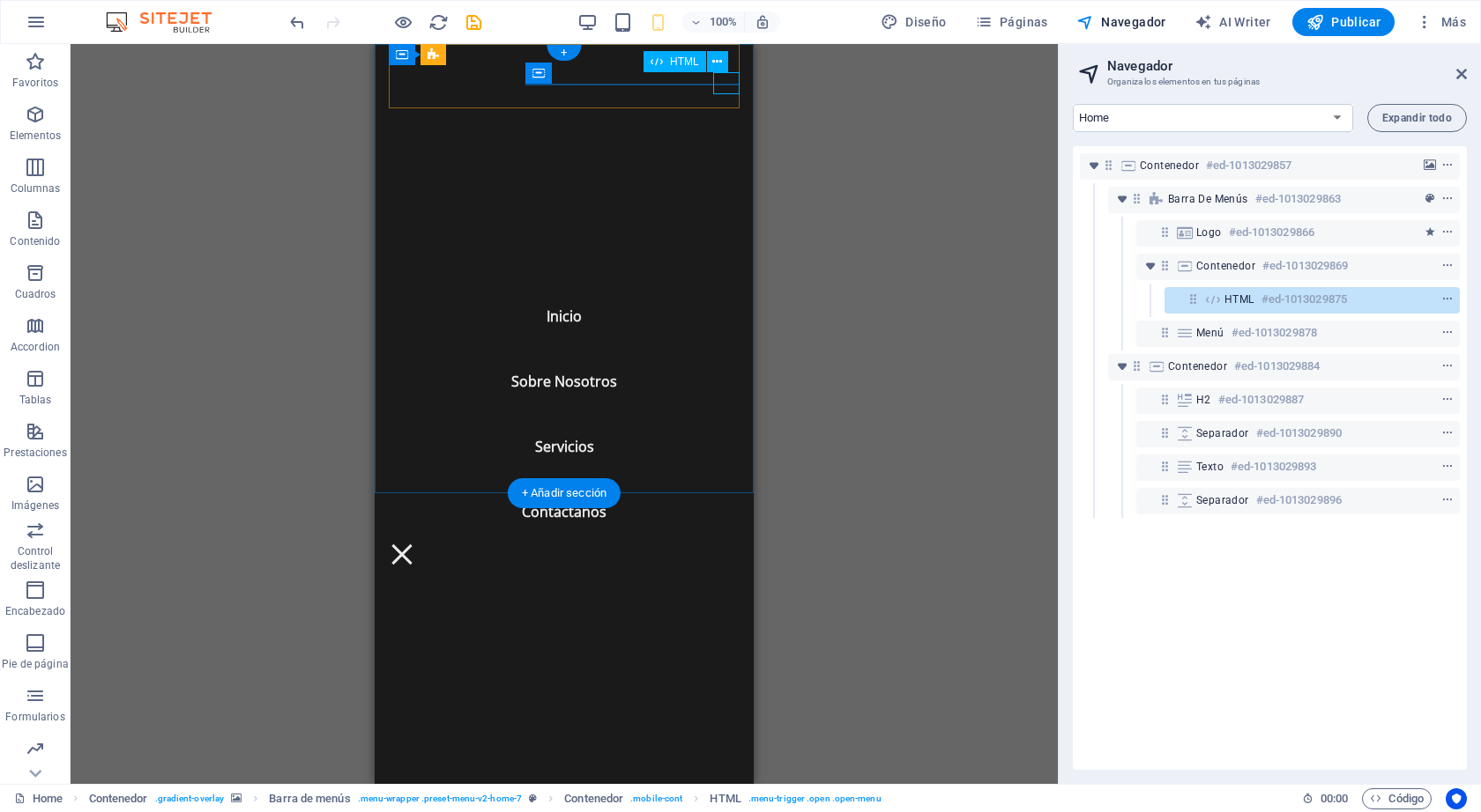
click at [415, 543] on div "Menu" at bounding box center [401, 554] width 26 height 22
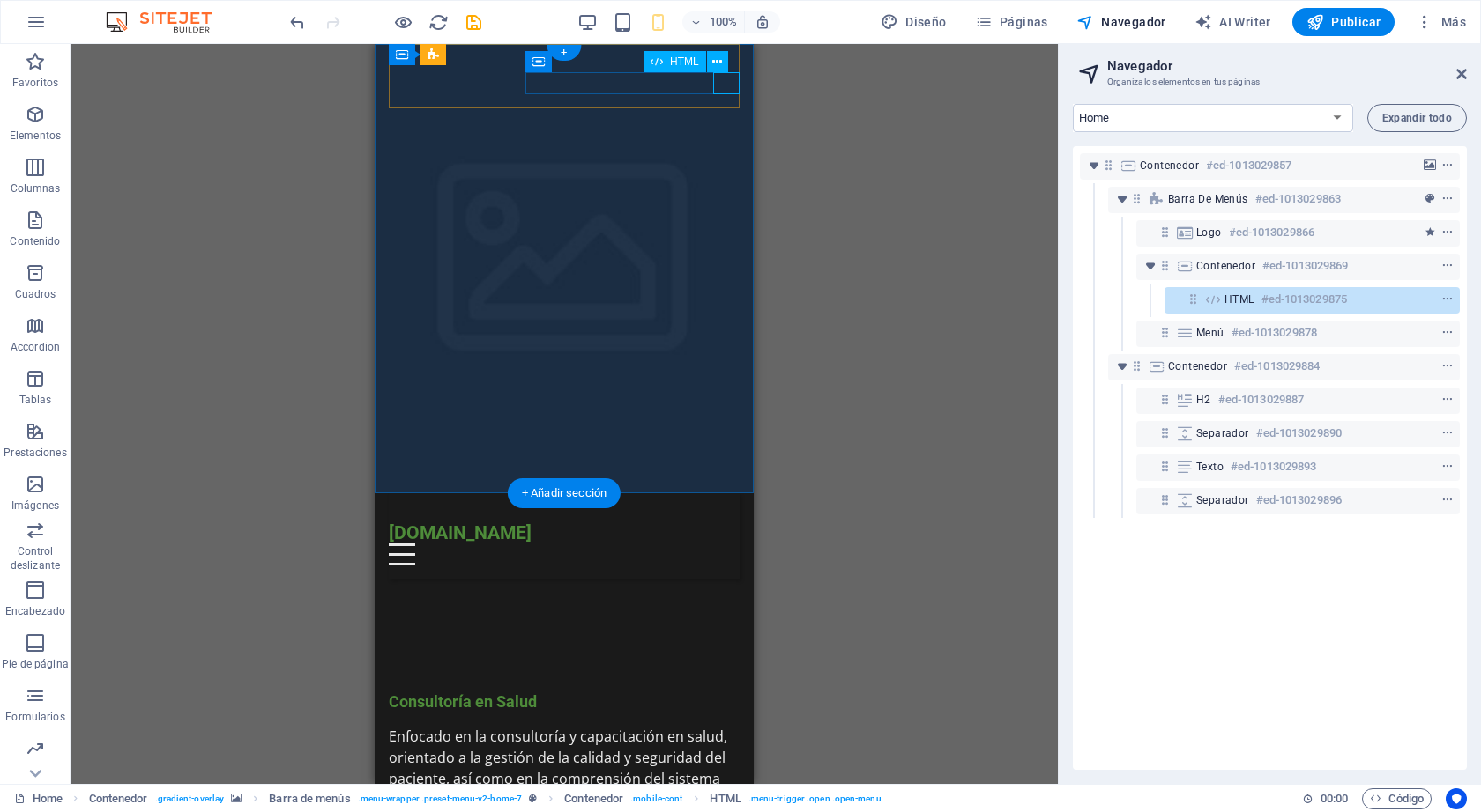
click at [728, 543] on div "Menu" at bounding box center [564, 554] width 351 height 22
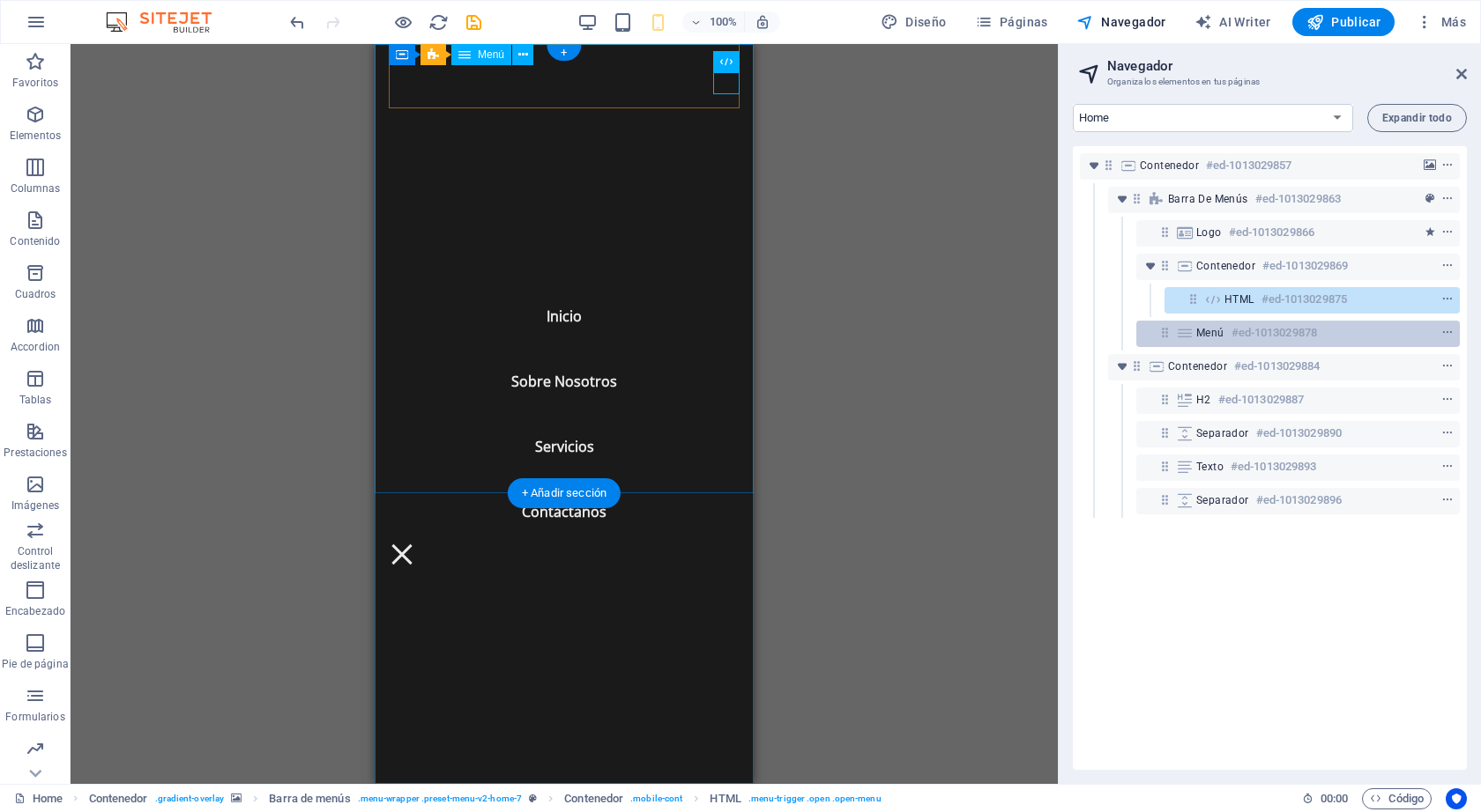
click at [1190, 340] on div "Menú #ed-1013029878" at bounding box center [1298, 333] width 324 height 26
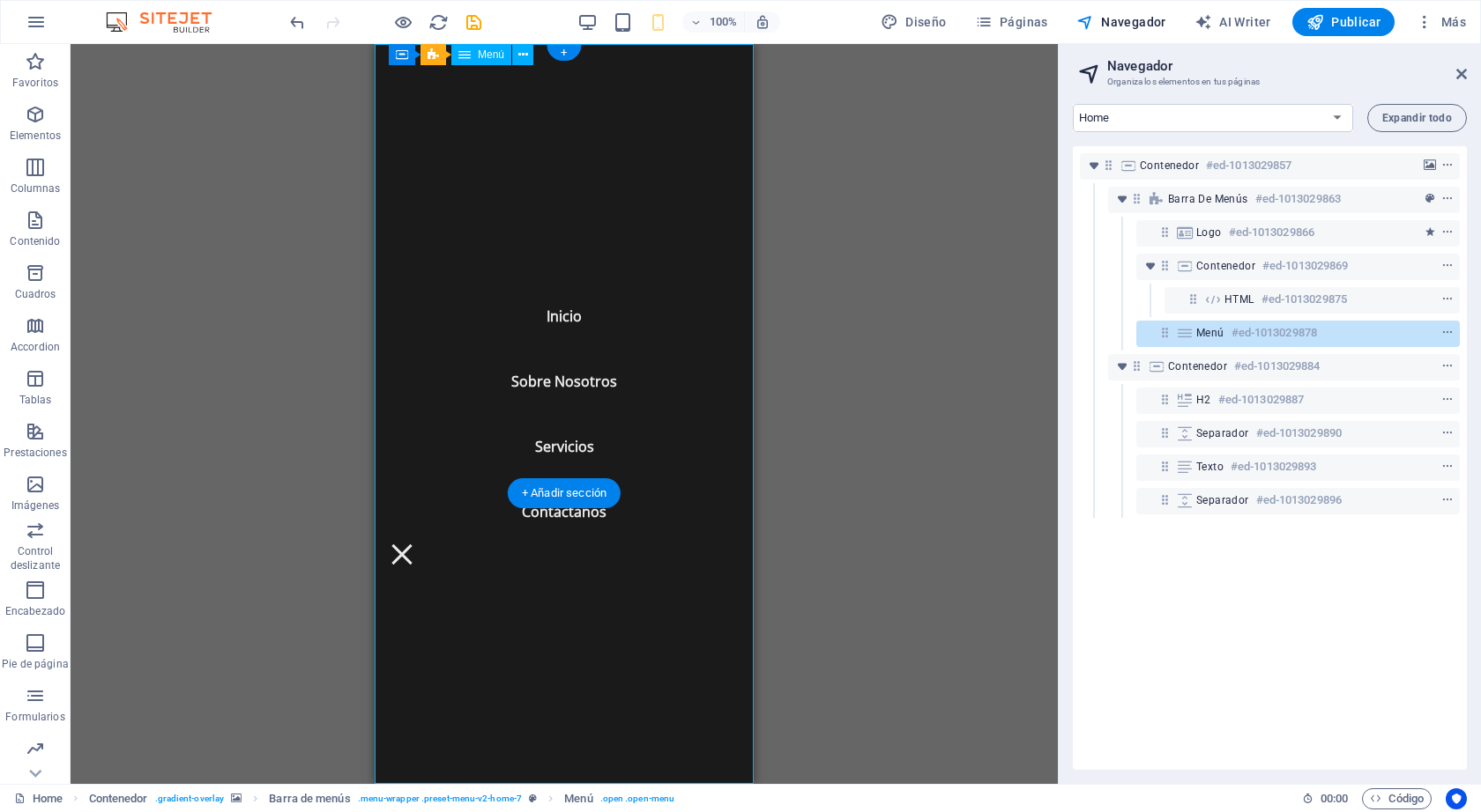
click at [1188, 335] on icon at bounding box center [1184, 332] width 19 height 14
click at [711, 76] on nav "Inicio Sobre Nosotros Servicios Contáctanos" at bounding box center [564, 414] width 379 height 740
click at [415, 543] on div "Menu" at bounding box center [401, 554] width 26 height 22
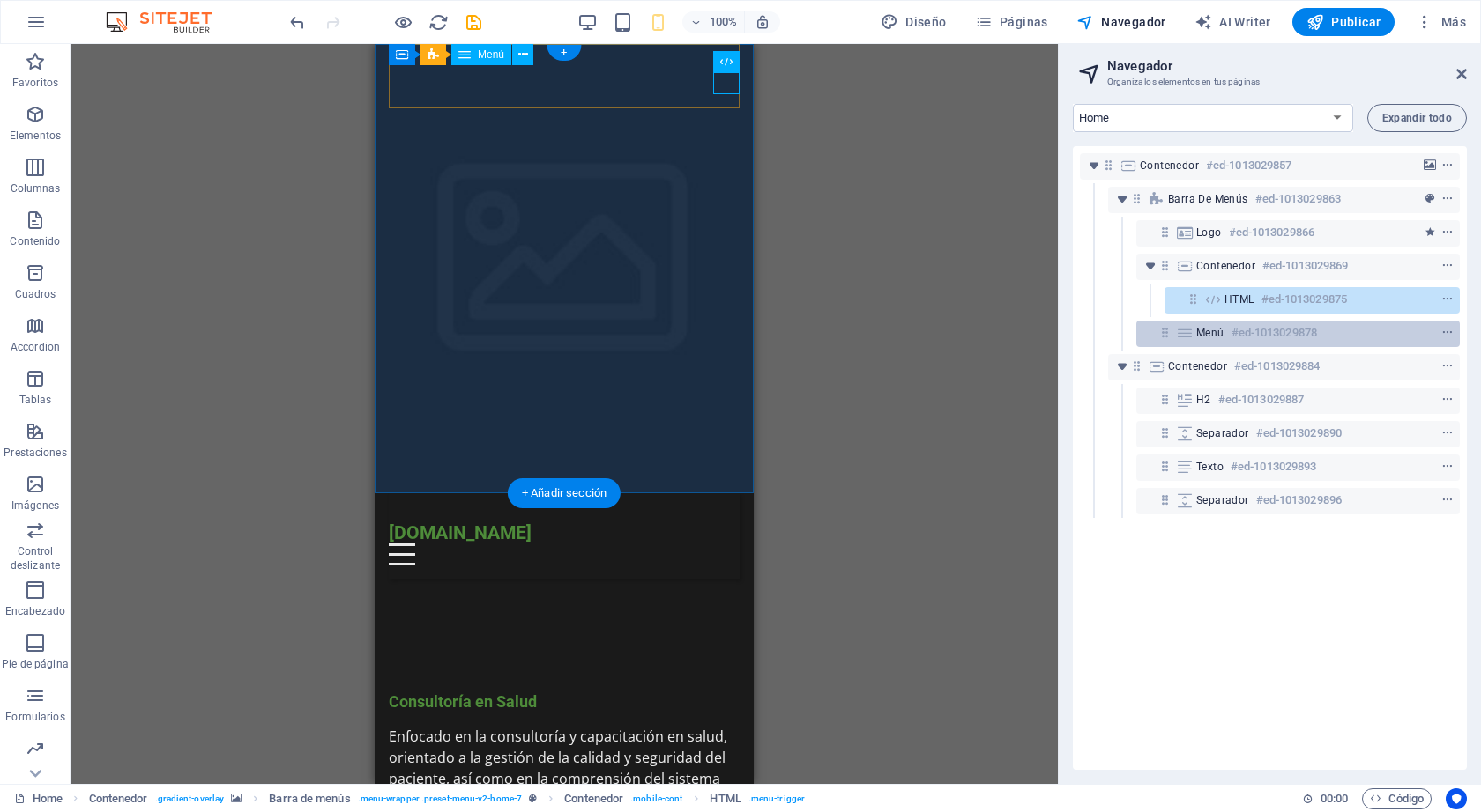
click at [1206, 331] on span "Menú" at bounding box center [1209, 332] width 28 height 14
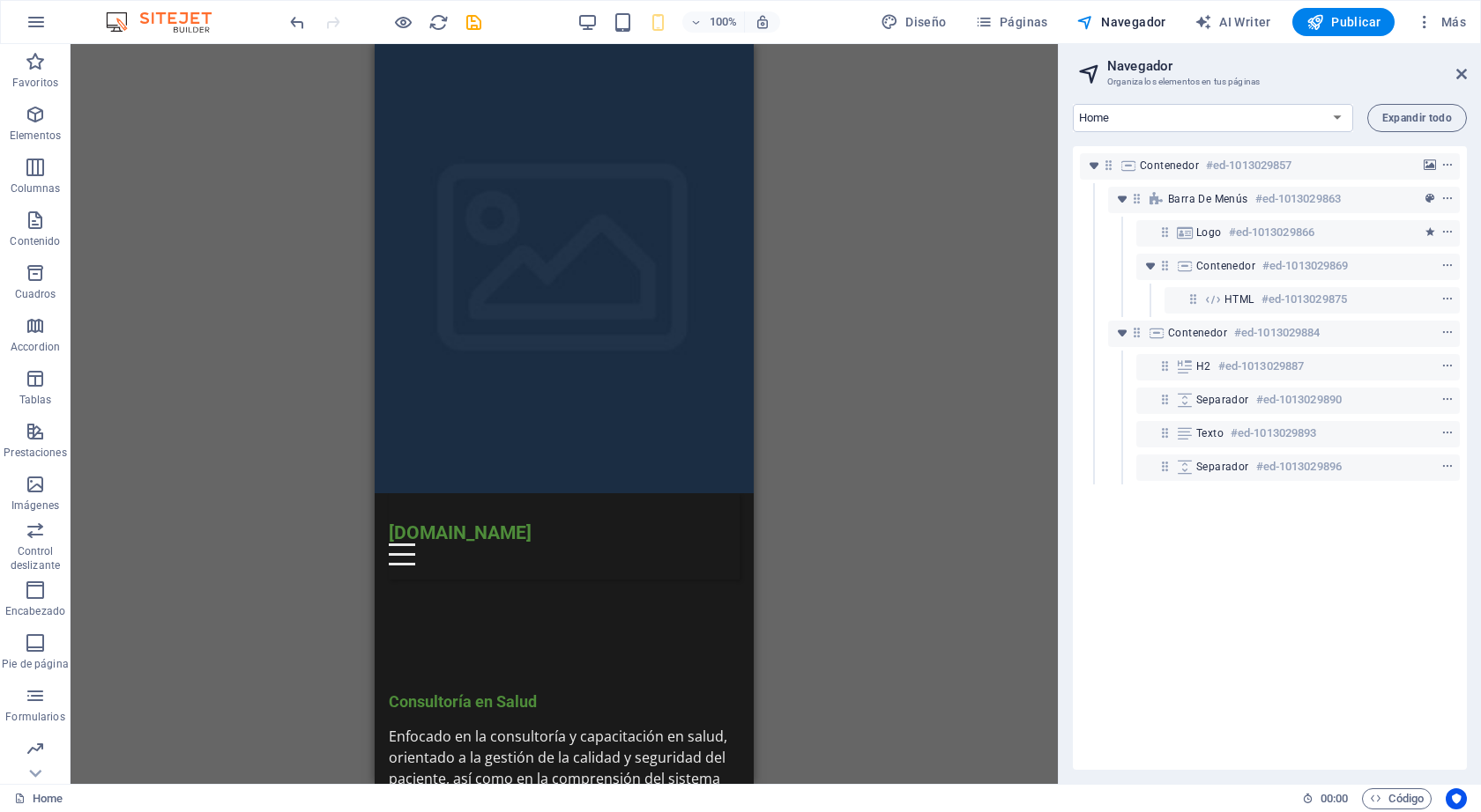
click at [819, 145] on div "Arrastra aquí para reemplazar el contenido existente. Si quieres crear un eleme…" at bounding box center [564, 414] width 987 height 740
click at [729, 543] on div "Menu" at bounding box center [564, 554] width 351 height 22
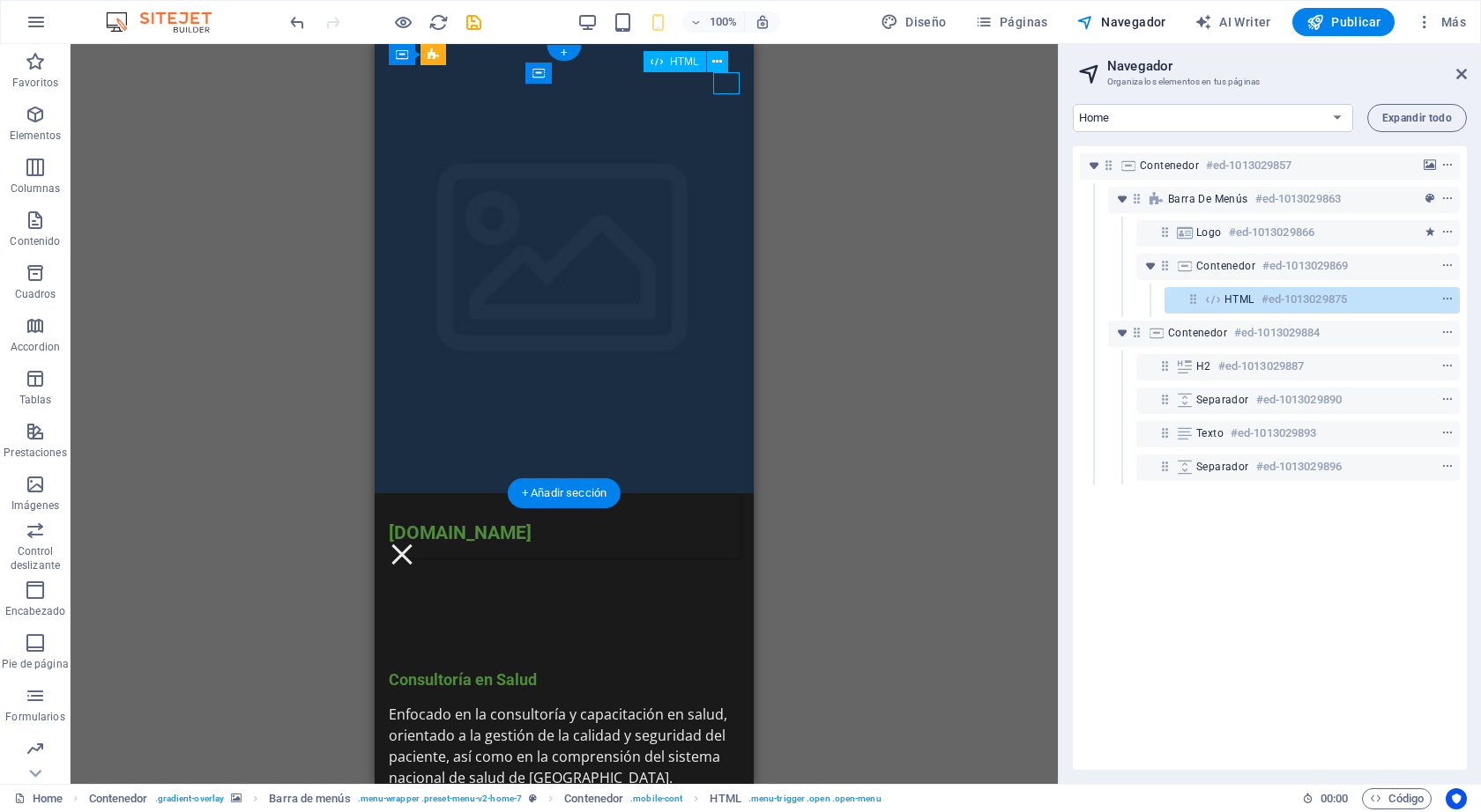
click at [415, 543] on div "Menu" at bounding box center [401, 554] width 26 height 22
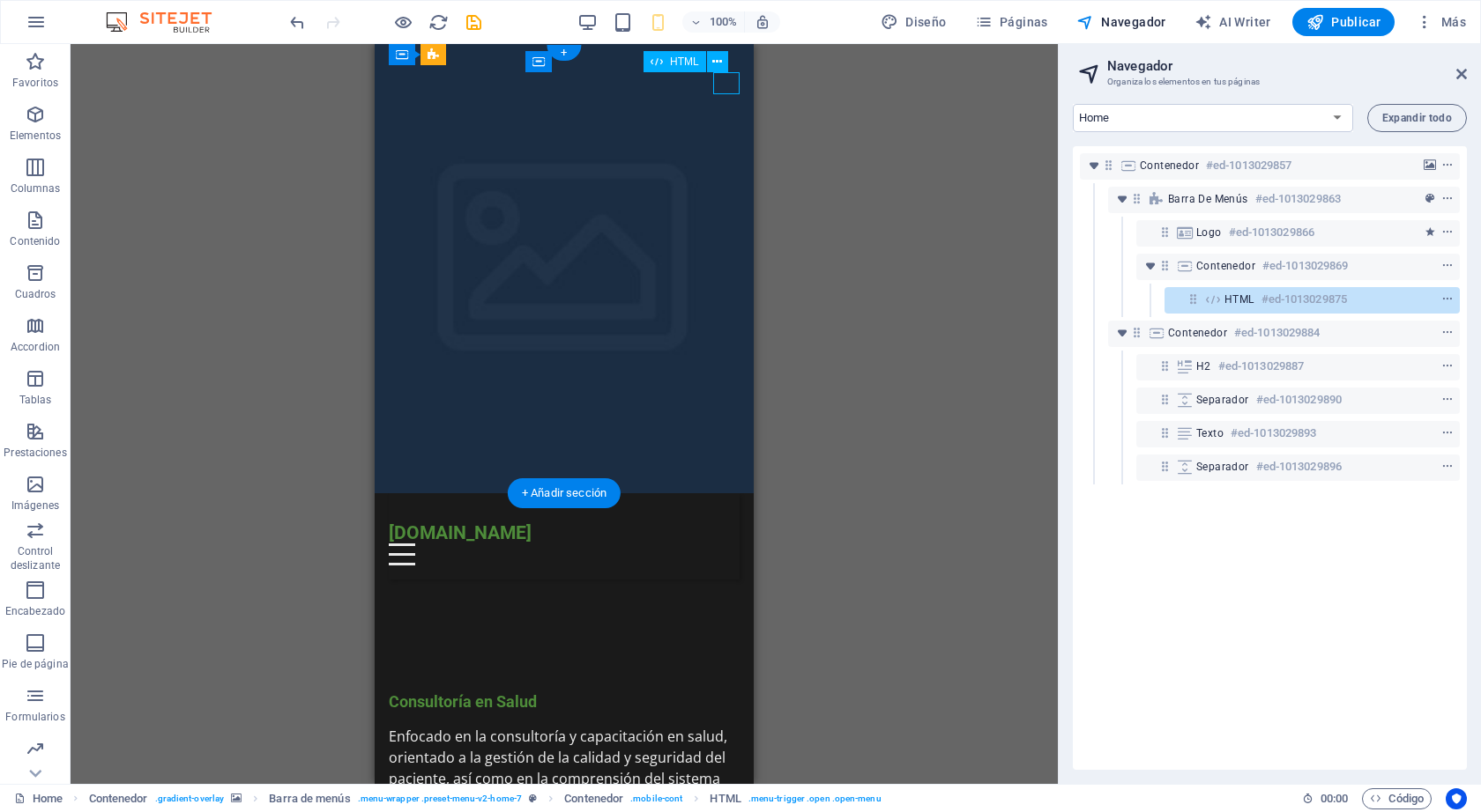
click at [729, 543] on div "Menu" at bounding box center [564, 554] width 351 height 22
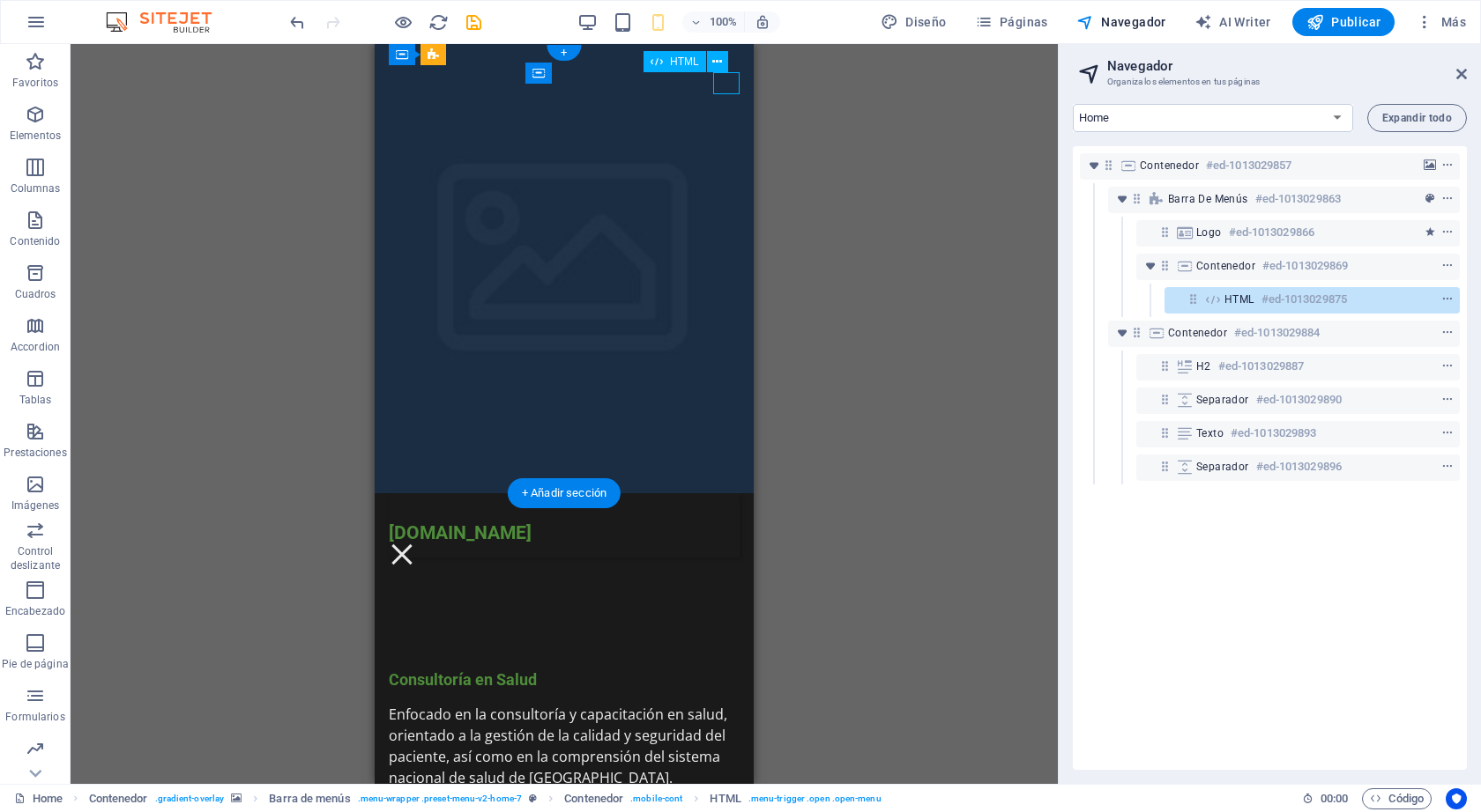
click at [415, 543] on div "Menu" at bounding box center [401, 554] width 26 height 22
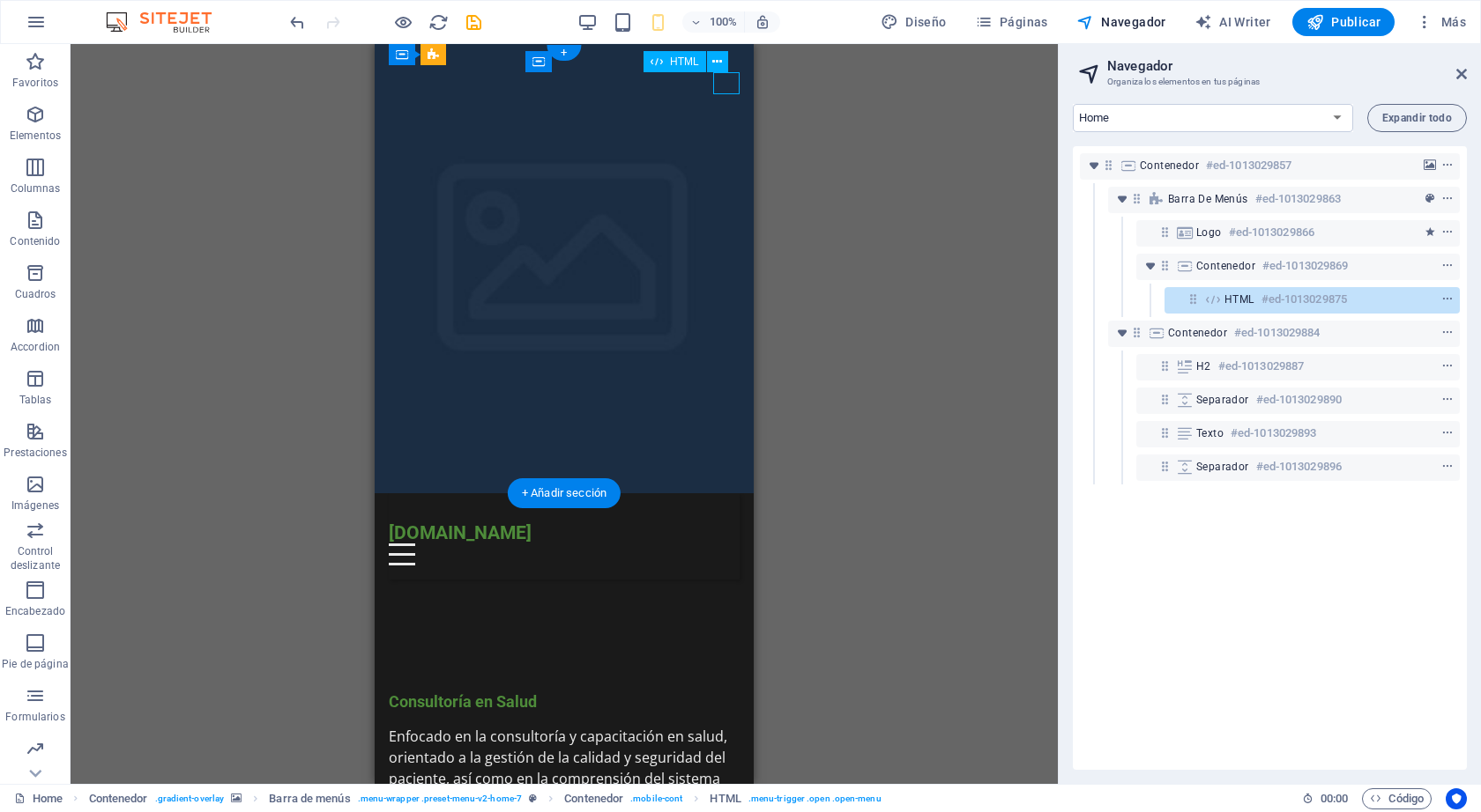
click at [729, 543] on div "Menu" at bounding box center [564, 554] width 351 height 22
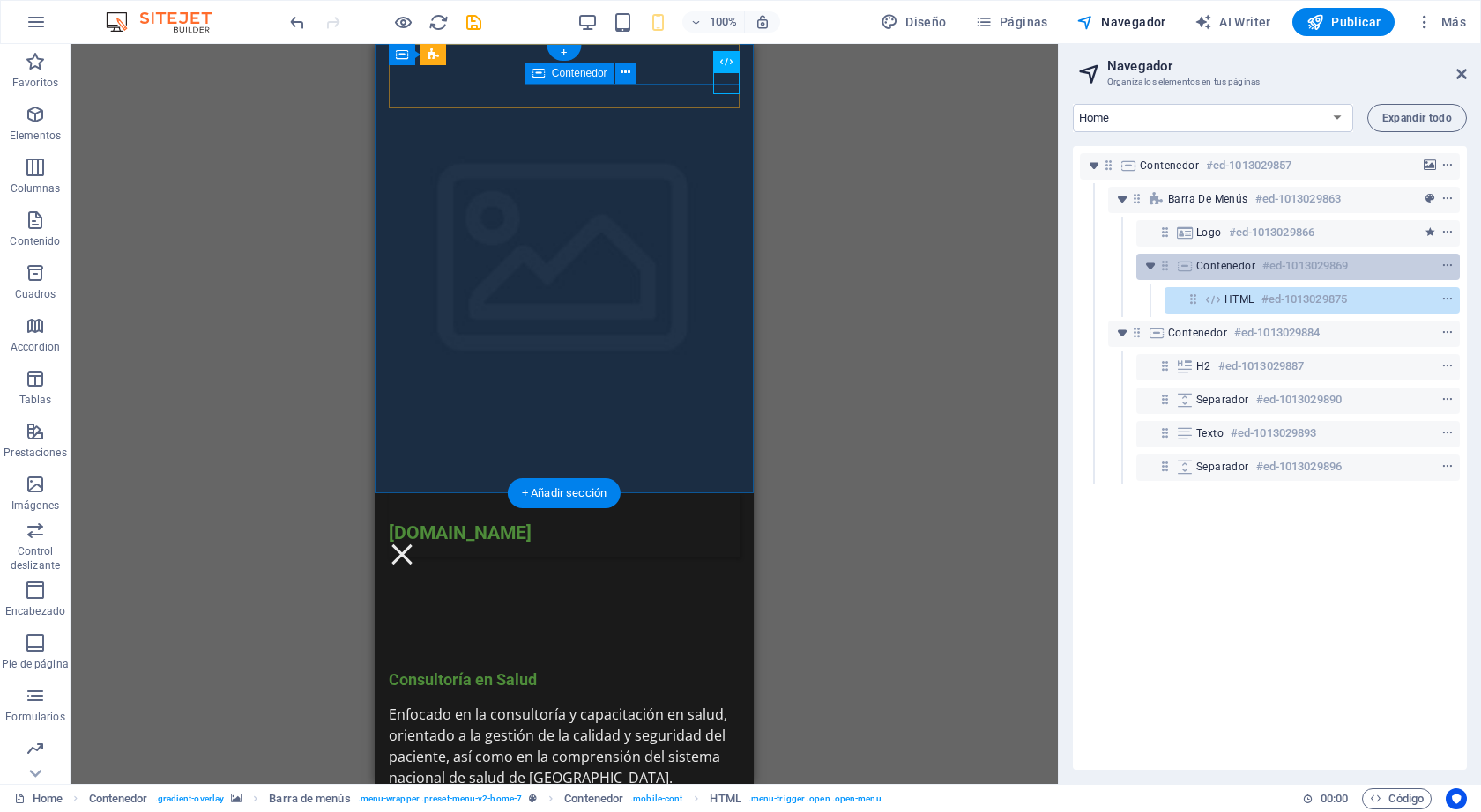
click at [1220, 266] on span "Contenedor" at bounding box center [1225, 266] width 59 height 14
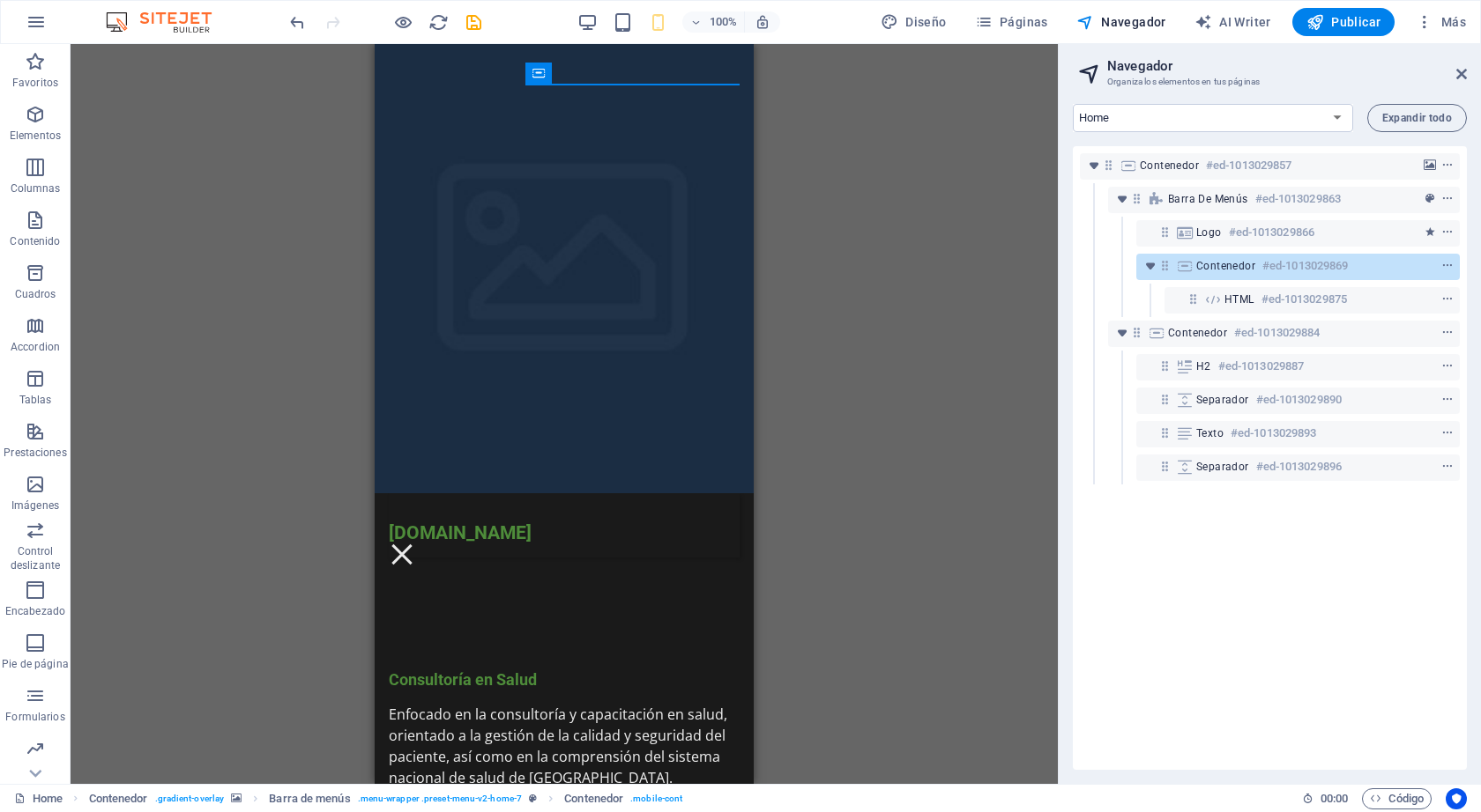
click at [806, 181] on div "H2 Contenedor Contenedor Separador Contenedor Barra de menús Contenedor Logo Co…" at bounding box center [564, 414] width 987 height 740
click at [415, 543] on div "Menu" at bounding box center [401, 554] width 26 height 22
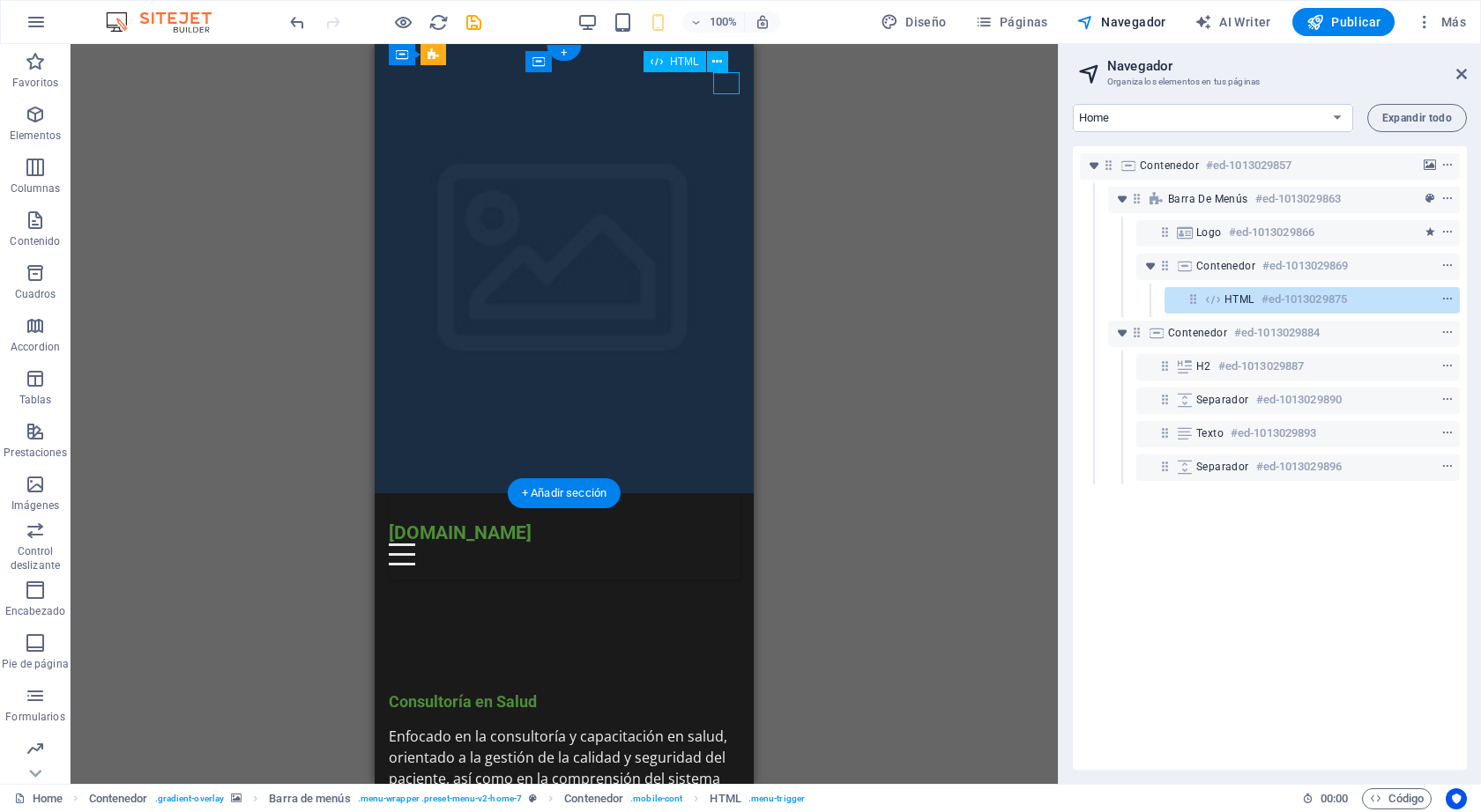
click at [731, 543] on div "Menu" at bounding box center [564, 554] width 351 height 22
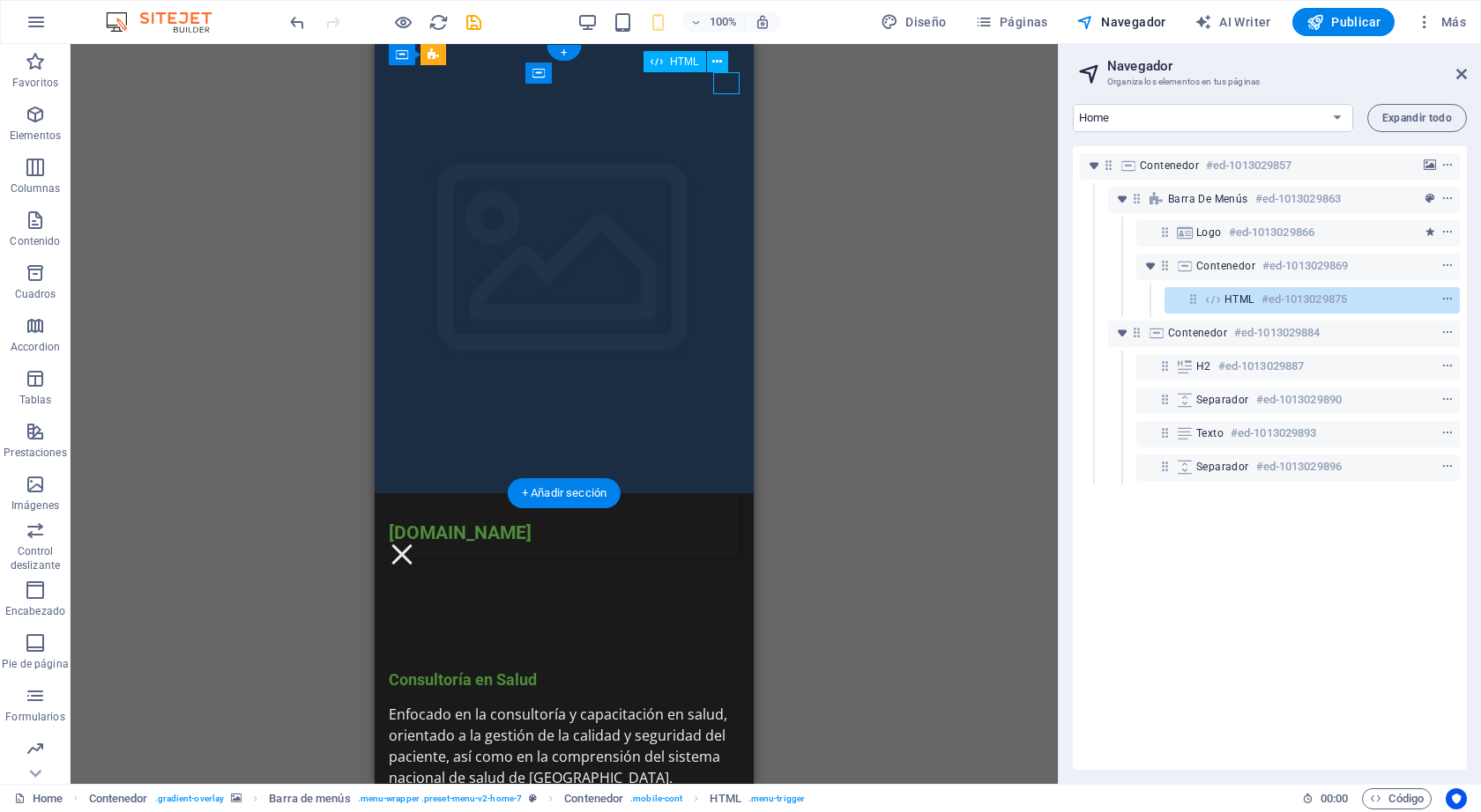
click at [415, 543] on div "Menu" at bounding box center [401, 554] width 26 height 22
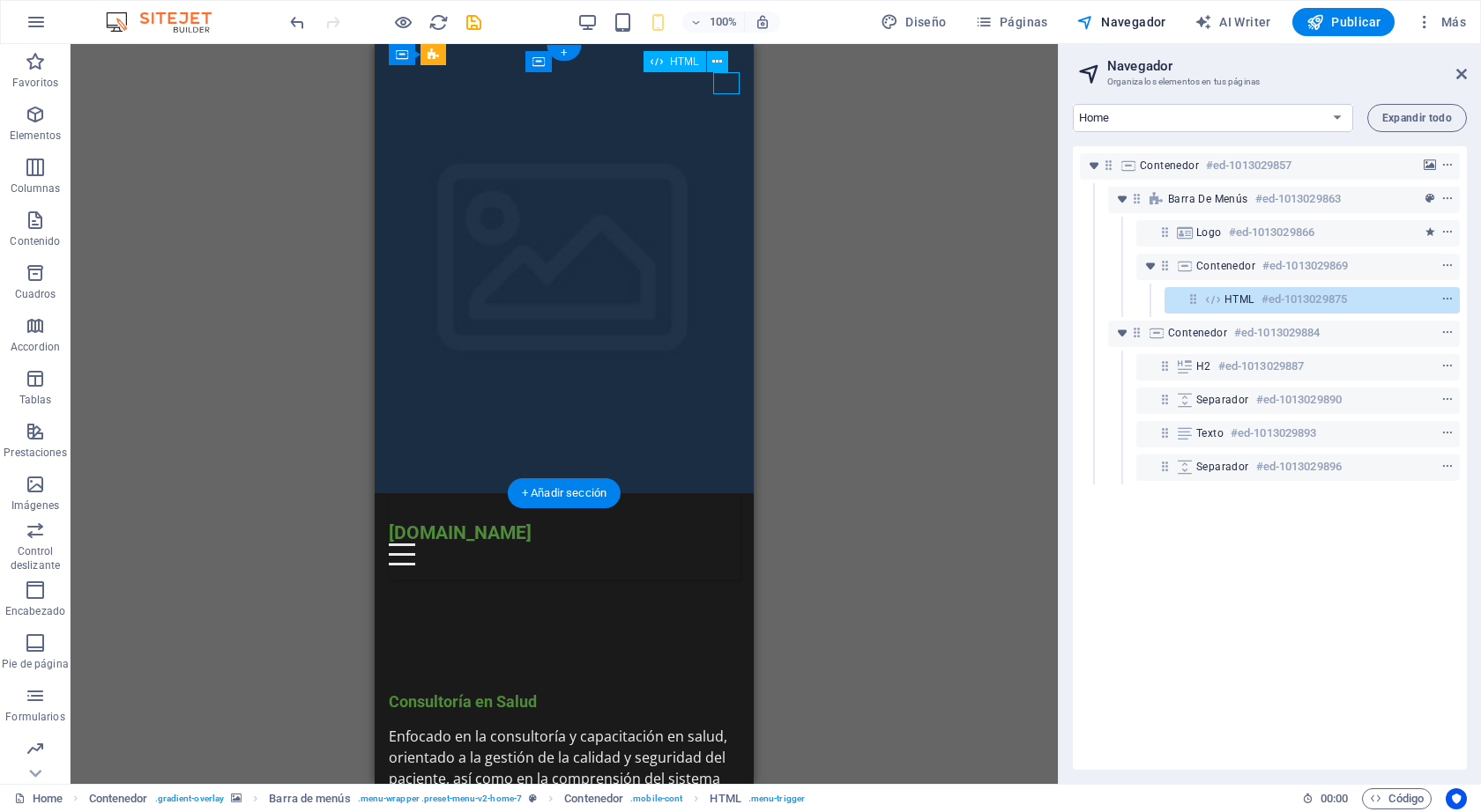
click at [731, 543] on div "Menu" at bounding box center [564, 554] width 351 height 22
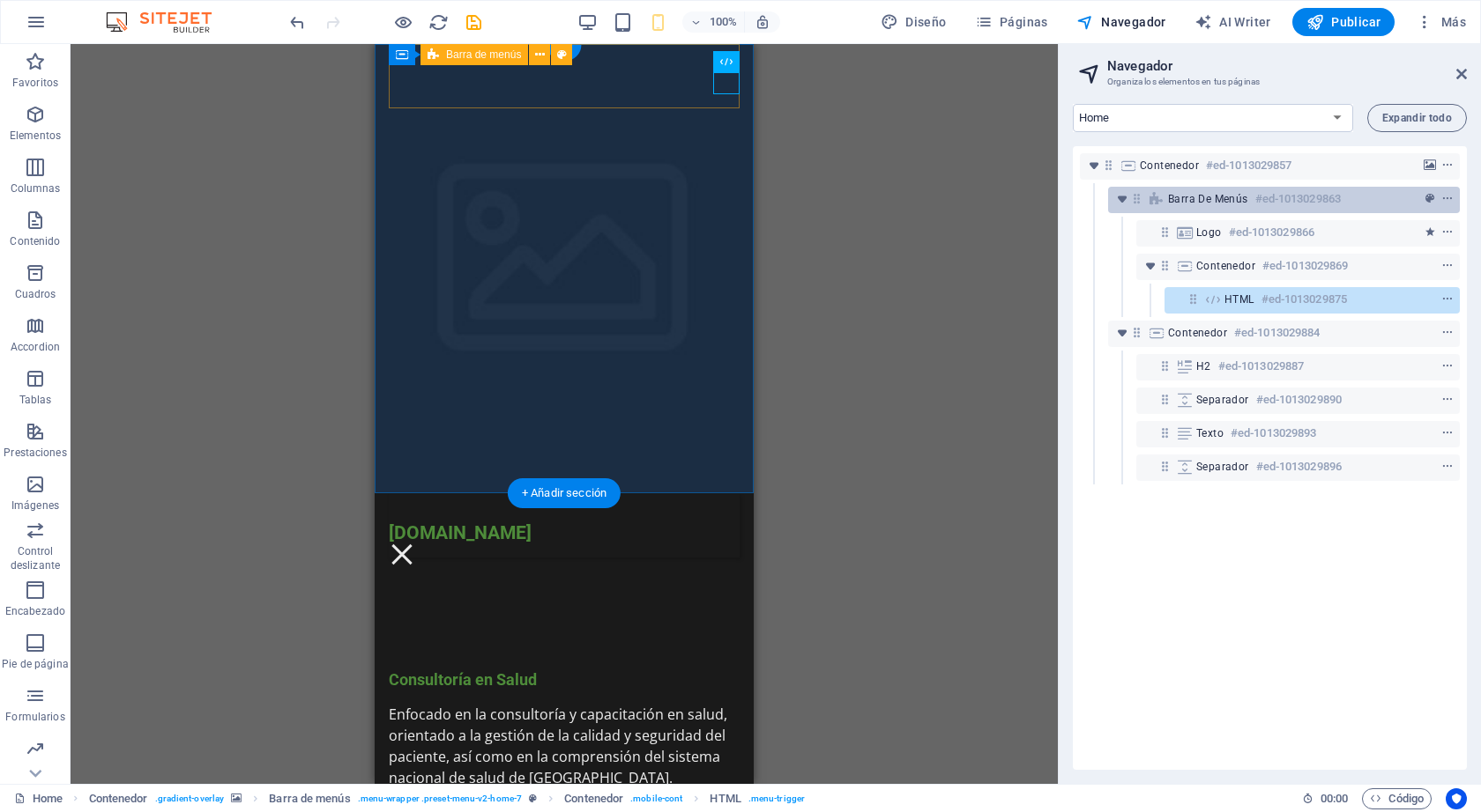
click at [1181, 194] on span "Barra de menús" at bounding box center [1207, 198] width 80 height 14
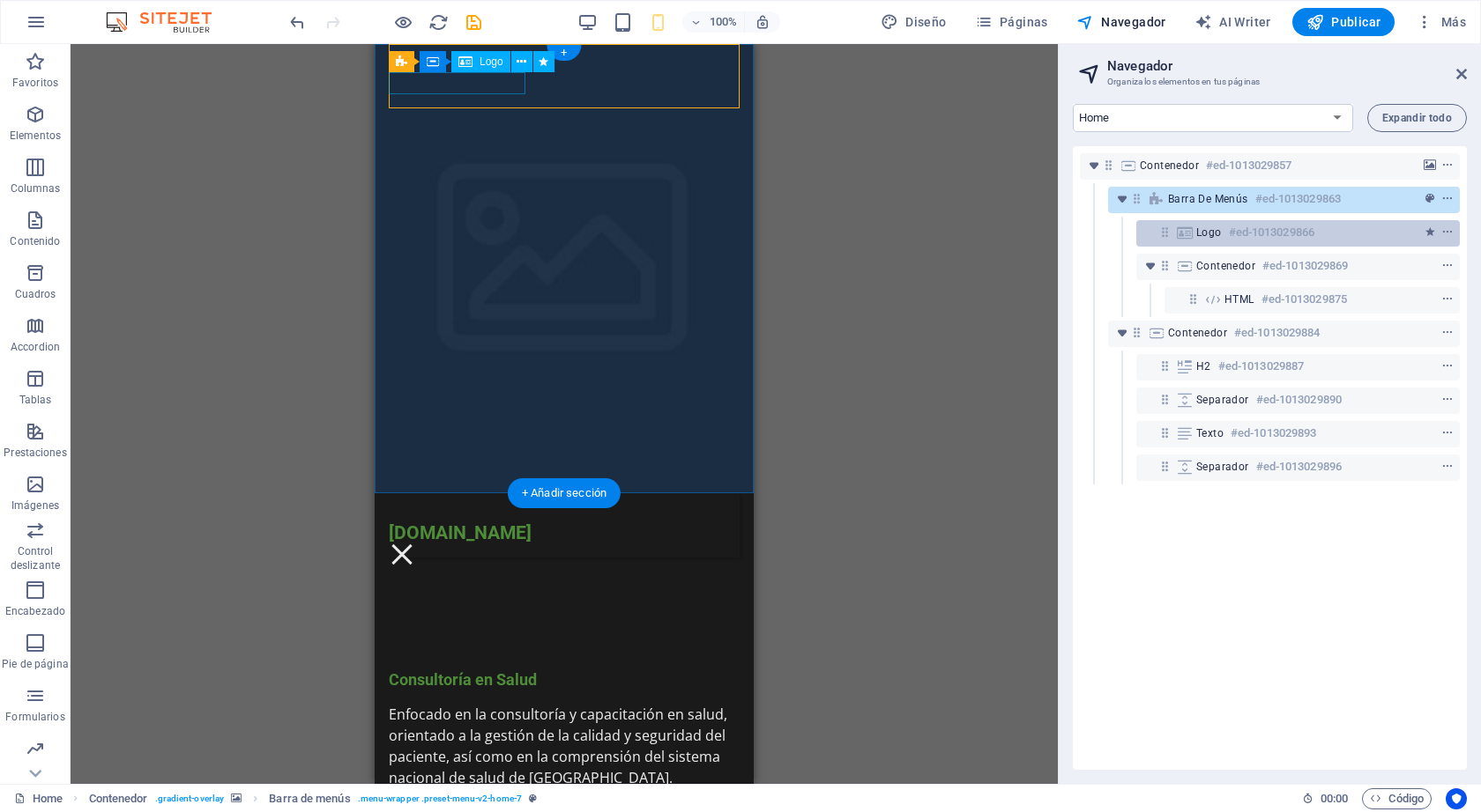
click at [1199, 232] on span "Logo" at bounding box center [1208, 232] width 26 height 14
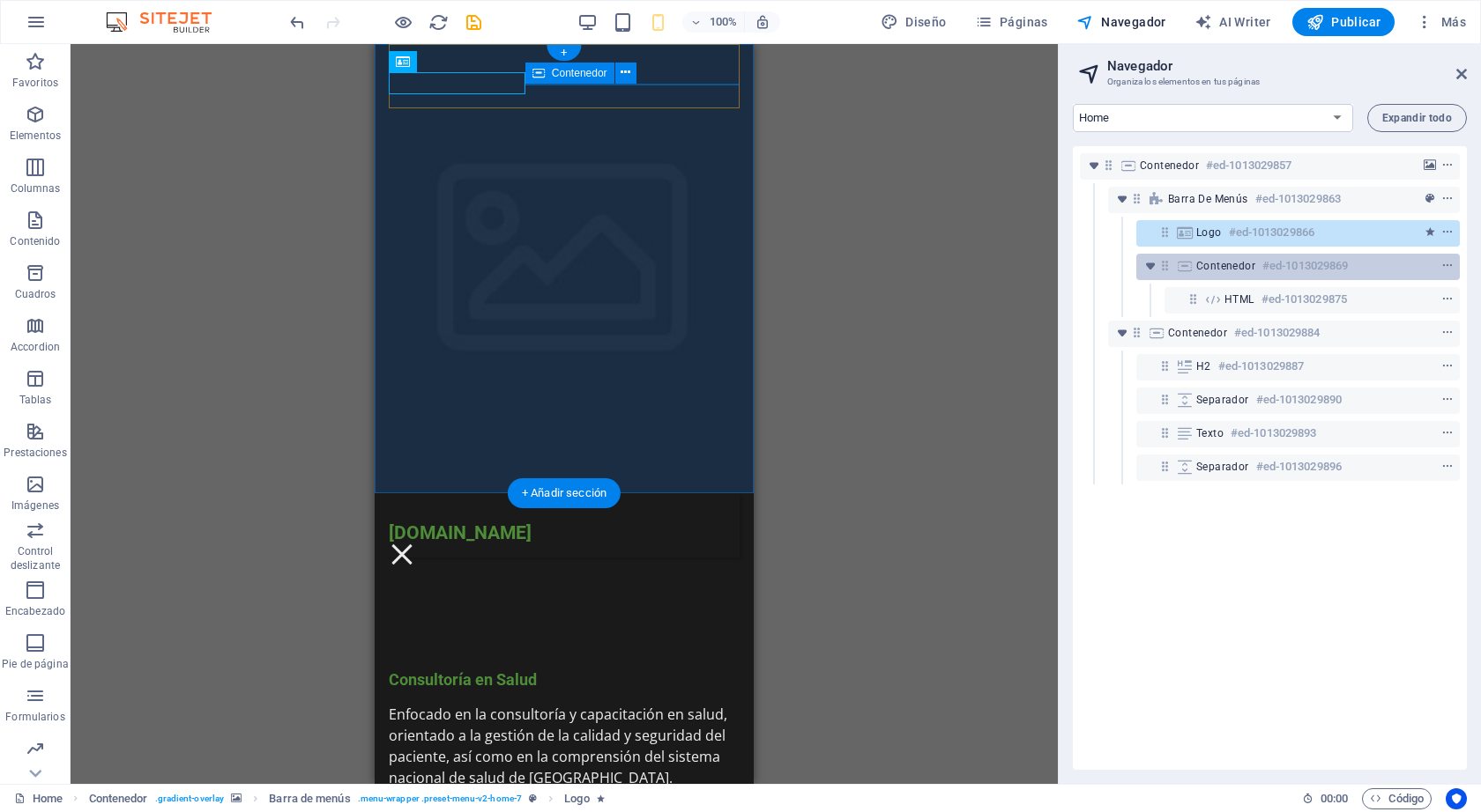
click at [1206, 264] on span "Contenedor" at bounding box center [1225, 266] width 59 height 14
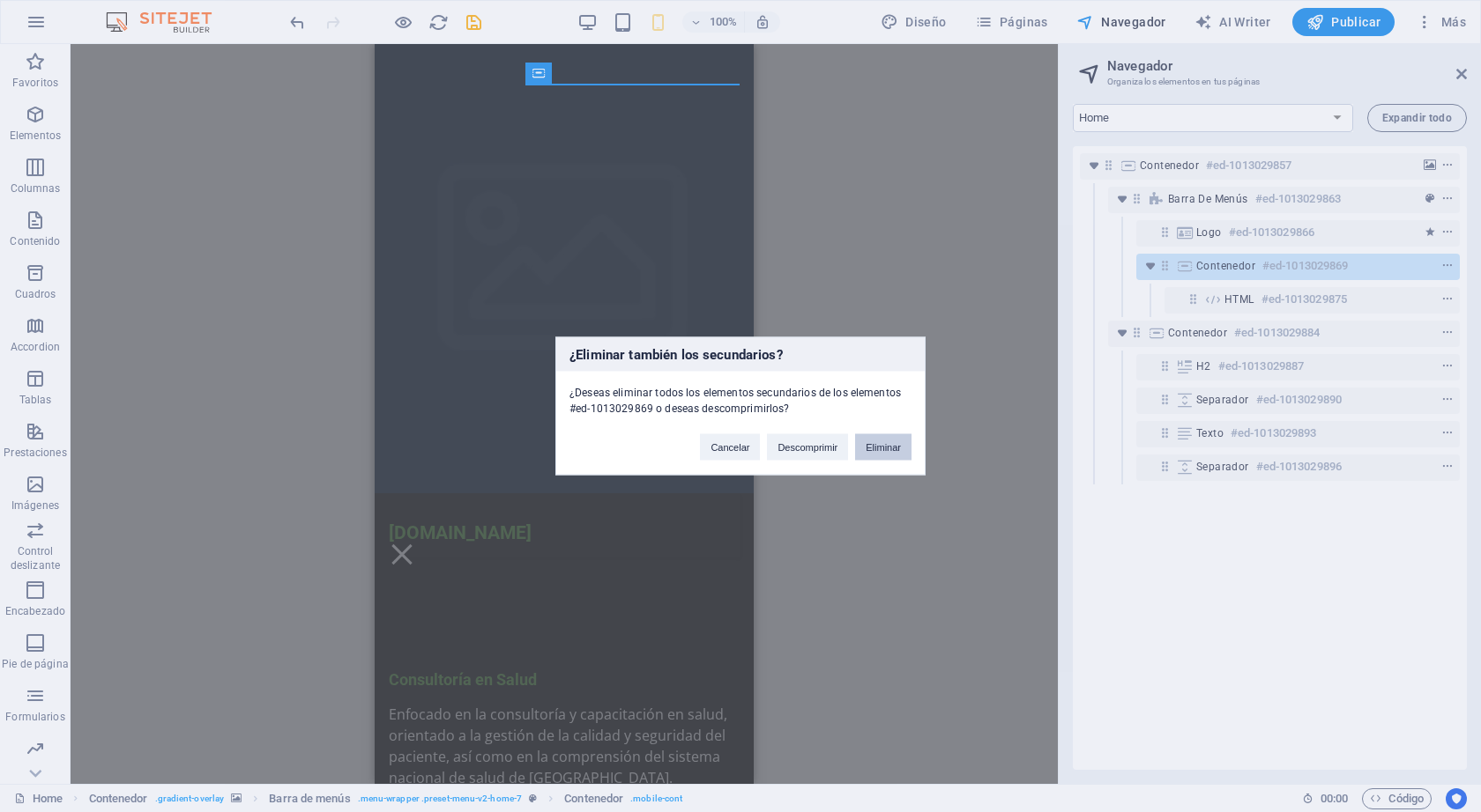
click at [905, 440] on button "Eliminar" at bounding box center [883, 447] width 57 height 26
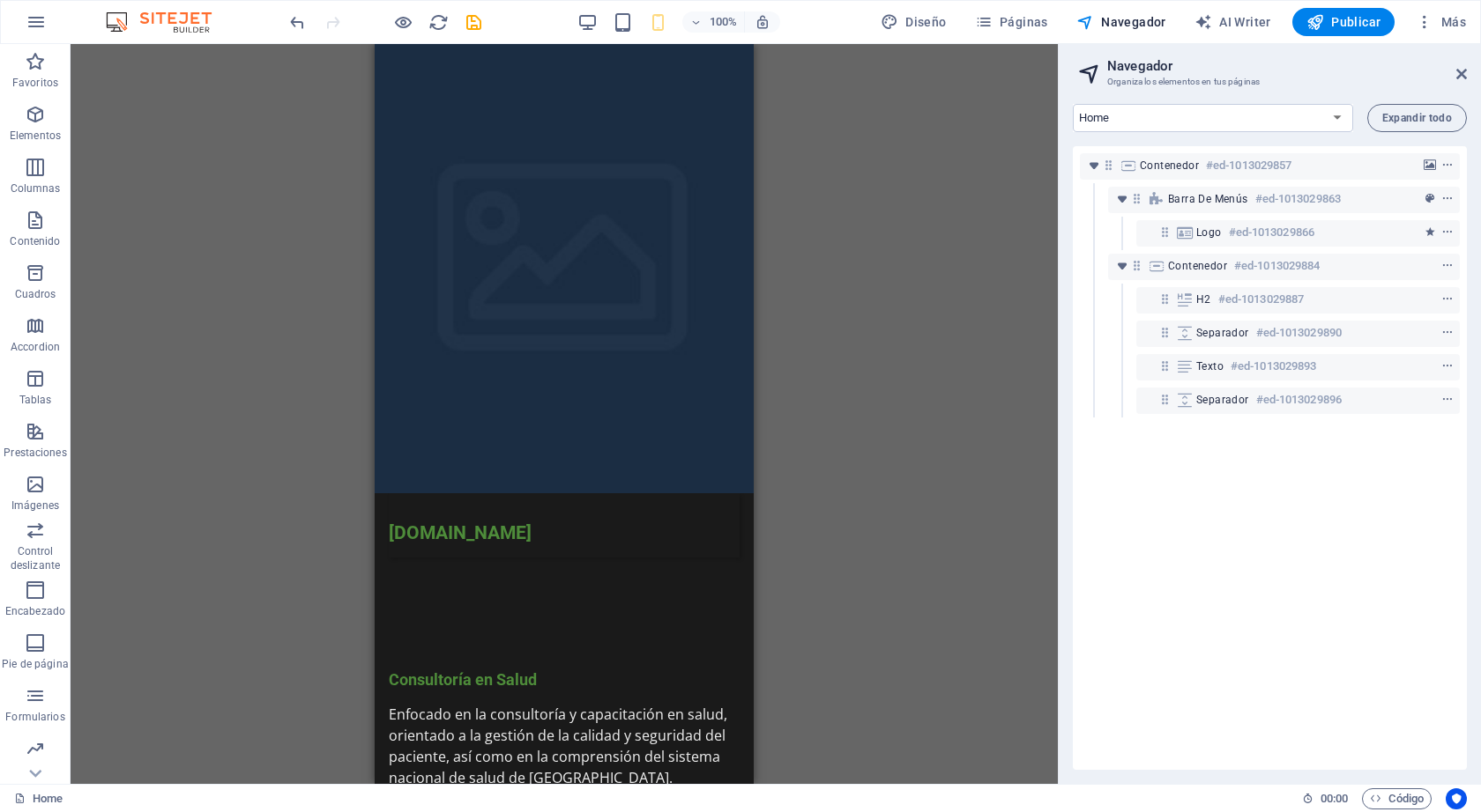
click at [903, 295] on div "H2 Contenedor Contenedor Separador Contenedor Barra de menús Contenedor Logo Co…" at bounding box center [564, 414] width 987 height 740
click at [739, 378] on figure at bounding box center [564, 269] width 379 height 449
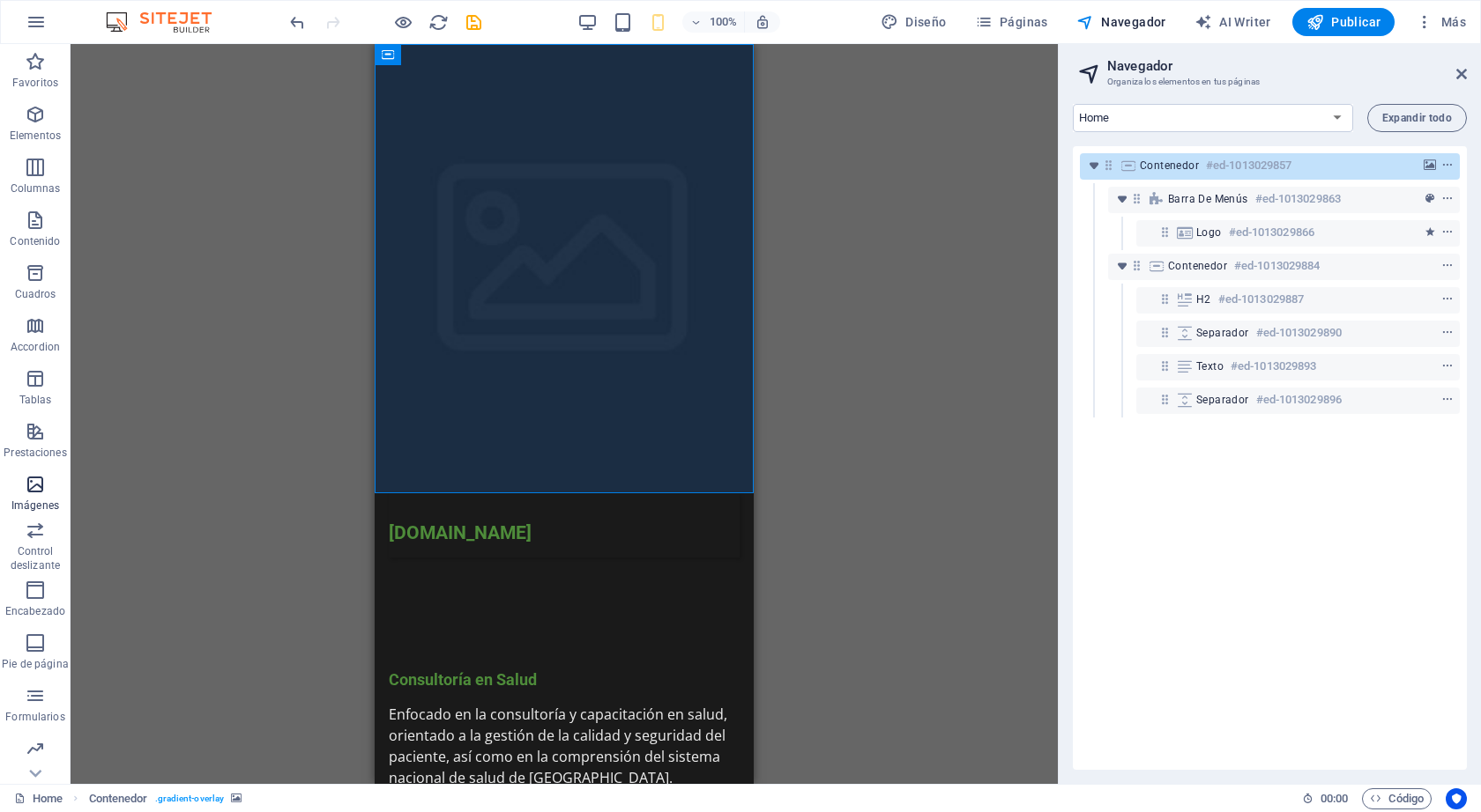
click at [40, 490] on icon "button" at bounding box center [36, 485] width 21 height 21
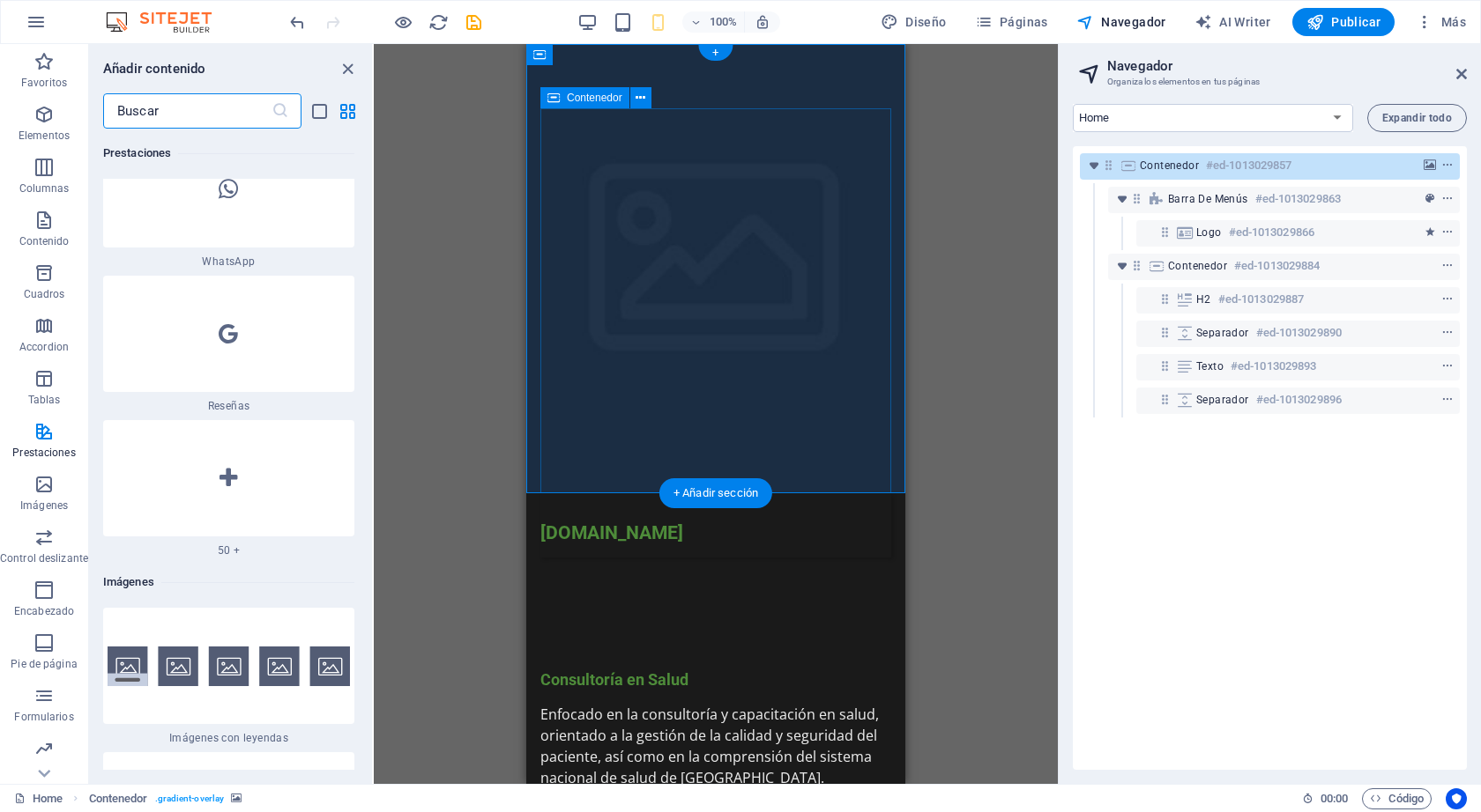
scroll to position [16812, 0]
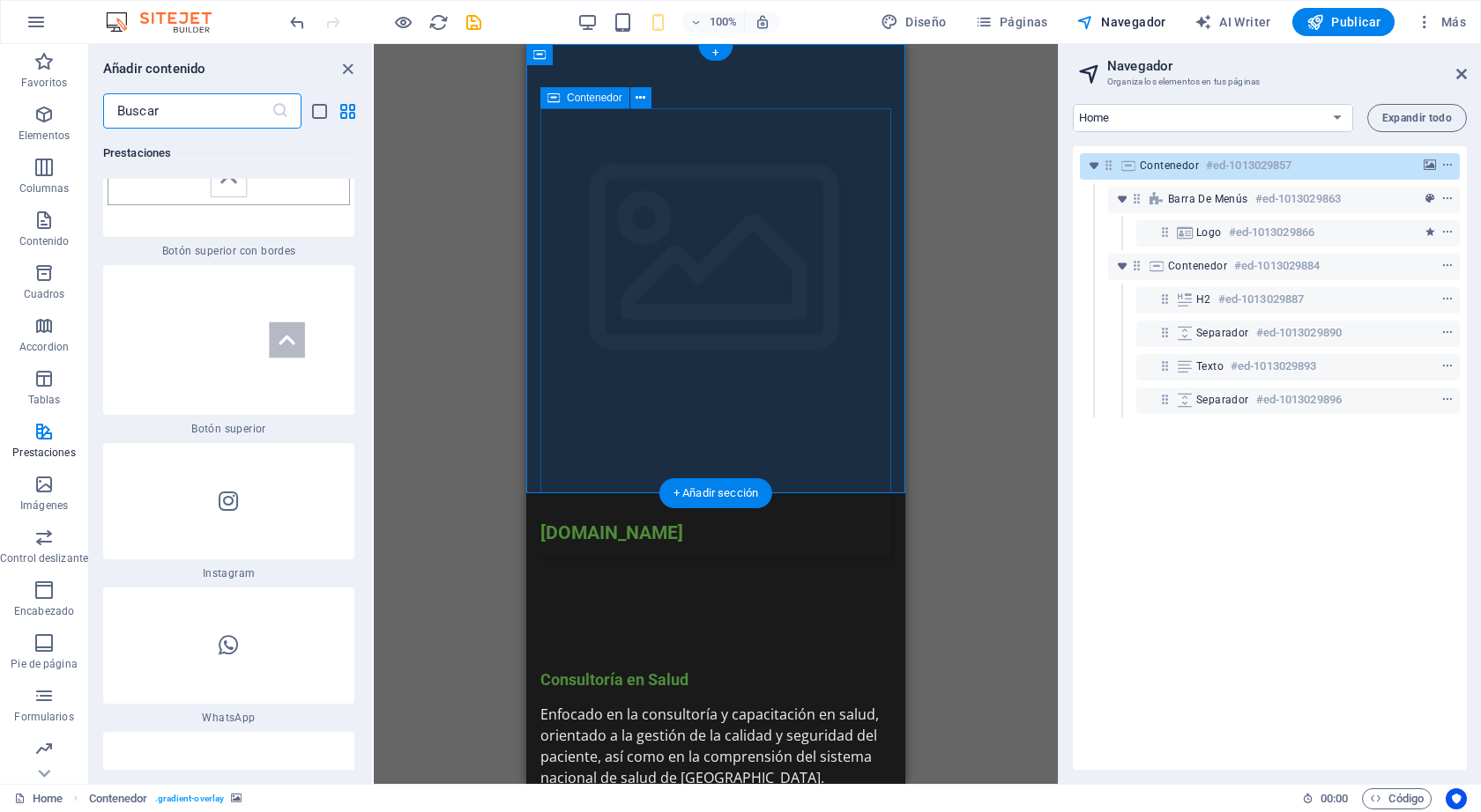
click at [841, 558] on div "Consultoría en Salud Enfocado en la consultoría y capacitación en salud, orient…" at bounding box center [716, 750] width 351 height 385
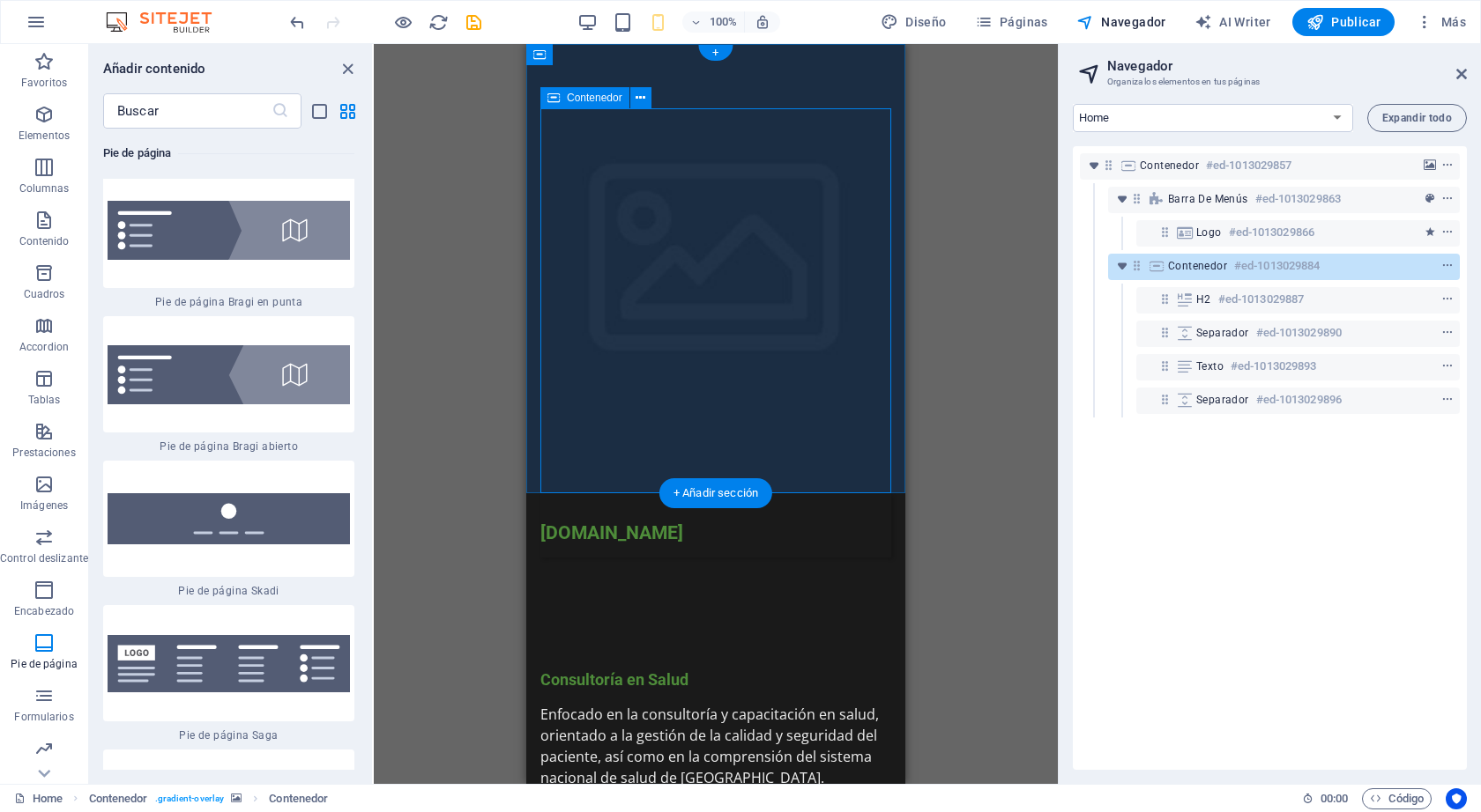
scroll to position [25034, 0]
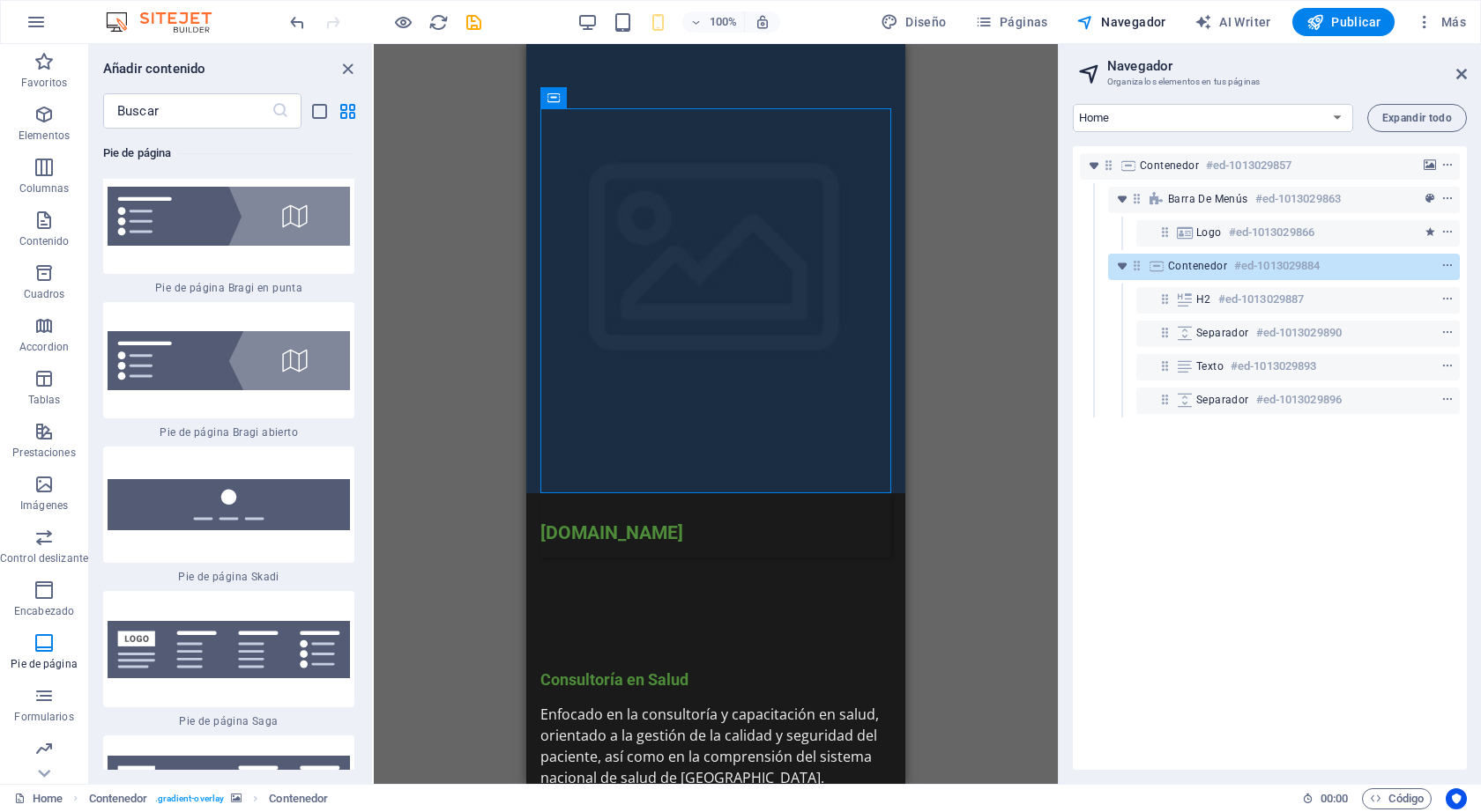
click at [1020, 263] on div "H2 Contenedor Contenedor Separador Contenedor Barra de menús Contenedor Logo Ba…" at bounding box center [716, 414] width 684 height 740
click at [1352, 13] on span "Publicar" at bounding box center [1343, 22] width 75 height 17
